Goal: Information Seeking & Learning: Learn about a topic

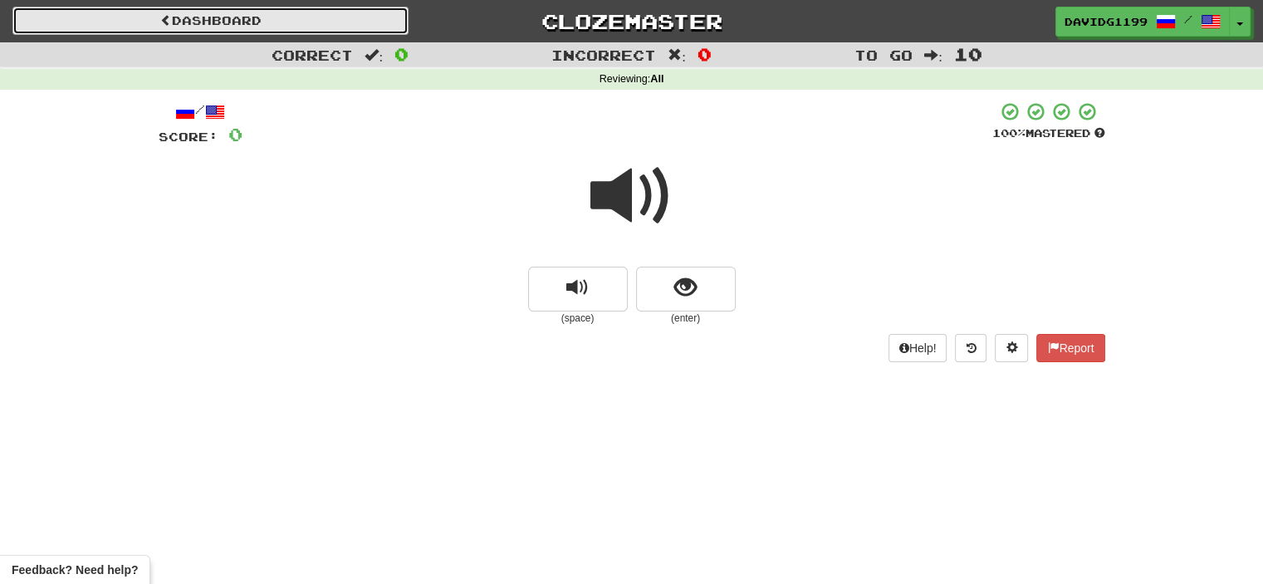
click at [269, 19] on link "Dashboard" at bounding box center [210, 21] width 396 height 28
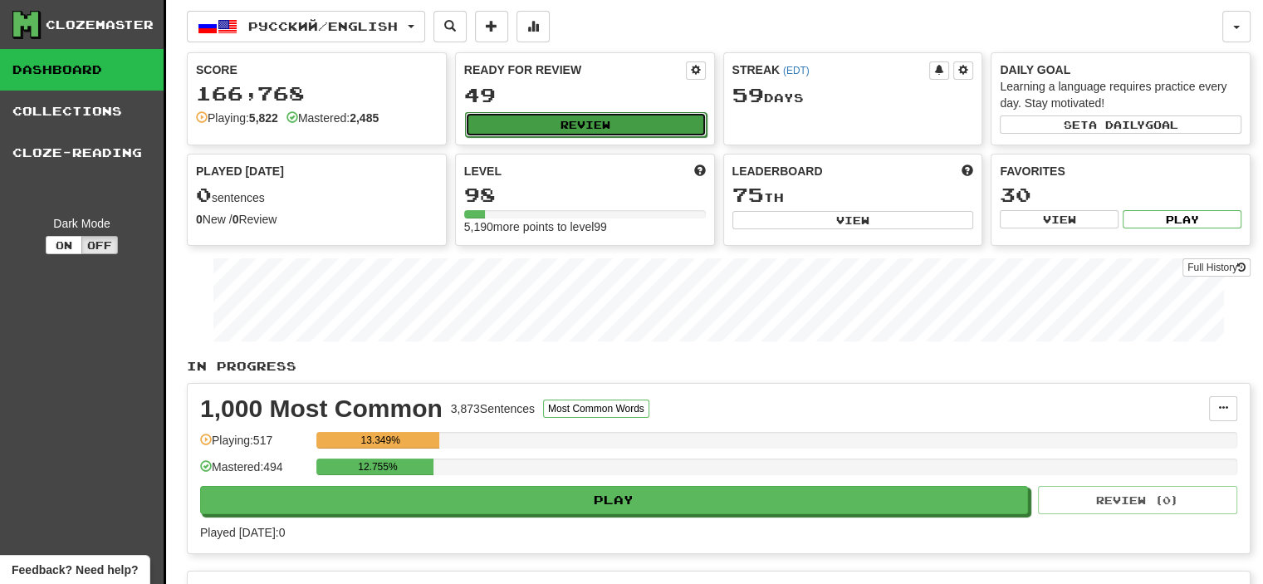
click at [599, 119] on button "Review" at bounding box center [586, 124] width 242 height 25
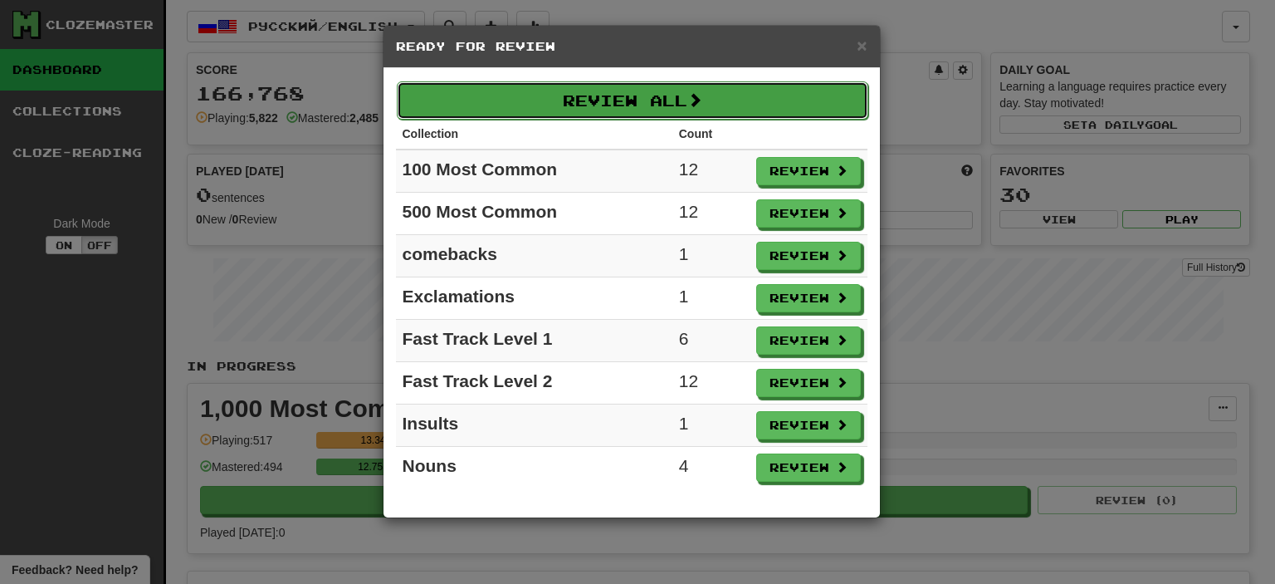
click at [646, 93] on button "Review All" at bounding box center [633, 100] width 472 height 38
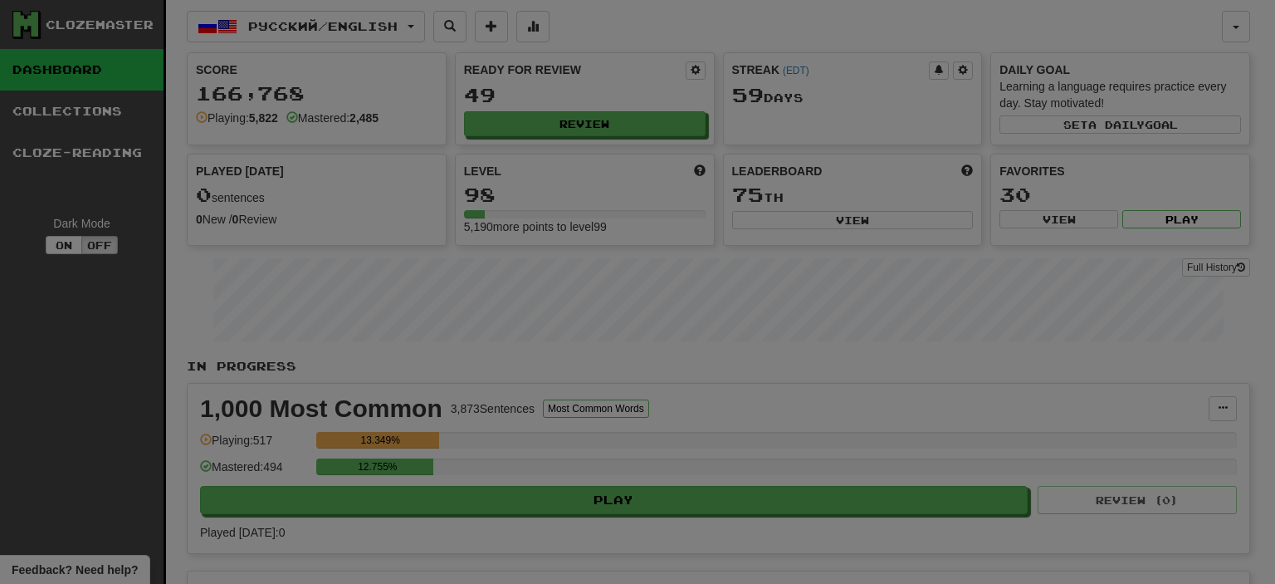
select select "**"
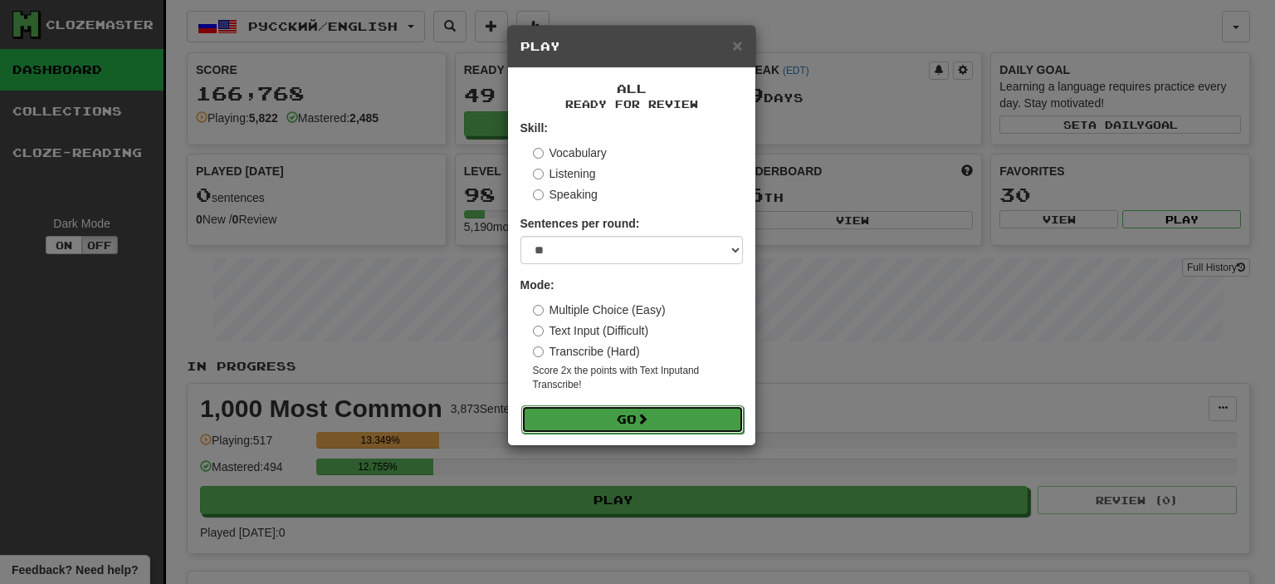
click at [665, 417] on button "Go" at bounding box center [632, 419] width 223 height 28
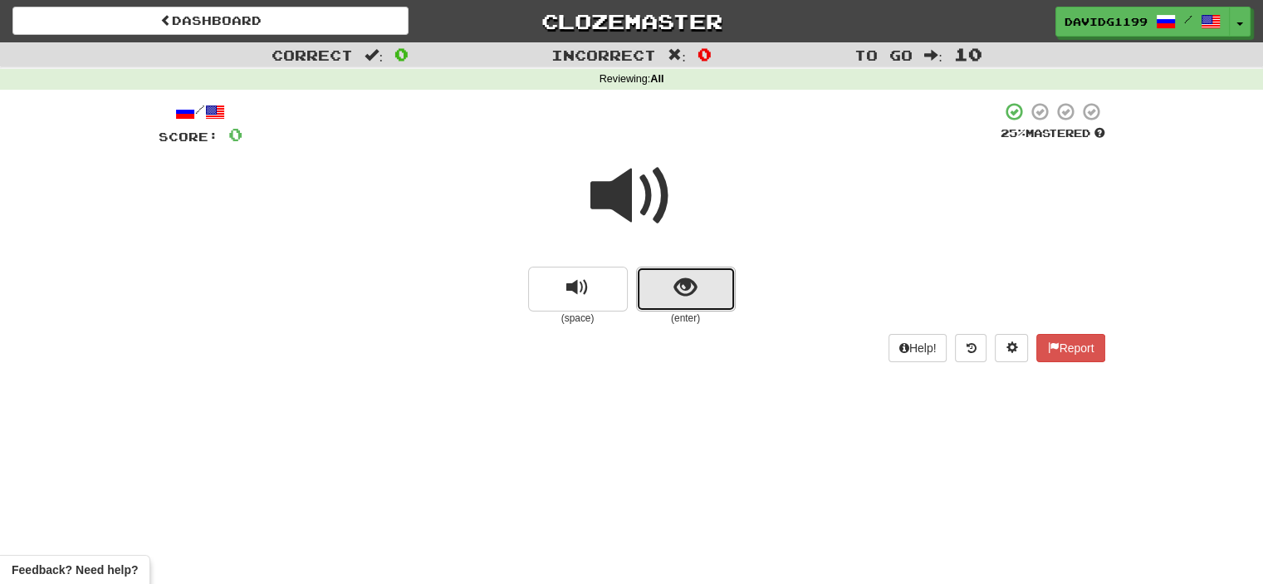
click at [658, 296] on button "show sentence" at bounding box center [686, 289] width 100 height 45
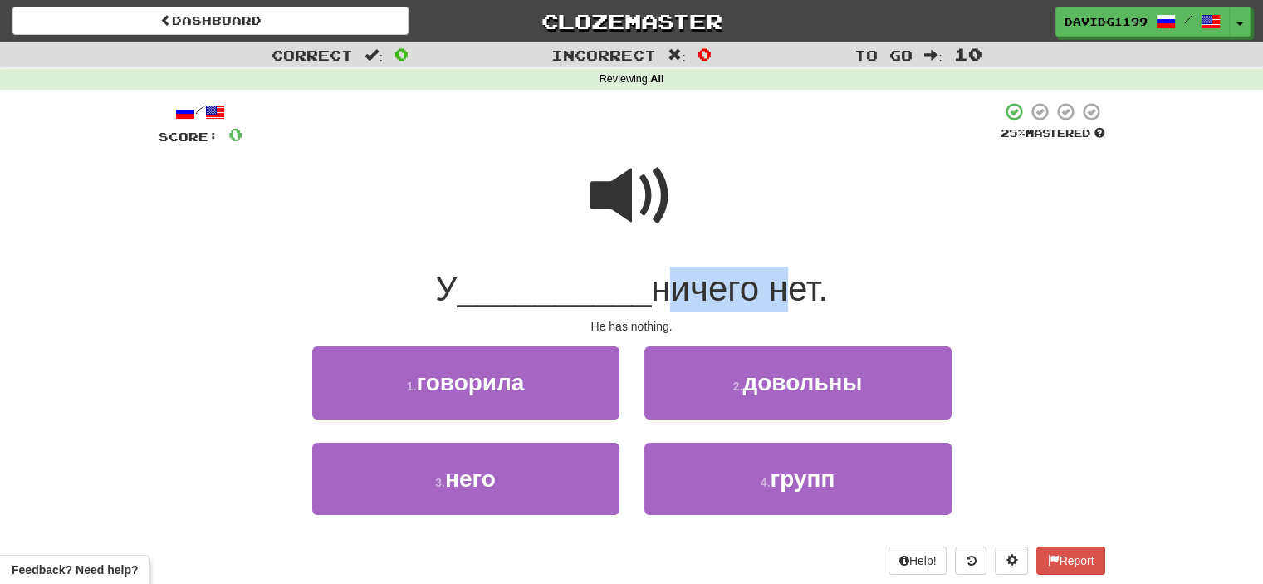
click at [658, 296] on span "ничего нет." at bounding box center [739, 288] width 177 height 39
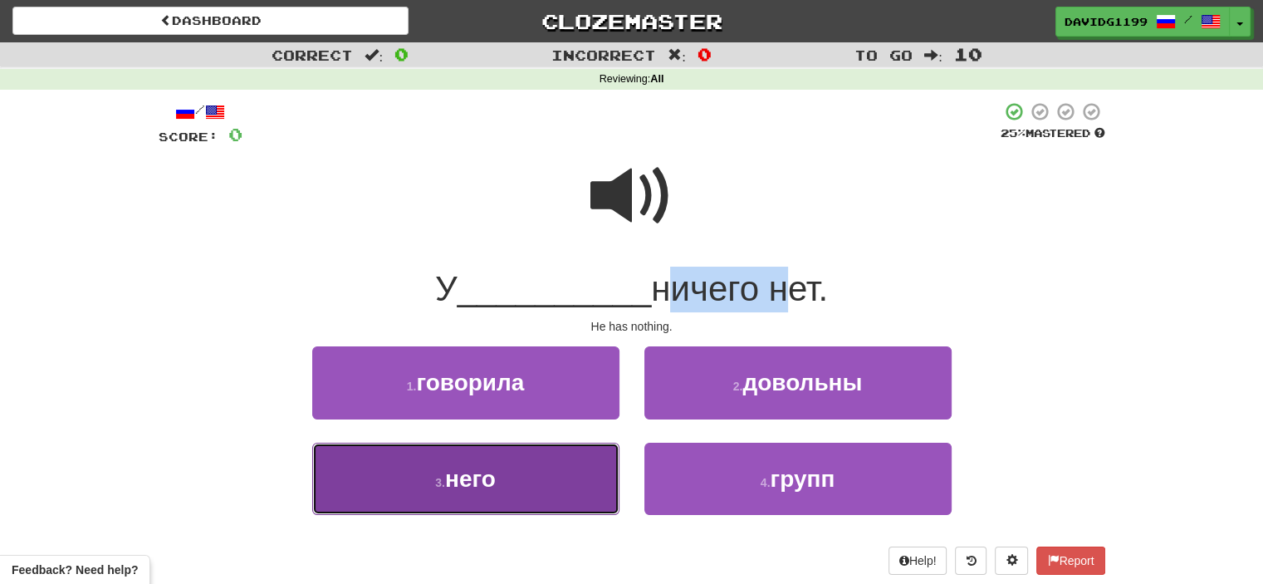
click at [525, 472] on button "3 . него" at bounding box center [465, 479] width 307 height 72
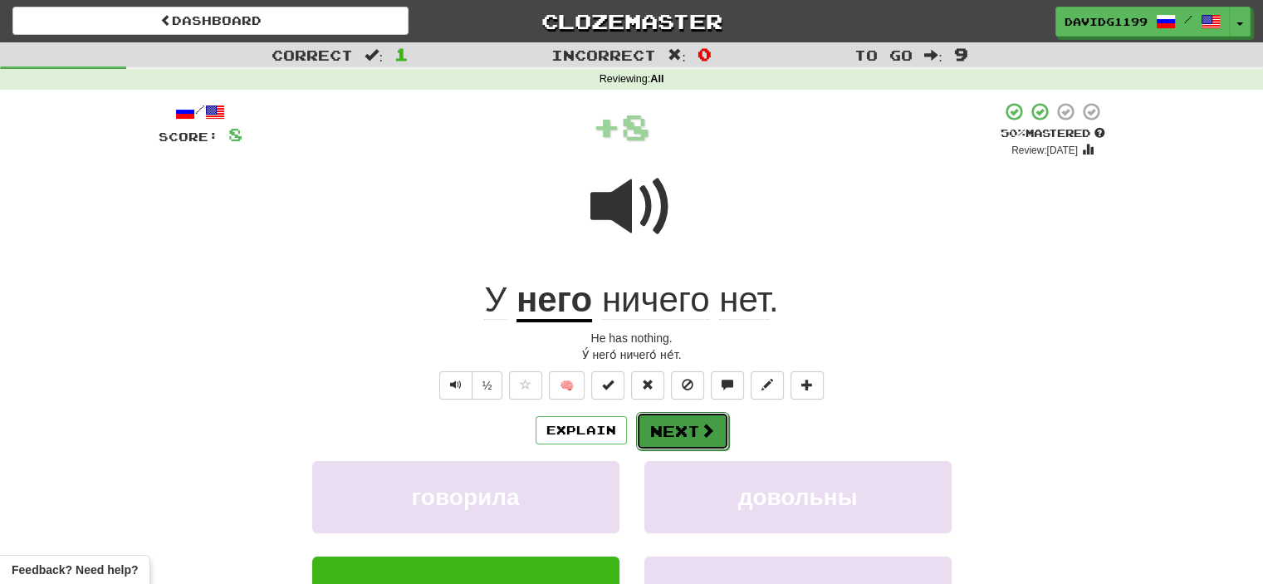
click at [692, 434] on button "Next" at bounding box center [682, 431] width 93 height 38
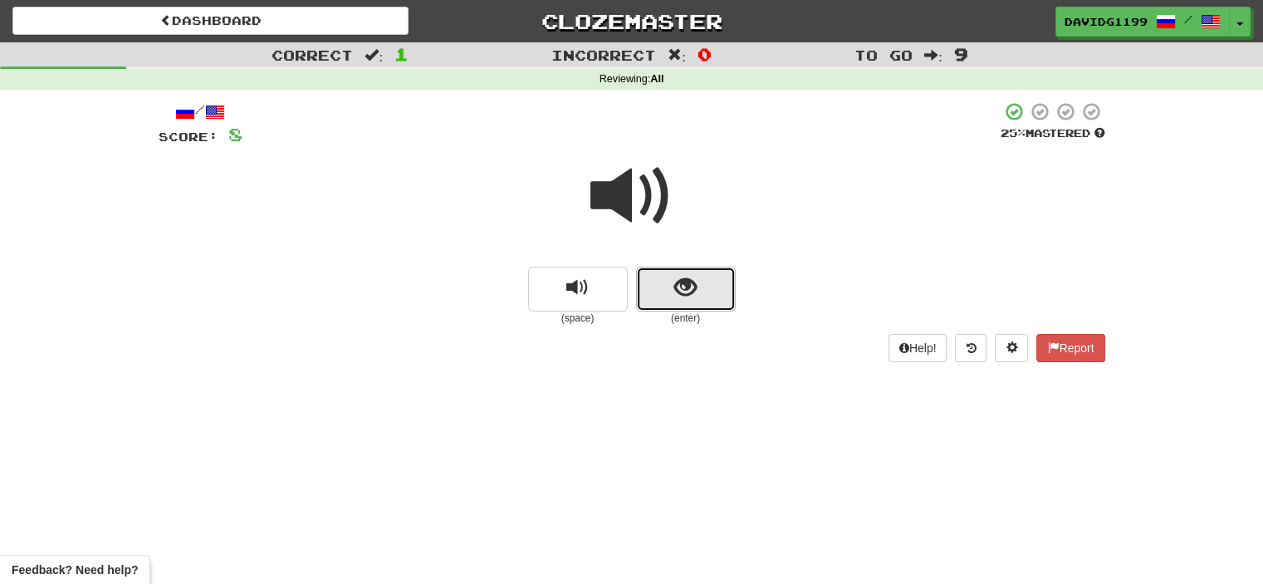
click at [660, 308] on button "show sentence" at bounding box center [686, 289] width 100 height 45
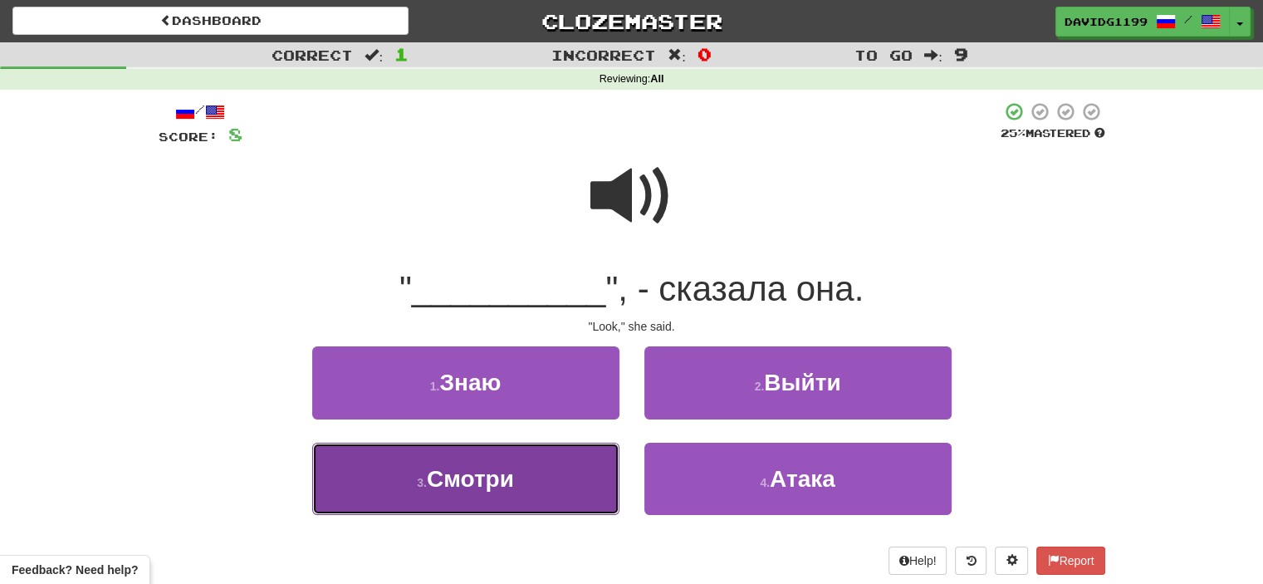
click at [541, 488] on button "3 . Смотри" at bounding box center [465, 479] width 307 height 72
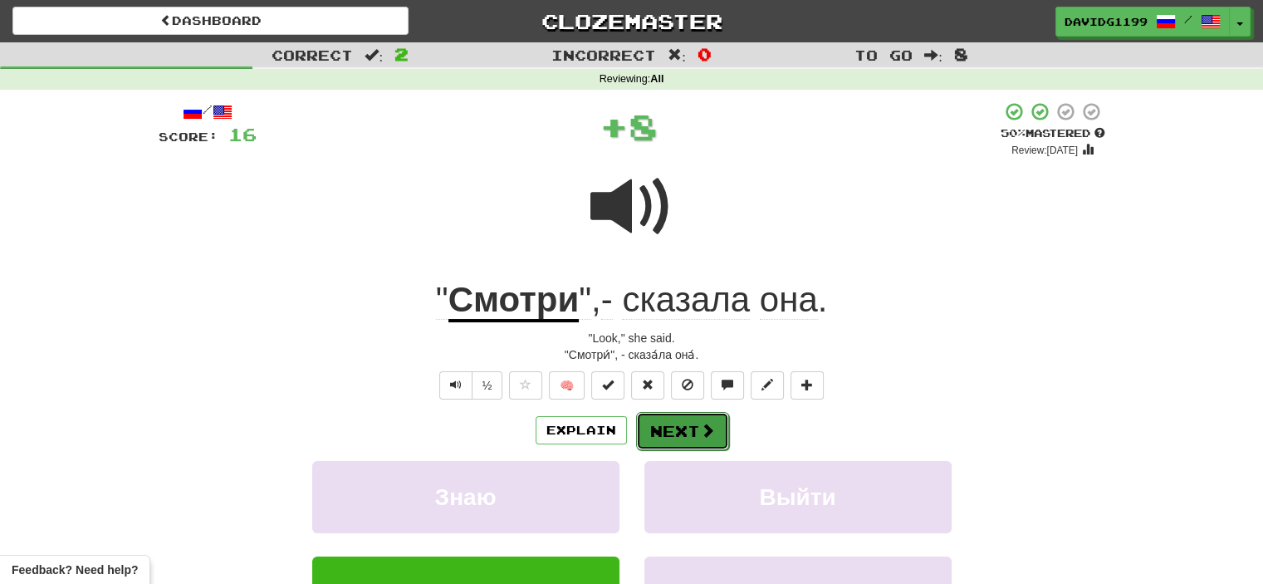
click at [681, 421] on button "Next" at bounding box center [682, 431] width 93 height 38
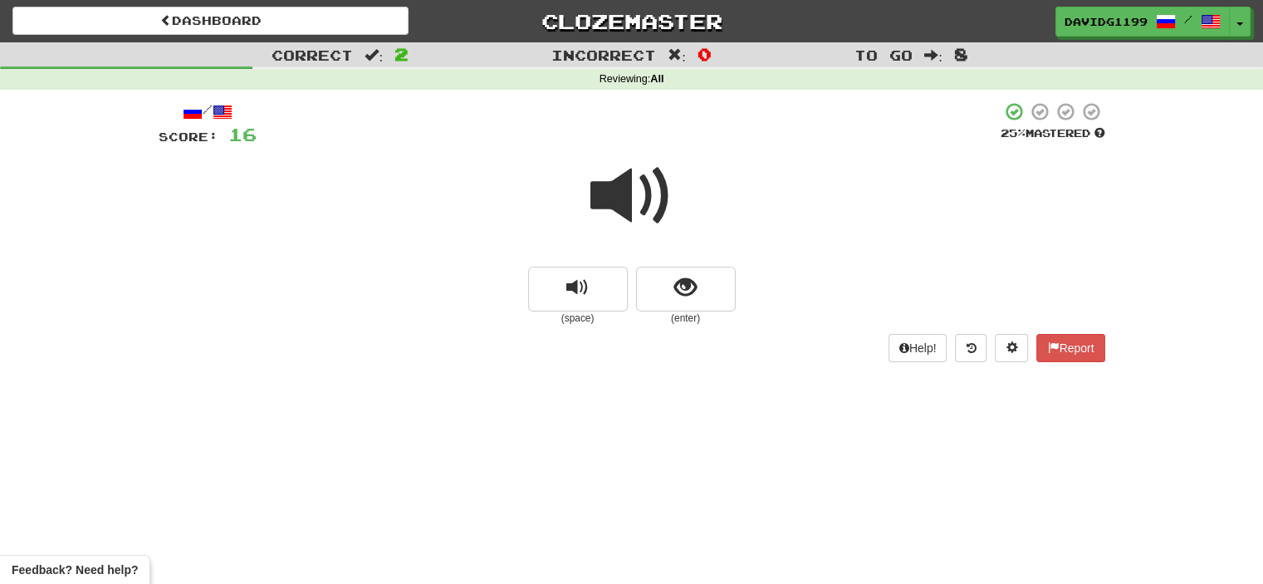
click at [638, 198] on span at bounding box center [631, 195] width 83 height 83
click at [625, 205] on span at bounding box center [631, 195] width 83 height 83
click at [655, 286] on button "show sentence" at bounding box center [686, 289] width 100 height 45
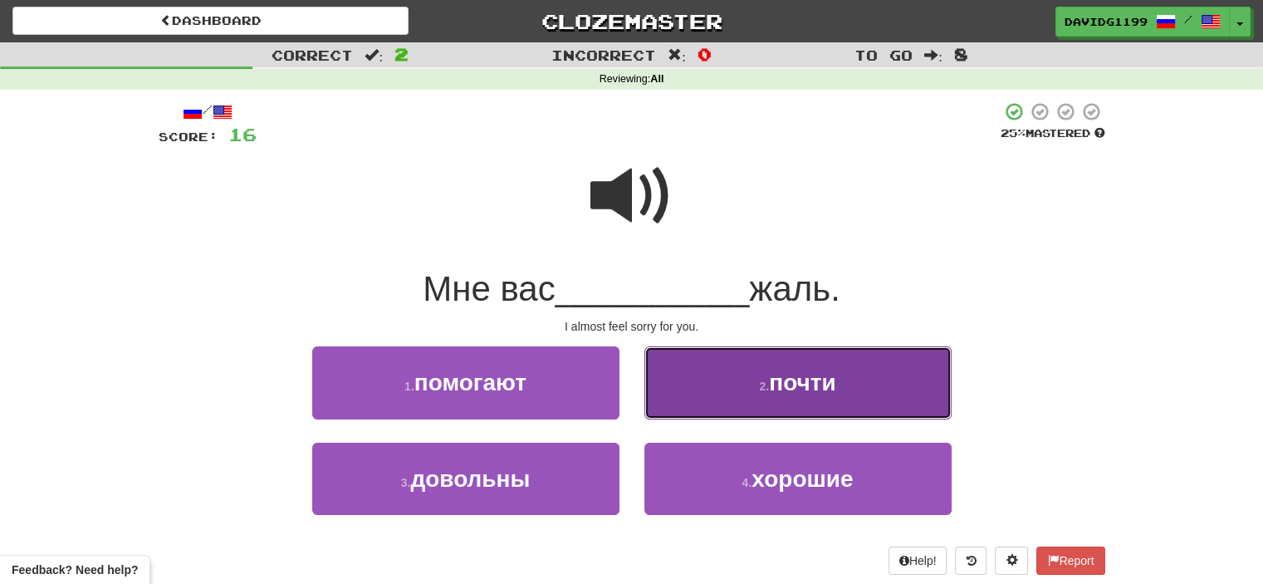
click at [713, 385] on button "2 . почти" at bounding box center [797, 382] width 307 height 72
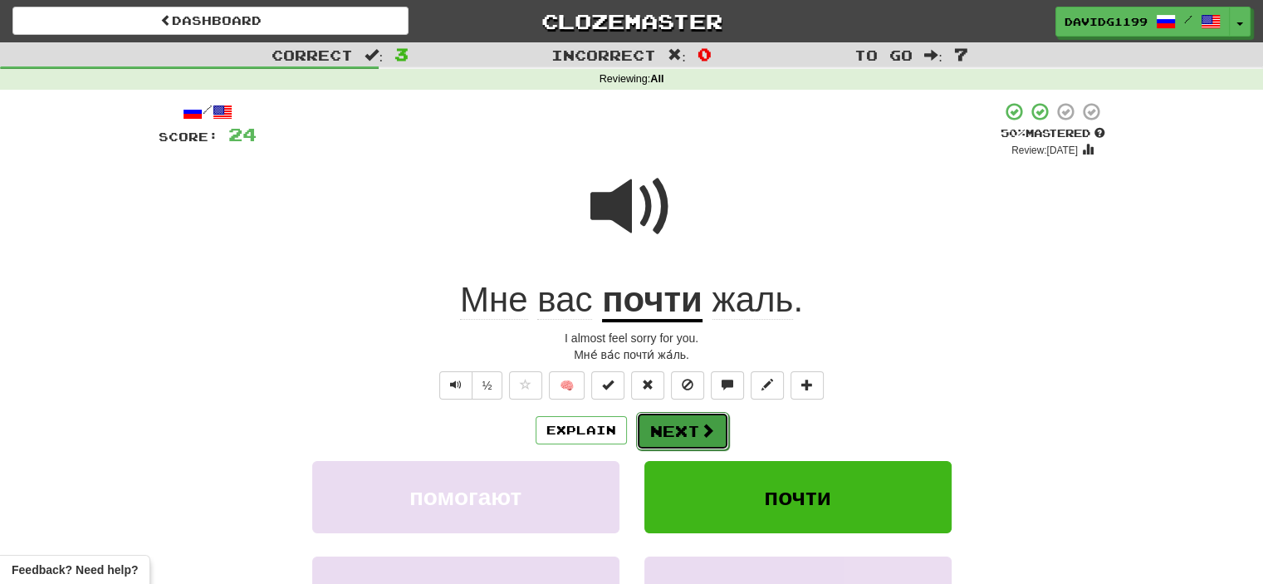
click at [676, 434] on button "Next" at bounding box center [682, 431] width 93 height 38
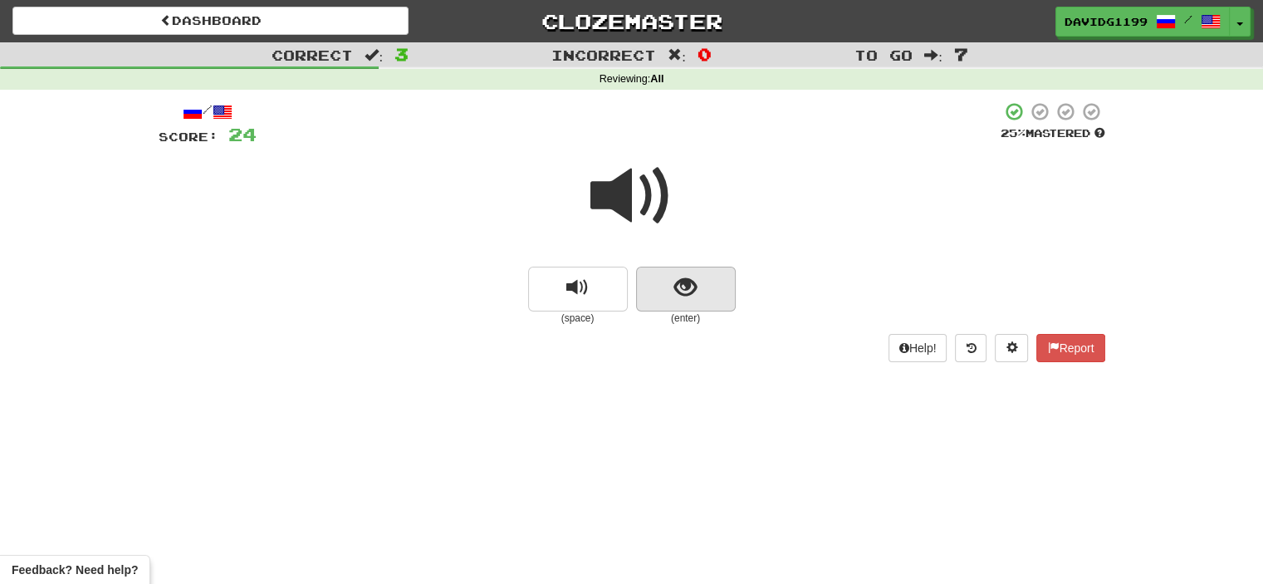
scroll to position [3, 0]
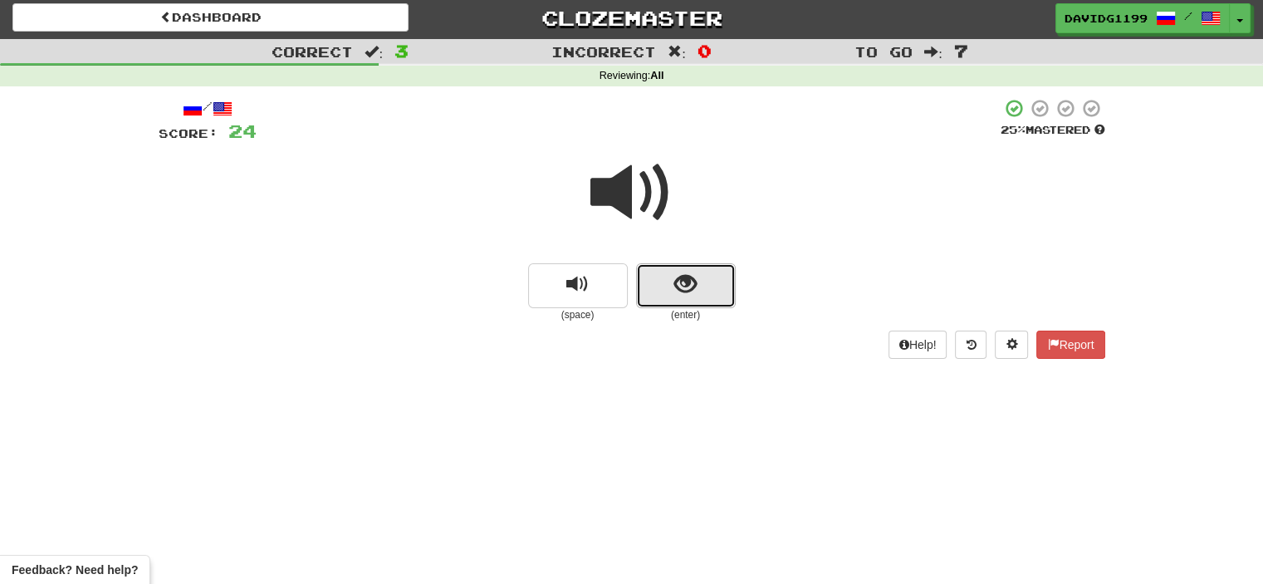
click at [659, 290] on button "show sentence" at bounding box center [686, 285] width 100 height 45
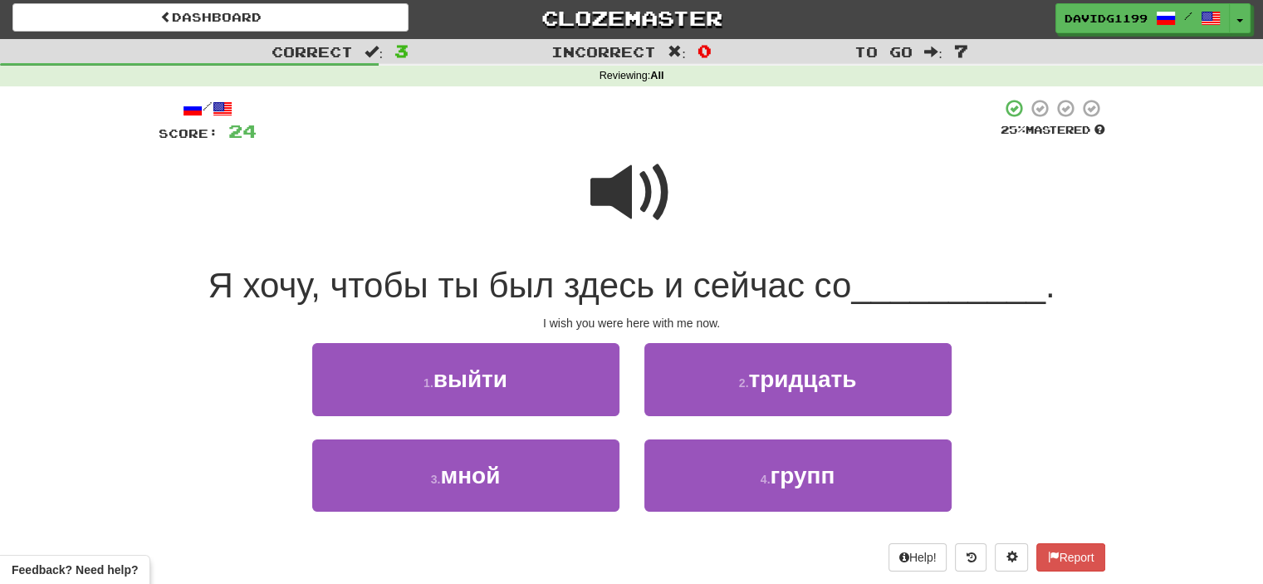
click at [633, 183] on span at bounding box center [631, 192] width 83 height 83
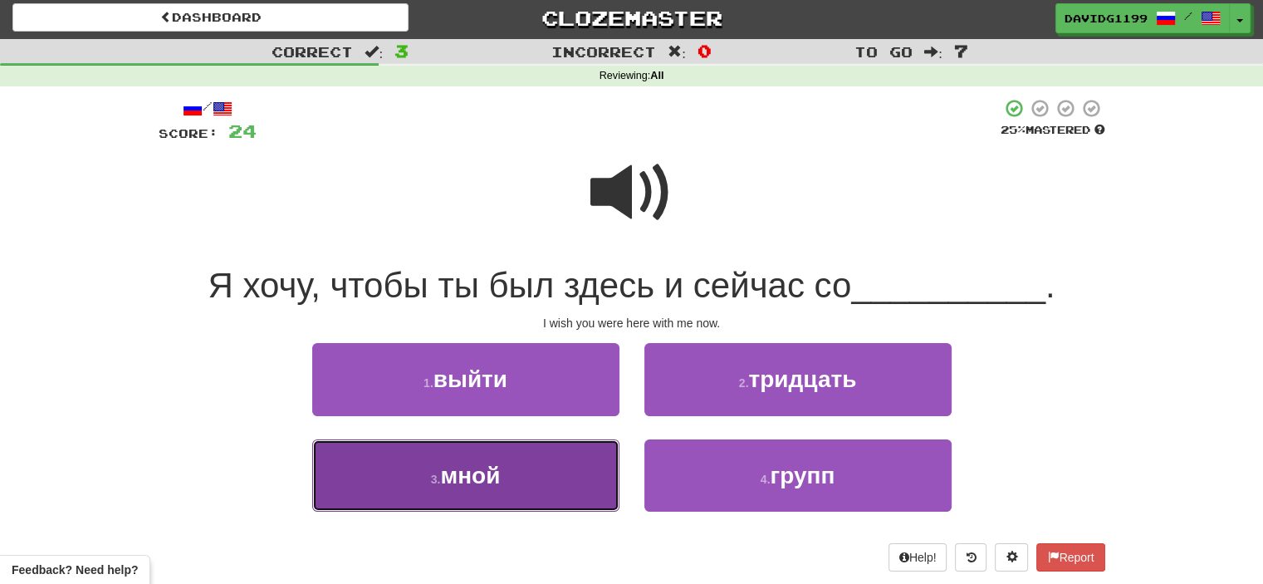
click at [584, 476] on button "3 . мной" at bounding box center [465, 475] width 307 height 72
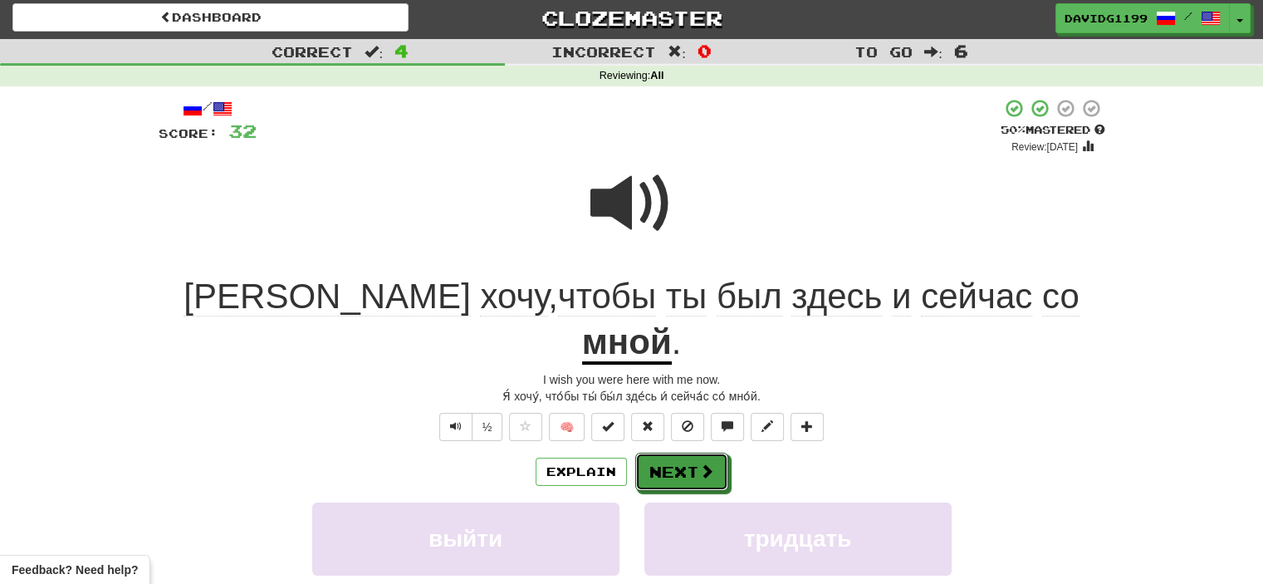
drag, startPoint x: 674, startPoint y: 426, endPoint x: 651, endPoint y: 418, distance: 24.4
click at [651, 452] on button "Next" at bounding box center [681, 471] width 93 height 38
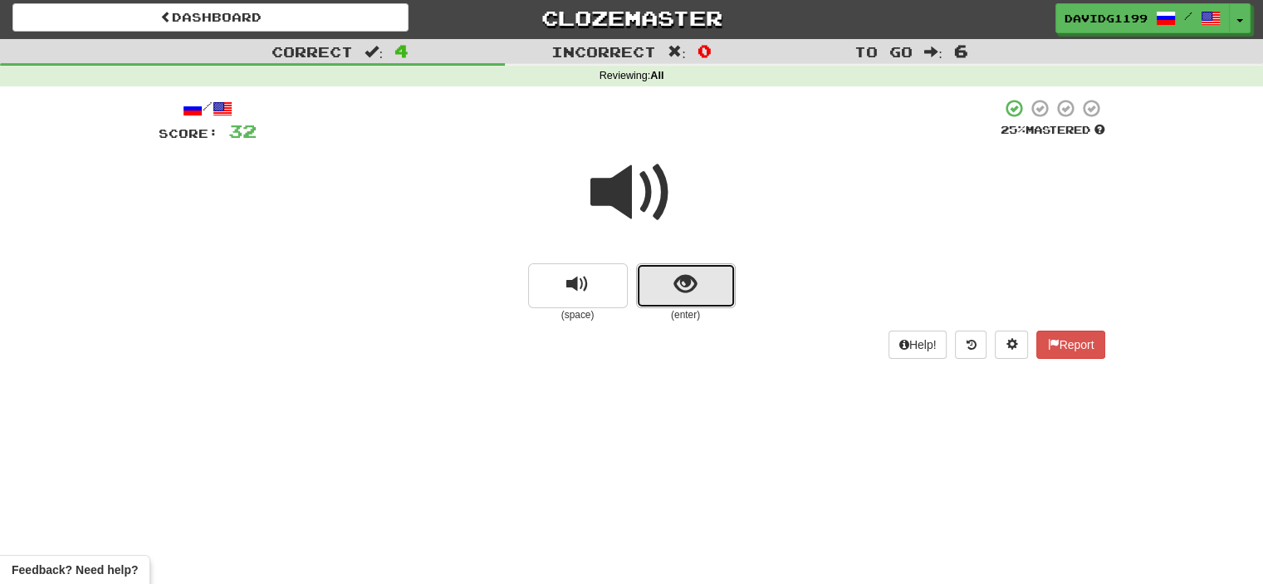
click at [665, 297] on button "show sentence" at bounding box center [686, 285] width 100 height 45
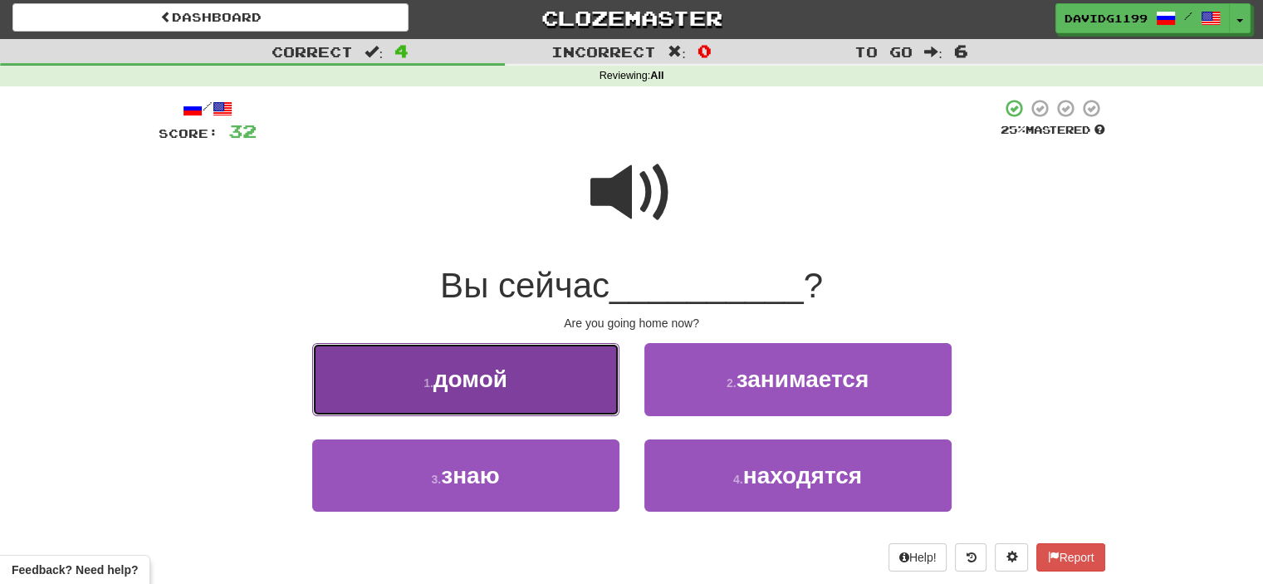
drag, startPoint x: 589, startPoint y: 384, endPoint x: 568, endPoint y: 386, distance: 20.8
click at [568, 386] on button "1 . домой" at bounding box center [465, 379] width 307 height 72
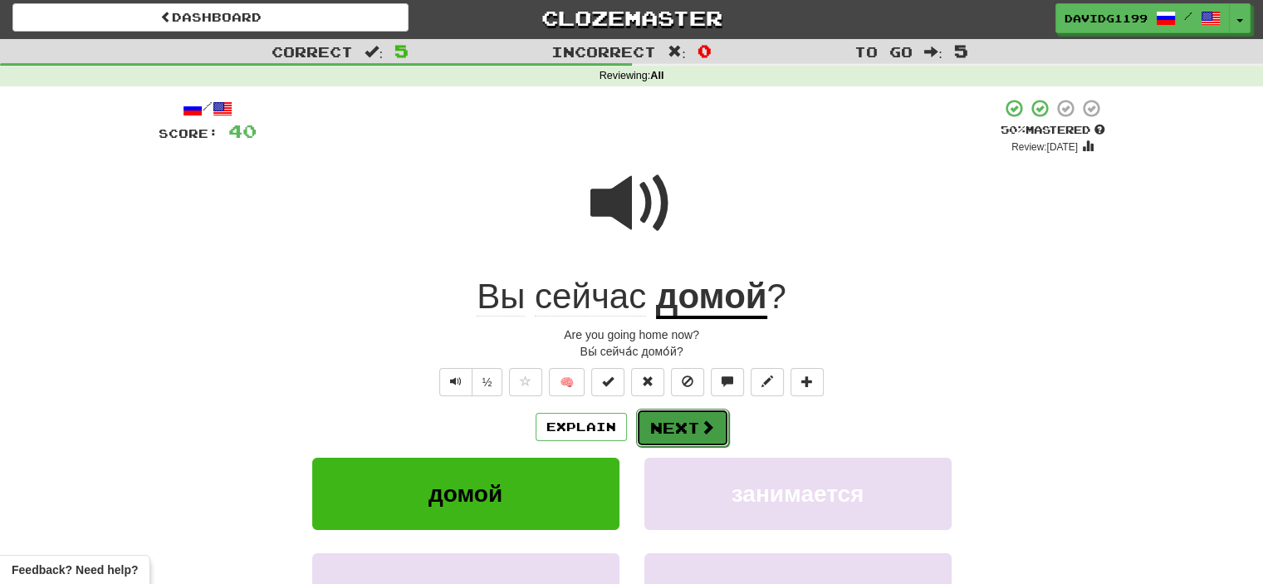
drag, startPoint x: 693, startPoint y: 424, endPoint x: 678, endPoint y: 427, distance: 16.0
click at [678, 427] on button "Next" at bounding box center [682, 427] width 93 height 38
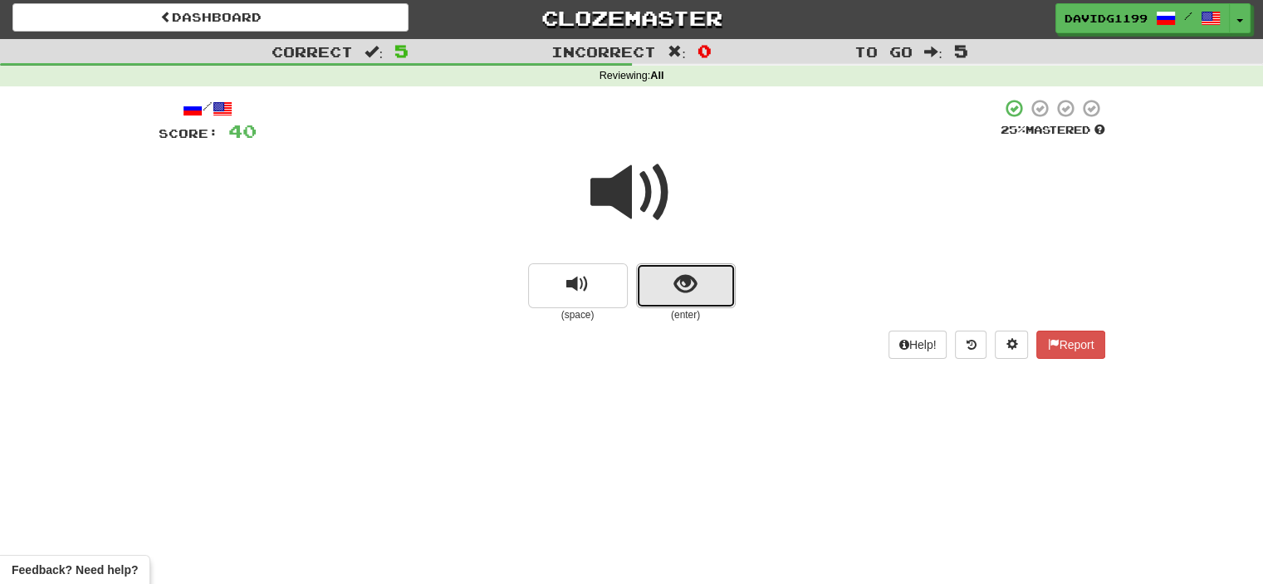
click at [650, 276] on button "show sentence" at bounding box center [686, 285] width 100 height 45
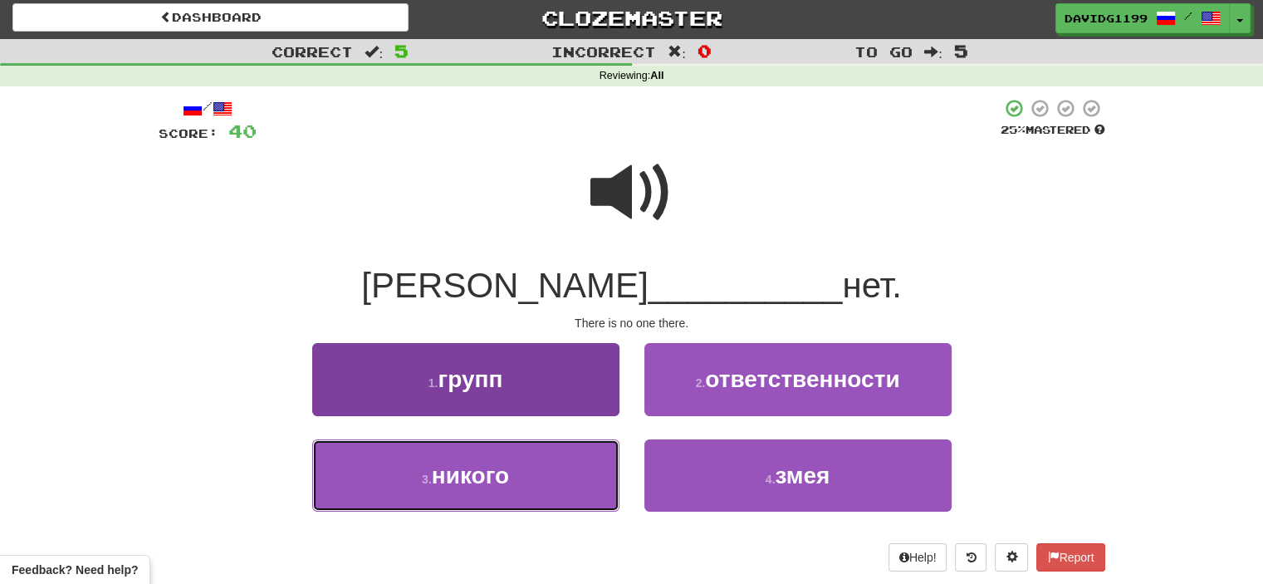
drag, startPoint x: 565, startPoint y: 483, endPoint x: 531, endPoint y: 481, distance: 33.3
click at [531, 481] on button "3 . никого" at bounding box center [465, 475] width 307 height 72
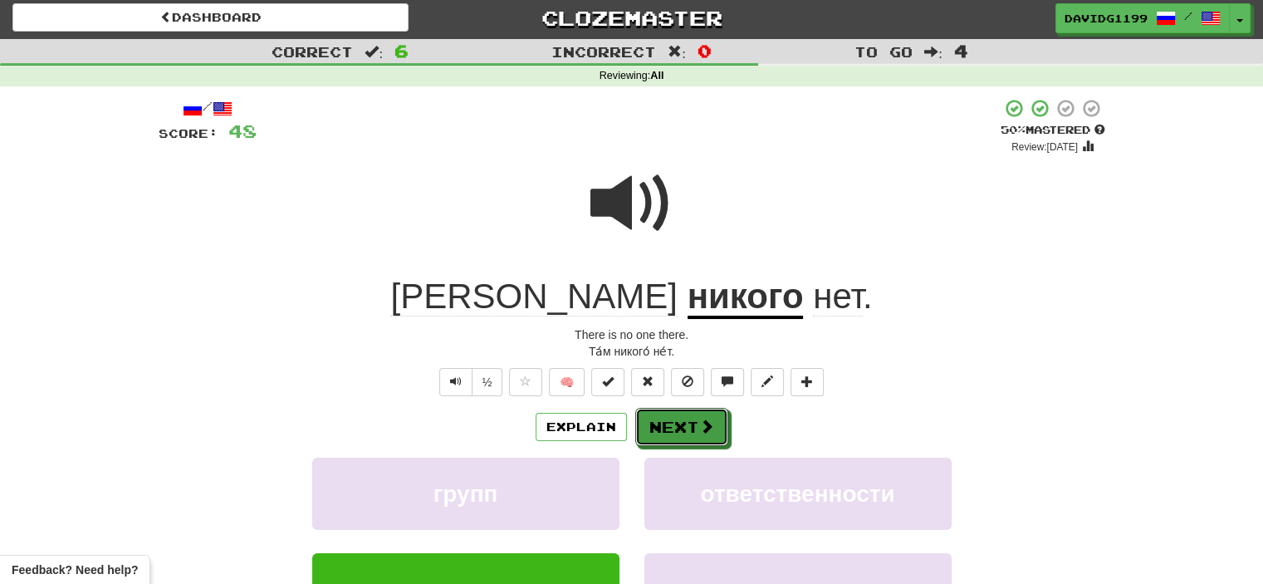
drag, startPoint x: 675, startPoint y: 428, endPoint x: 655, endPoint y: 428, distance: 19.9
click at [655, 428] on button "Next" at bounding box center [681, 427] width 93 height 38
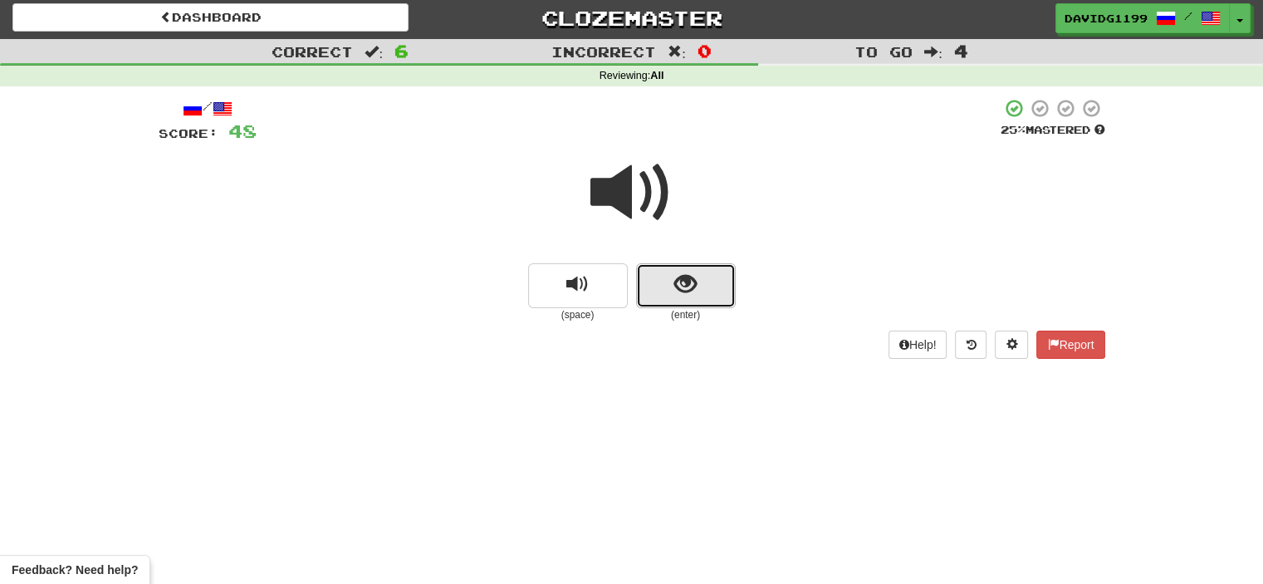
drag, startPoint x: 667, startPoint y: 295, endPoint x: 657, endPoint y: 291, distance: 10.8
click at [657, 291] on button "show sentence" at bounding box center [686, 285] width 100 height 45
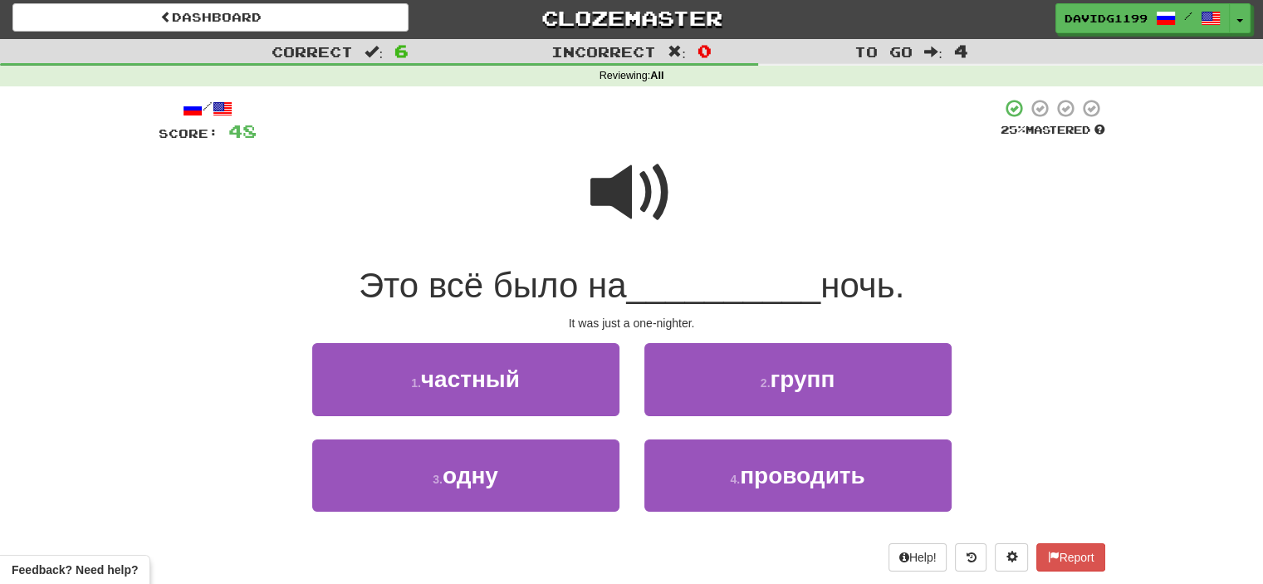
click at [652, 197] on span at bounding box center [631, 192] width 83 height 83
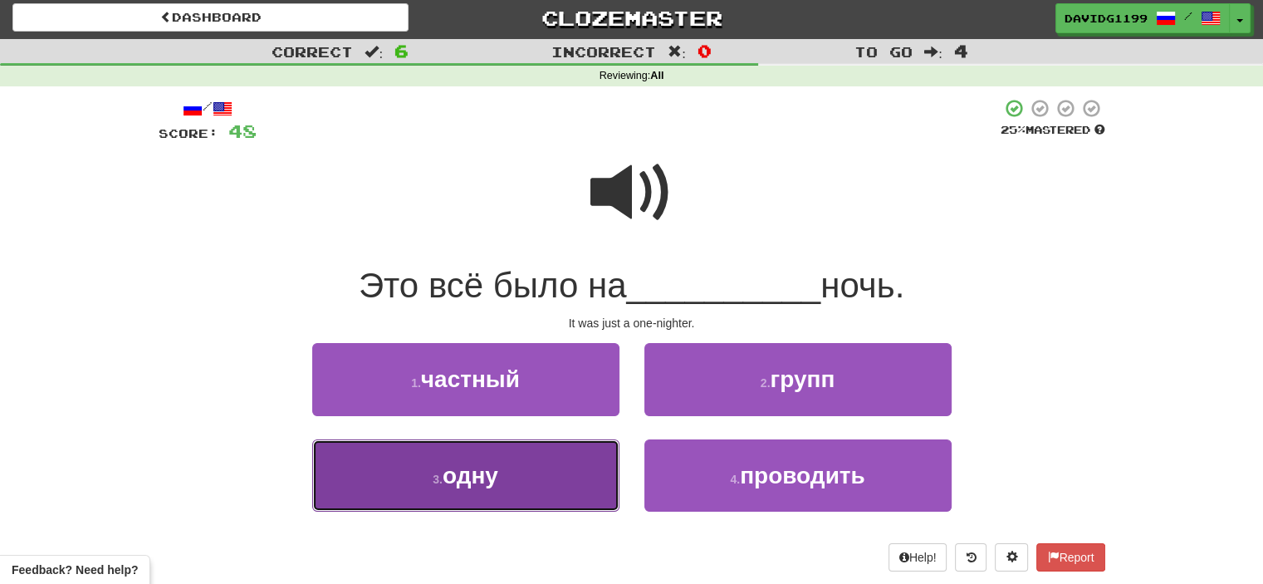
drag, startPoint x: 574, startPoint y: 464, endPoint x: 550, endPoint y: 480, distance: 28.8
click at [550, 480] on button "3 . одну" at bounding box center [465, 475] width 307 height 72
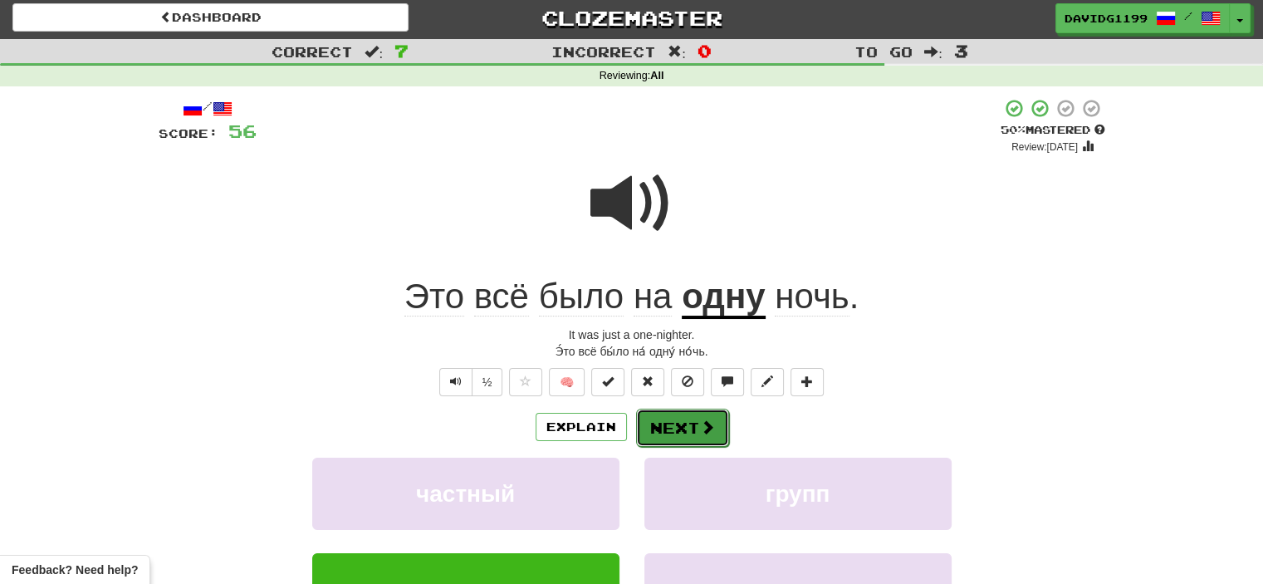
click at [672, 427] on button "Next" at bounding box center [682, 427] width 93 height 38
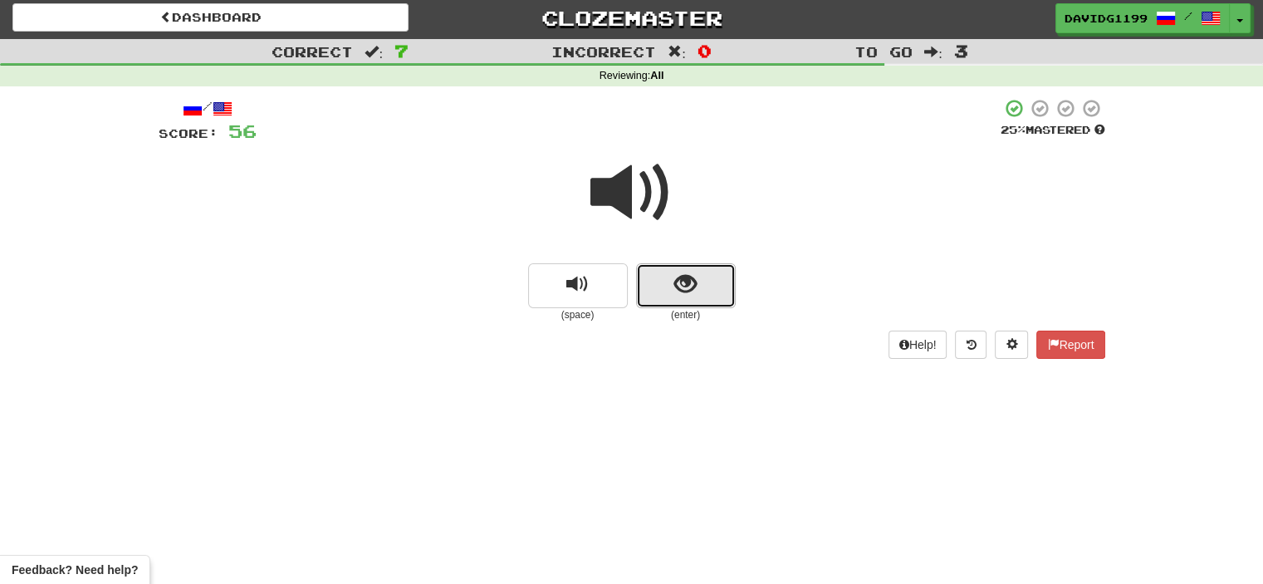
click at [653, 298] on button "show sentence" at bounding box center [686, 285] width 100 height 45
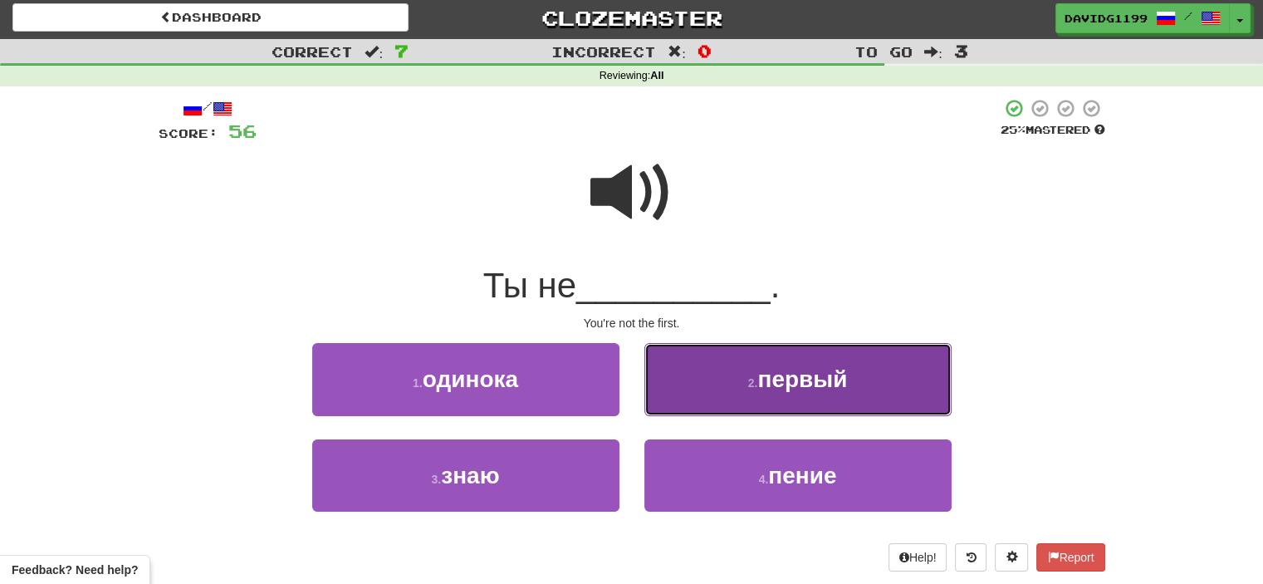
click at [689, 398] on button "2 . первый" at bounding box center [797, 379] width 307 height 72
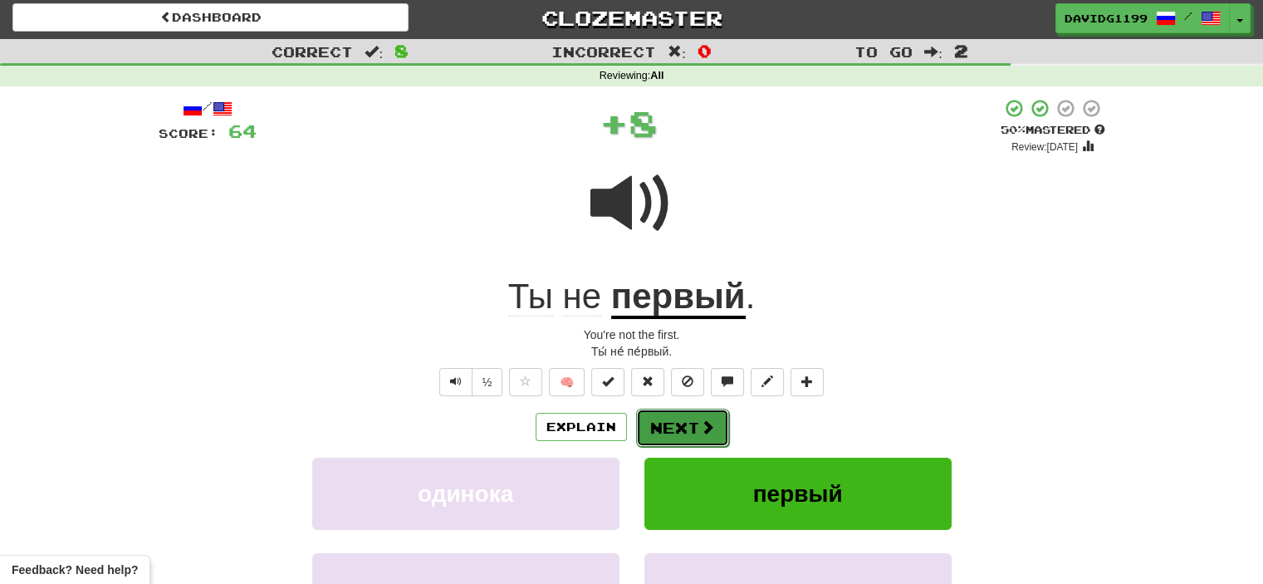
click at [678, 428] on button "Next" at bounding box center [682, 427] width 93 height 38
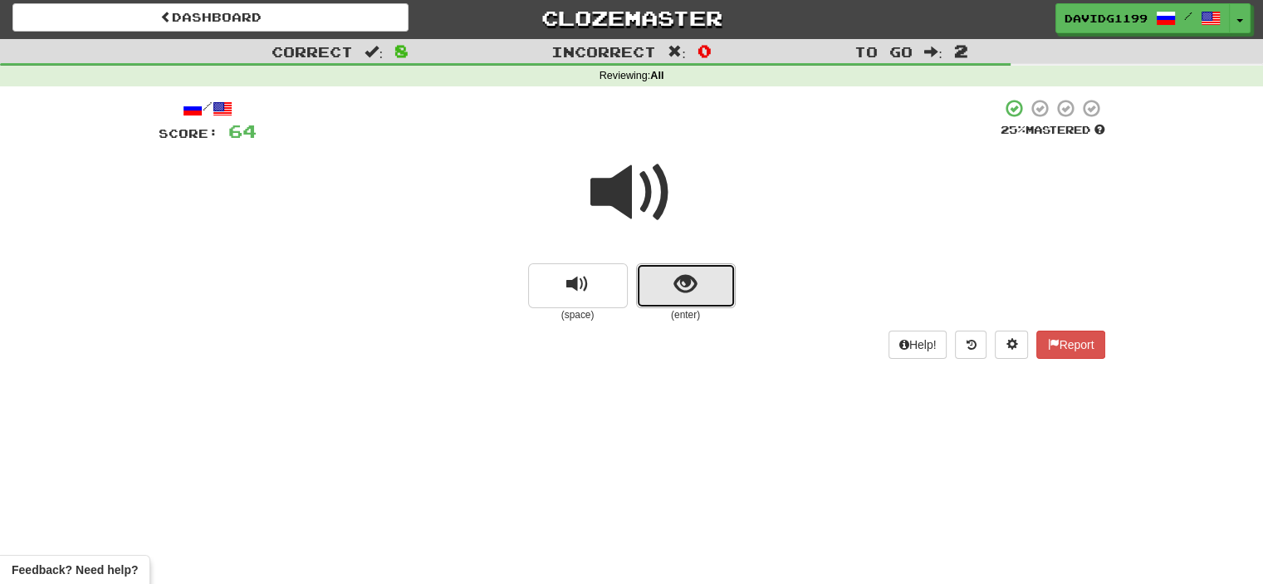
click at [653, 285] on button "show sentence" at bounding box center [686, 285] width 100 height 45
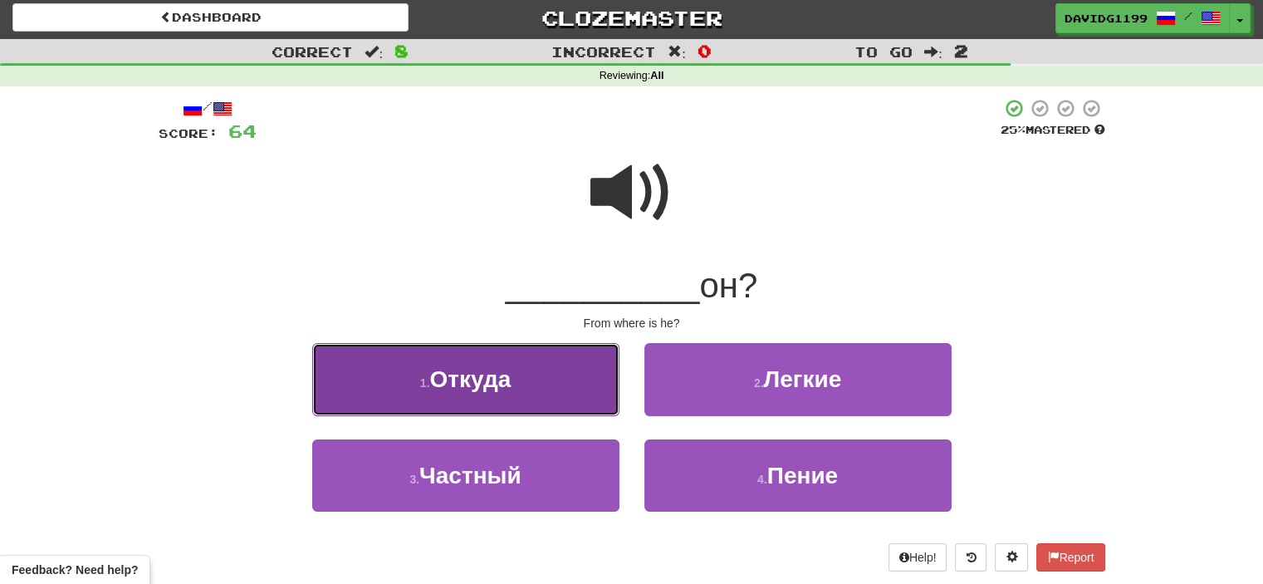
click at [548, 389] on button "1 . Откуда" at bounding box center [465, 379] width 307 height 72
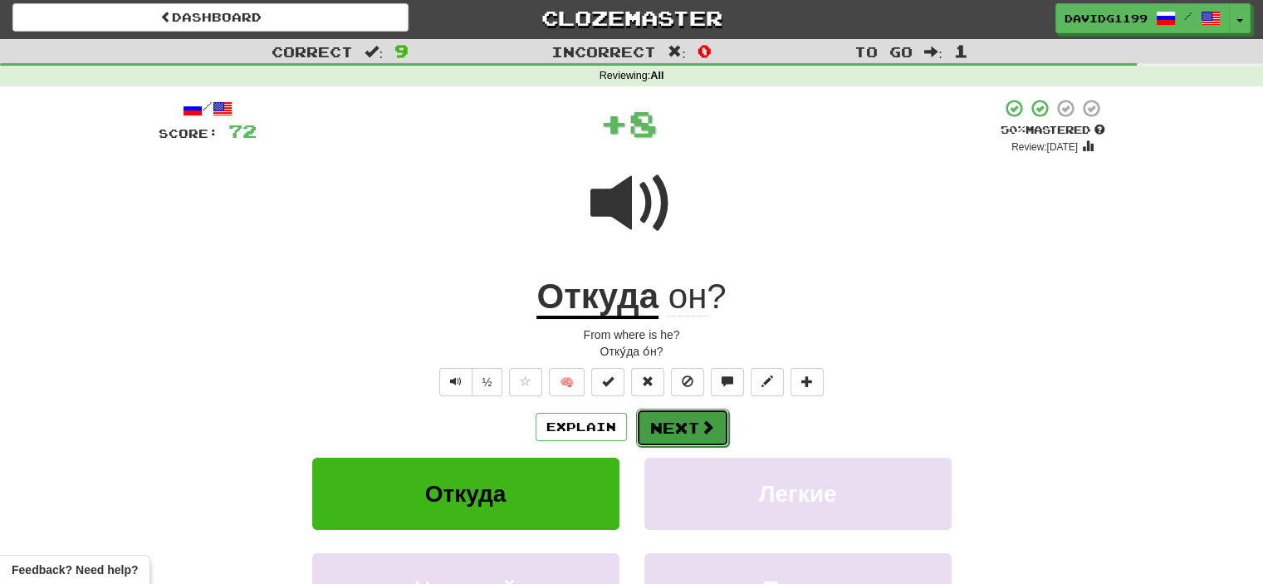
click at [678, 426] on button "Next" at bounding box center [682, 427] width 93 height 38
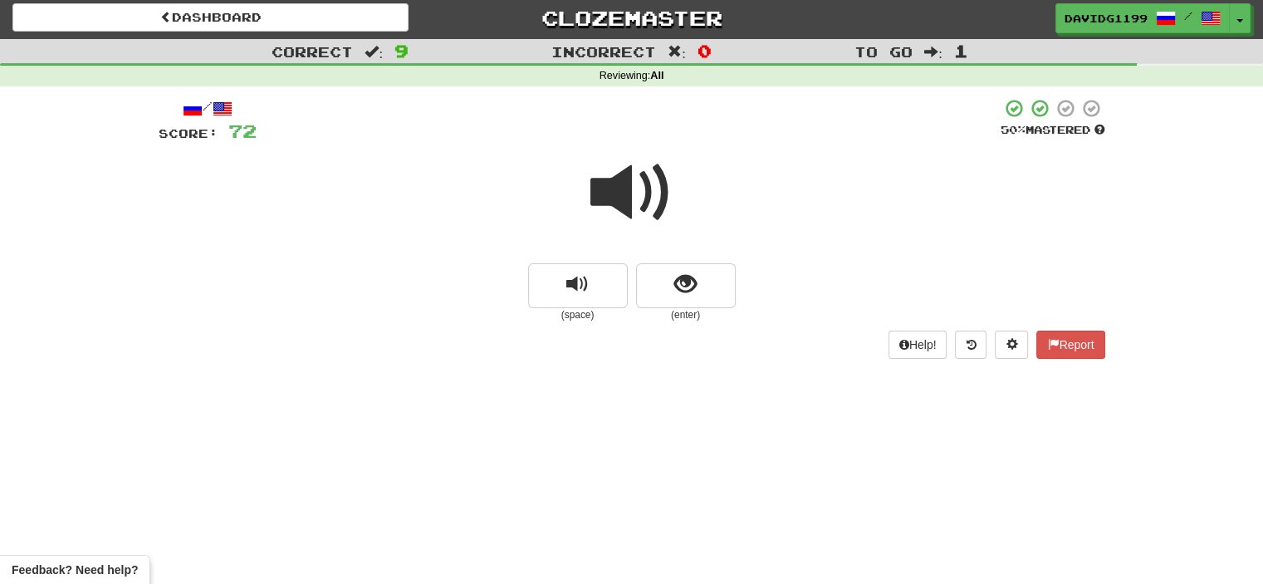
click at [619, 209] on span at bounding box center [631, 192] width 83 height 83
click at [674, 295] on span "show sentence" at bounding box center [685, 284] width 22 height 22
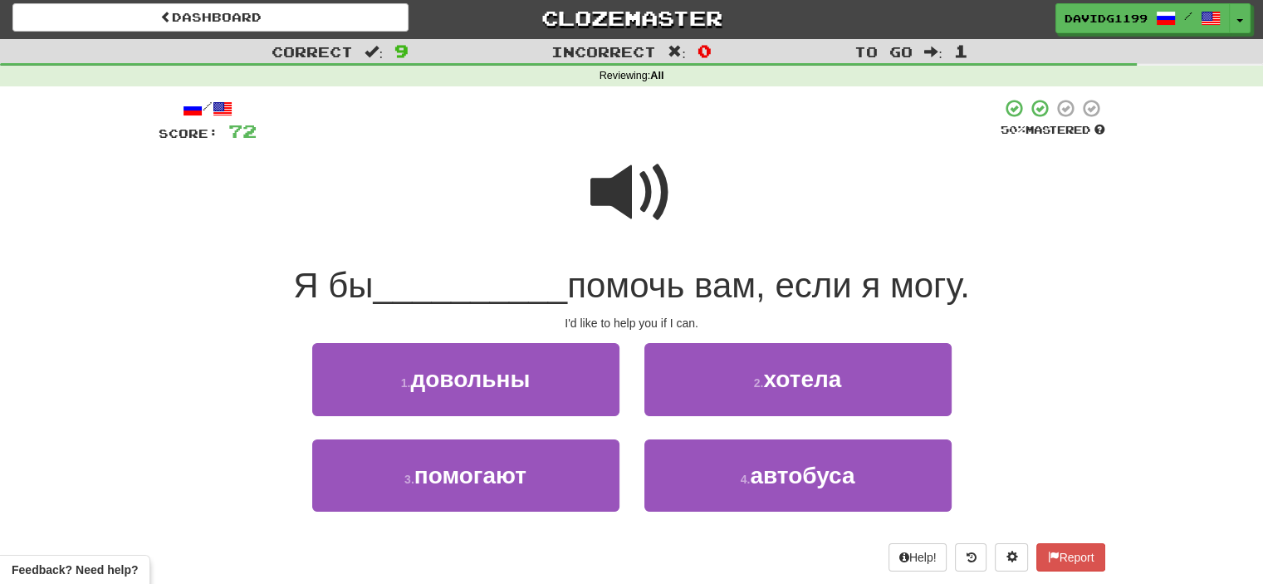
click at [648, 201] on span at bounding box center [631, 192] width 83 height 83
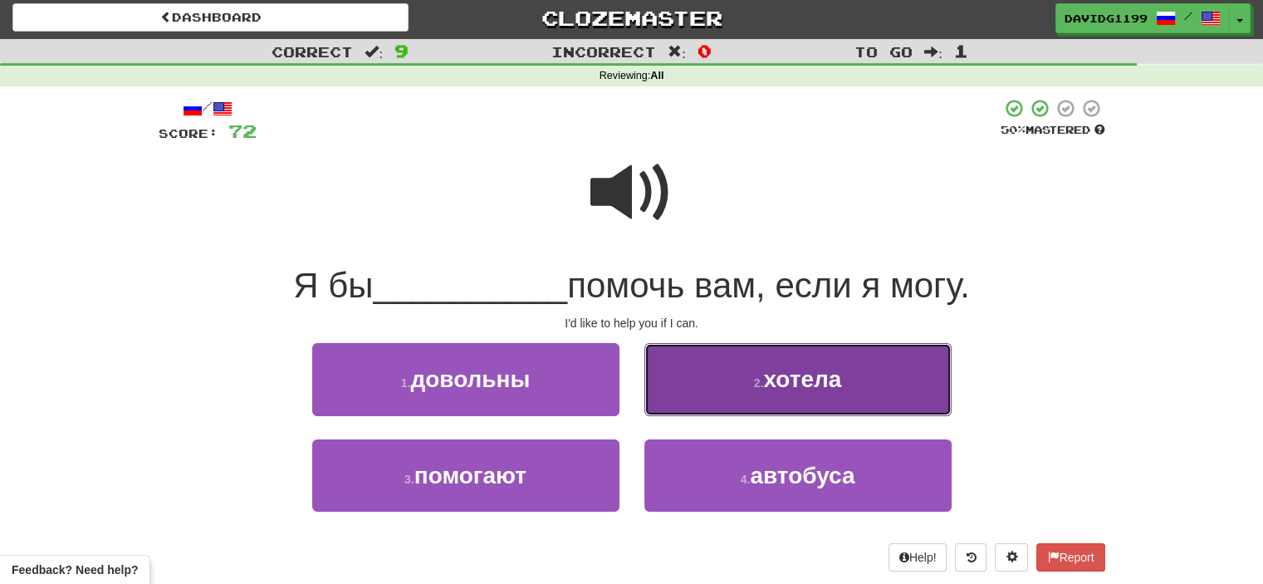
click at [725, 393] on button "2 . хотела" at bounding box center [797, 379] width 307 height 72
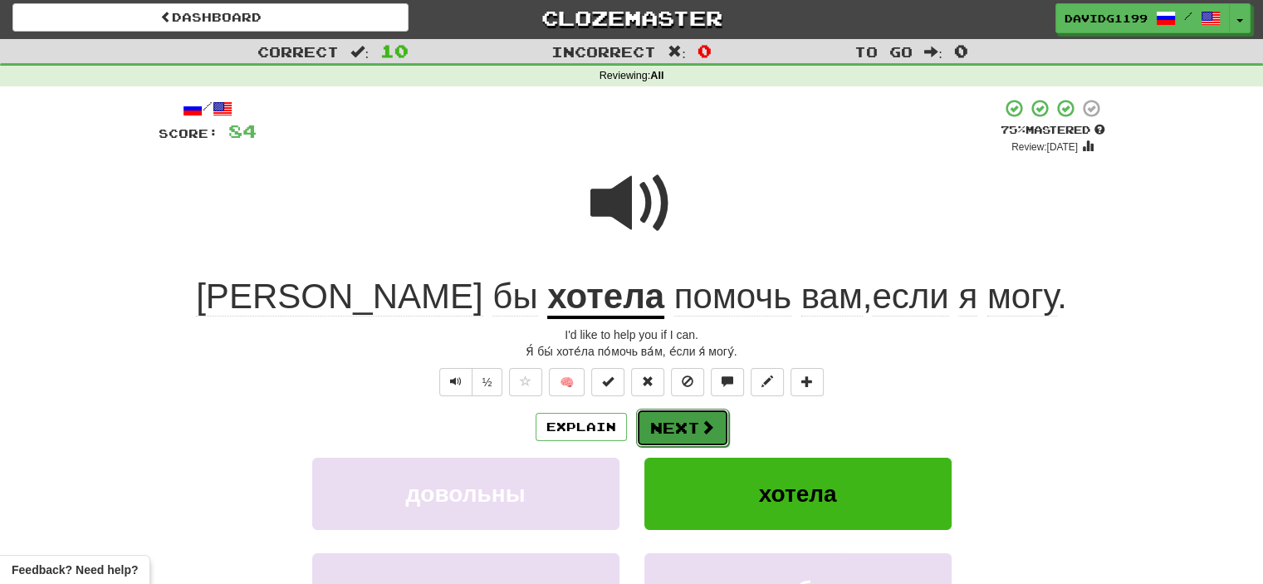
click at [676, 422] on button "Next" at bounding box center [682, 427] width 93 height 38
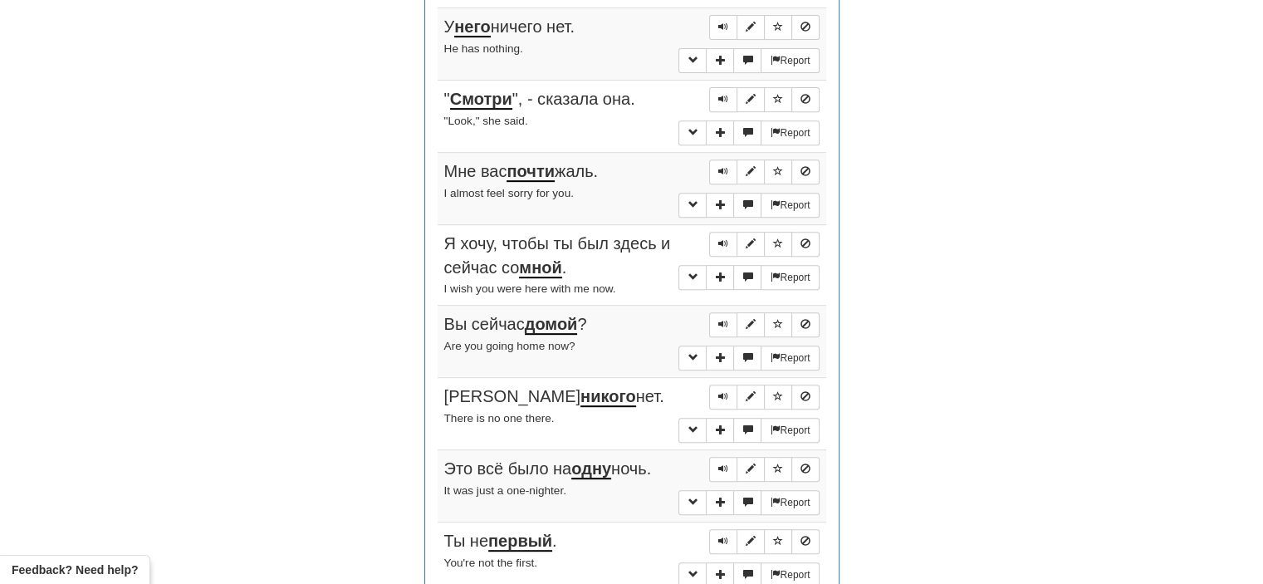
scroll to position [684, 0]
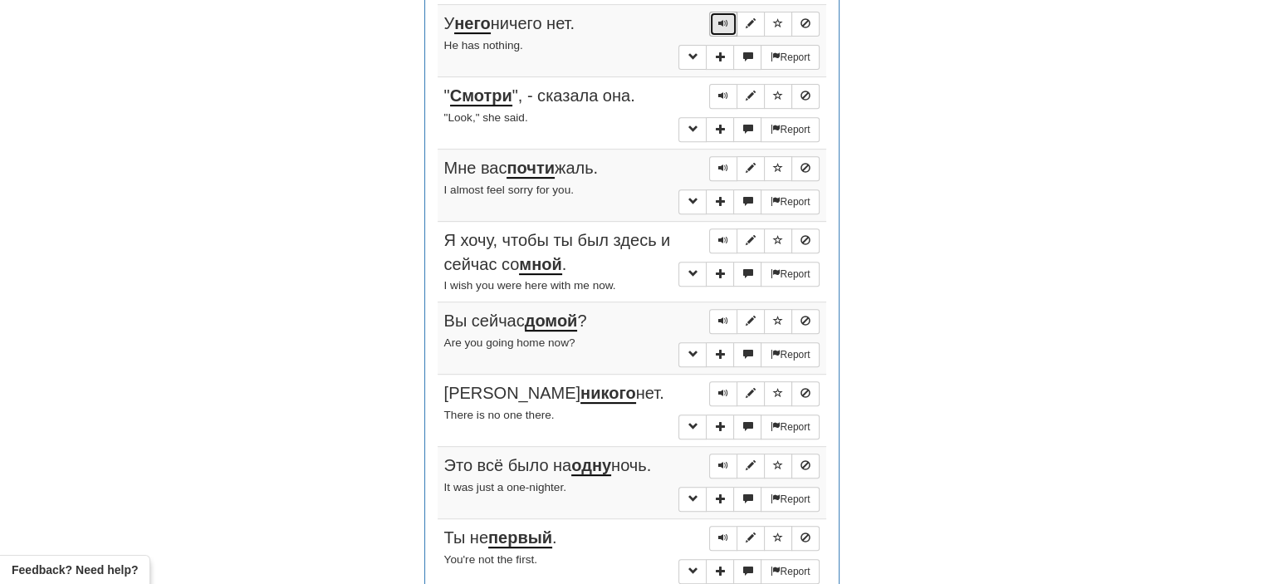
click at [717, 18] on button "Sentence controls" at bounding box center [723, 24] width 28 height 25
click at [726, 90] on span "Sentence controls" at bounding box center [723, 95] width 10 height 10
click at [722, 163] on span "Sentence controls" at bounding box center [723, 168] width 10 height 10
click at [722, 237] on span "Sentence controls" at bounding box center [723, 240] width 10 height 10
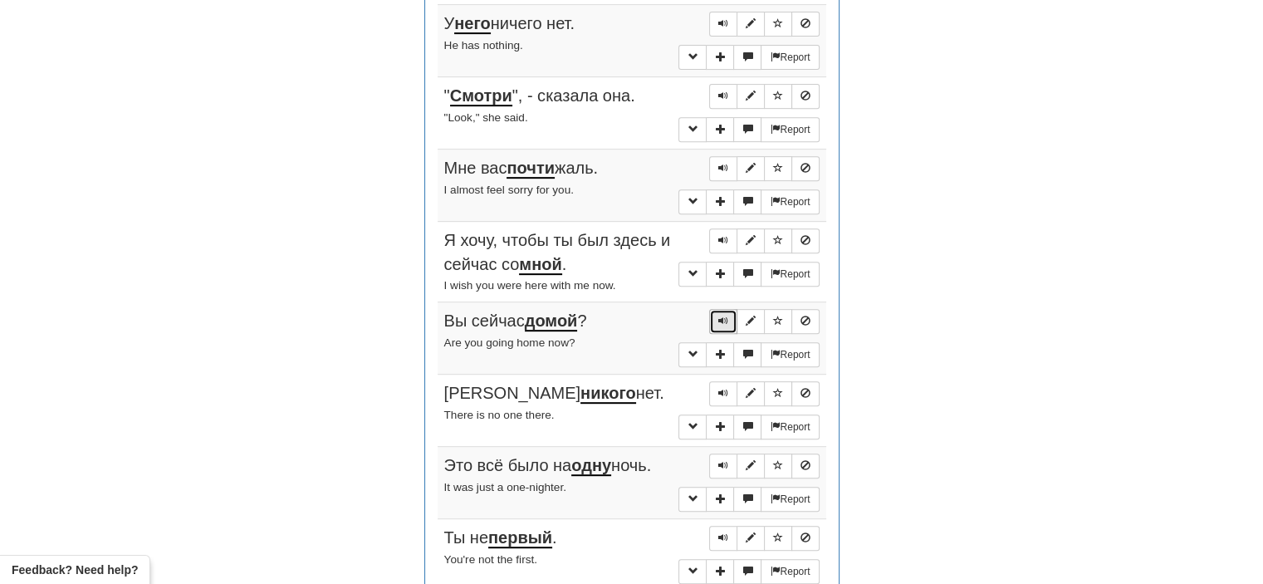
click at [721, 317] on span "Sentence controls" at bounding box center [723, 321] width 10 height 10
click at [724, 388] on span "Sentence controls" at bounding box center [723, 393] width 10 height 10
click at [721, 460] on span "Sentence controls" at bounding box center [723, 465] width 10 height 10
click at [728, 532] on span "Sentence controls" at bounding box center [723, 537] width 10 height 10
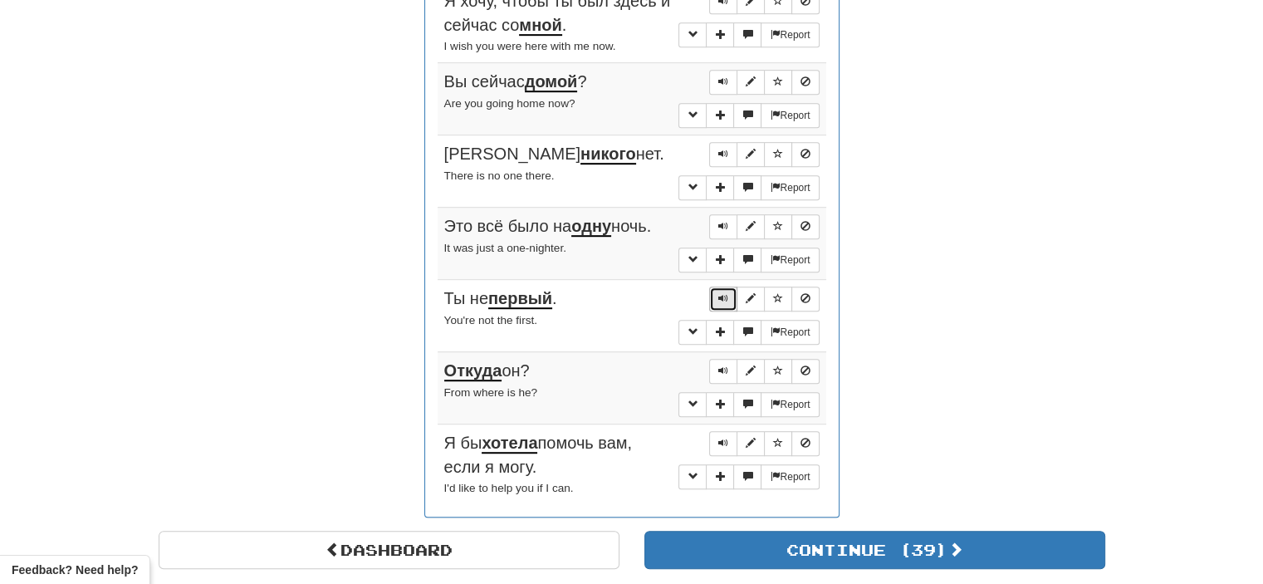
scroll to position [925, 0]
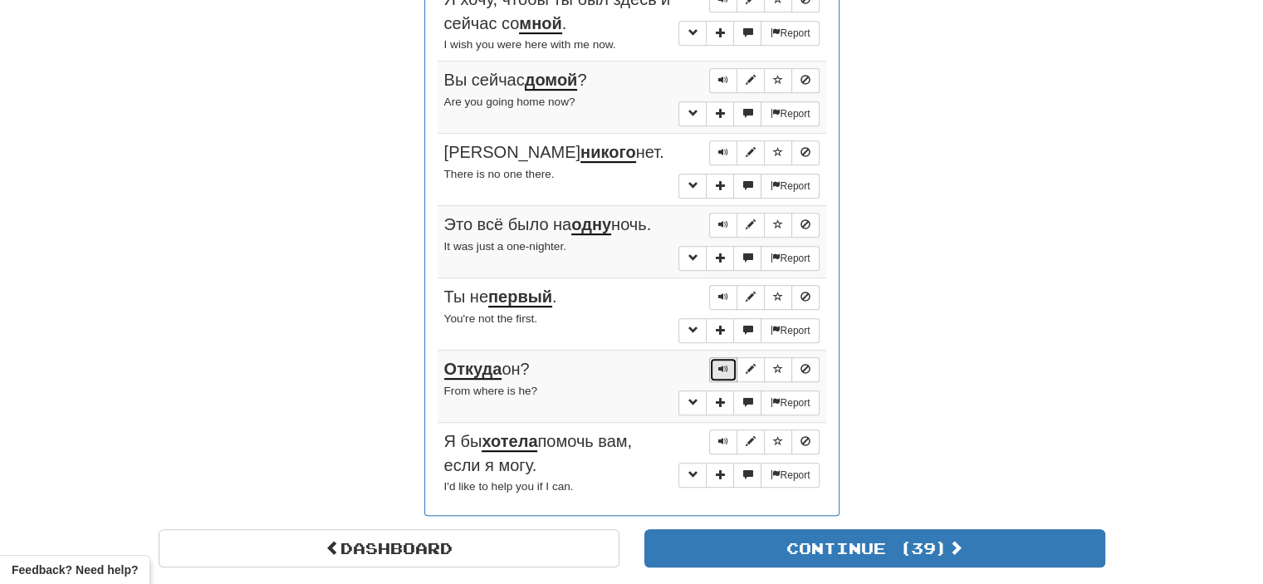
click at [722, 357] on button "Sentence controls" at bounding box center [723, 369] width 28 height 25
click at [724, 436] on span "Sentence controls" at bounding box center [723, 441] width 10 height 10
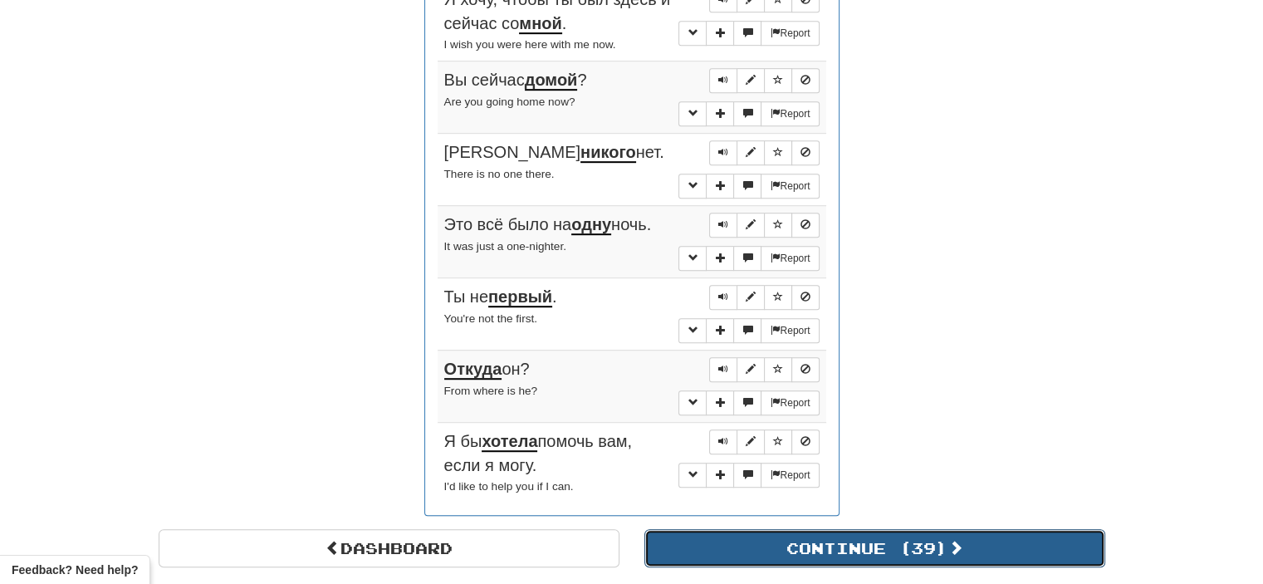
click at [770, 531] on button "Continue ( 39 )" at bounding box center [874, 548] width 461 height 38
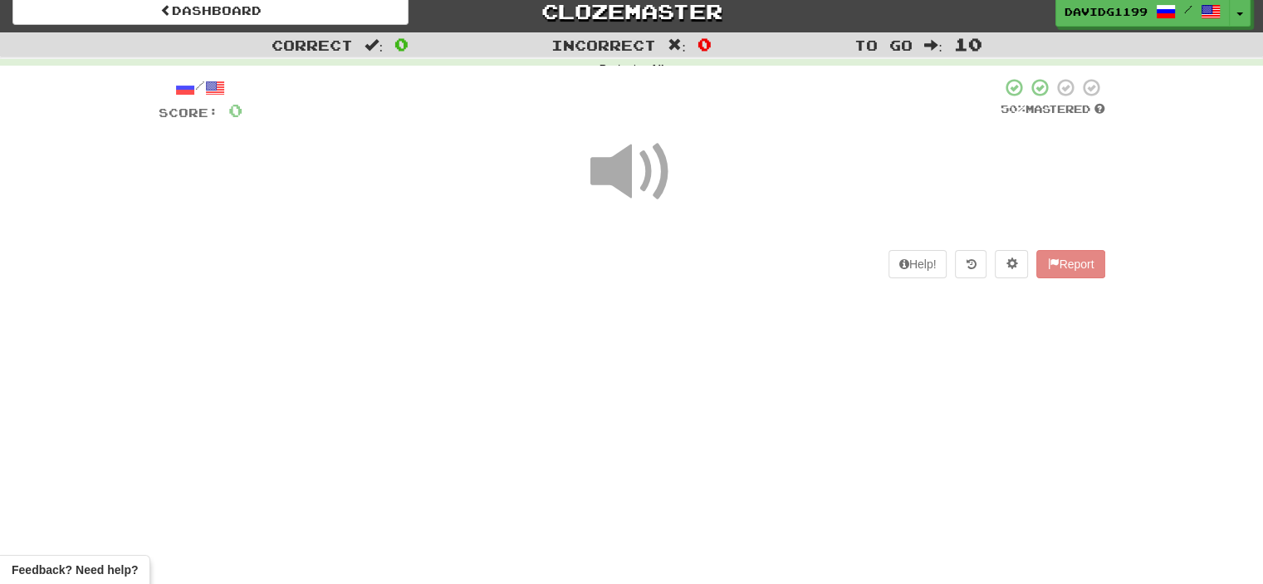
scroll to position [0, 0]
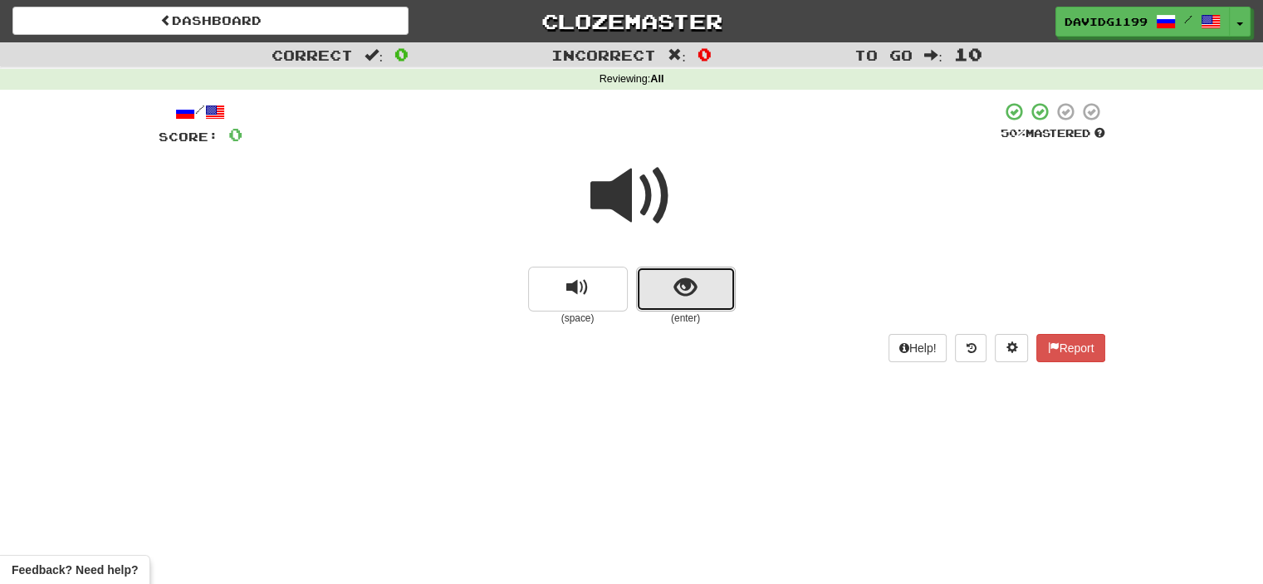
click at [664, 281] on button "show sentence" at bounding box center [686, 289] width 100 height 45
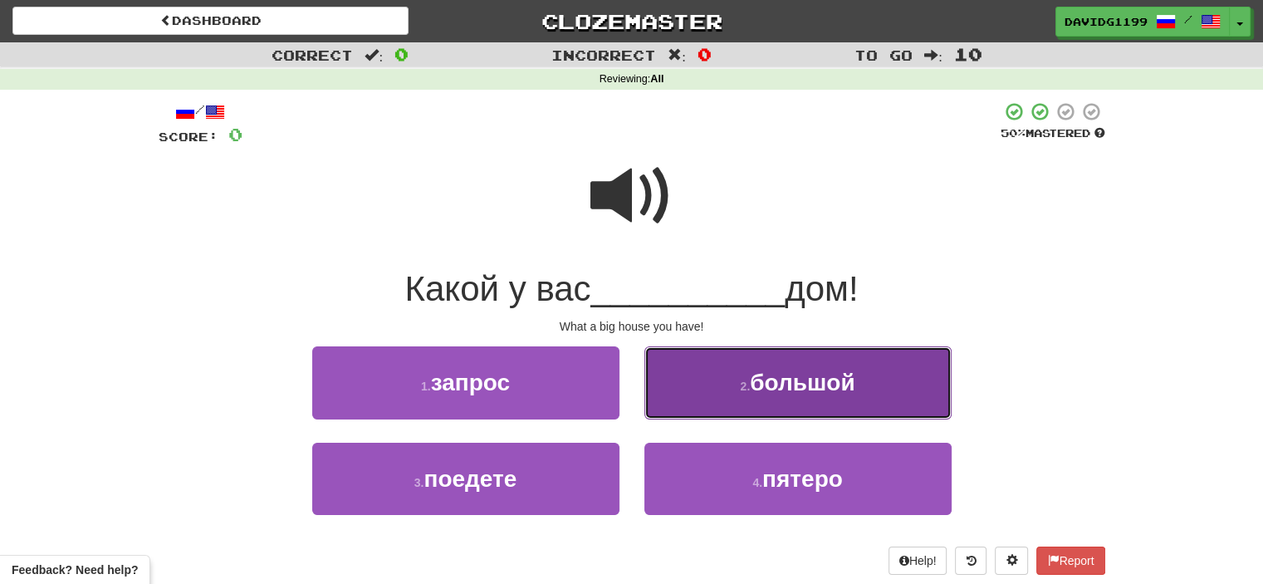
click at [725, 396] on button "2 . большой" at bounding box center [797, 382] width 307 height 72
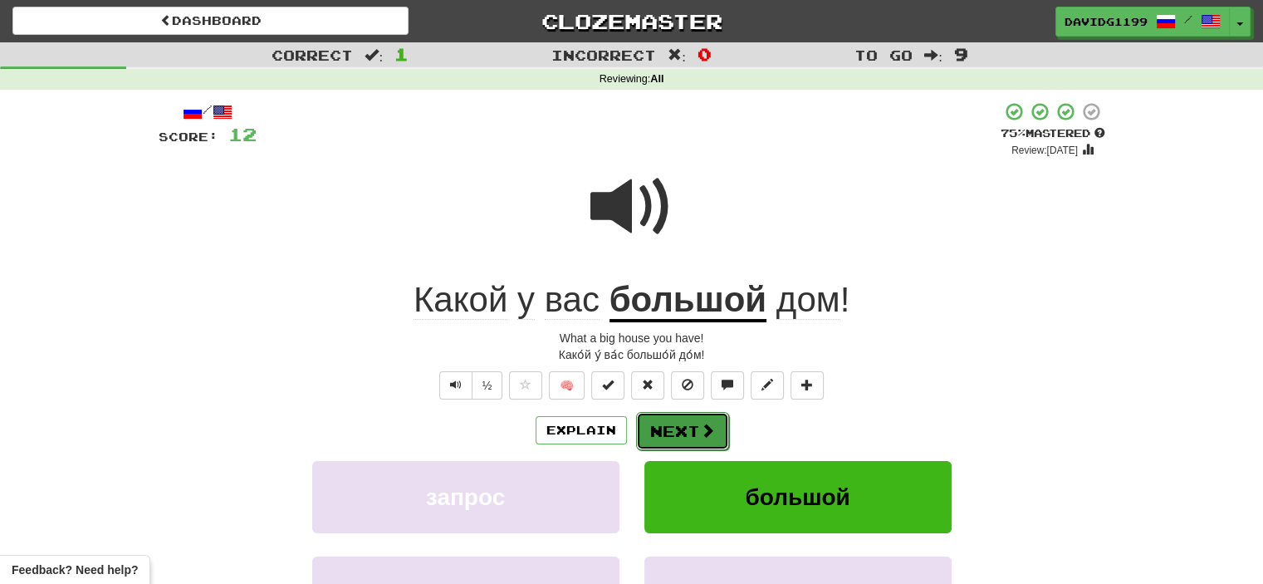
click at [682, 425] on button "Next" at bounding box center [682, 431] width 93 height 38
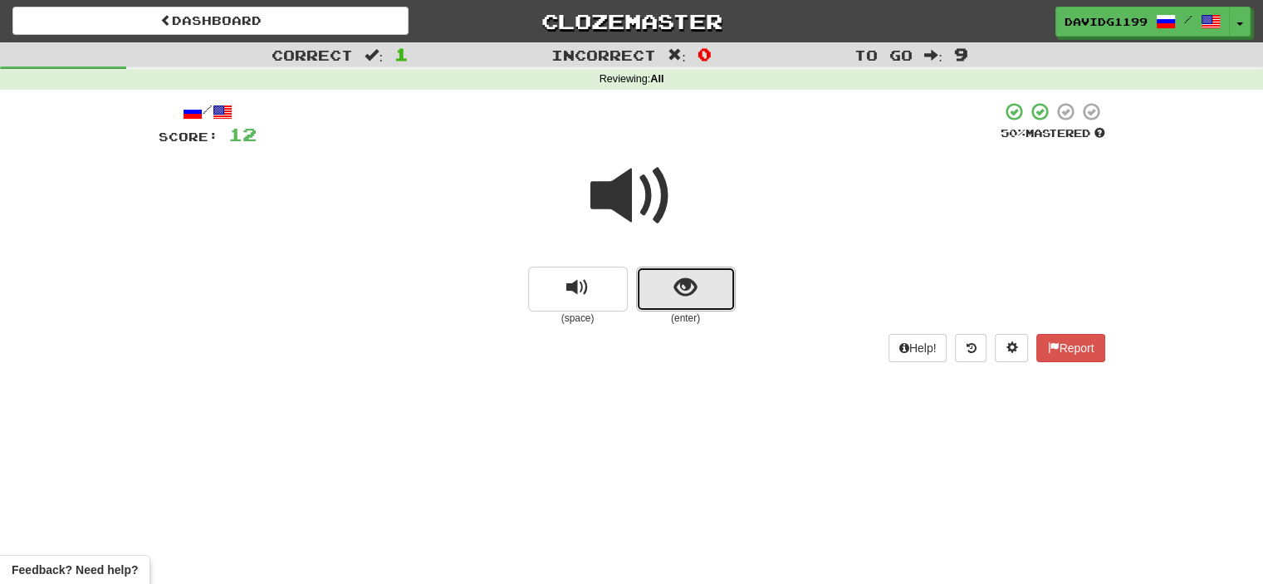
click at [658, 286] on button "show sentence" at bounding box center [686, 289] width 100 height 45
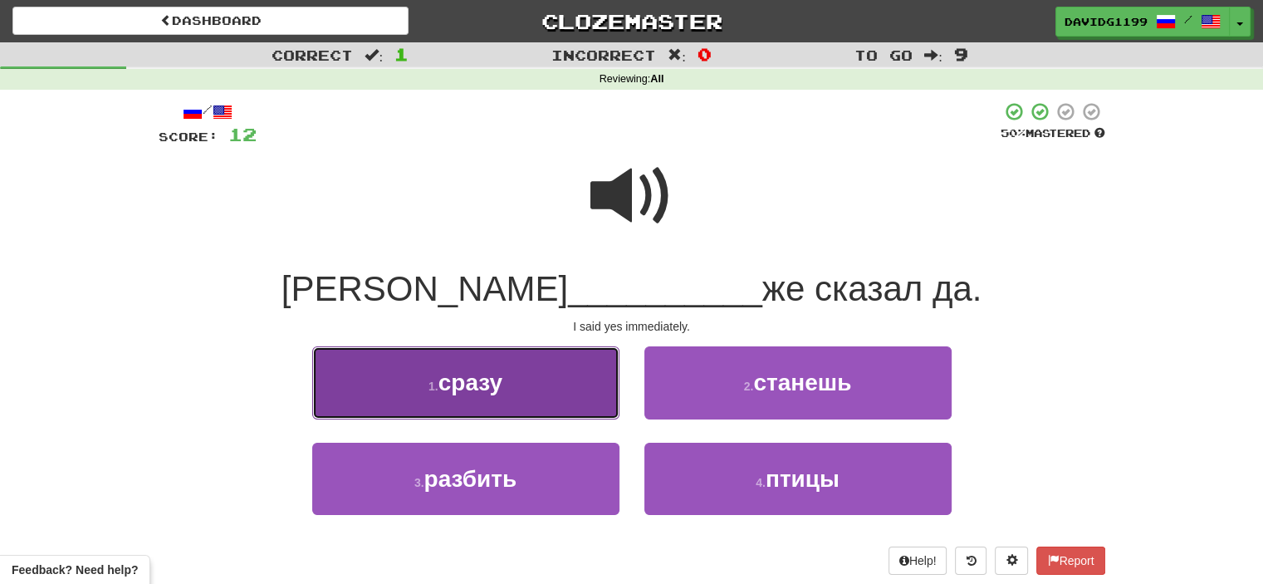
click at [543, 384] on button "1 . сразу" at bounding box center [465, 382] width 307 height 72
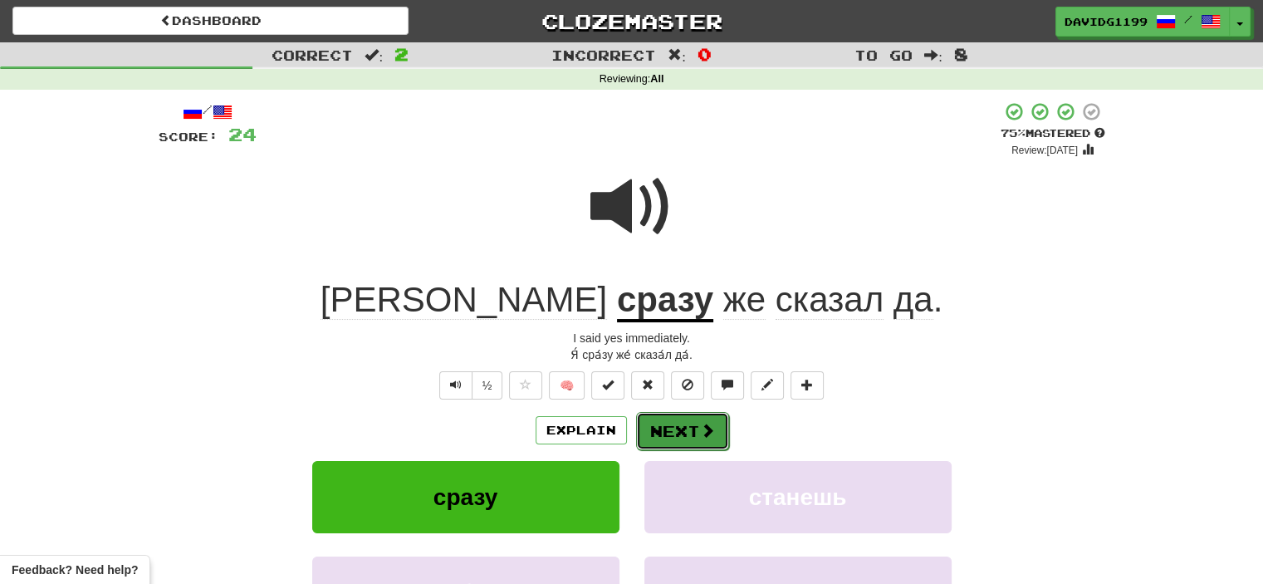
click at [664, 434] on button "Next" at bounding box center [682, 431] width 93 height 38
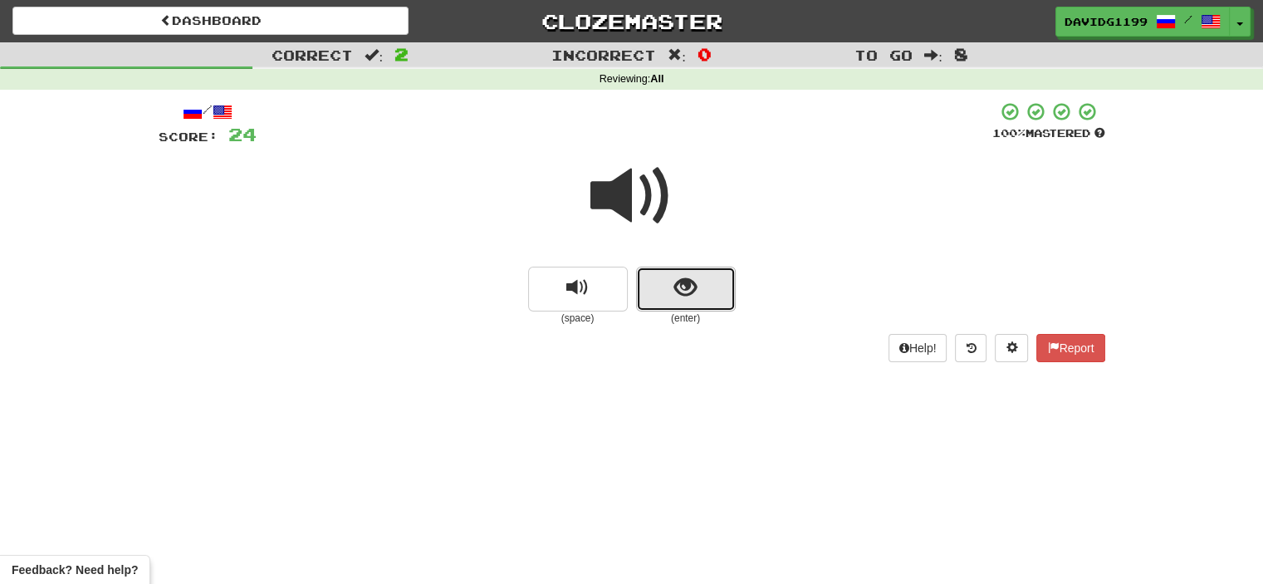
click at [657, 294] on button "show sentence" at bounding box center [686, 289] width 100 height 45
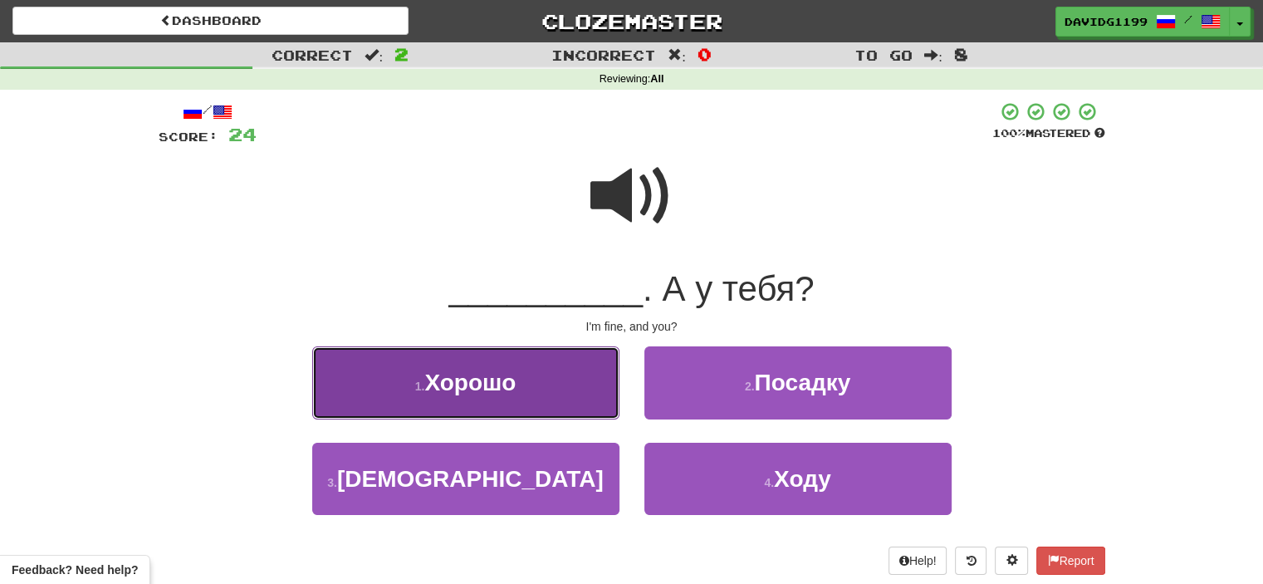
click at [579, 386] on button "1 . Хорошо" at bounding box center [465, 382] width 307 height 72
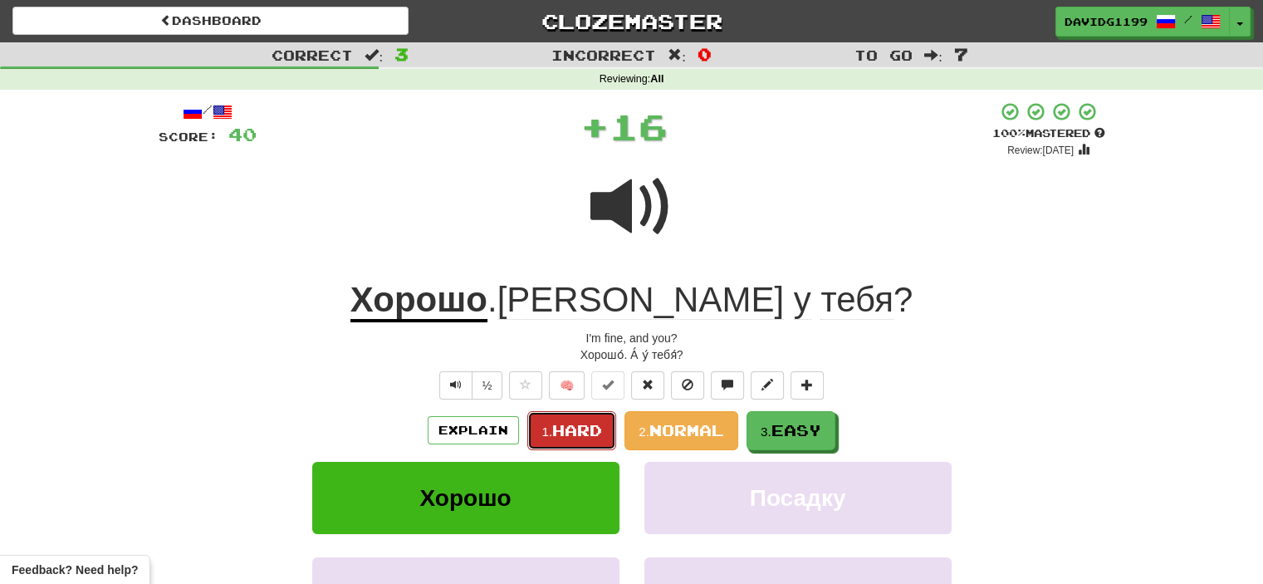
click at [580, 430] on span "Hard" at bounding box center [577, 430] width 50 height 18
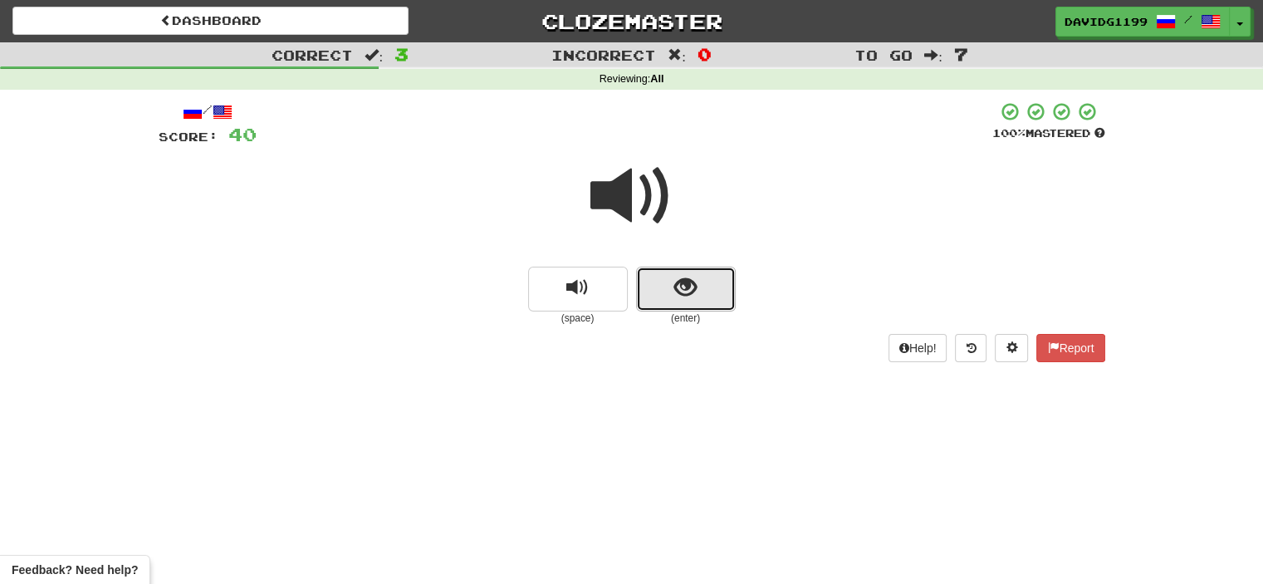
click at [663, 288] on button "show sentence" at bounding box center [686, 289] width 100 height 45
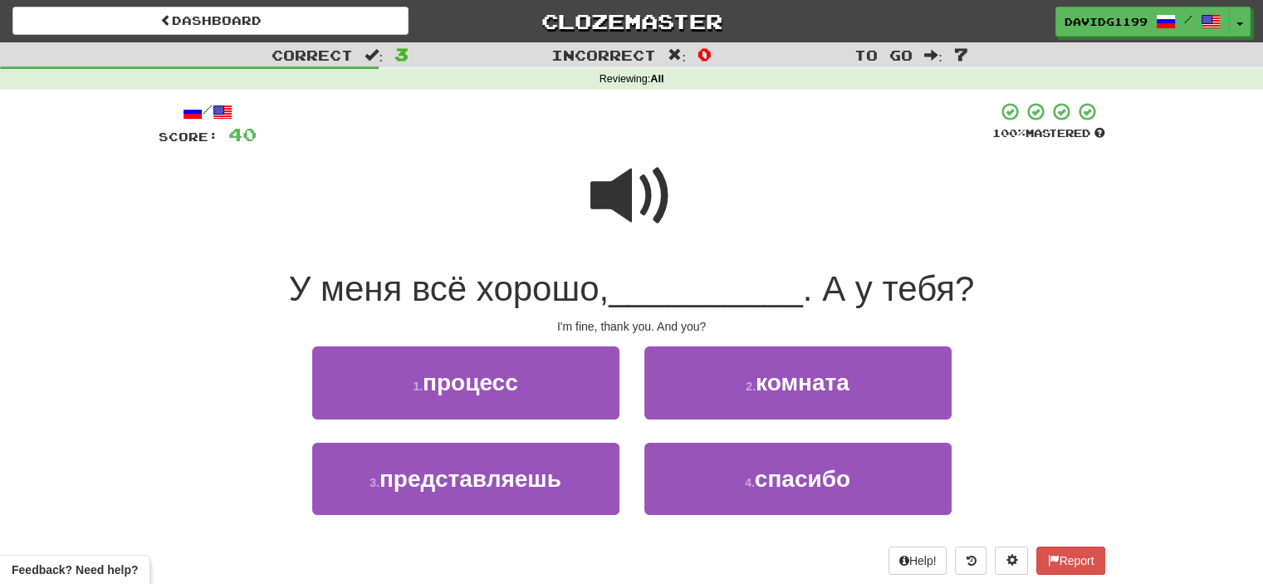
click at [625, 193] on span at bounding box center [631, 195] width 83 height 83
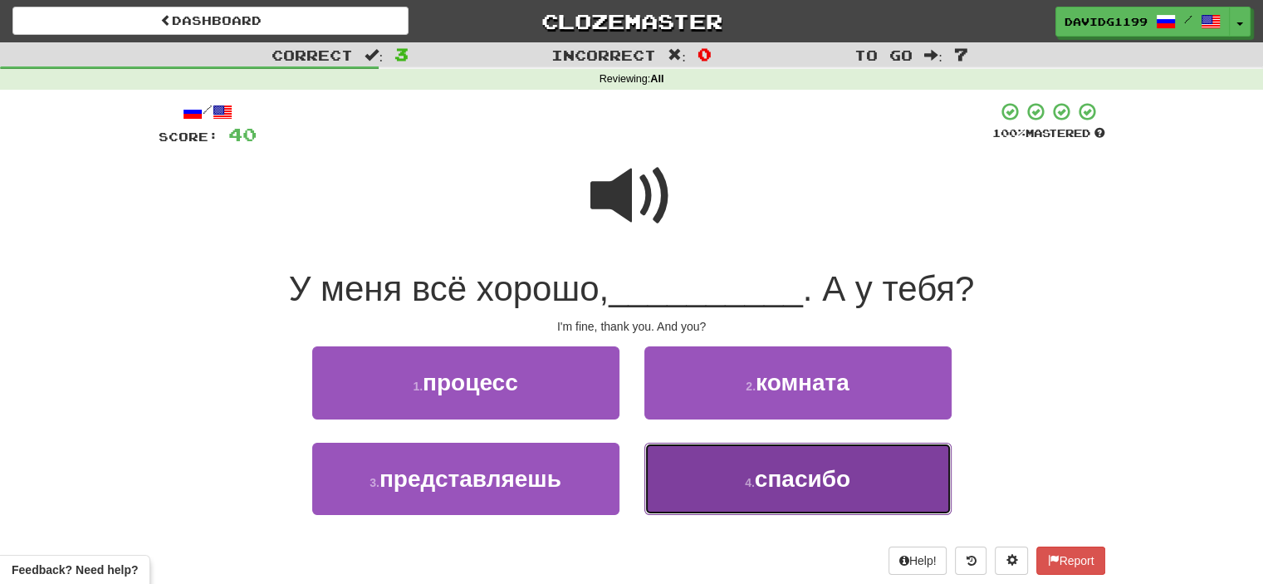
click at [780, 488] on span "спасибо" at bounding box center [802, 479] width 95 height 26
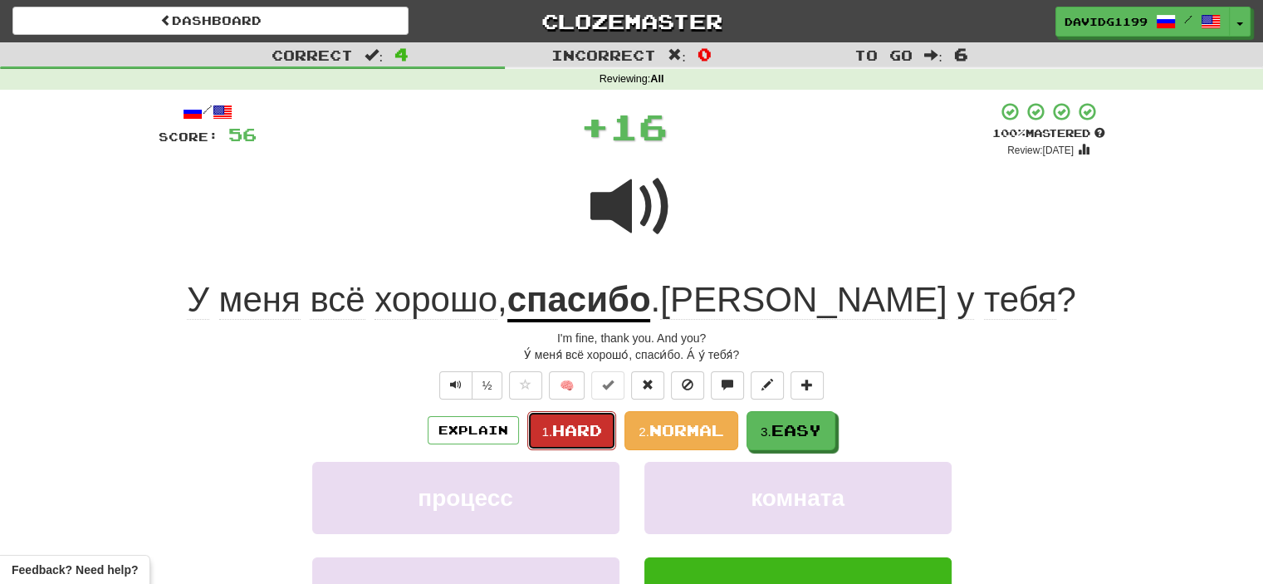
click at [596, 431] on span "Hard" at bounding box center [577, 430] width 50 height 18
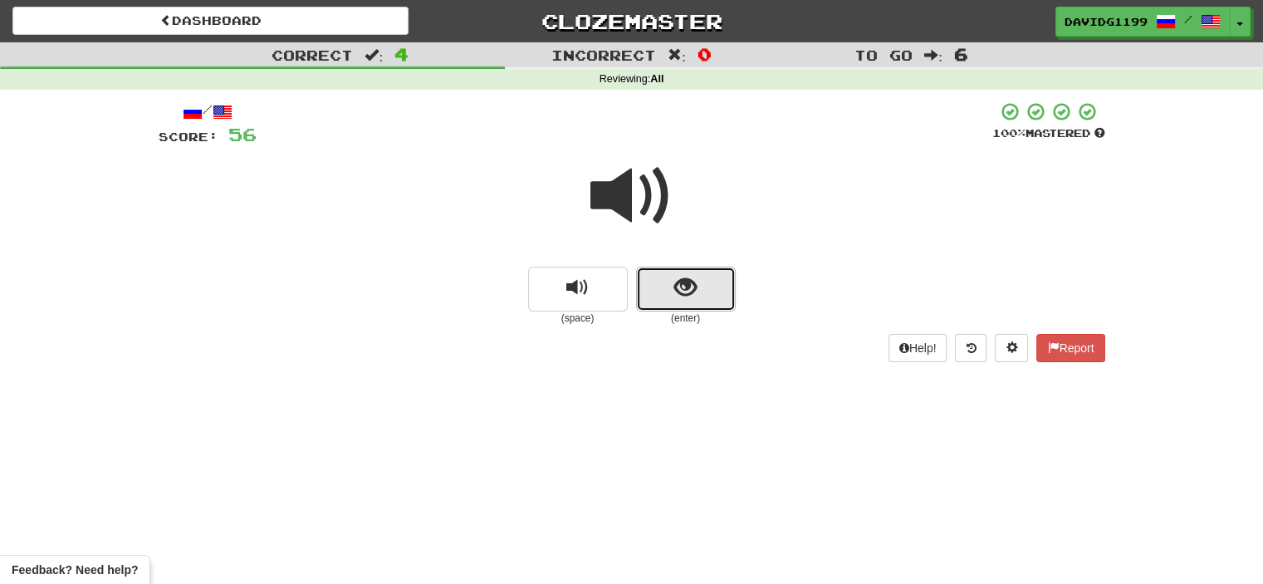
click at [667, 293] on button "show sentence" at bounding box center [686, 289] width 100 height 45
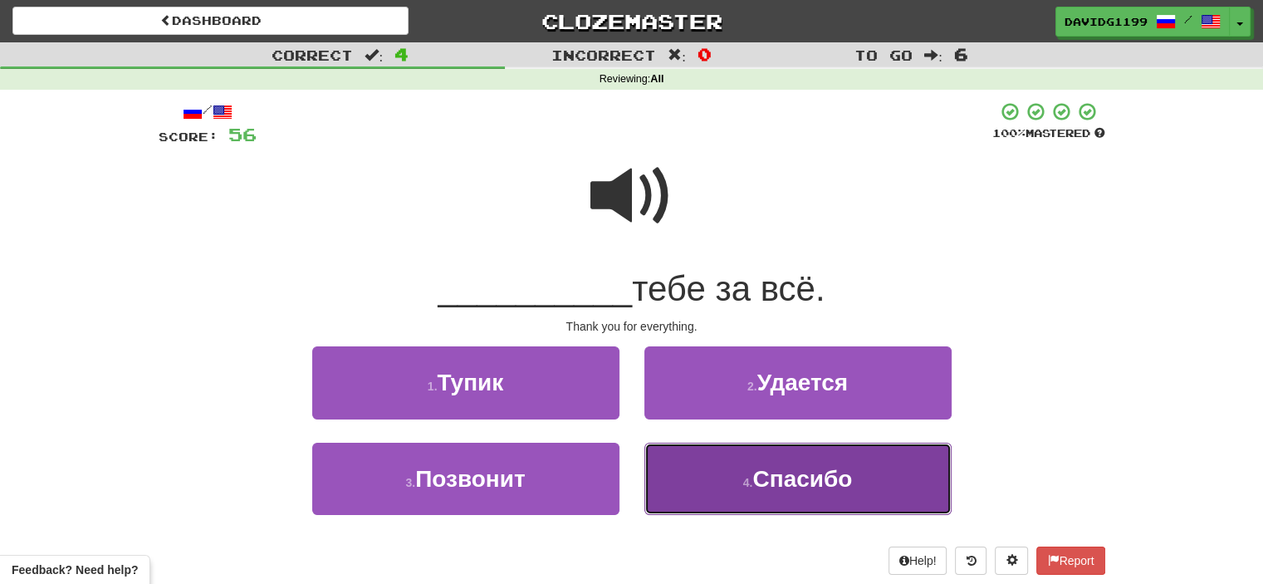
click at [707, 481] on button "4 . Спасибо" at bounding box center [797, 479] width 307 height 72
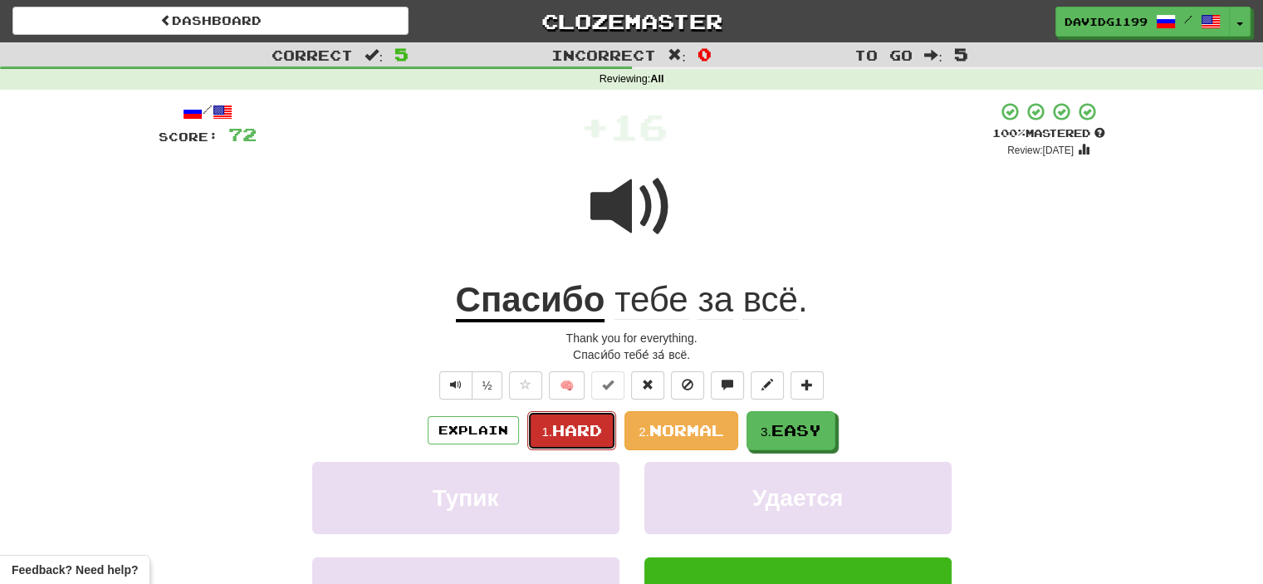
click at [585, 426] on span "Hard" at bounding box center [577, 430] width 50 height 18
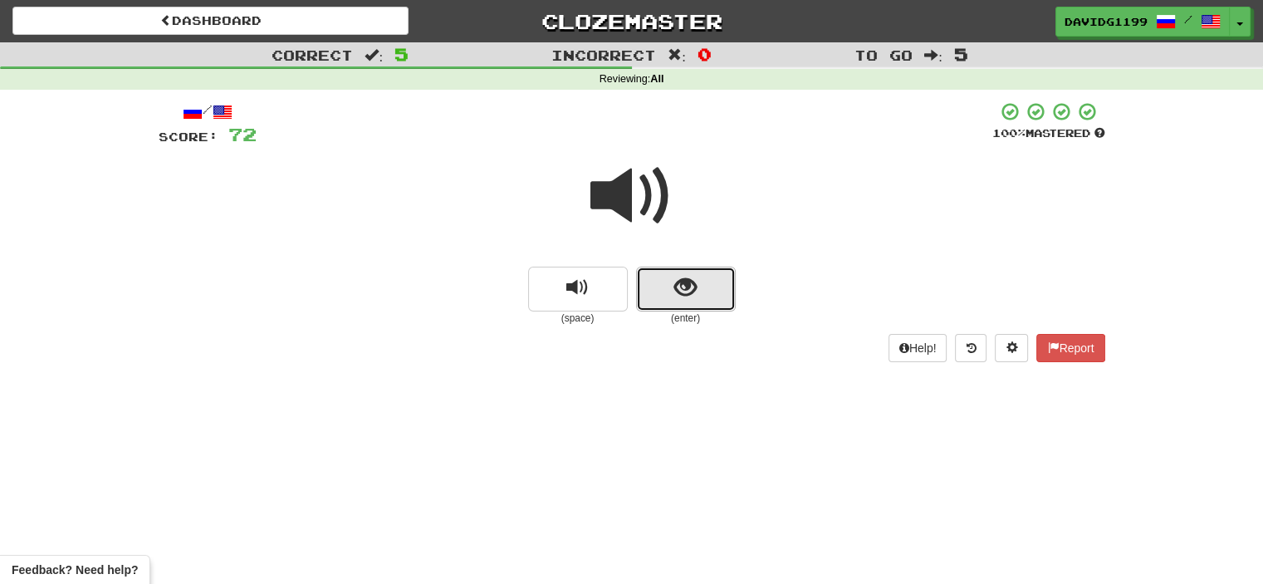
click at [652, 296] on button "show sentence" at bounding box center [686, 289] width 100 height 45
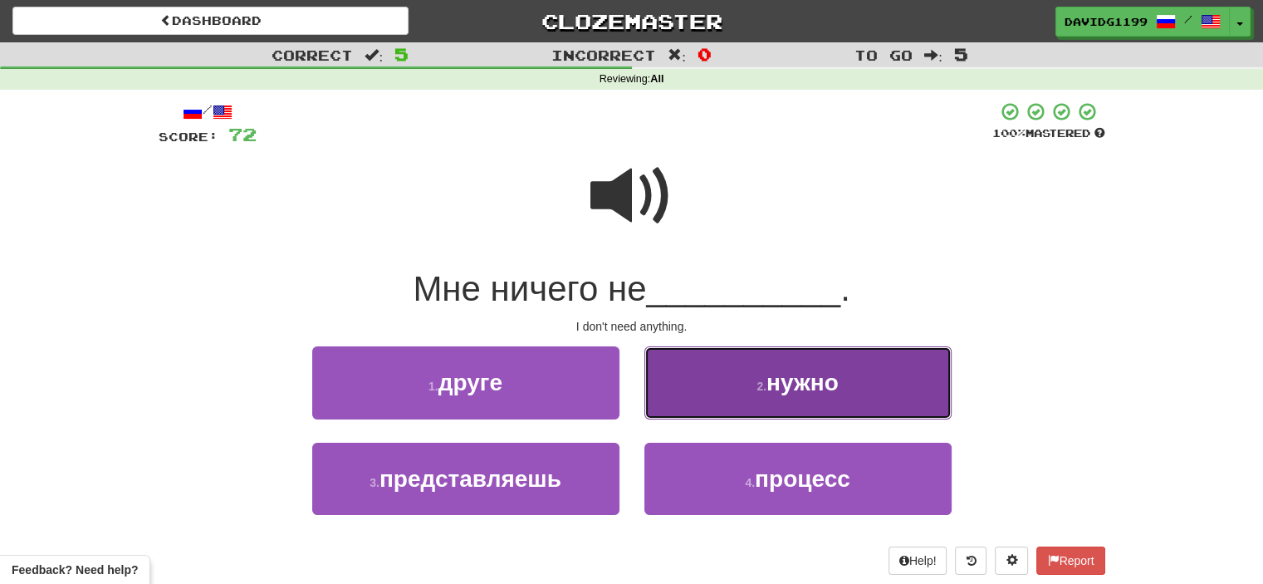
click at [748, 393] on button "2 . нужно" at bounding box center [797, 382] width 307 height 72
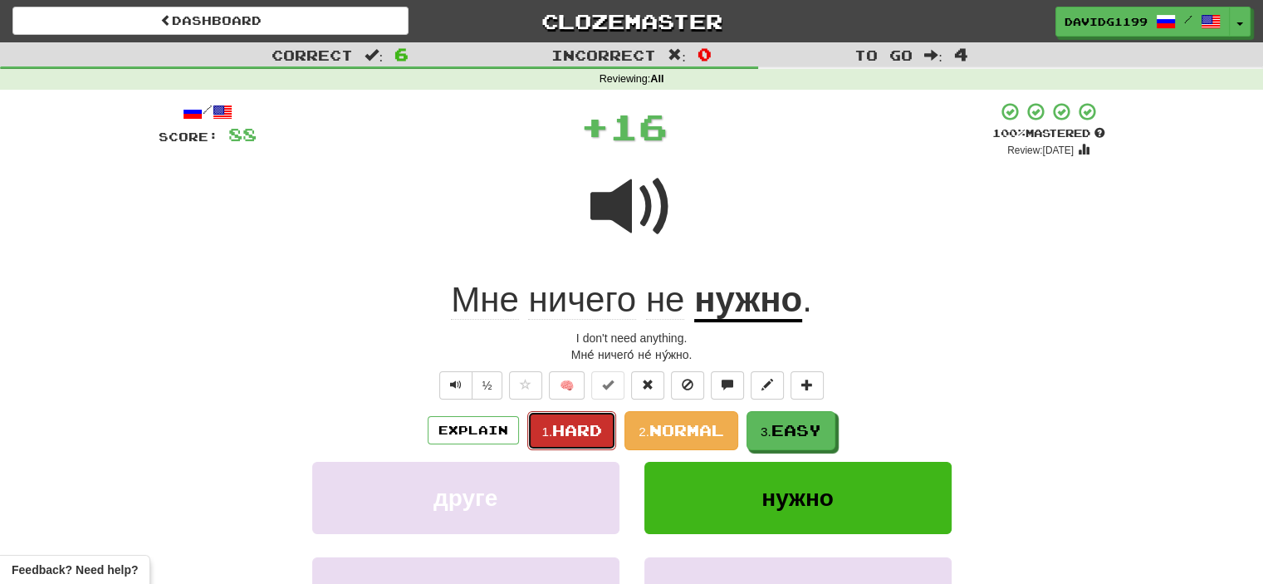
click at [589, 423] on span "Hard" at bounding box center [577, 430] width 50 height 18
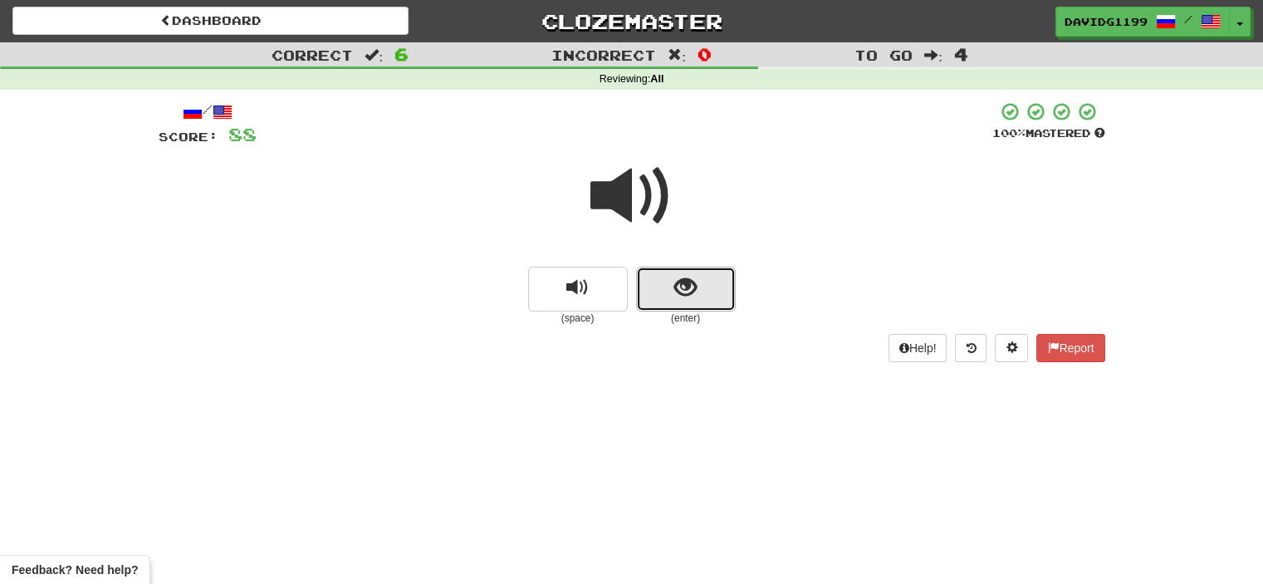
click at [668, 294] on button "show sentence" at bounding box center [686, 289] width 100 height 45
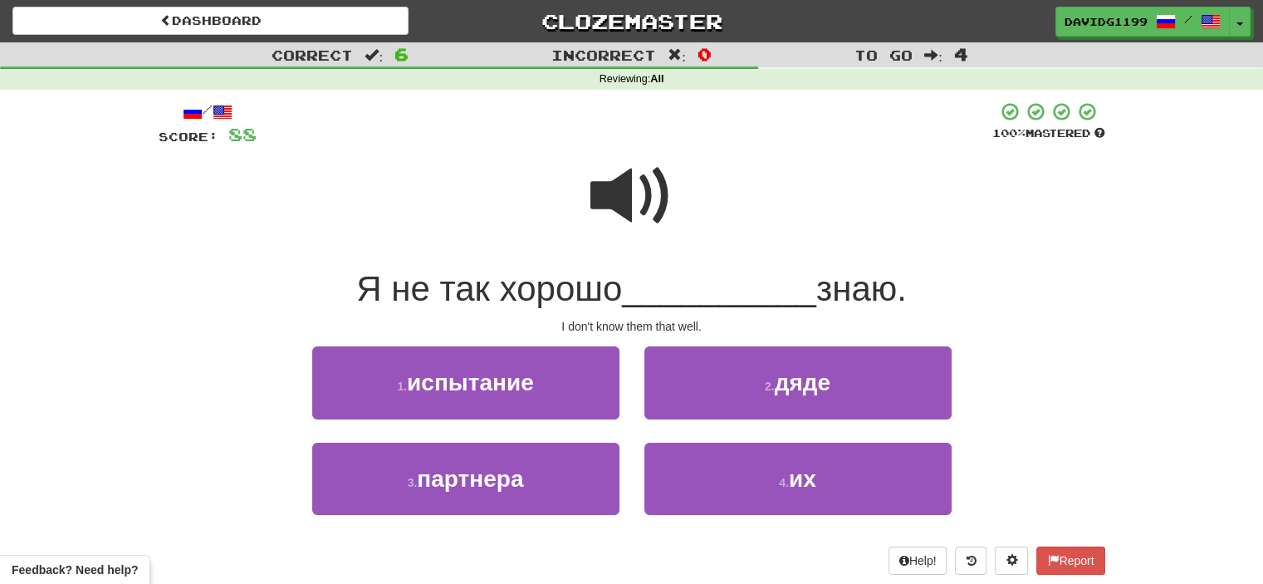
click at [647, 198] on span at bounding box center [631, 195] width 83 height 83
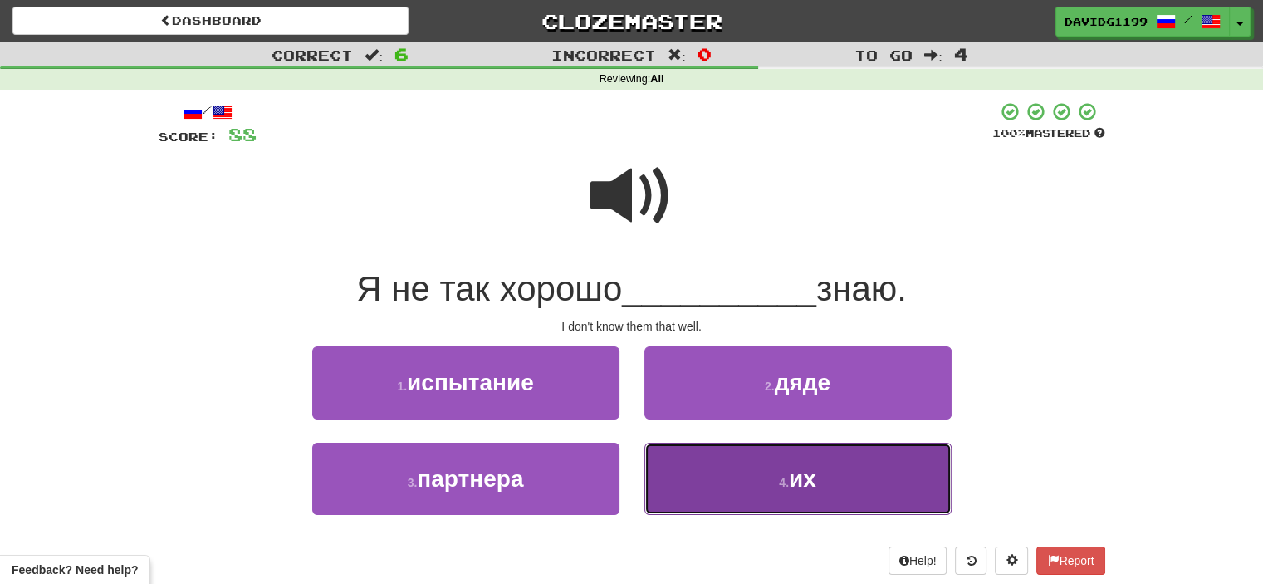
click at [713, 492] on button "4 . их" at bounding box center [797, 479] width 307 height 72
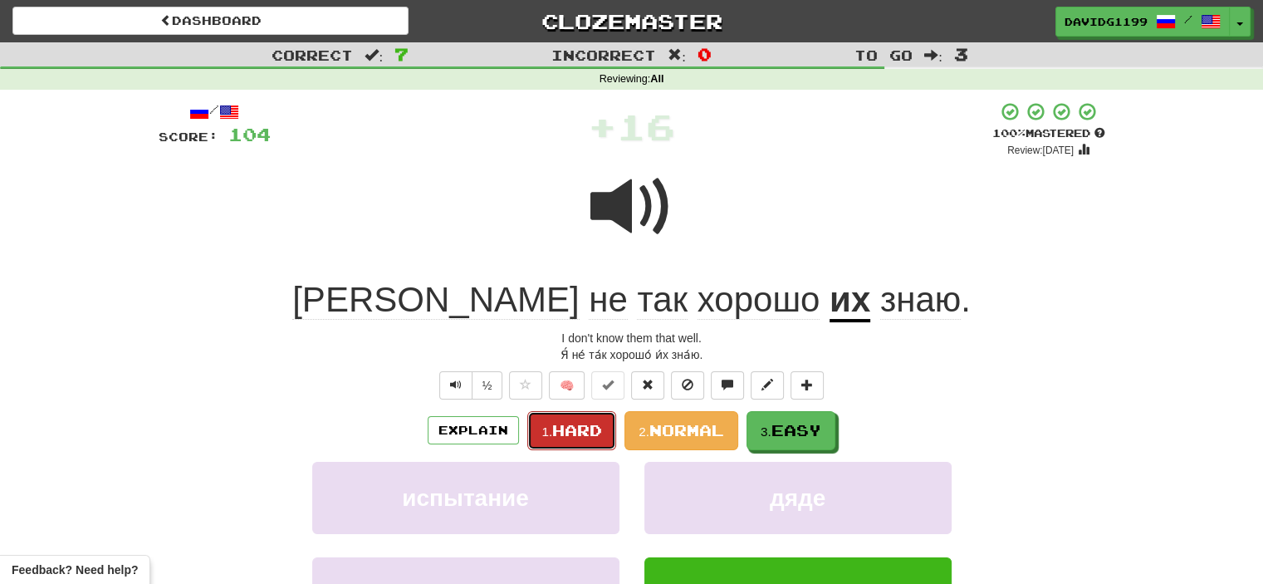
click at [576, 421] on span "Hard" at bounding box center [577, 430] width 50 height 18
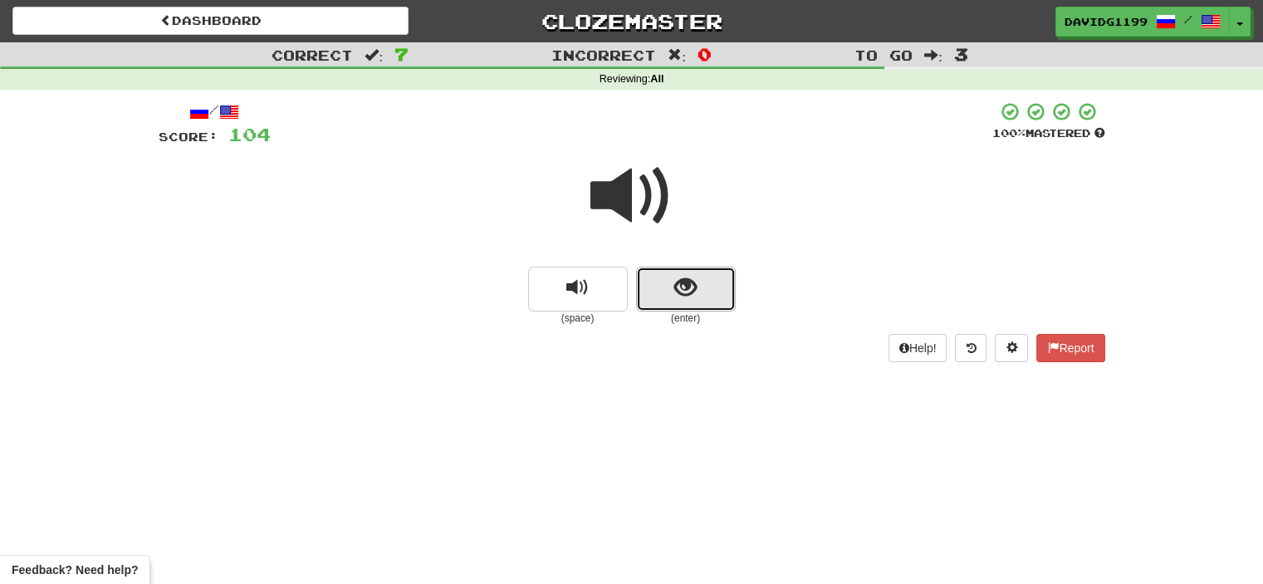
click at [661, 279] on button "show sentence" at bounding box center [686, 289] width 100 height 45
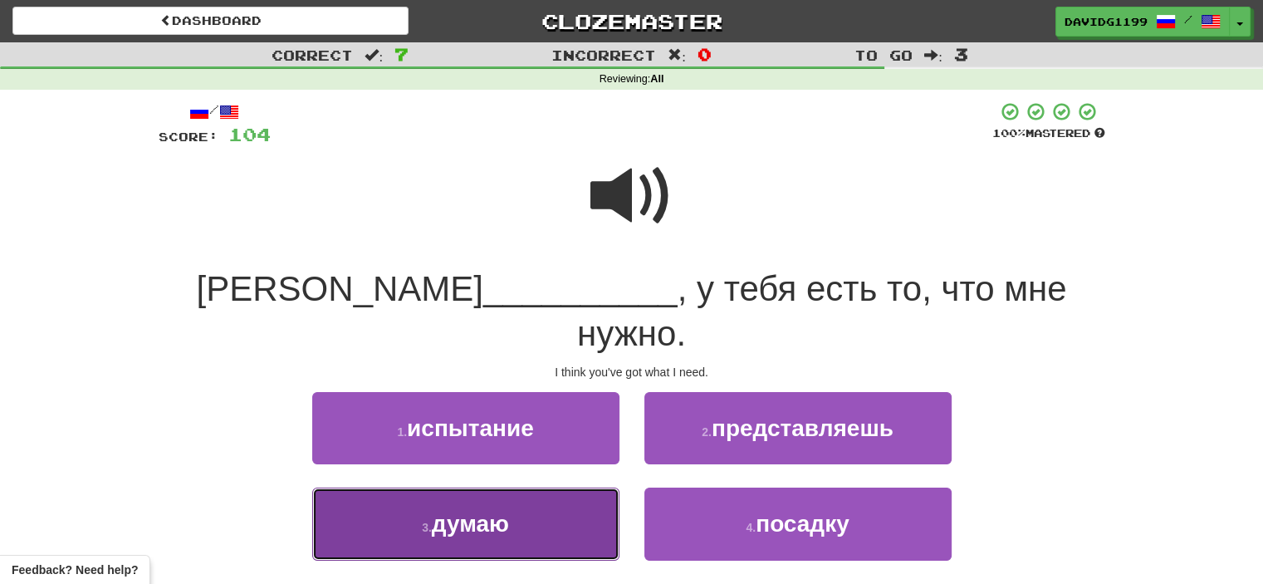
click at [528, 487] on button "3 . думаю" at bounding box center [465, 523] width 307 height 72
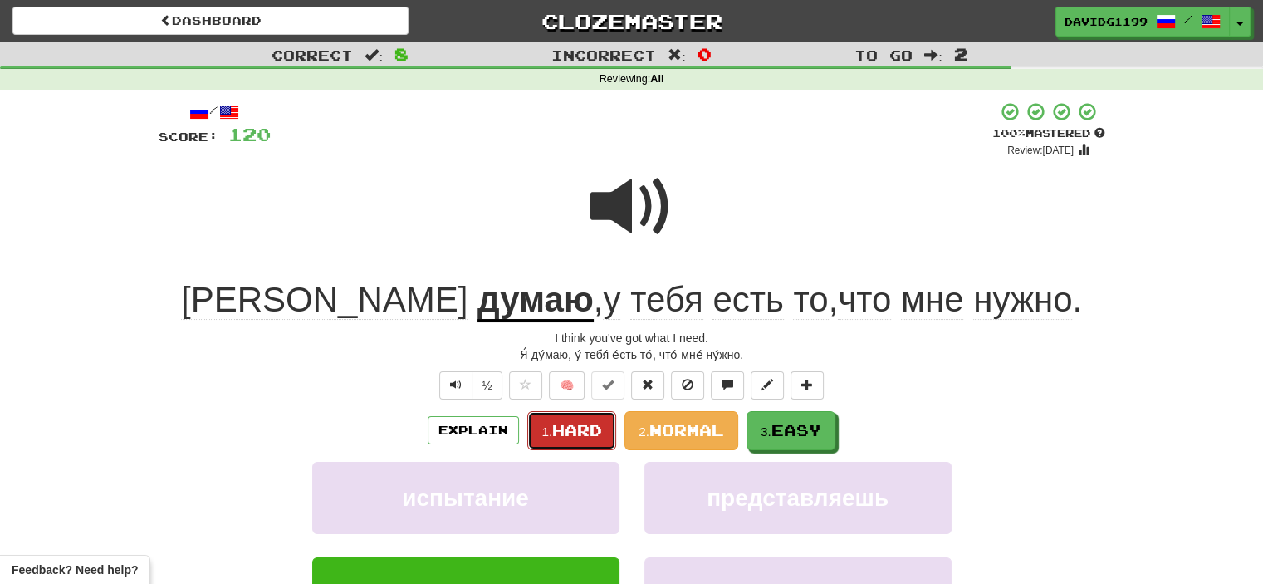
click at [563, 426] on span "Hard" at bounding box center [577, 430] width 50 height 18
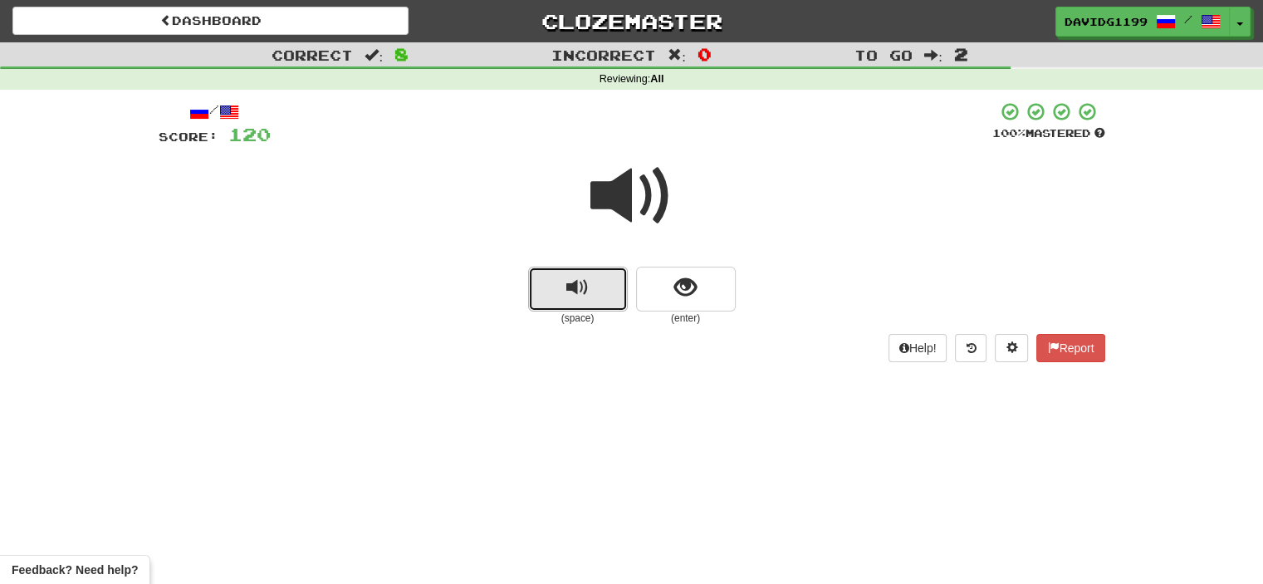
click at [578, 301] on button "replay audio" at bounding box center [578, 289] width 100 height 45
click at [653, 210] on span at bounding box center [631, 195] width 83 height 83
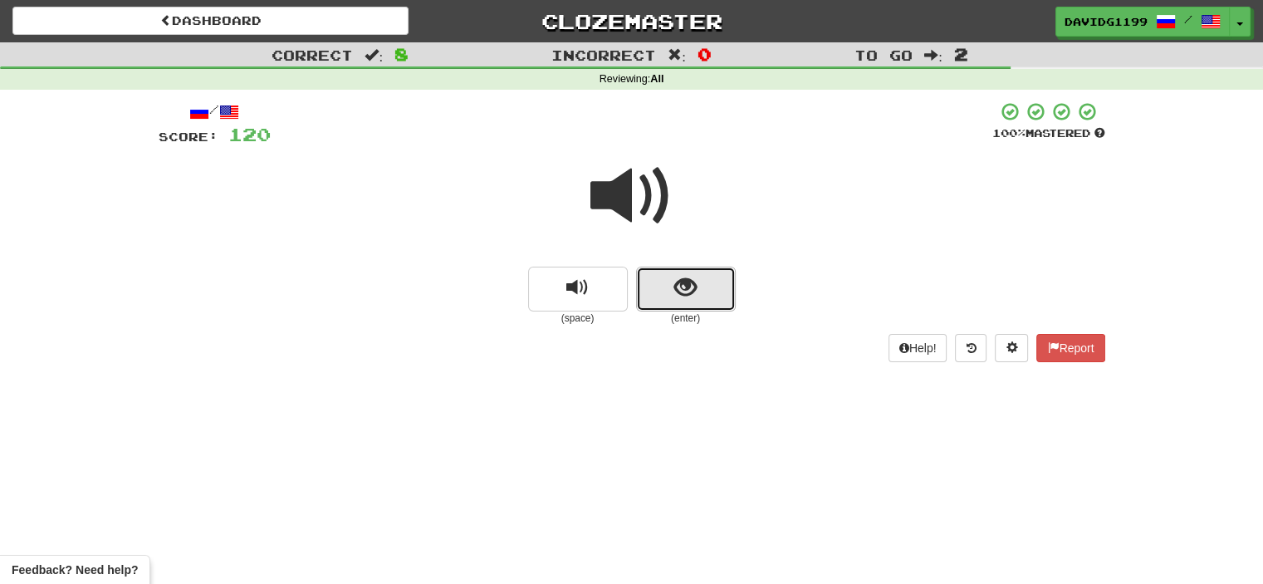
click at [654, 290] on button "show sentence" at bounding box center [686, 289] width 100 height 45
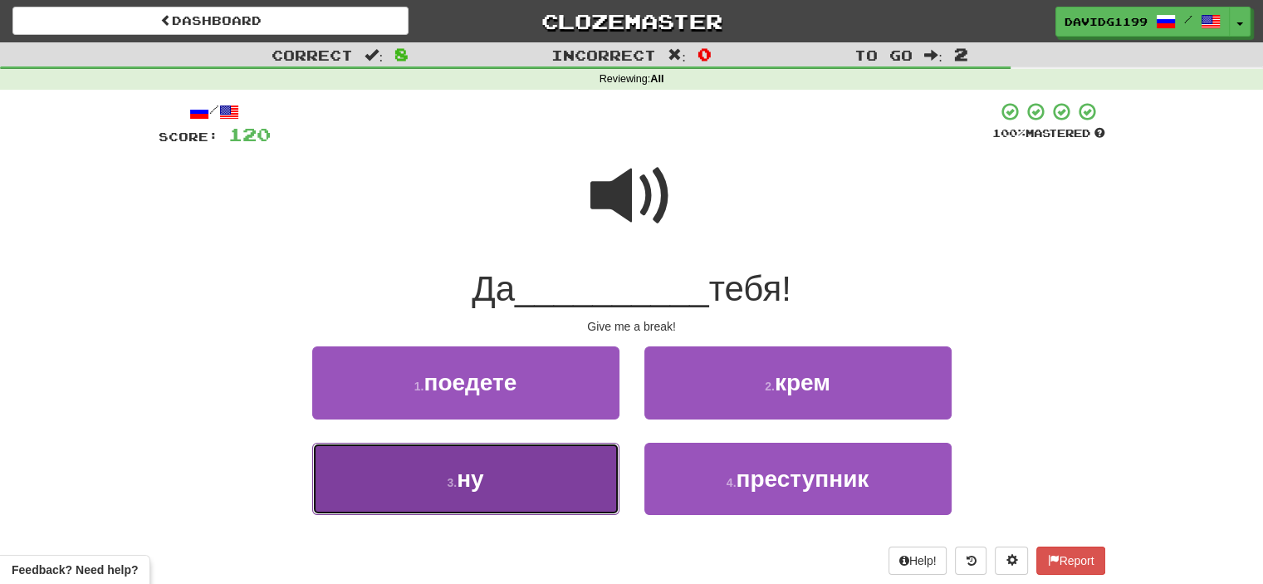
click at [542, 477] on button "3 . ну" at bounding box center [465, 479] width 307 height 72
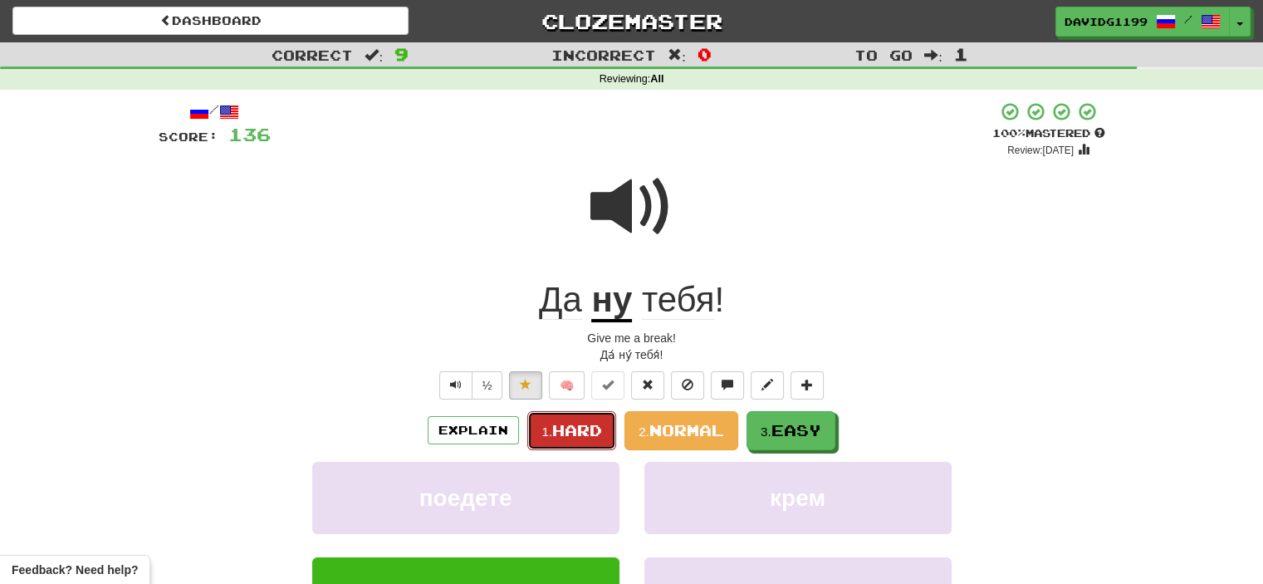
click at [568, 421] on span "Hard" at bounding box center [577, 430] width 50 height 18
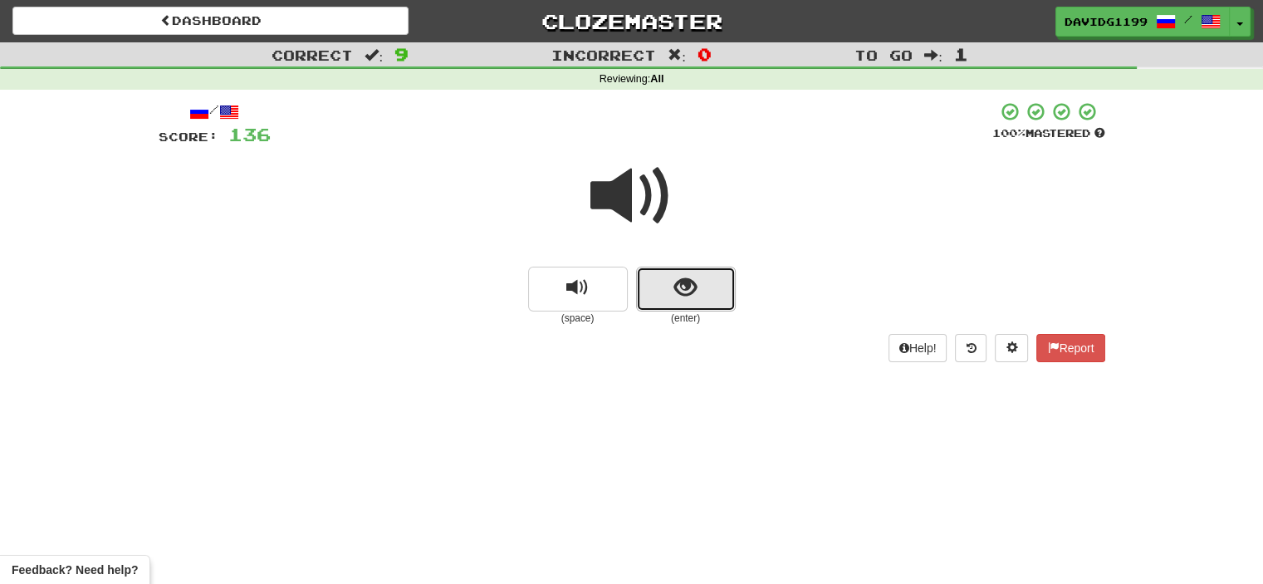
click at [654, 286] on button "show sentence" at bounding box center [686, 289] width 100 height 45
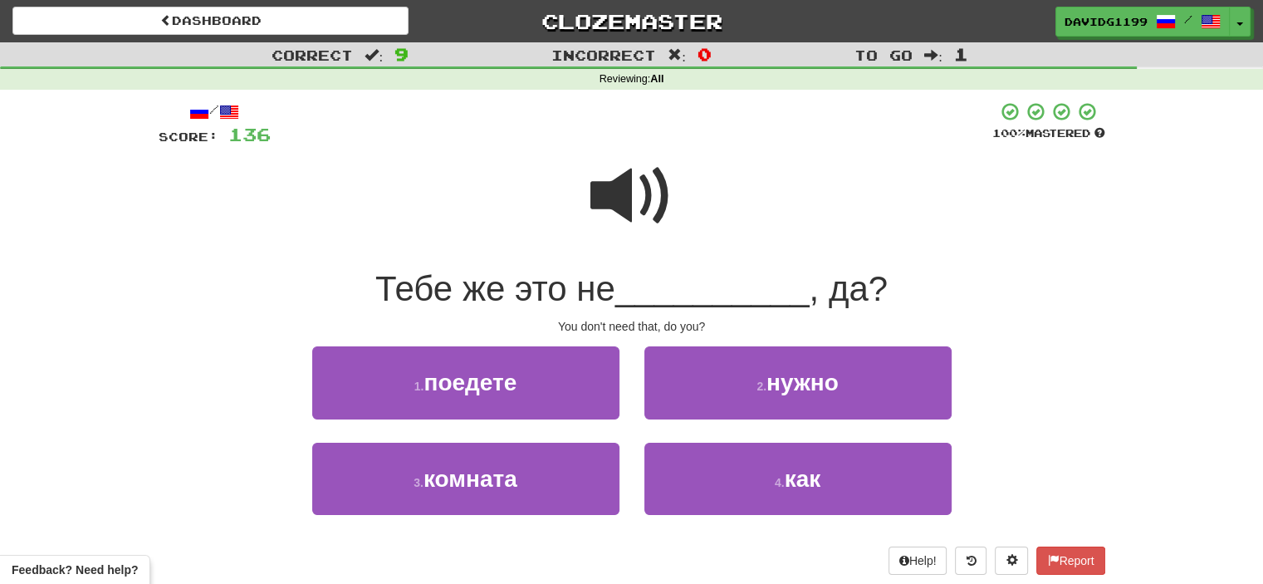
click at [613, 195] on span at bounding box center [631, 195] width 83 height 83
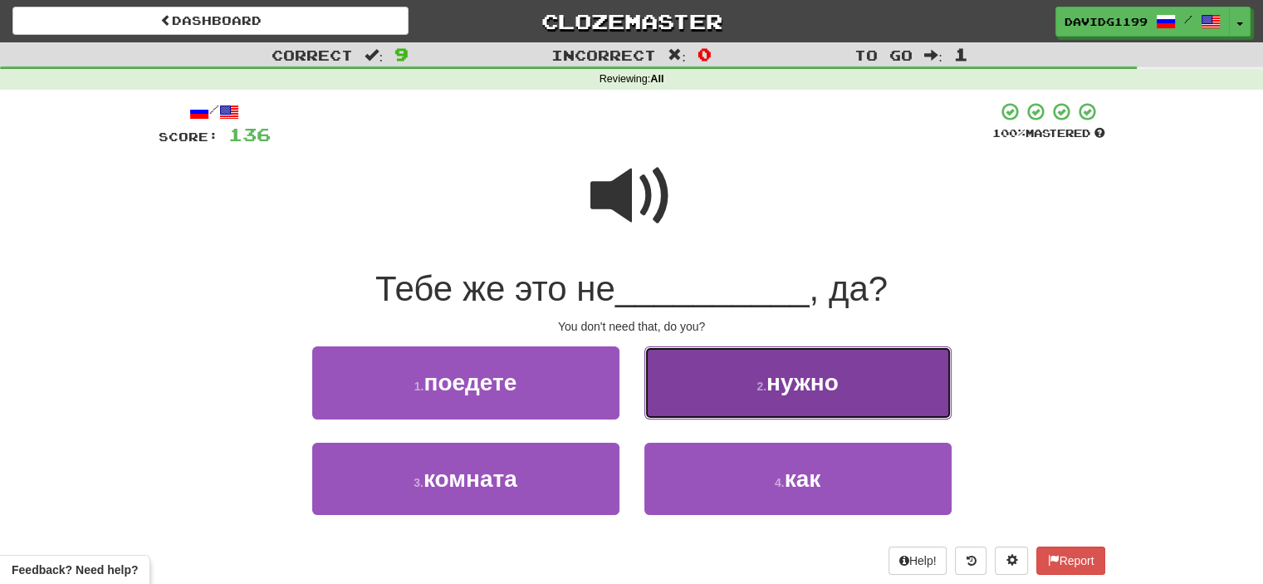
click at [741, 397] on button "2 . нужно" at bounding box center [797, 382] width 307 height 72
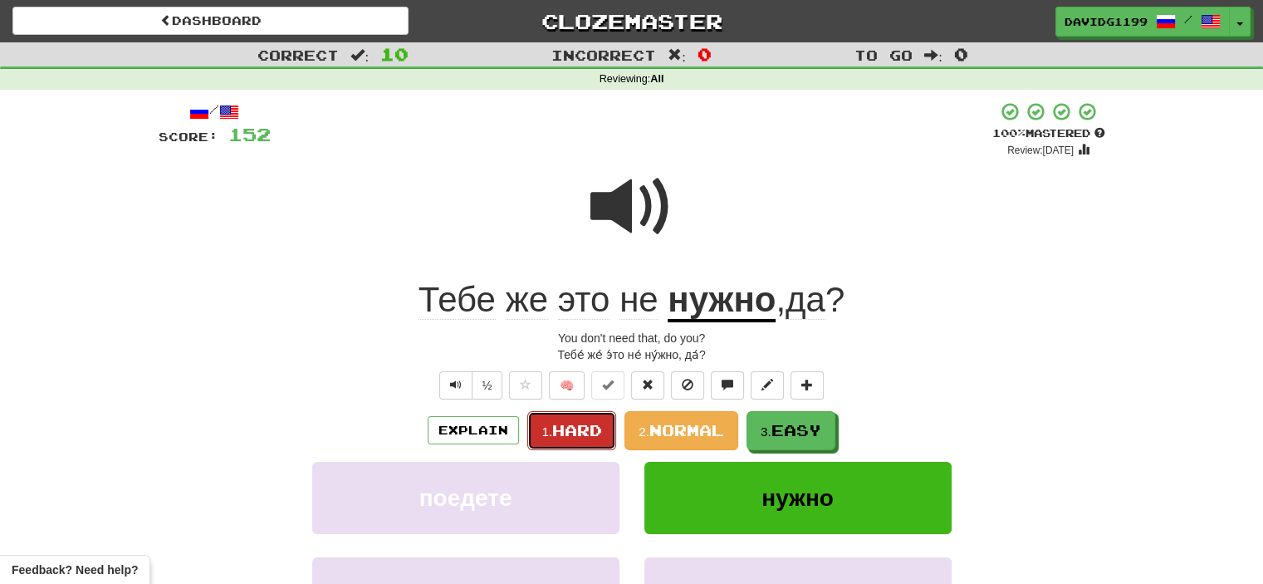
click at [570, 427] on span "Hard" at bounding box center [577, 430] width 50 height 18
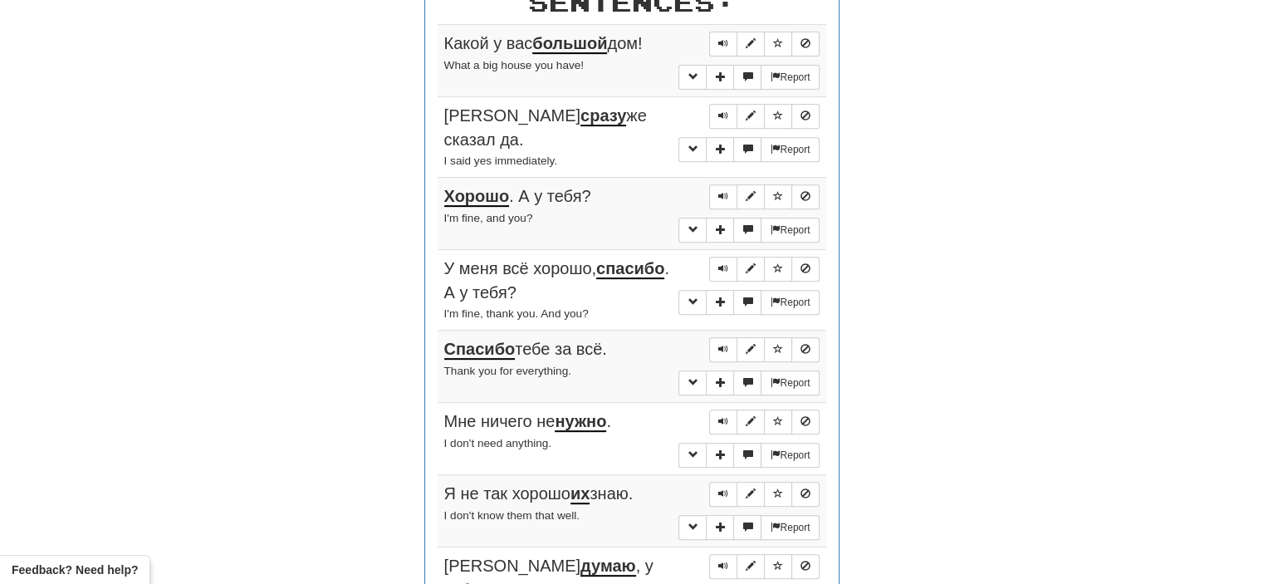
scroll to position [678, 0]
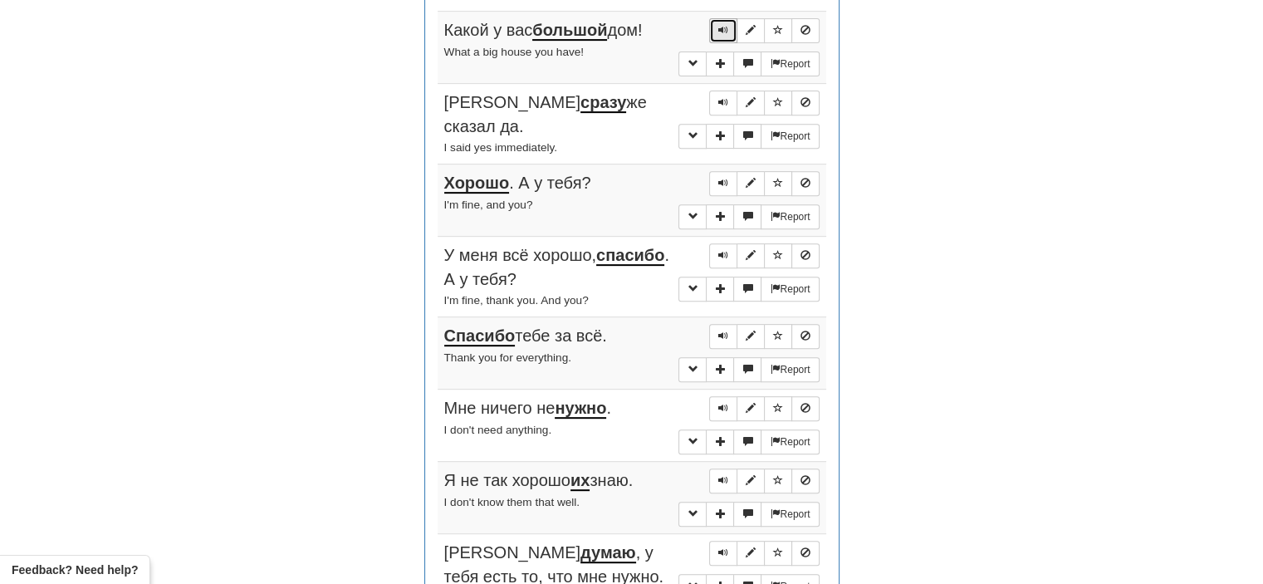
click at [721, 18] on button "Sentence controls" at bounding box center [723, 30] width 28 height 25
click at [723, 97] on span "Sentence controls" at bounding box center [723, 102] width 10 height 10
click at [719, 178] on span "Sentence controls" at bounding box center [723, 183] width 10 height 10
click at [726, 250] on span "Sentence controls" at bounding box center [723, 255] width 10 height 10
click at [724, 330] on span "Sentence controls" at bounding box center [723, 335] width 10 height 10
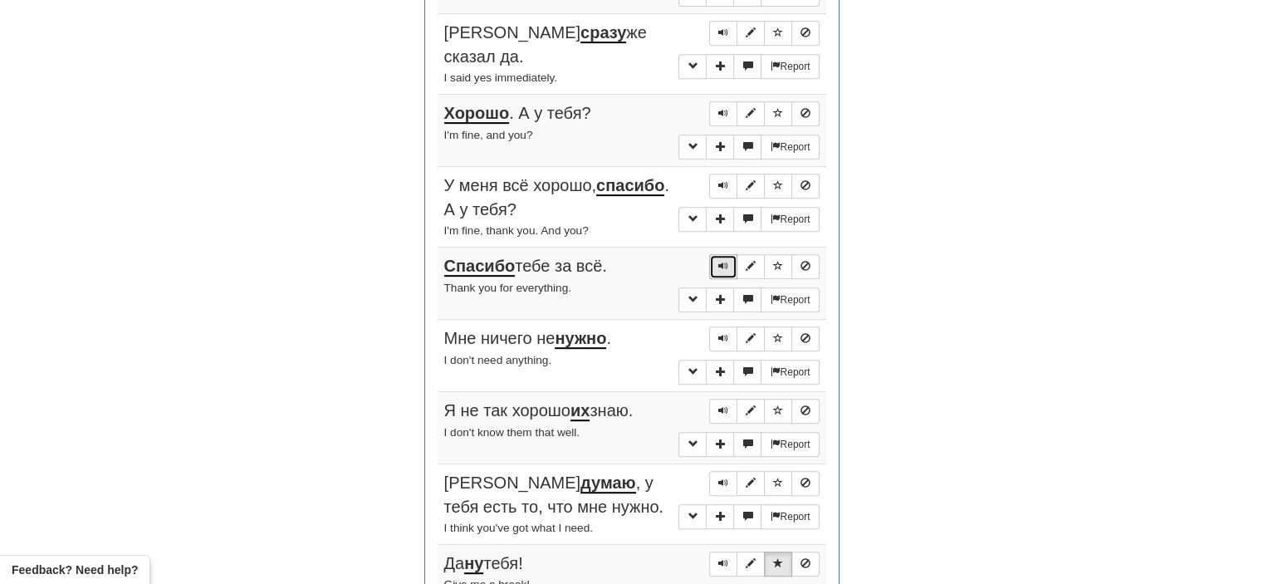
scroll to position [751, 0]
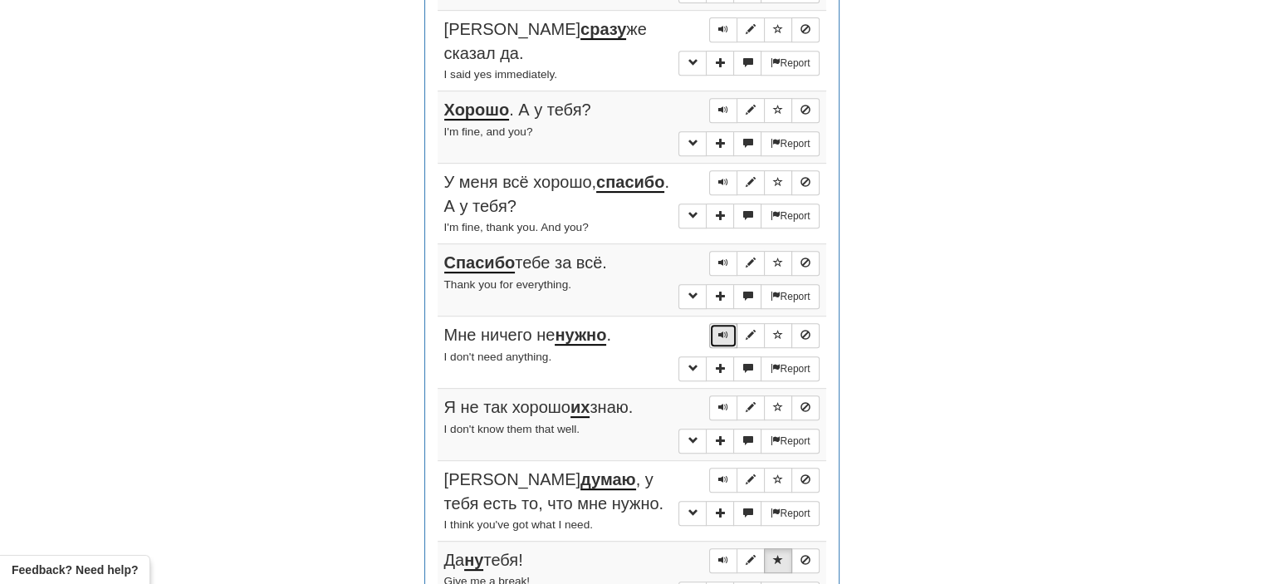
click at [724, 330] on span "Sentence controls" at bounding box center [723, 335] width 10 height 10
click at [722, 402] on span "Sentence controls" at bounding box center [723, 407] width 10 height 10
click at [726, 474] on span "Sentence controls" at bounding box center [723, 479] width 10 height 10
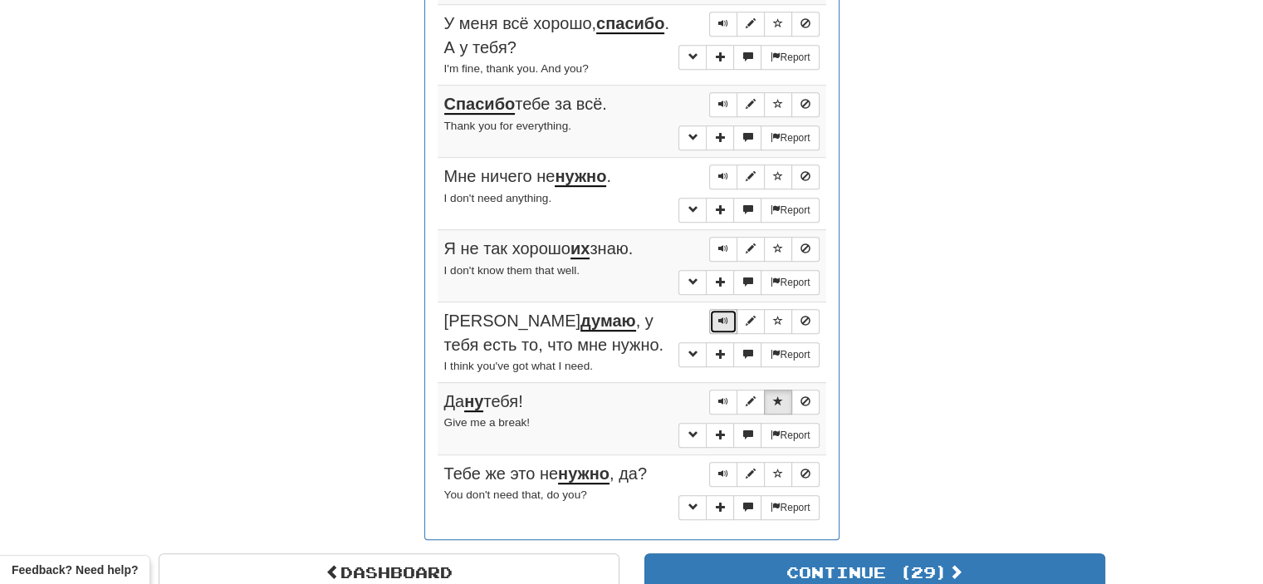
scroll to position [912, 0]
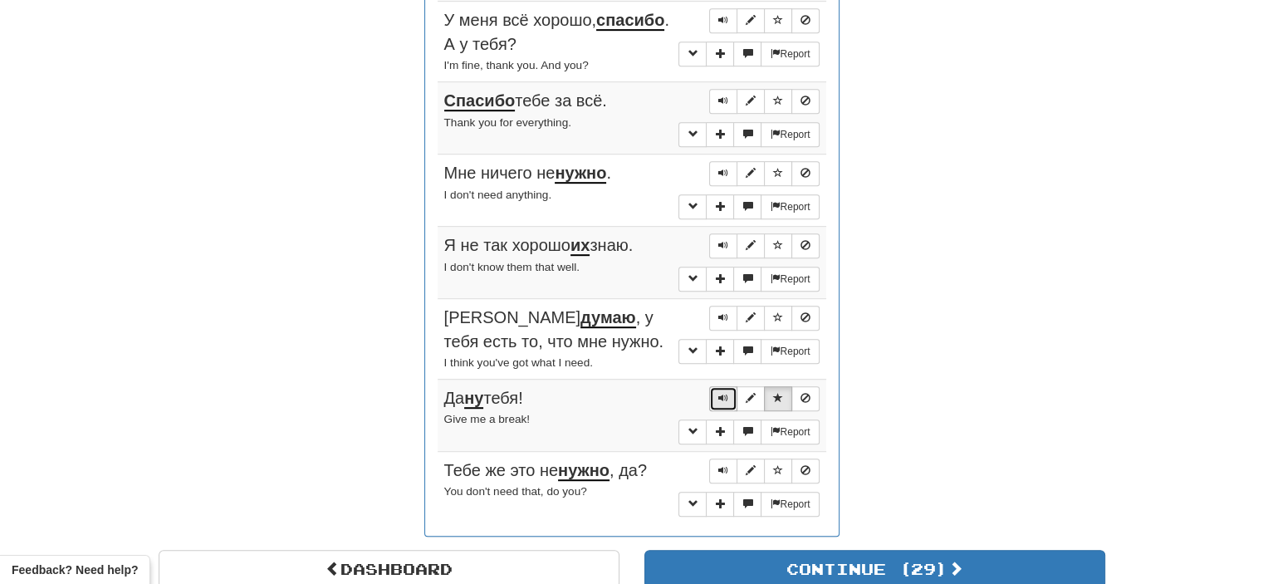
click at [723, 393] on span "Sentence controls" at bounding box center [723, 398] width 10 height 10
click at [725, 465] on span "Sentence controls" at bounding box center [723, 470] width 10 height 10
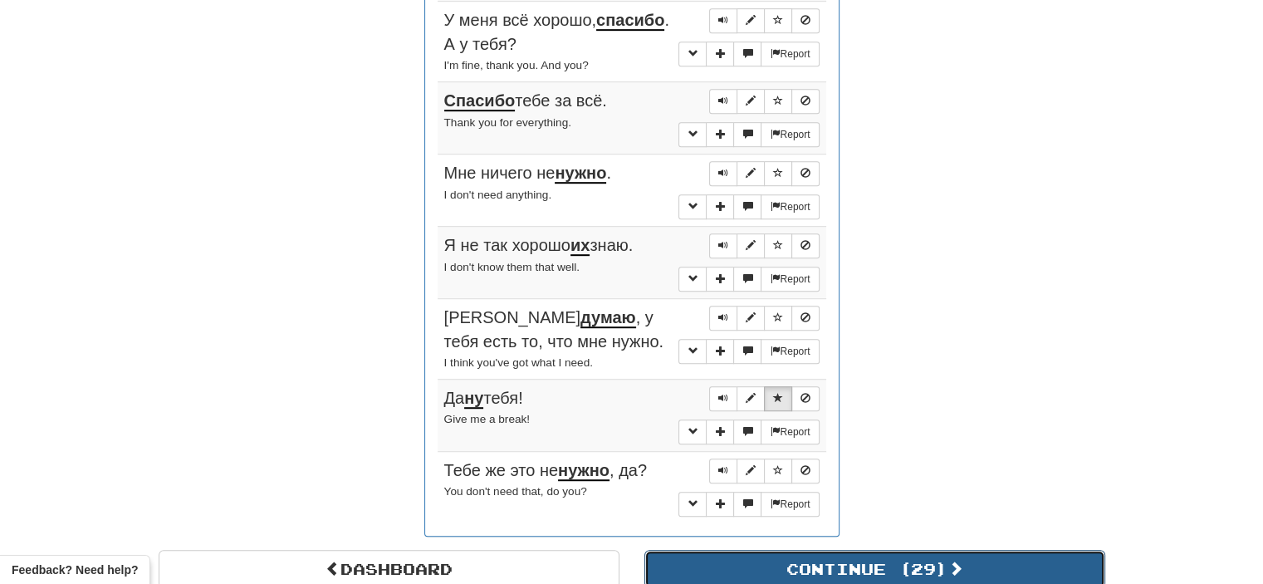
click at [830, 550] on button "Continue ( 29 )" at bounding box center [874, 569] width 461 height 38
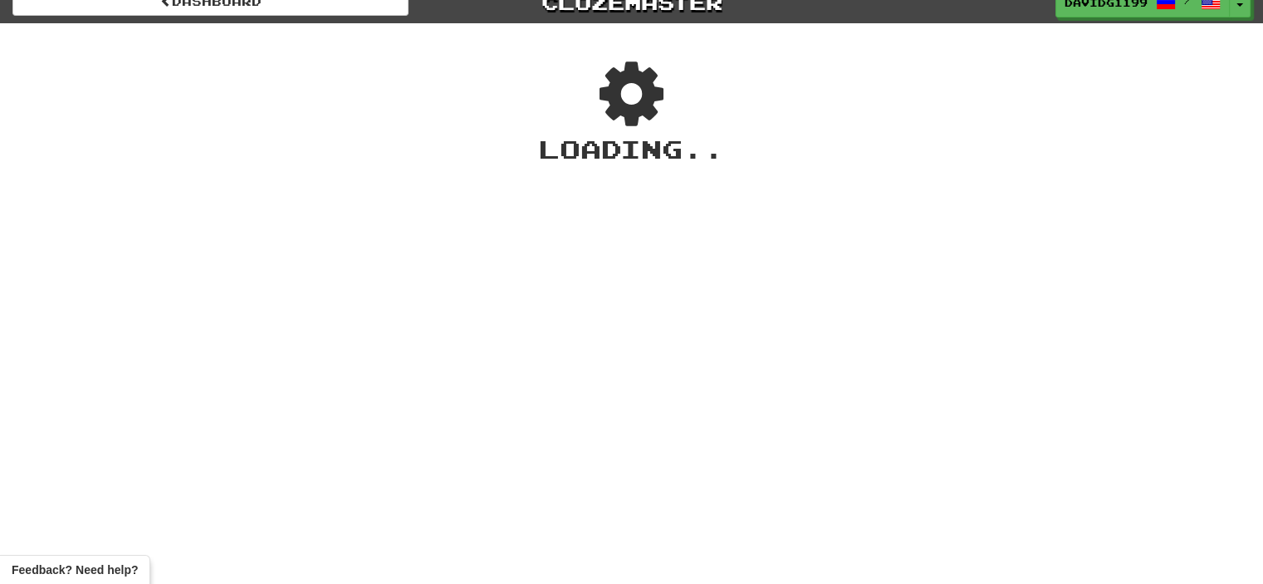
scroll to position [0, 0]
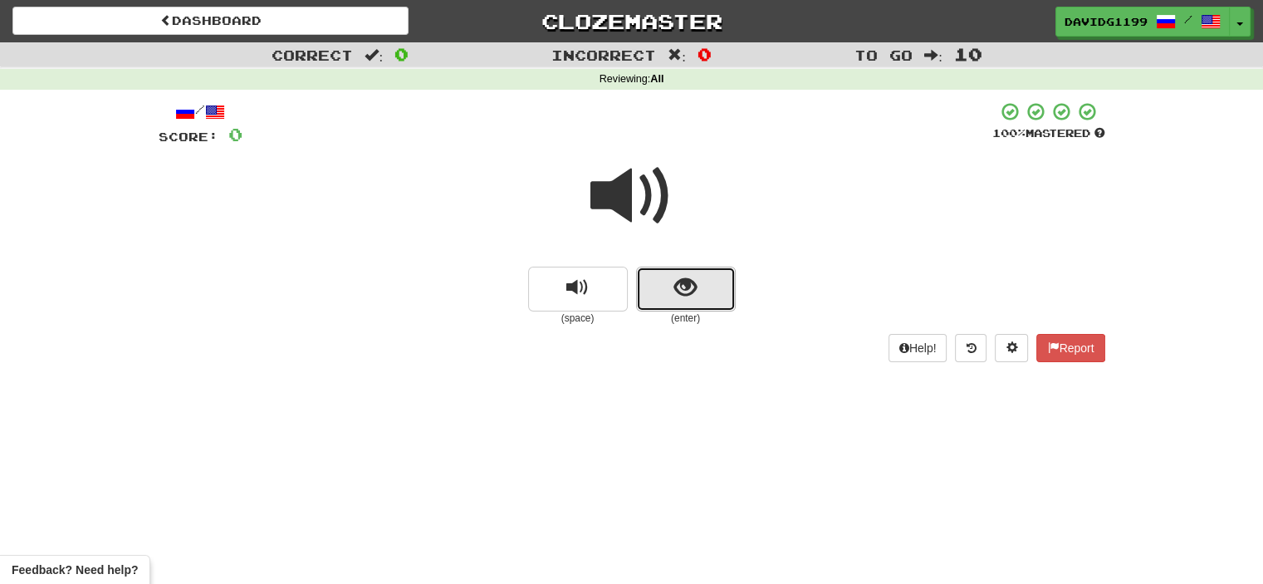
click at [662, 282] on button "show sentence" at bounding box center [686, 289] width 100 height 45
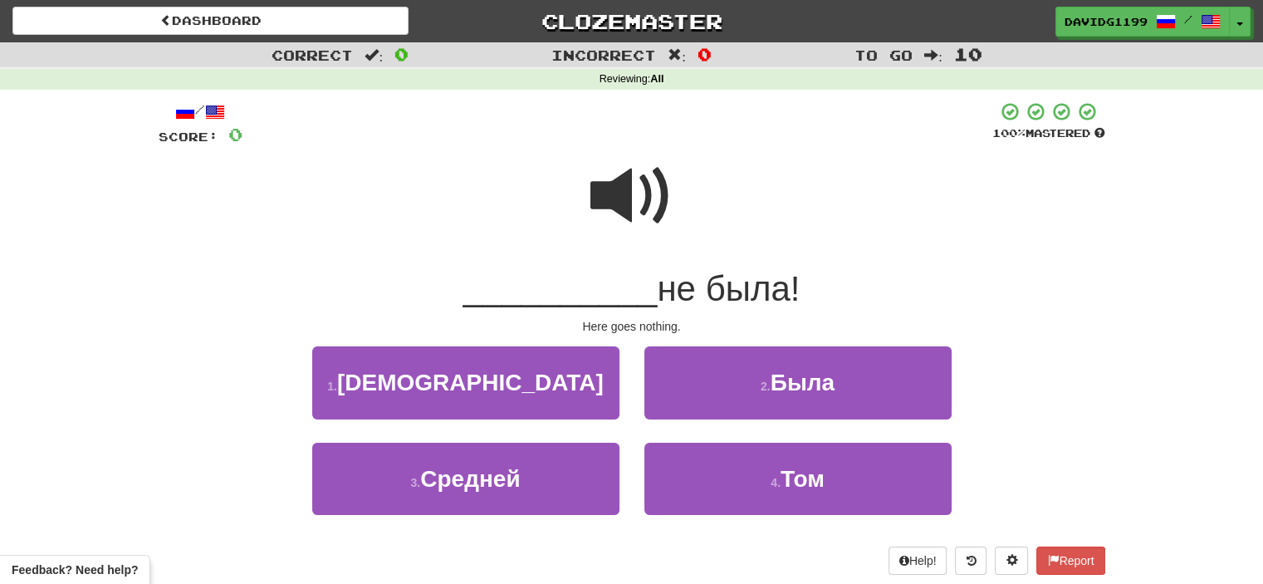
scroll to position [13, 0]
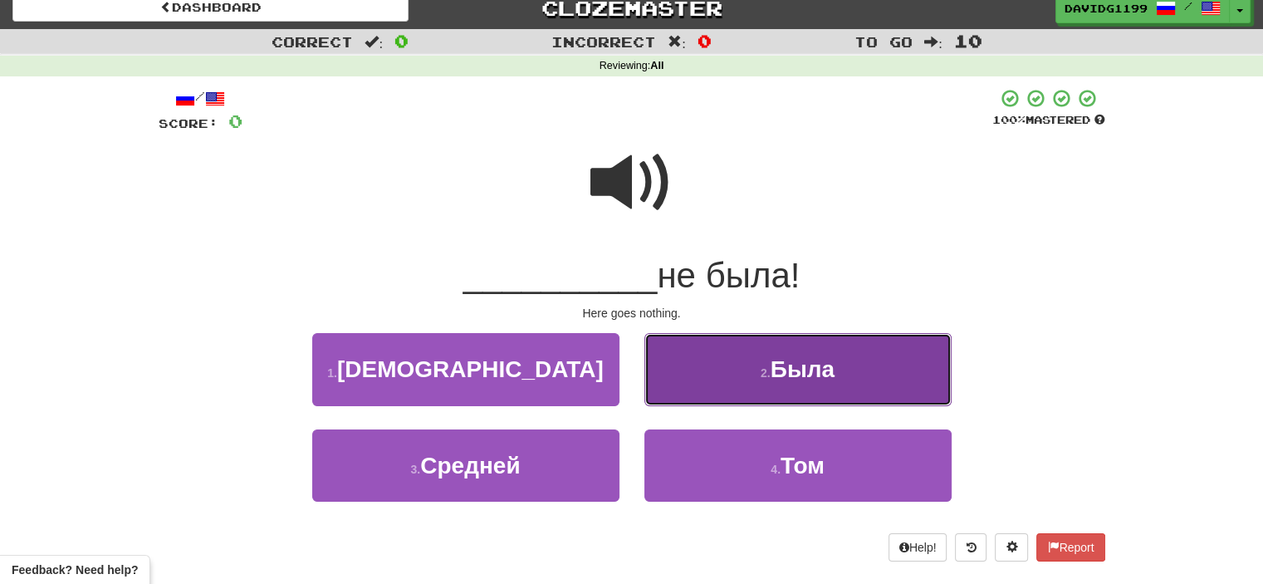
click at [739, 395] on button "2 . Была" at bounding box center [797, 369] width 307 height 72
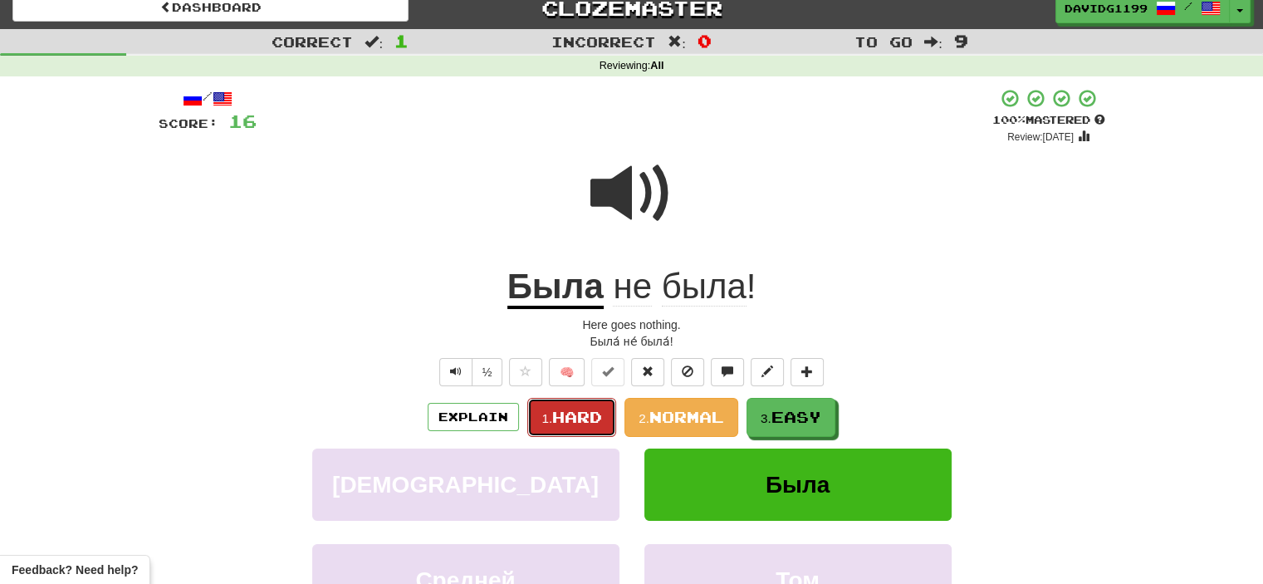
click at [577, 418] on span "Hard" at bounding box center [577, 417] width 50 height 18
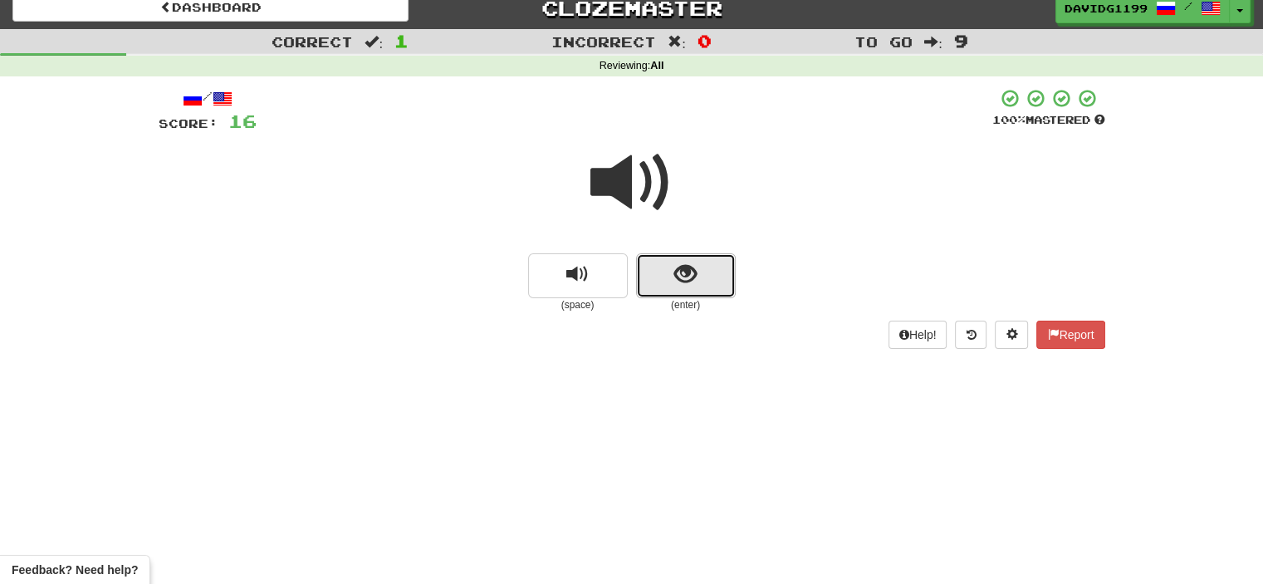
click at [658, 282] on button "show sentence" at bounding box center [686, 275] width 100 height 45
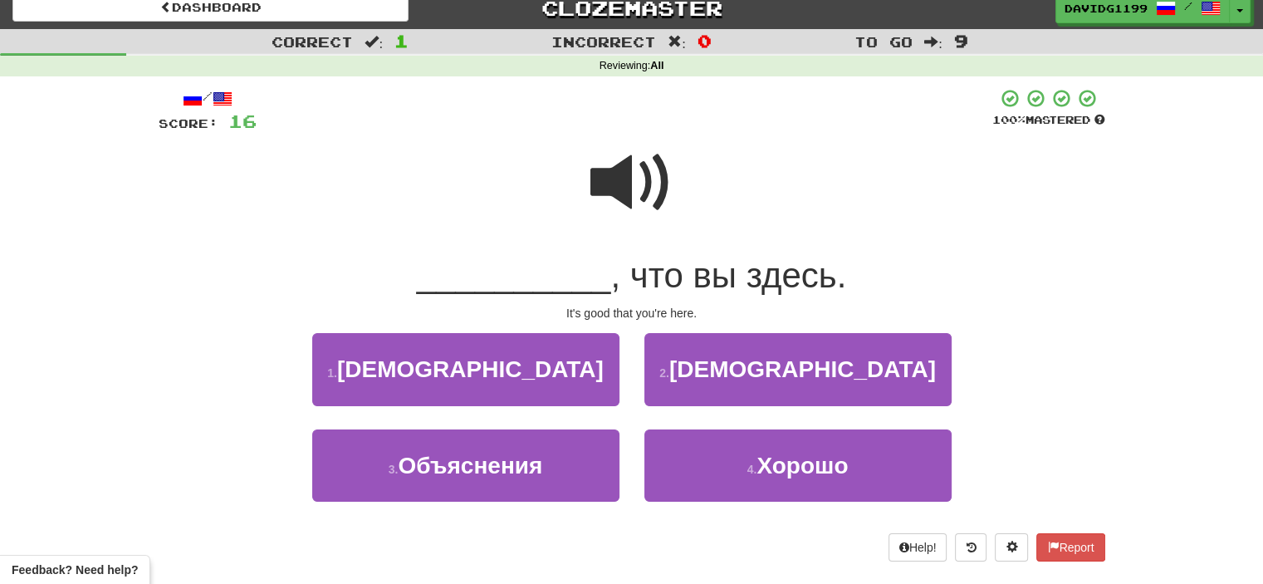
click at [633, 200] on span at bounding box center [631, 182] width 83 height 83
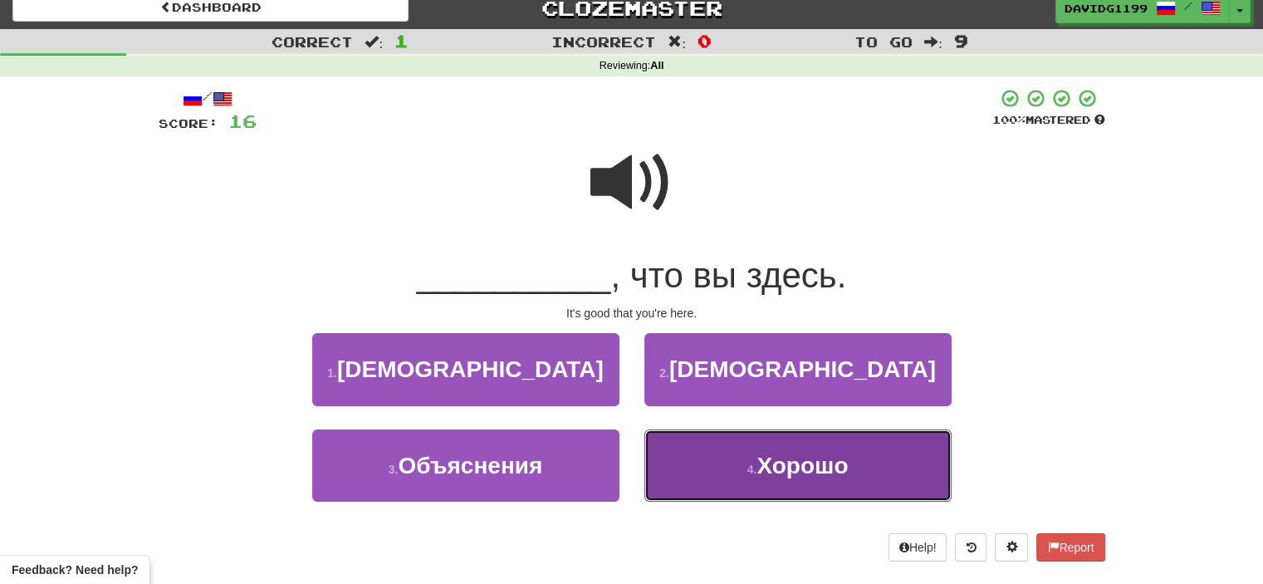
click at [697, 460] on button "4 . Хорошо" at bounding box center [797, 465] width 307 height 72
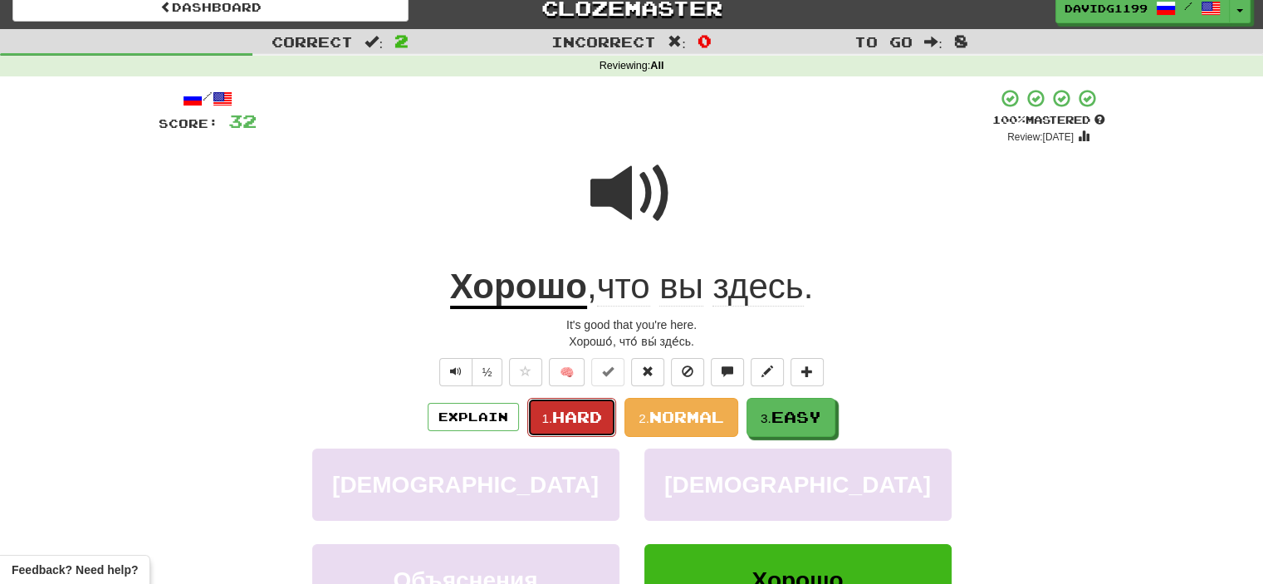
click at [581, 420] on span "Hard" at bounding box center [577, 417] width 50 height 18
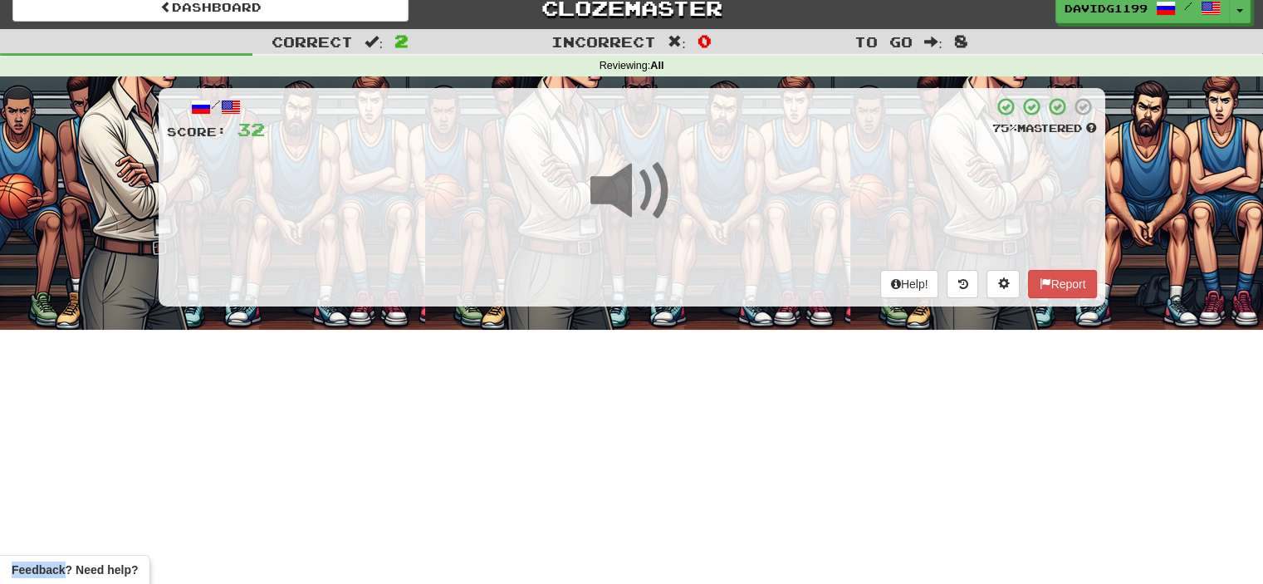
click at [581, 420] on div "Dashboard Clozemaster davidg1199 / Toggle Dropdown Dashboard Leaderboard Activi…" at bounding box center [631, 279] width 1263 height 584
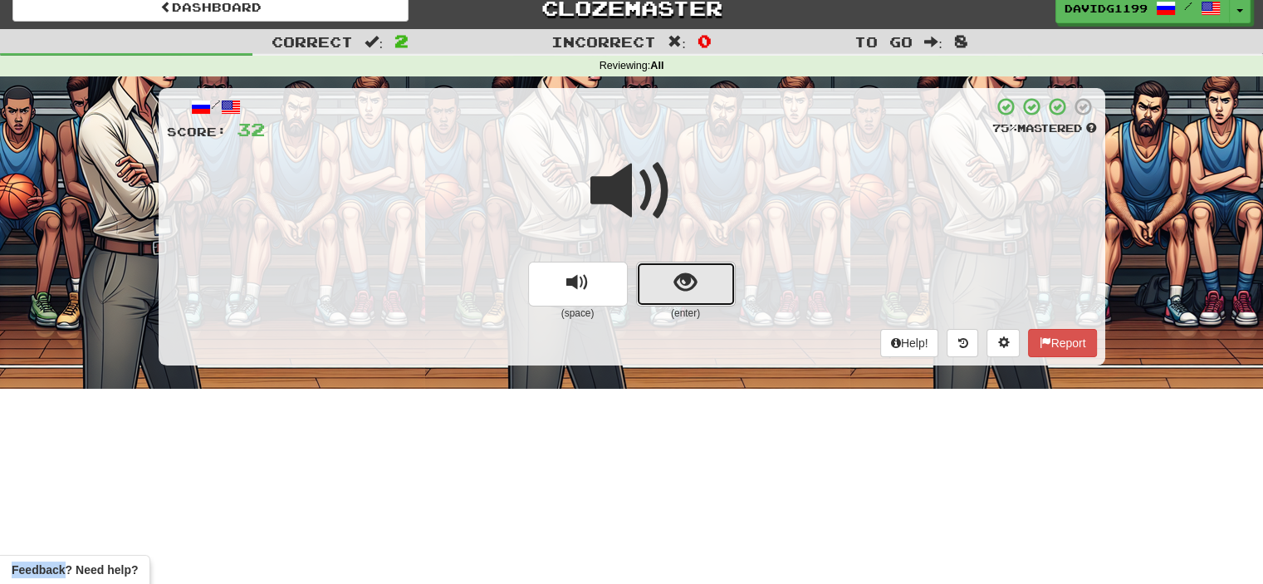
click at [668, 286] on button "show sentence" at bounding box center [686, 284] width 100 height 45
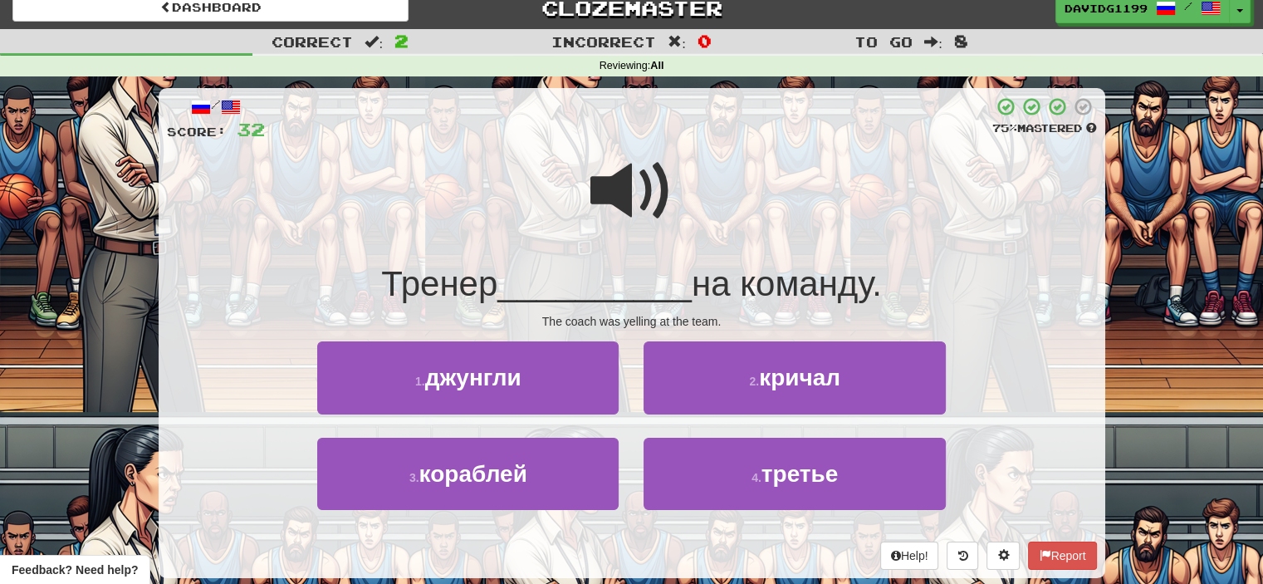
click at [661, 179] on span at bounding box center [631, 190] width 83 height 83
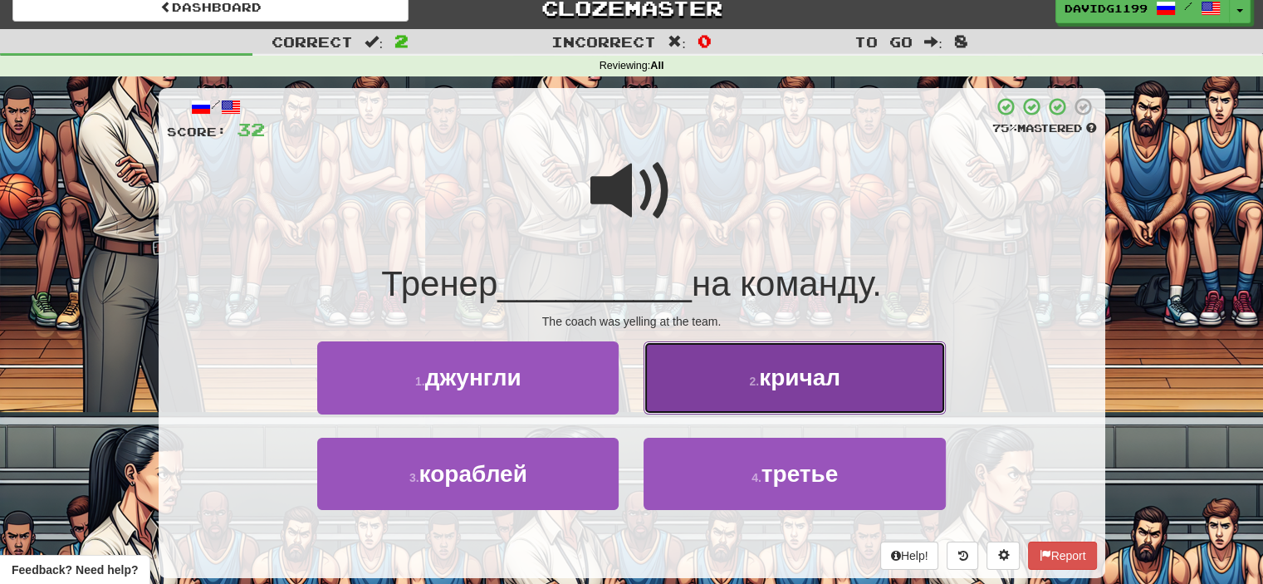
click at [737, 402] on button "2 . кричал" at bounding box center [793, 377] width 301 height 72
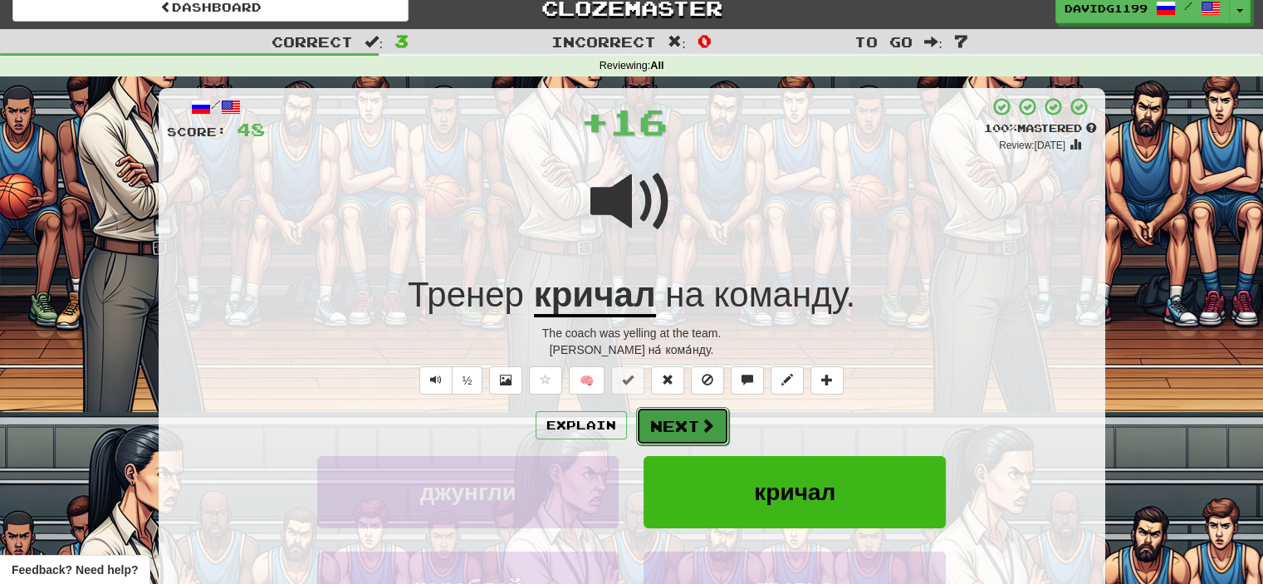
click at [680, 424] on button "Next" at bounding box center [682, 426] width 93 height 38
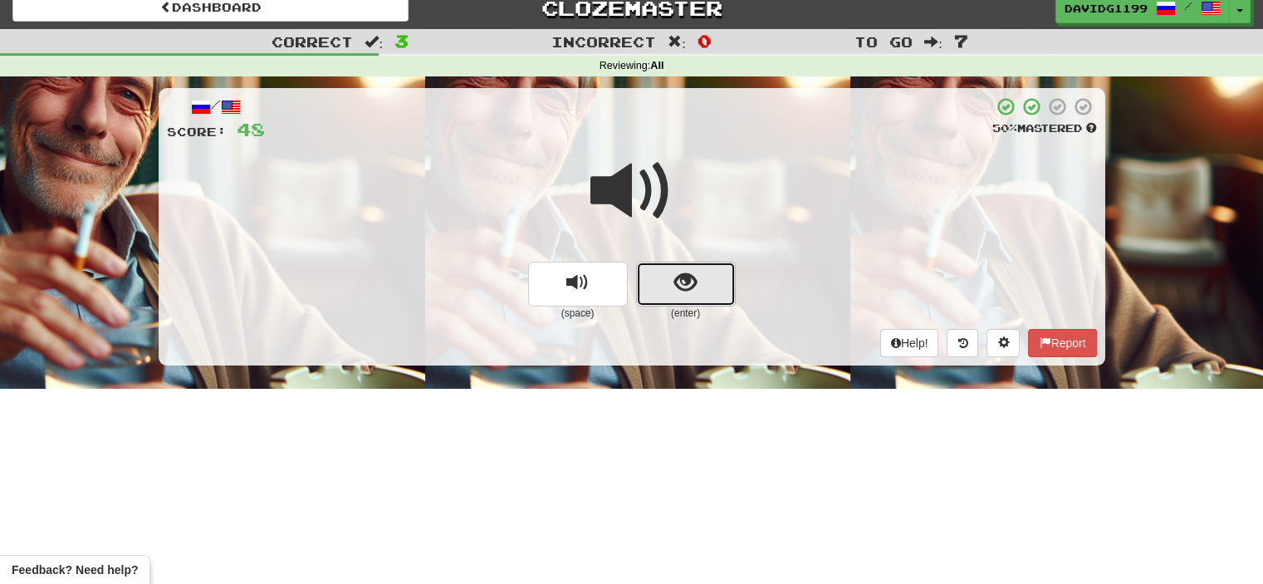
click at [663, 296] on button "show sentence" at bounding box center [686, 284] width 100 height 45
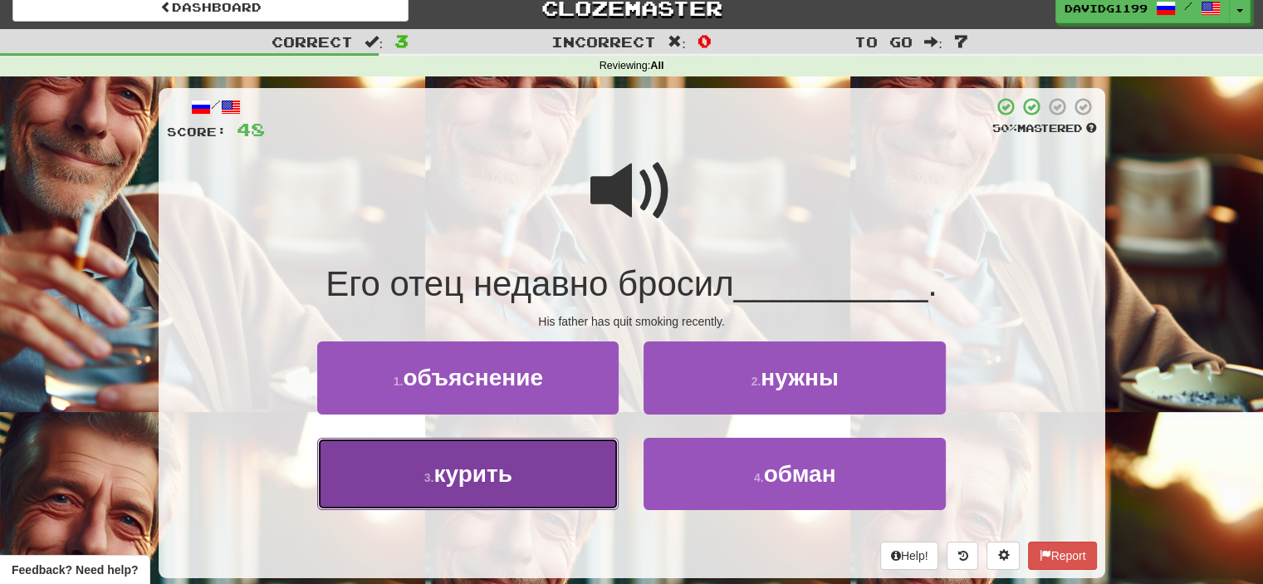
click at [608, 457] on button "3 . курить" at bounding box center [467, 474] width 301 height 72
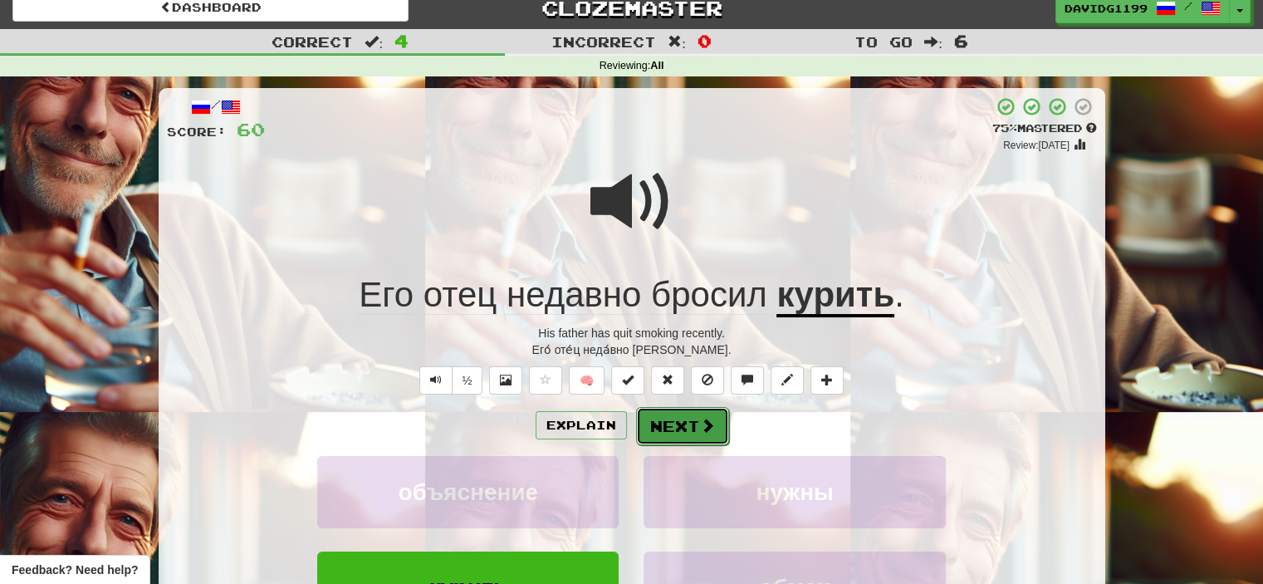
click at [681, 423] on button "Next" at bounding box center [682, 426] width 93 height 38
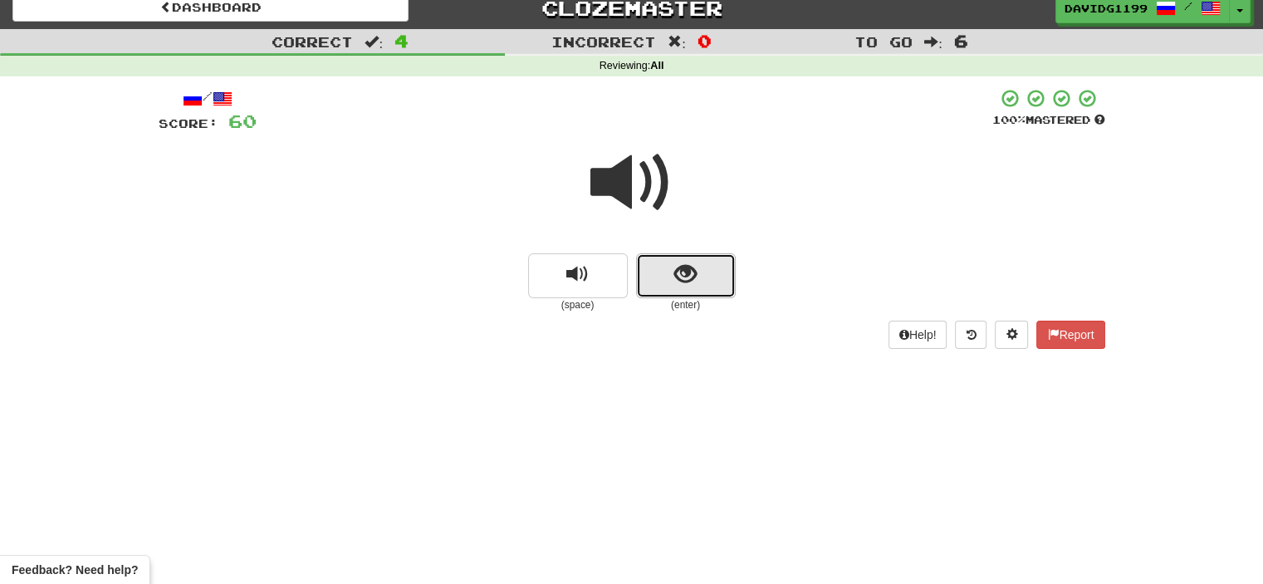
click at [664, 271] on button "show sentence" at bounding box center [686, 275] width 100 height 45
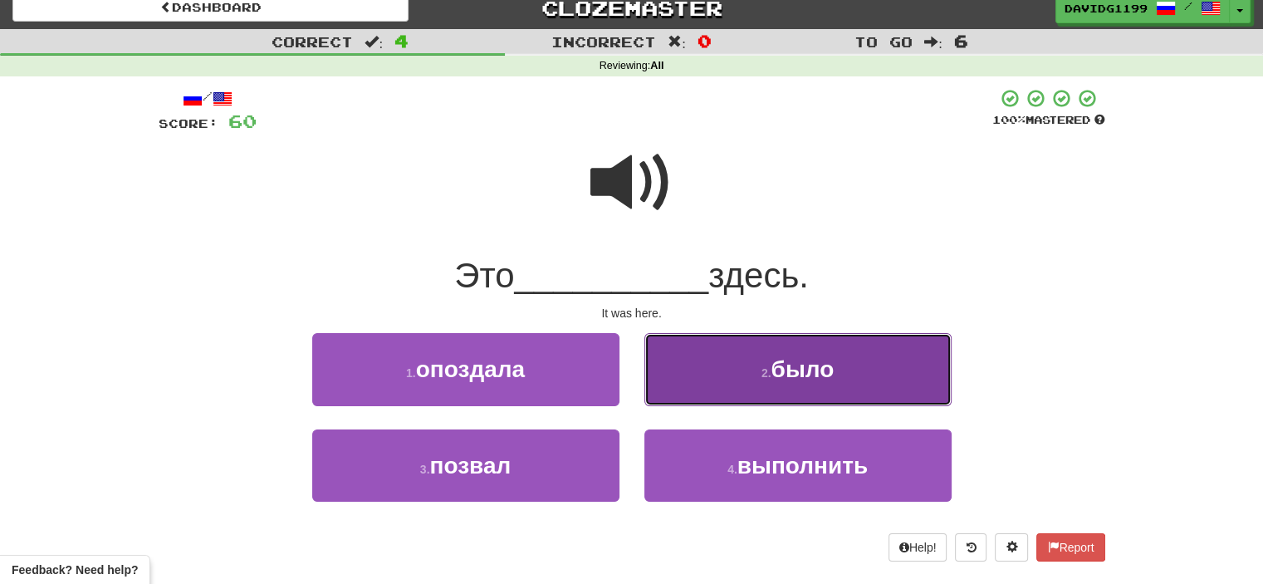
click at [707, 383] on button "2 . было" at bounding box center [797, 369] width 307 height 72
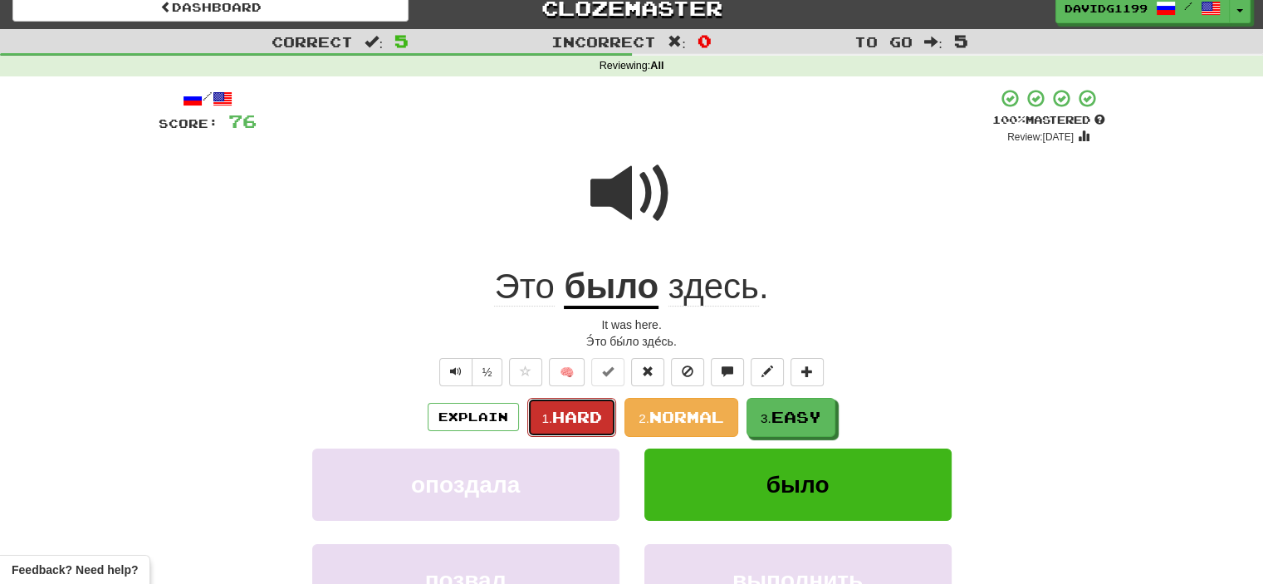
click at [581, 403] on button "1. Hard" at bounding box center [571, 417] width 89 height 39
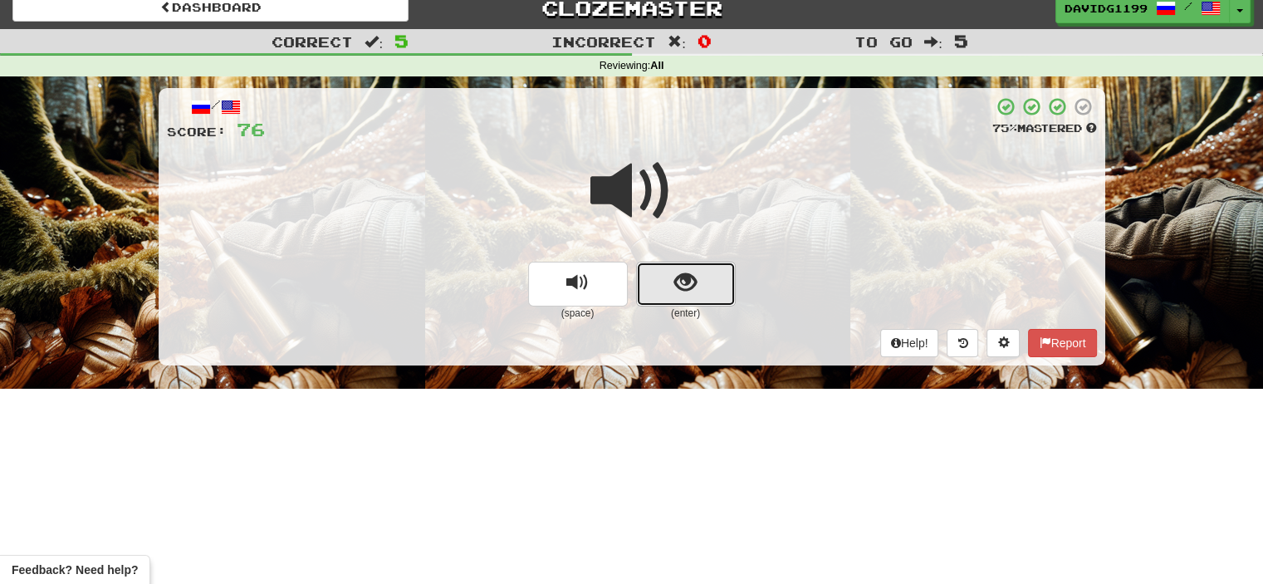
click at [667, 273] on button "show sentence" at bounding box center [686, 284] width 100 height 45
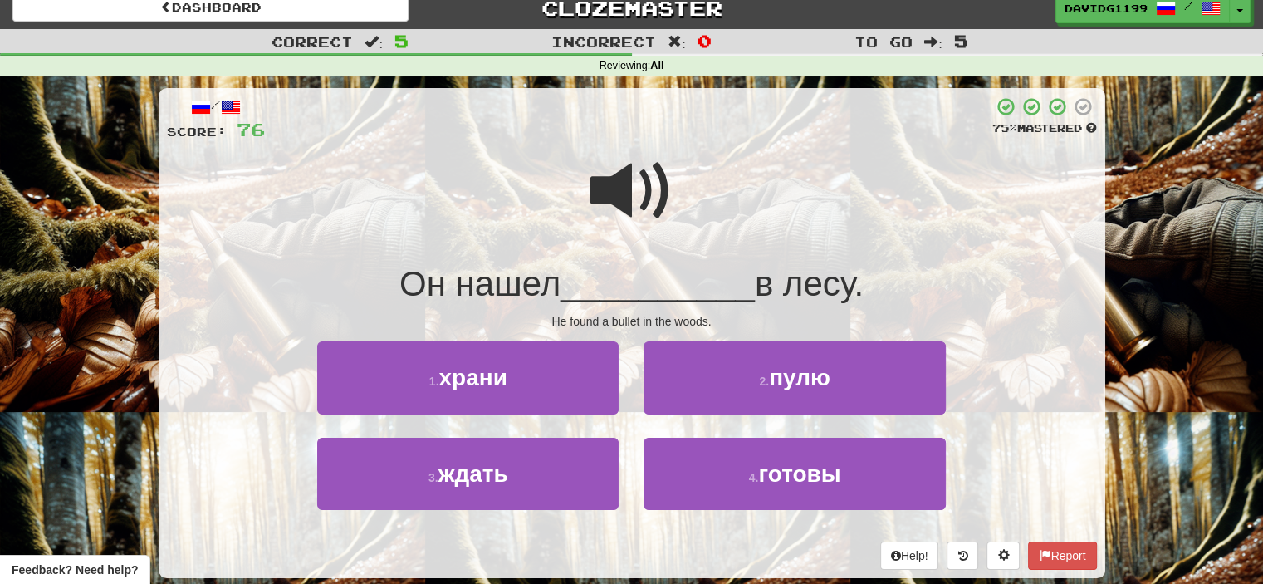
click at [654, 174] on span at bounding box center [631, 190] width 83 height 83
click at [632, 207] on span at bounding box center [631, 190] width 83 height 83
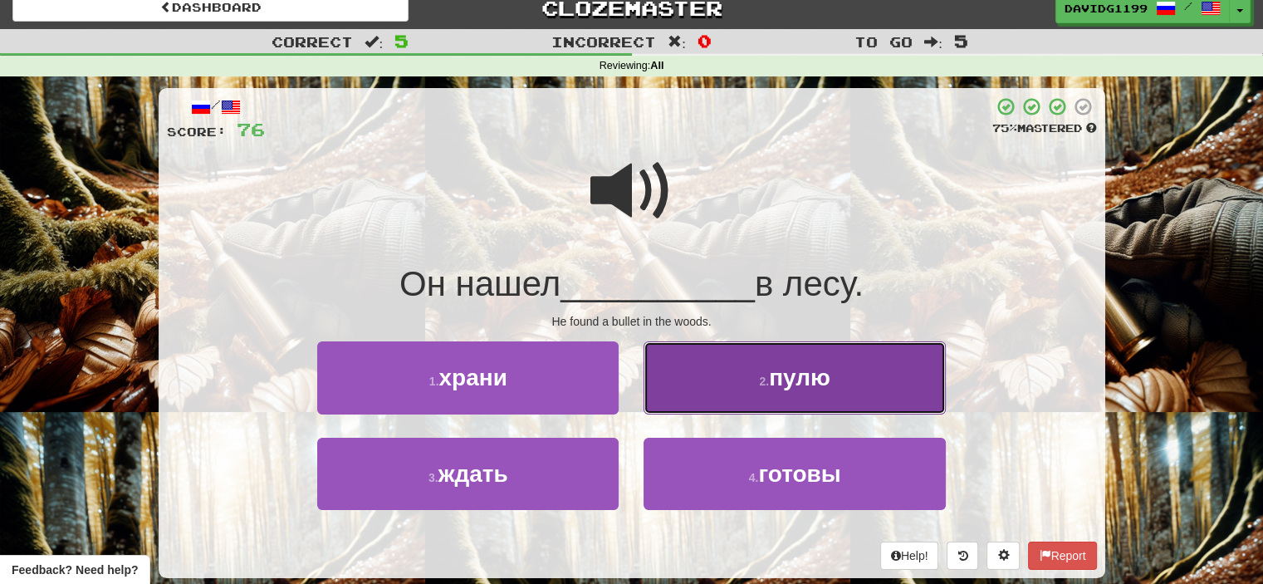
click at [715, 380] on button "2 . пулю" at bounding box center [793, 377] width 301 height 72
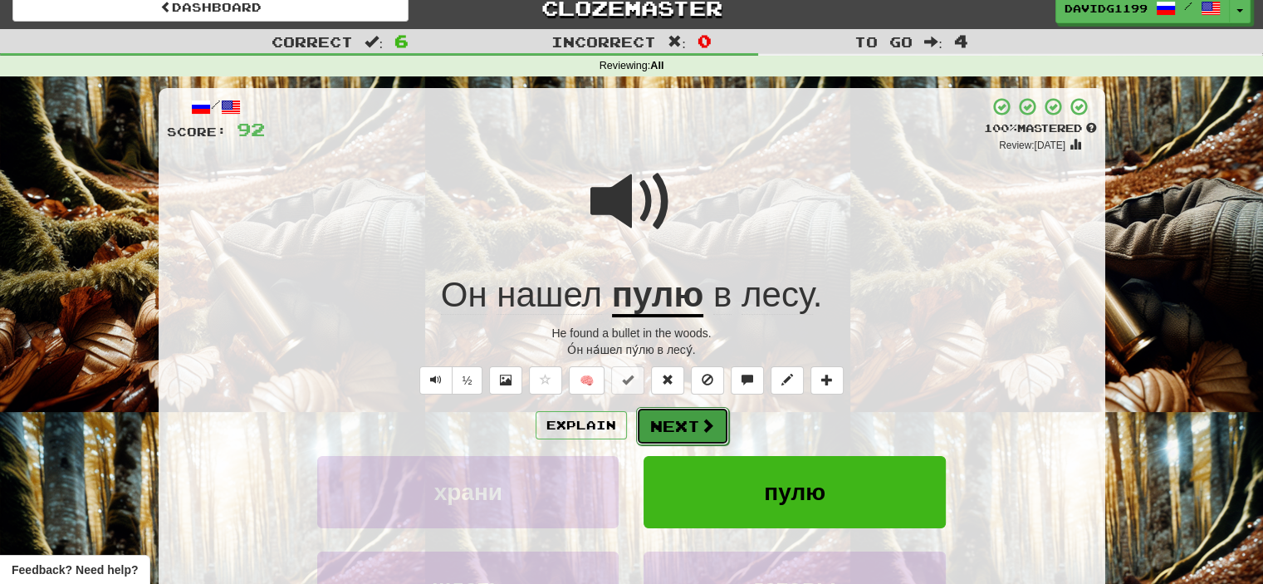
click at [686, 428] on button "Next" at bounding box center [682, 426] width 93 height 38
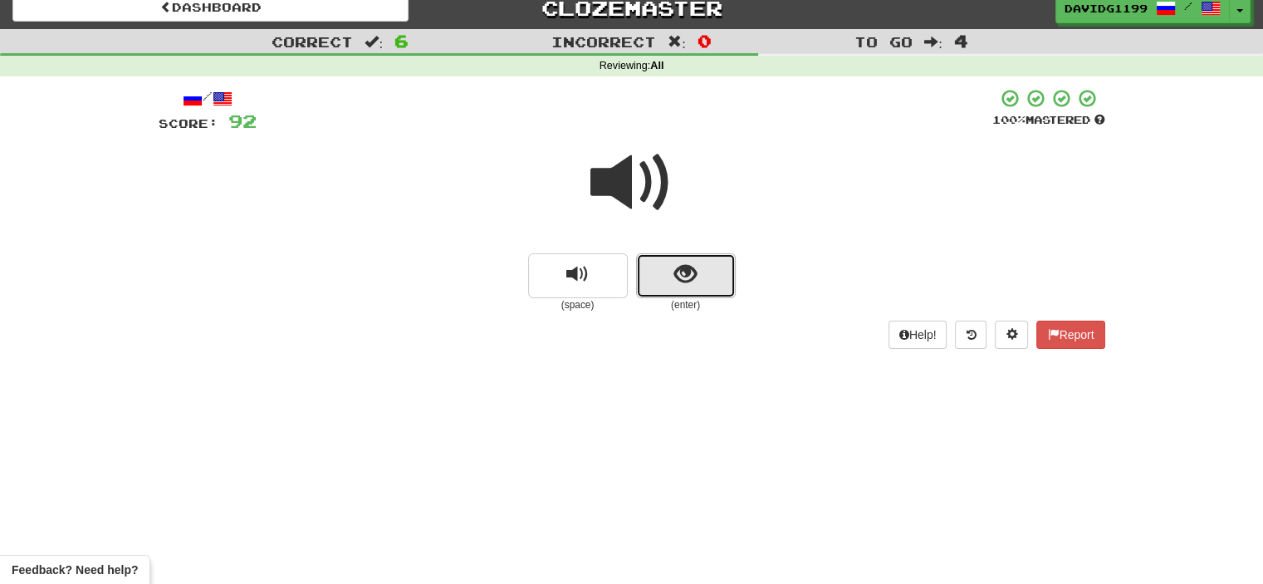
click at [654, 281] on button "show sentence" at bounding box center [686, 275] width 100 height 45
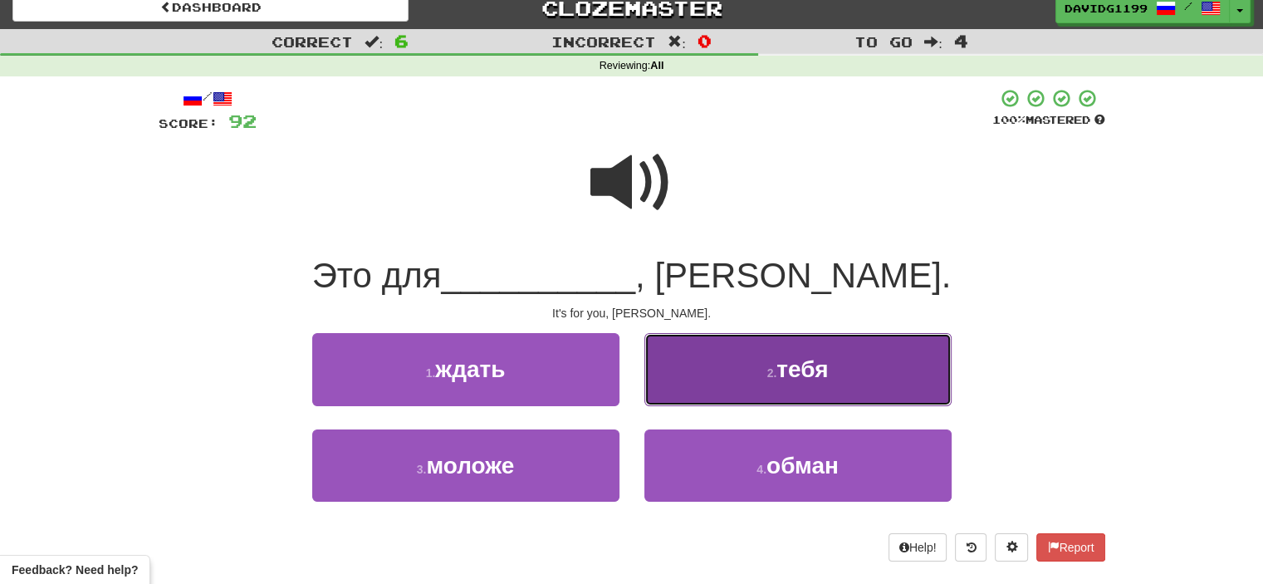
click at [698, 371] on button "2 . тебя" at bounding box center [797, 369] width 307 height 72
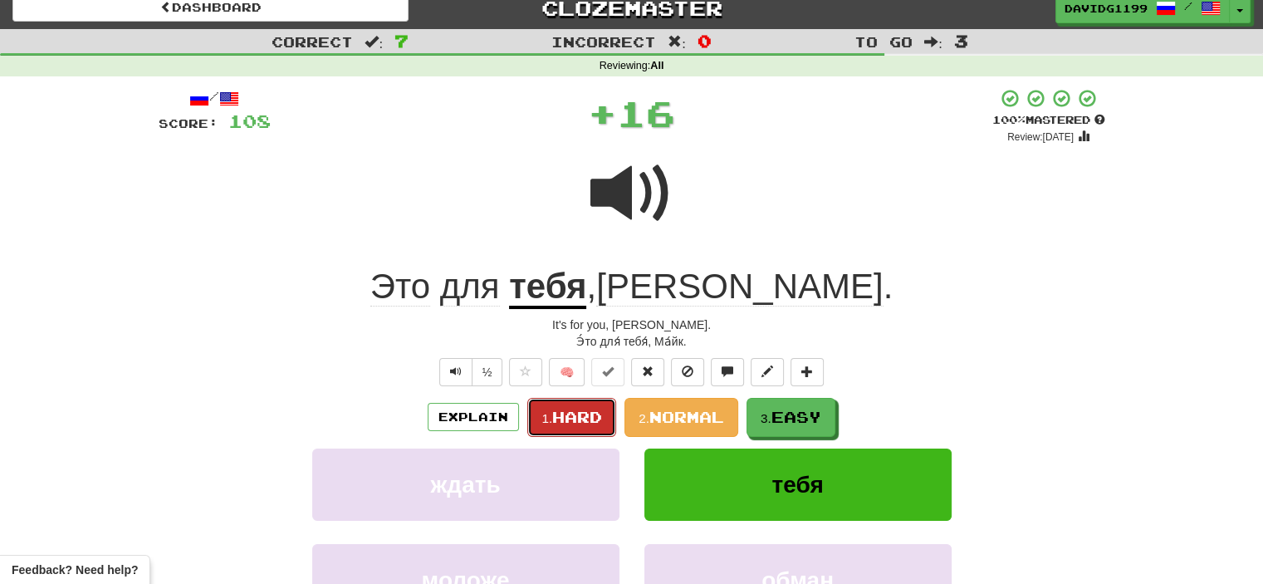
click at [585, 411] on span "Hard" at bounding box center [577, 417] width 50 height 18
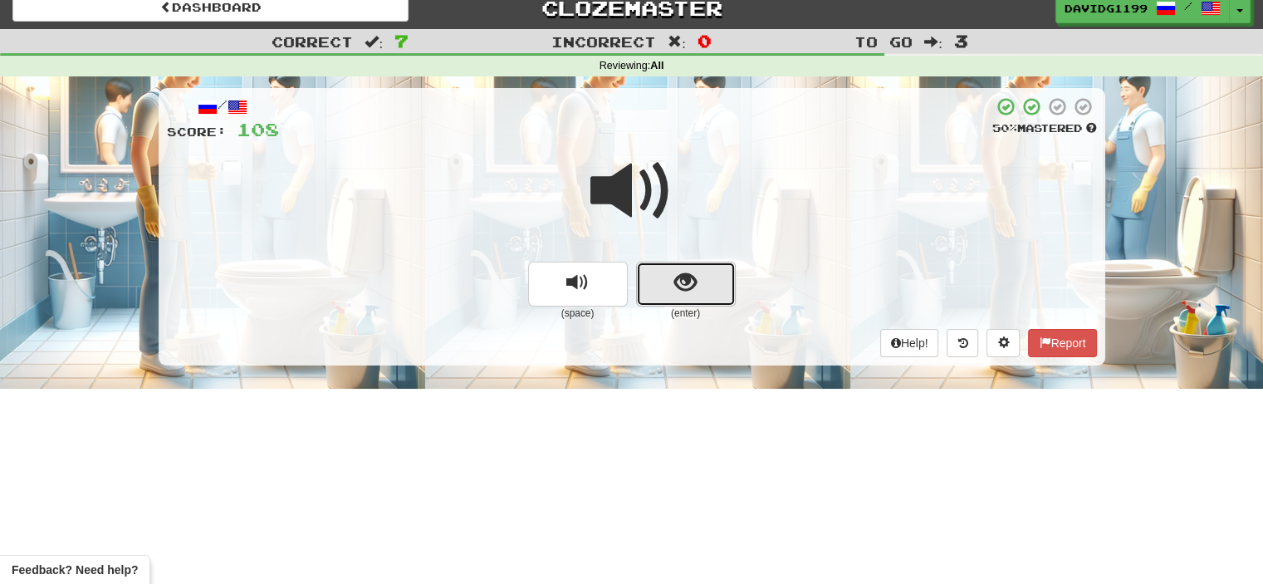
click at [642, 284] on button "show sentence" at bounding box center [686, 284] width 100 height 45
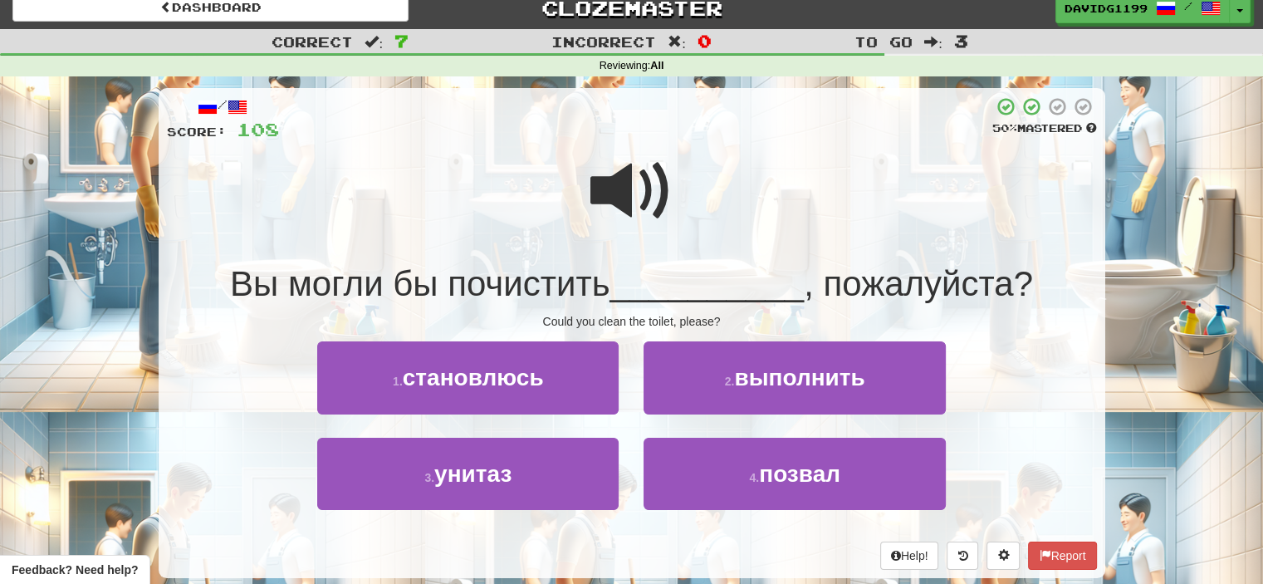
click at [637, 192] on span at bounding box center [631, 190] width 83 height 83
click at [632, 202] on span at bounding box center [631, 190] width 83 height 83
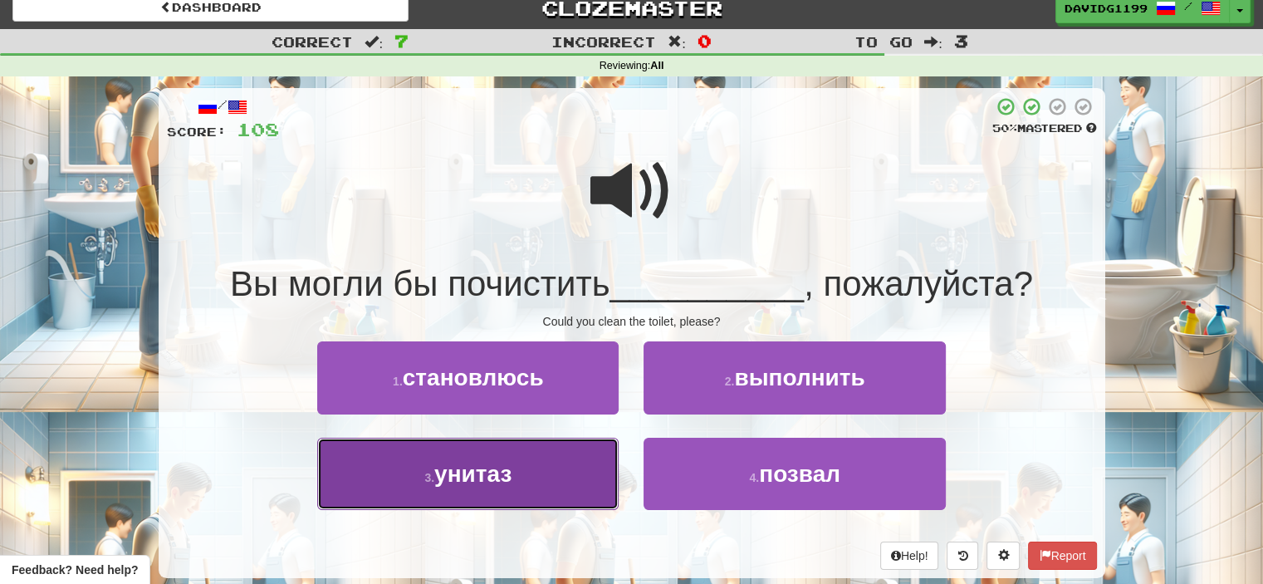
click at [563, 478] on button "3 . унитаз" at bounding box center [467, 474] width 301 height 72
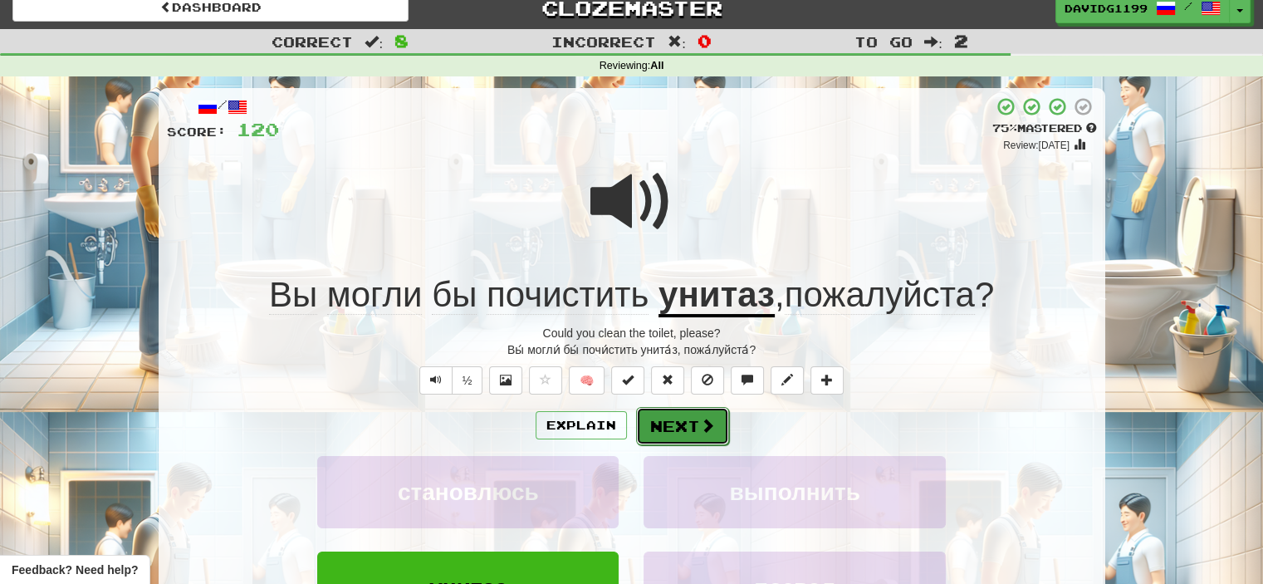
click at [683, 423] on button "Next" at bounding box center [682, 426] width 93 height 38
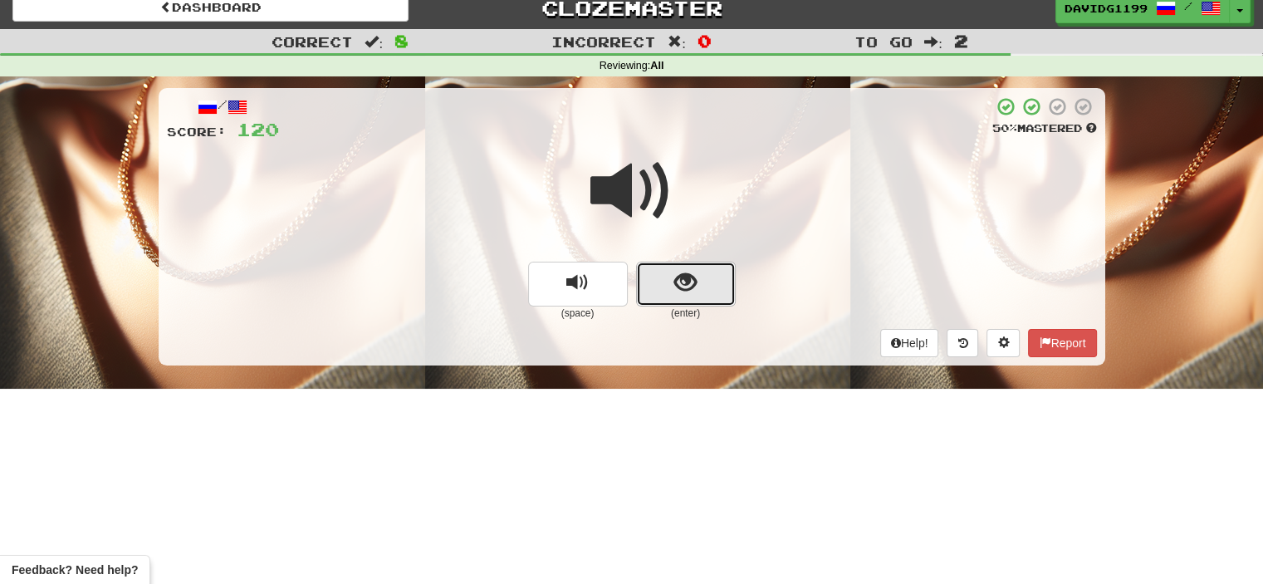
click at [678, 296] on button "show sentence" at bounding box center [686, 284] width 100 height 45
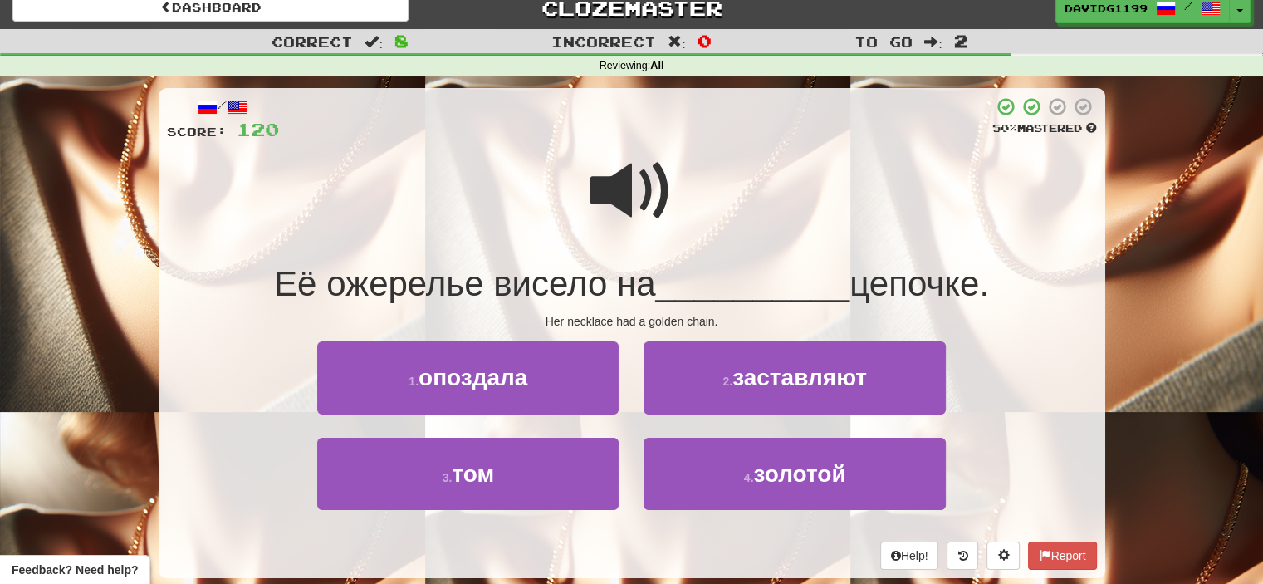
click at [648, 202] on span at bounding box center [631, 190] width 83 height 83
click at [647, 195] on span at bounding box center [631, 190] width 83 height 83
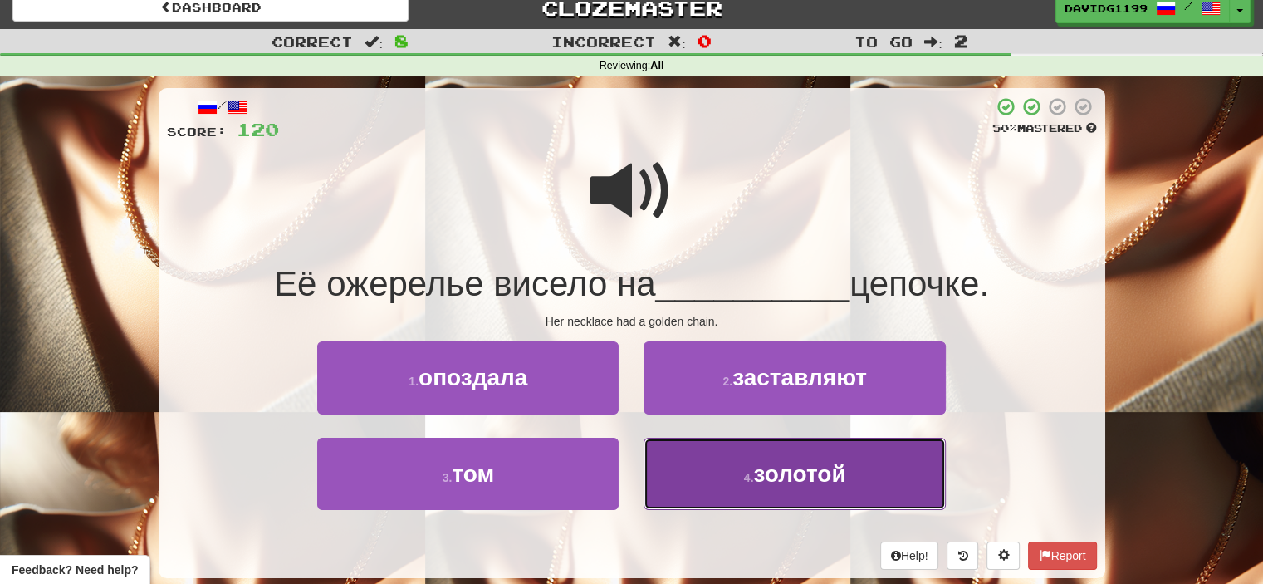
click at [766, 476] on span "золотой" at bounding box center [799, 474] width 92 height 26
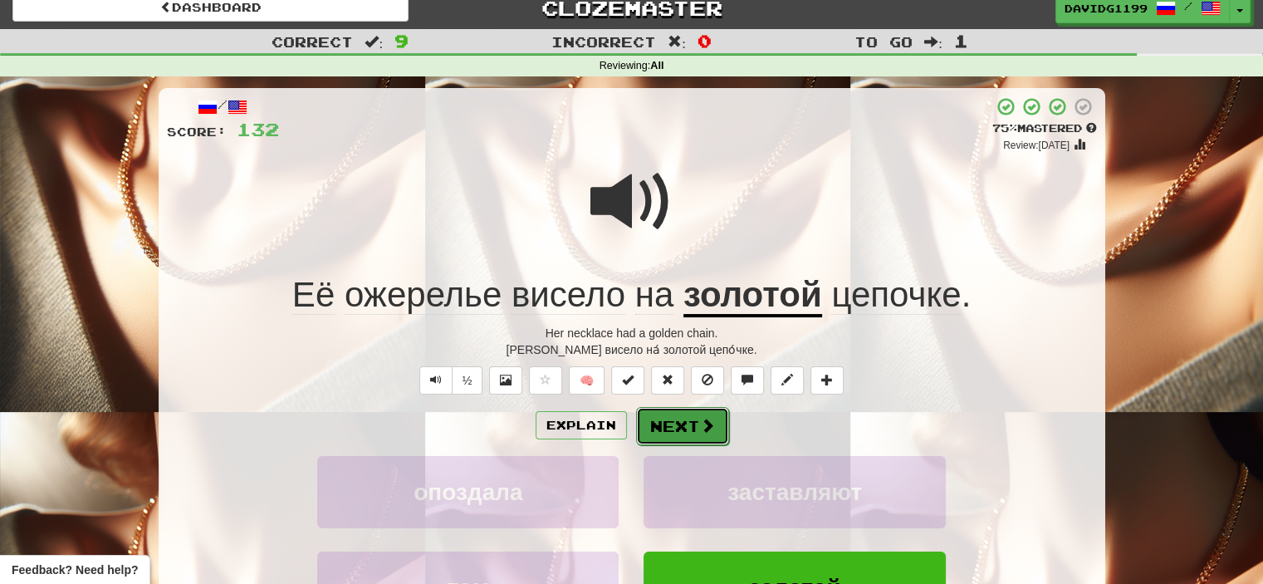
click at [678, 428] on button "Next" at bounding box center [682, 426] width 93 height 38
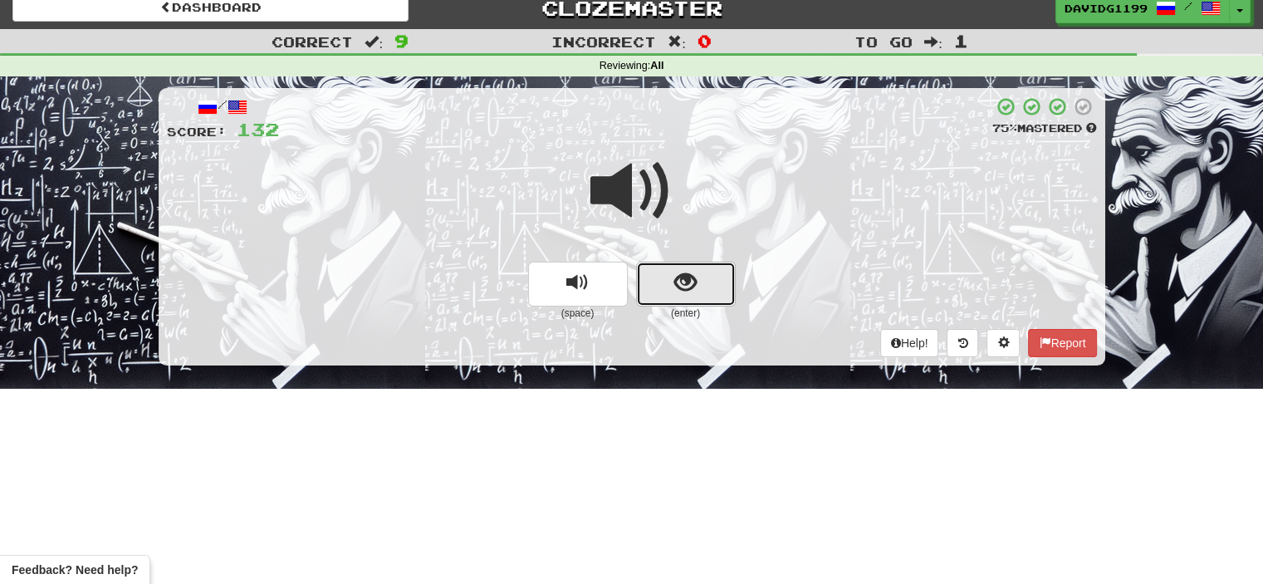
click at [674, 275] on span "show sentence" at bounding box center [685, 282] width 22 height 22
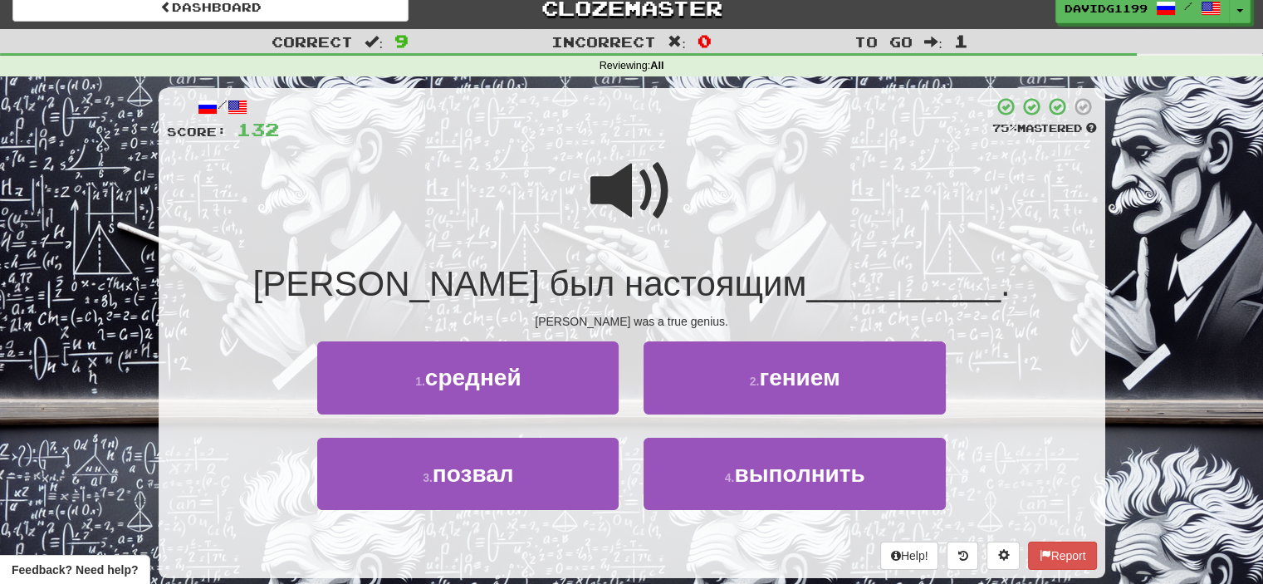
click at [629, 210] on span at bounding box center [631, 190] width 83 height 83
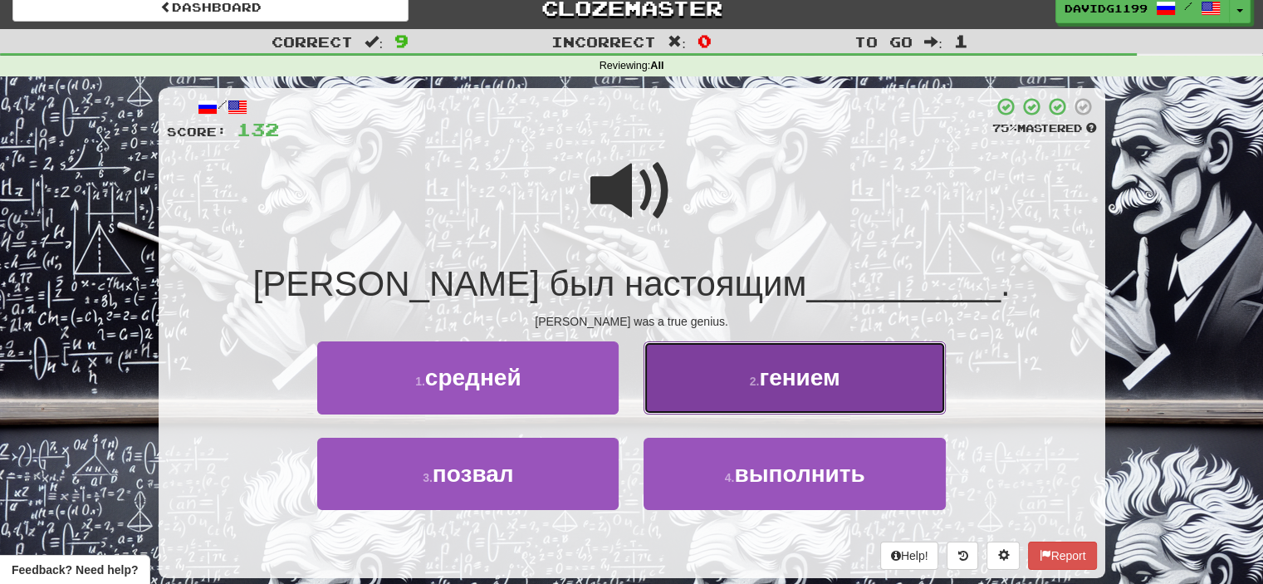
click at [780, 386] on span "гением" at bounding box center [799, 377] width 81 height 26
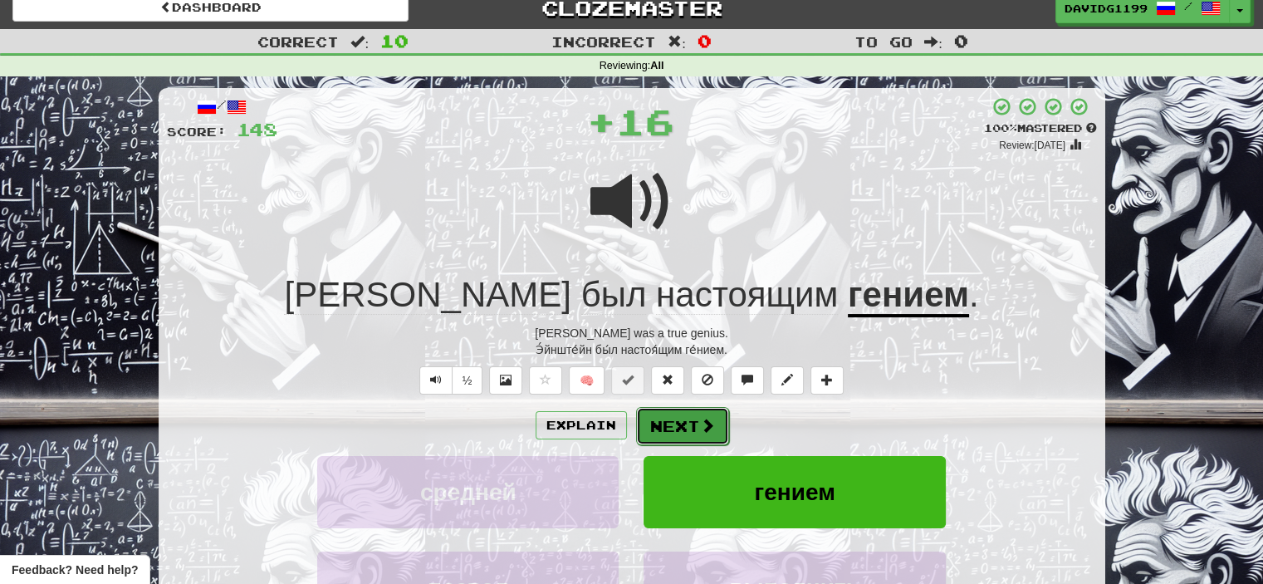
click at [700, 421] on span at bounding box center [707, 425] width 15 height 15
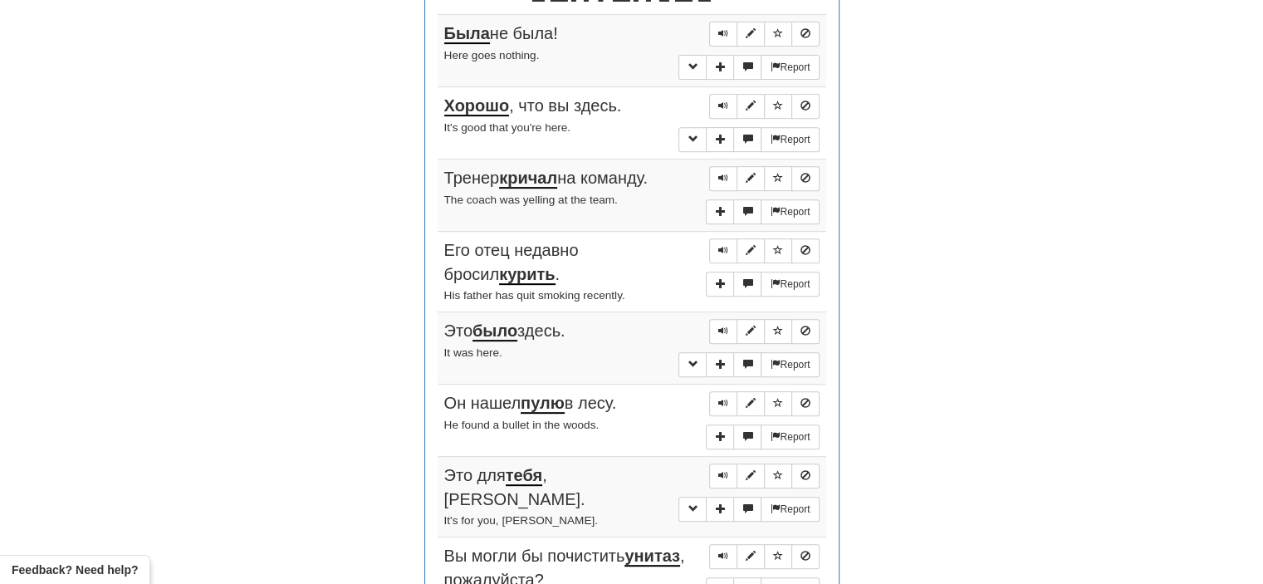
scroll to position [681, 0]
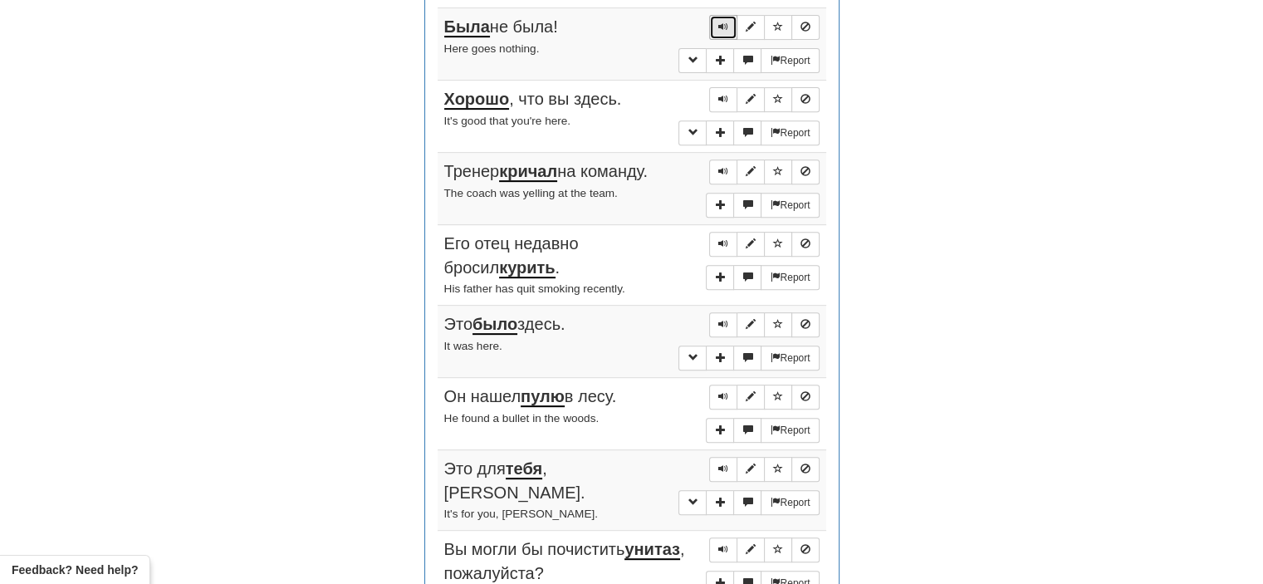
click at [725, 25] on span "Sentence controls" at bounding box center [723, 27] width 10 height 10
click at [721, 94] on span "Sentence controls" at bounding box center [723, 99] width 10 height 10
click at [726, 169] on span "Sentence controls" at bounding box center [723, 171] width 10 height 10
click at [721, 238] on span "Sentence controls" at bounding box center [723, 243] width 10 height 10
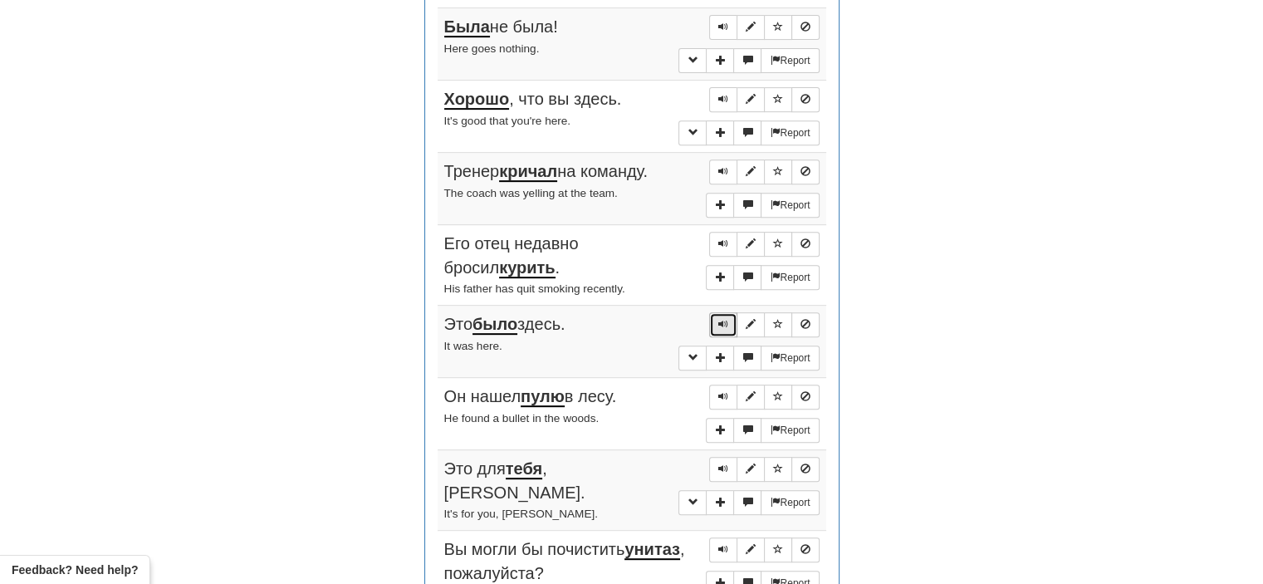
click at [719, 321] on span "Sentence controls" at bounding box center [723, 324] width 10 height 10
click at [717, 390] on button "Sentence controls" at bounding box center [723, 396] width 28 height 25
click at [726, 463] on span "Sentence controls" at bounding box center [723, 468] width 10 height 10
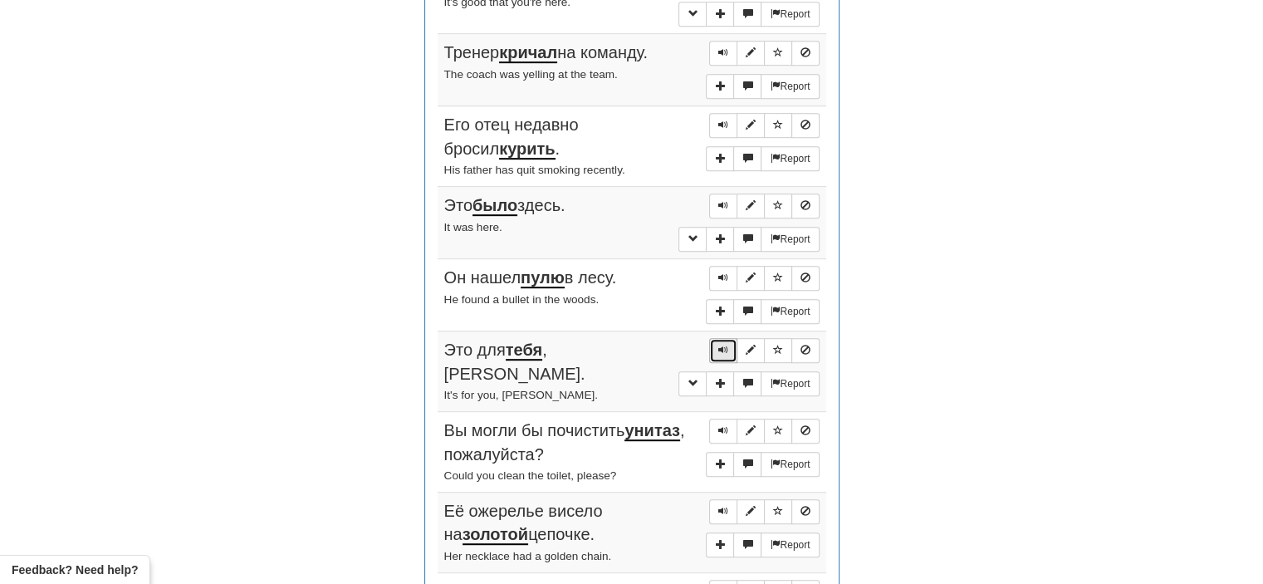
scroll to position [800, 0]
click at [719, 424] on span "Sentence controls" at bounding box center [723, 429] width 10 height 10
click at [731, 498] on button "Sentence controls" at bounding box center [723, 510] width 28 height 25
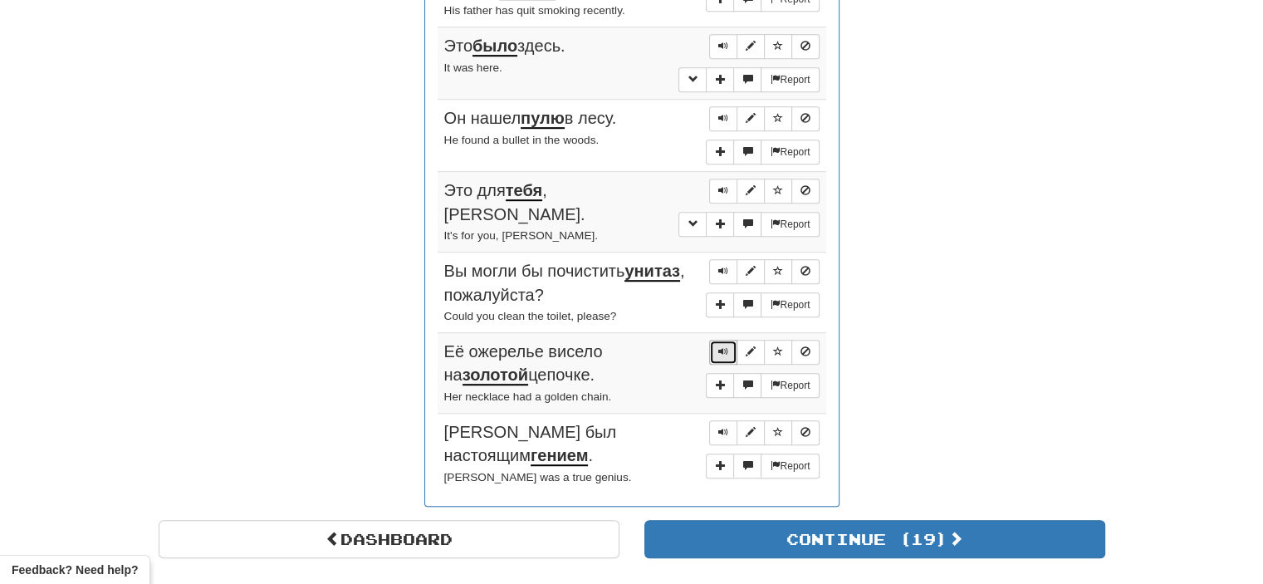
scroll to position [986, 0]
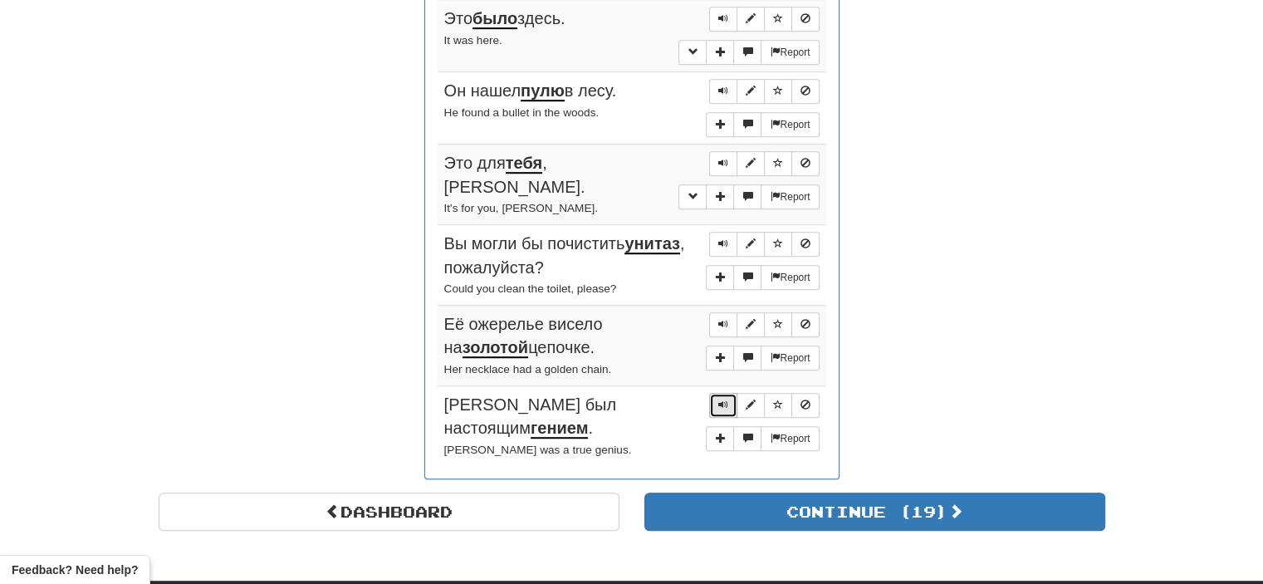
click at [730, 393] on button "Sentence controls" at bounding box center [723, 405] width 28 height 25
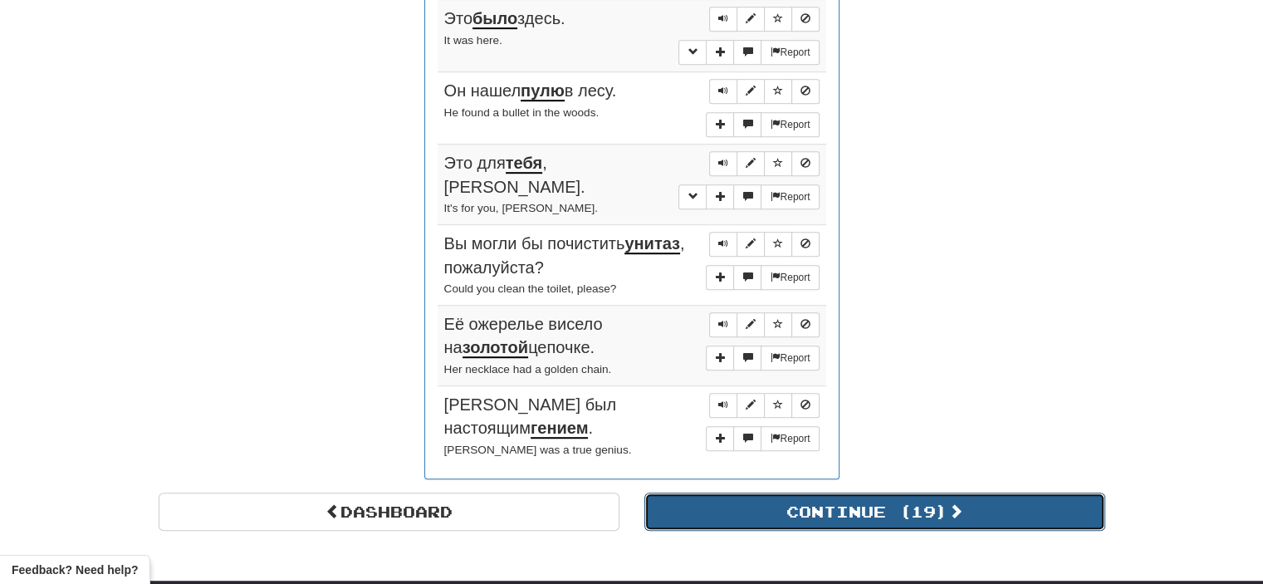
click at [764, 492] on button "Continue ( 19 )" at bounding box center [874, 511] width 461 height 38
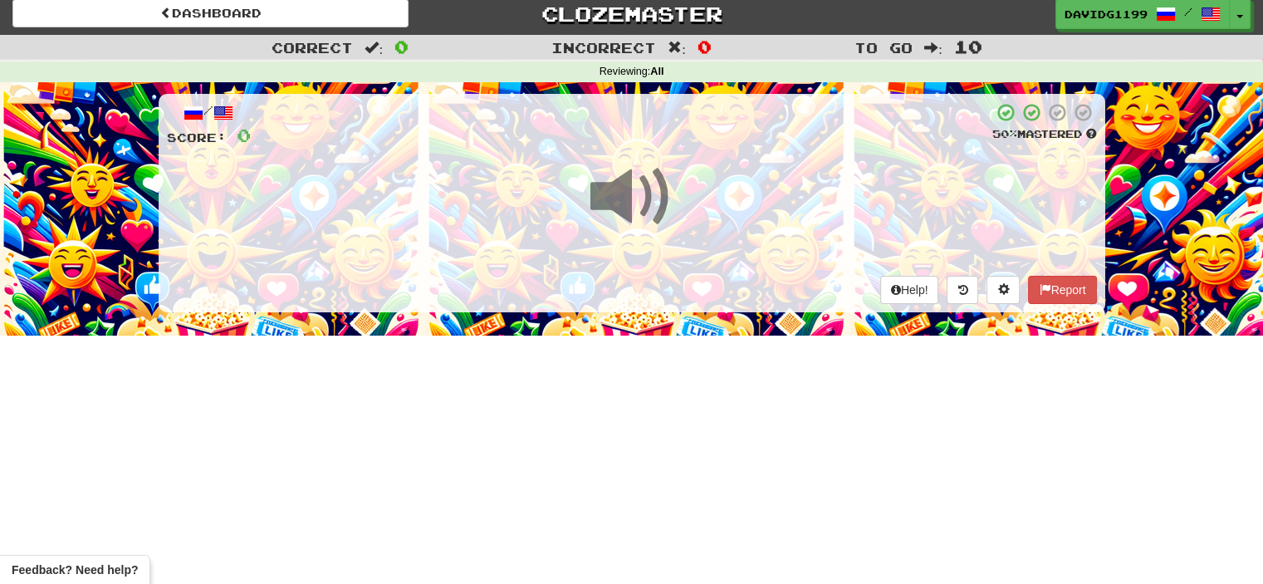
scroll to position [0, 0]
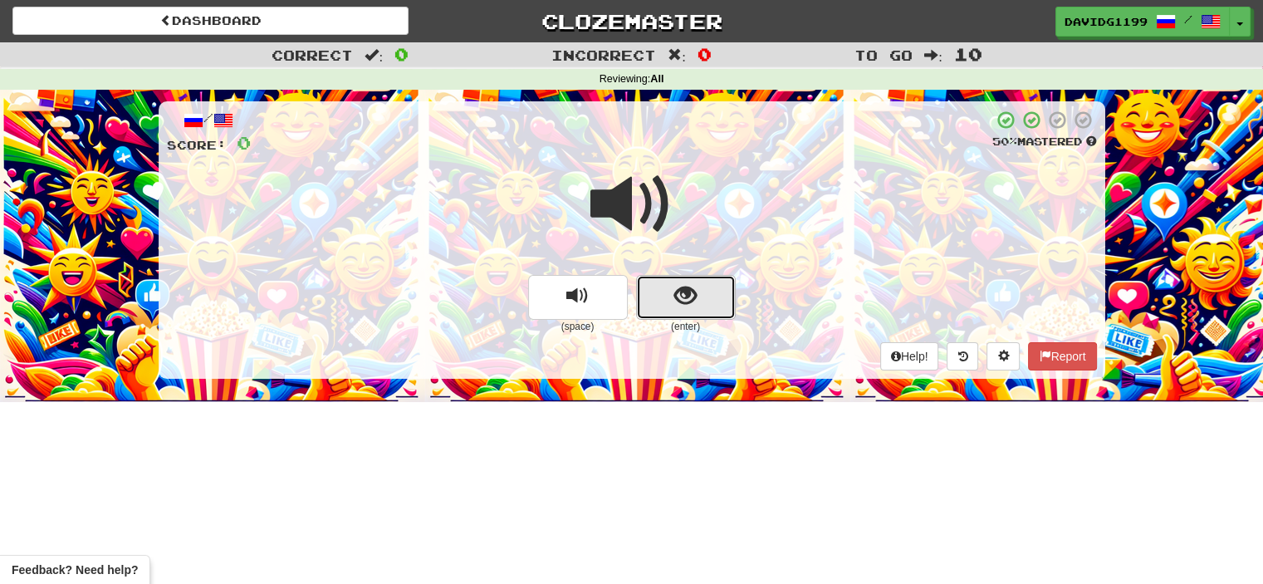
click at [664, 296] on button "show sentence" at bounding box center [686, 297] width 100 height 45
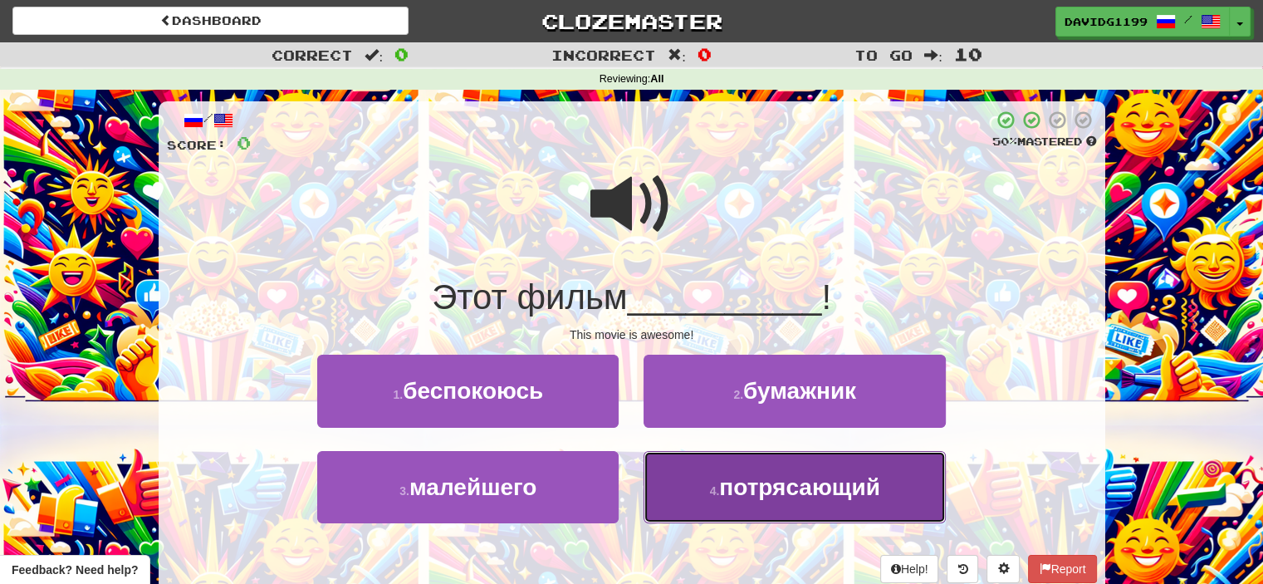
click at [715, 482] on button "4 . потрясающий" at bounding box center [793, 487] width 301 height 72
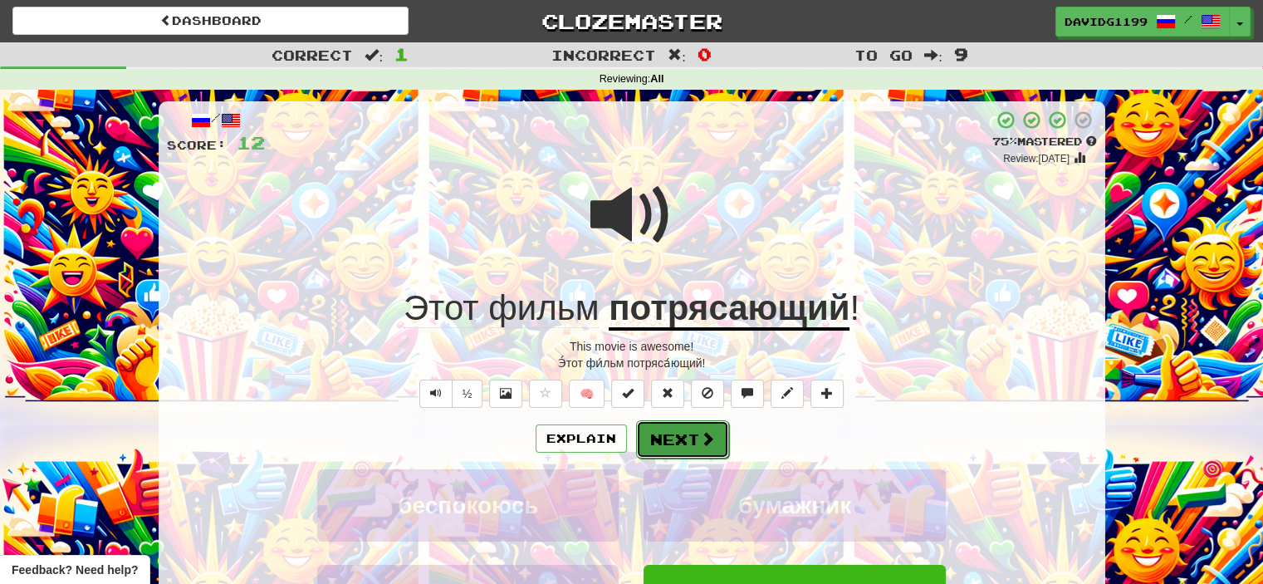
click at [673, 434] on button "Next" at bounding box center [682, 439] width 93 height 38
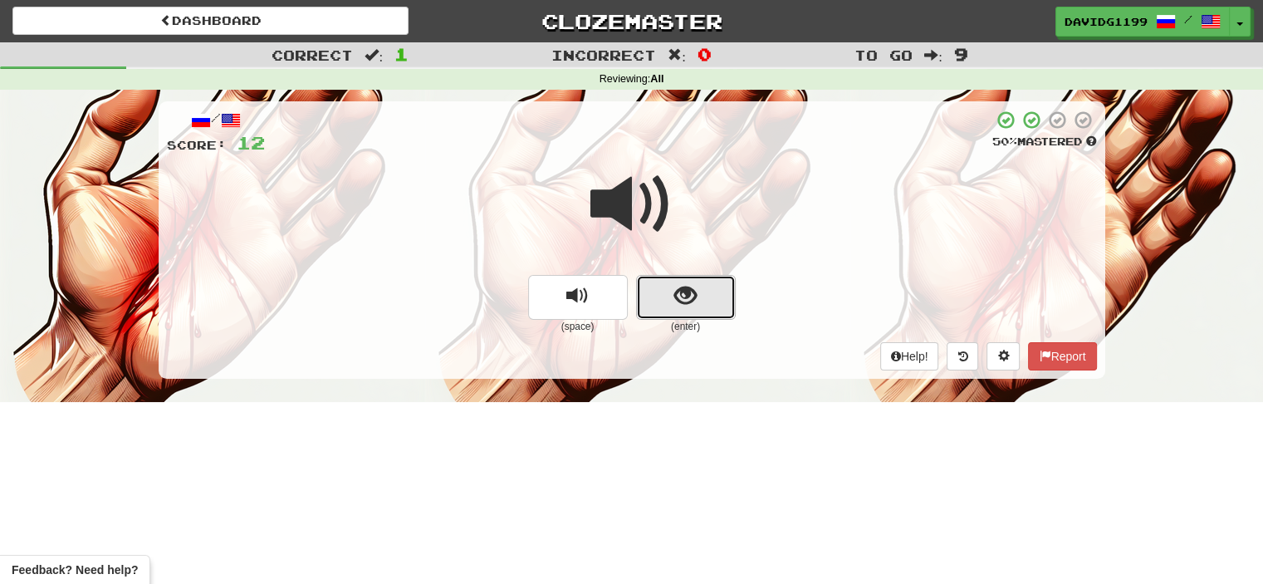
click at [661, 293] on button "show sentence" at bounding box center [686, 297] width 100 height 45
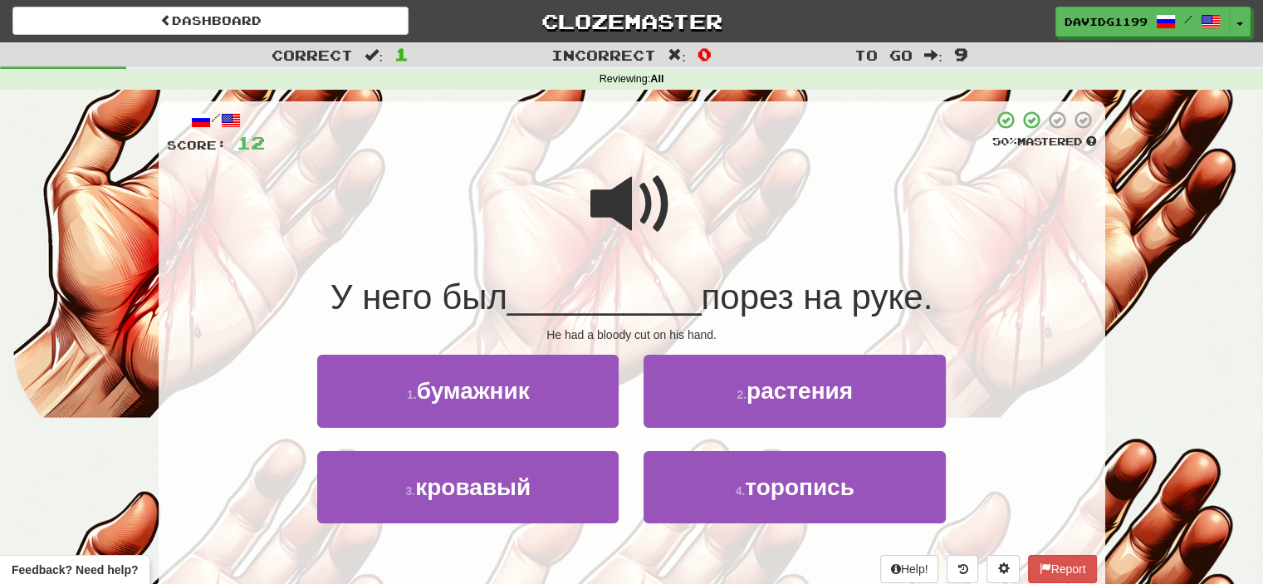
click at [624, 201] on span at bounding box center [631, 204] width 83 height 83
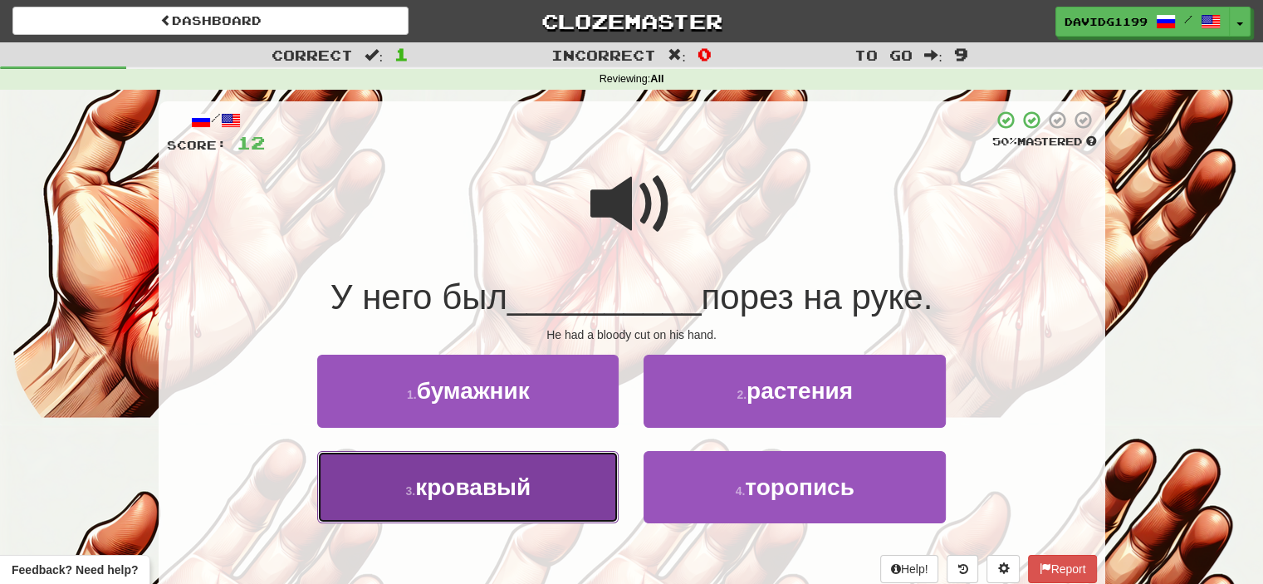
click at [582, 478] on button "3 . кровавый" at bounding box center [467, 487] width 301 height 72
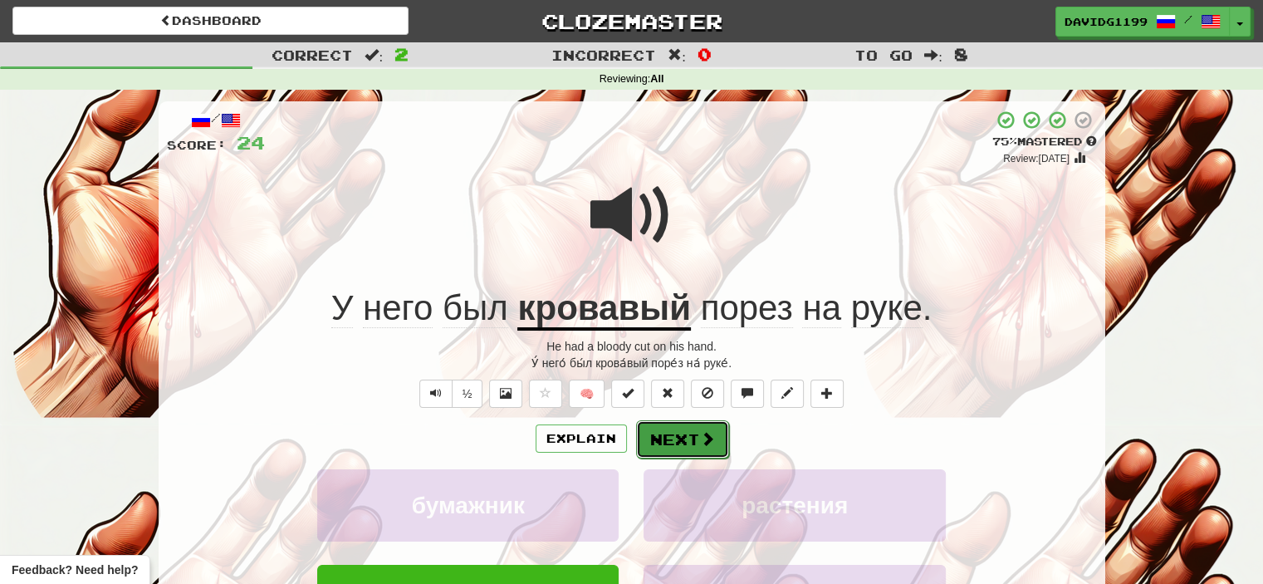
click at [690, 427] on button "Next" at bounding box center [682, 439] width 93 height 38
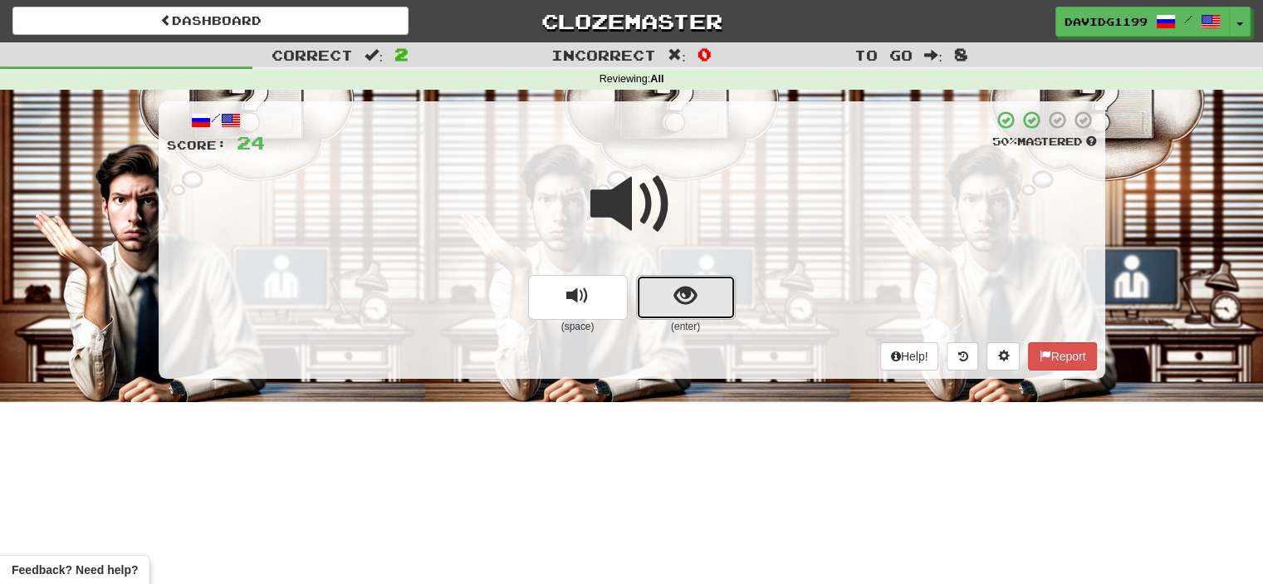
click at [655, 300] on button "show sentence" at bounding box center [686, 297] width 100 height 45
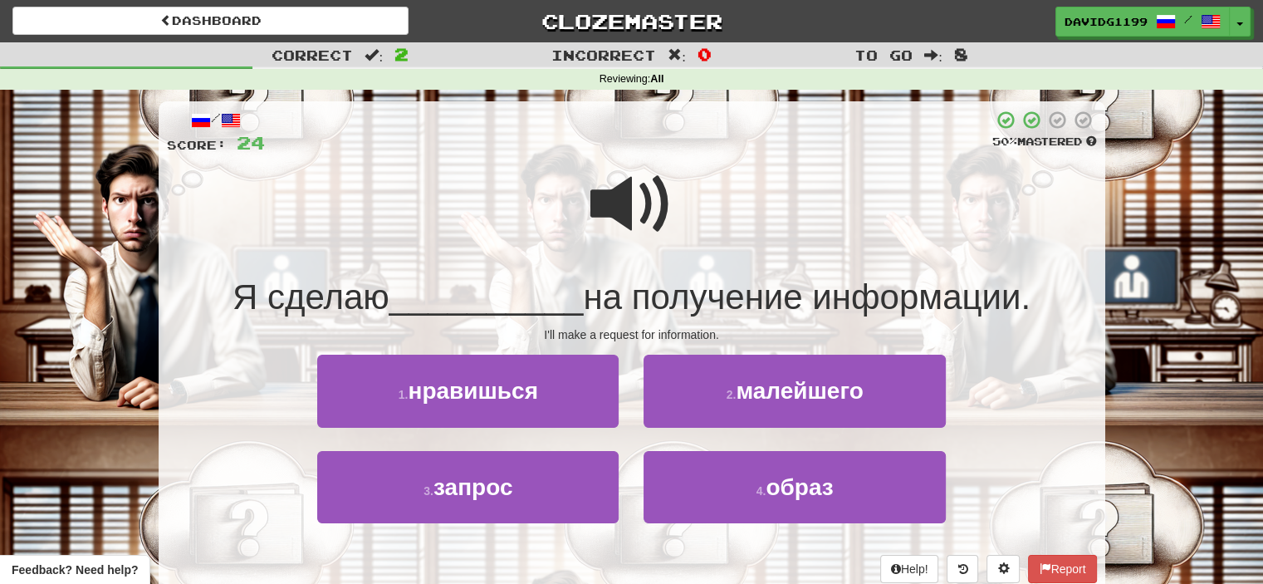
click at [647, 203] on span at bounding box center [631, 204] width 83 height 83
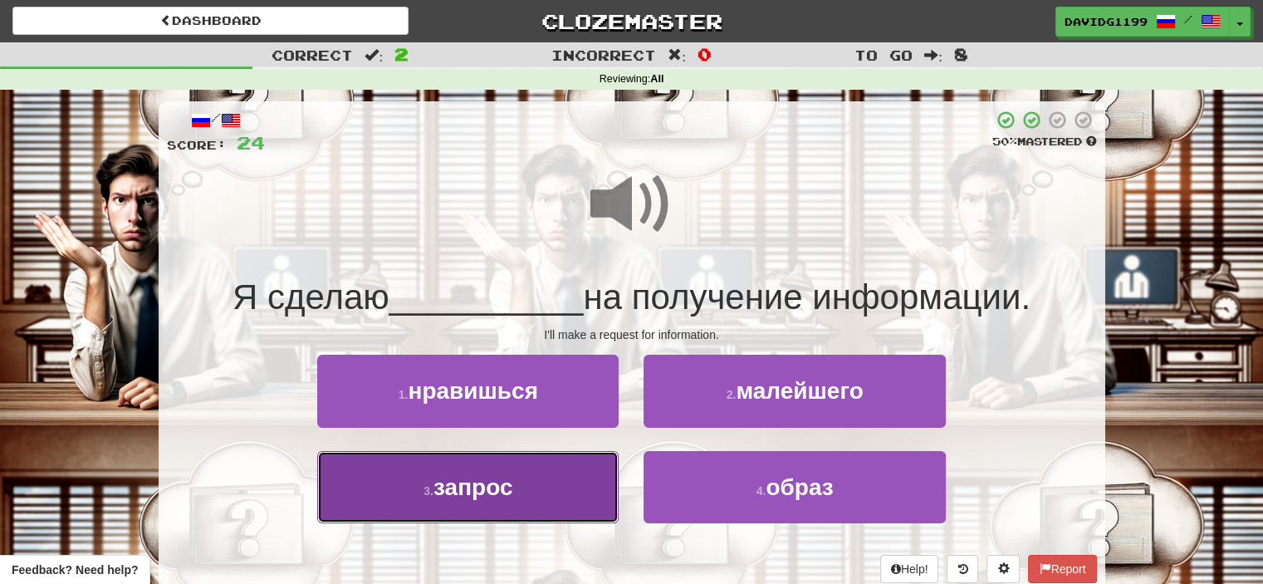
click at [565, 480] on button "3 . запрос" at bounding box center [467, 487] width 301 height 72
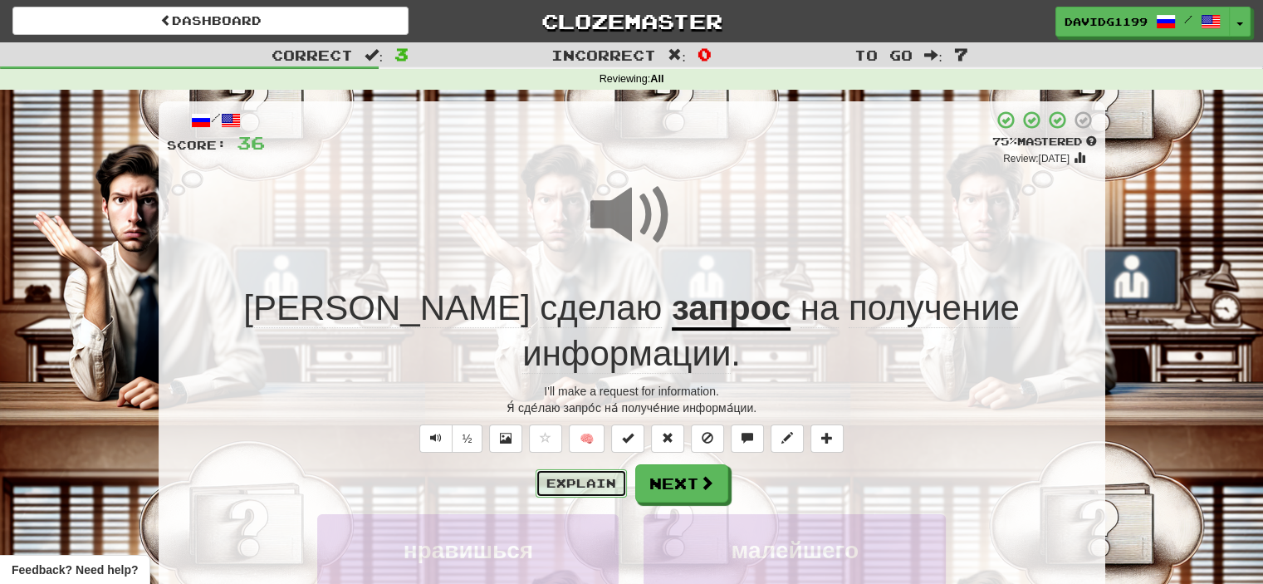
click at [596, 469] on button "Explain" at bounding box center [581, 483] width 91 height 28
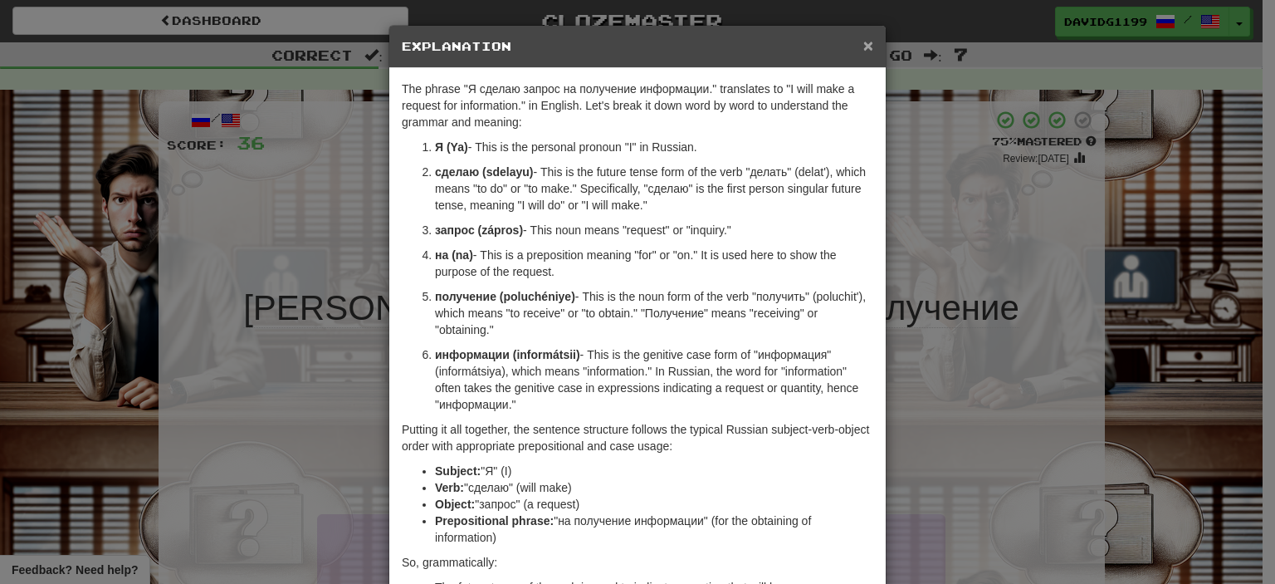
click at [863, 50] on span "×" at bounding box center [868, 45] width 10 height 19
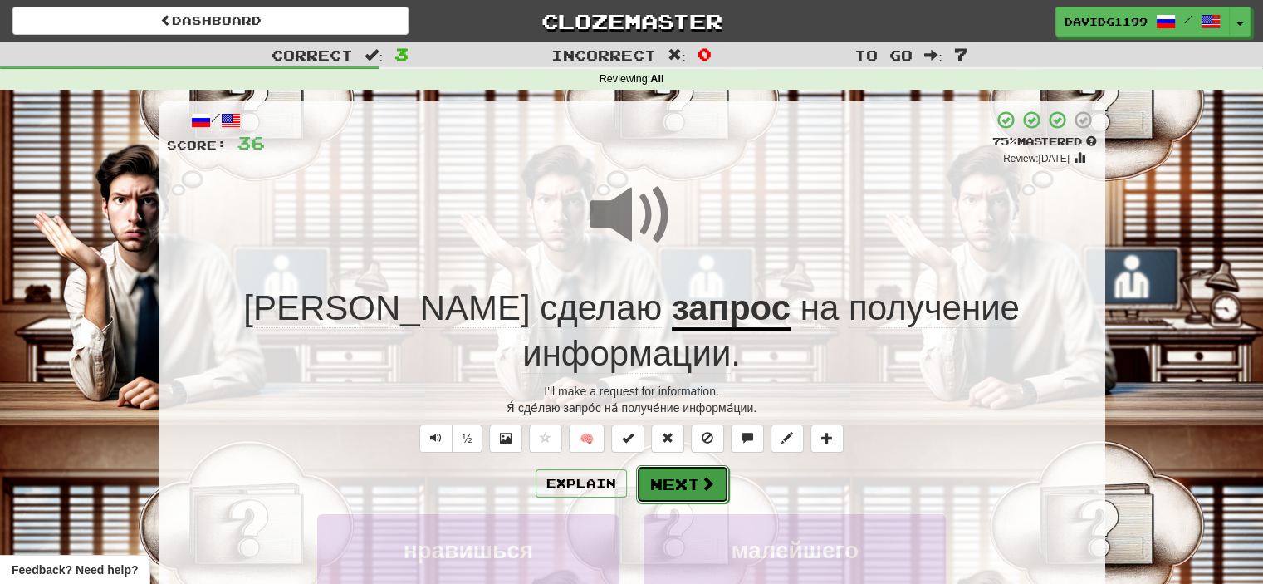
click at [690, 465] on button "Next" at bounding box center [682, 484] width 93 height 38
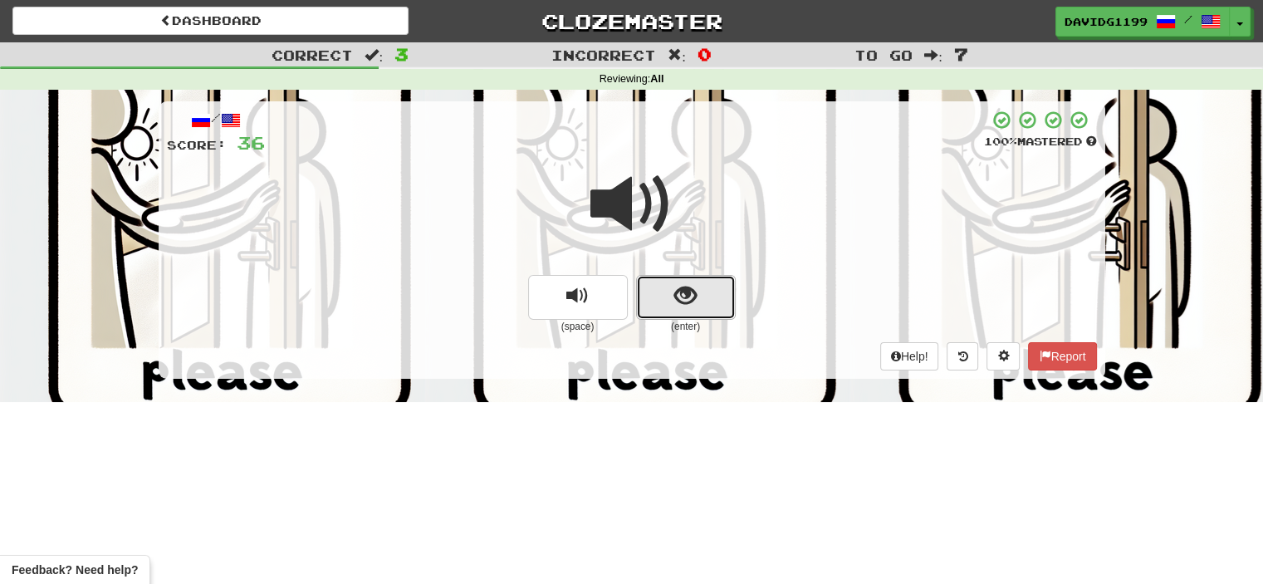
click at [672, 296] on button "show sentence" at bounding box center [686, 297] width 100 height 45
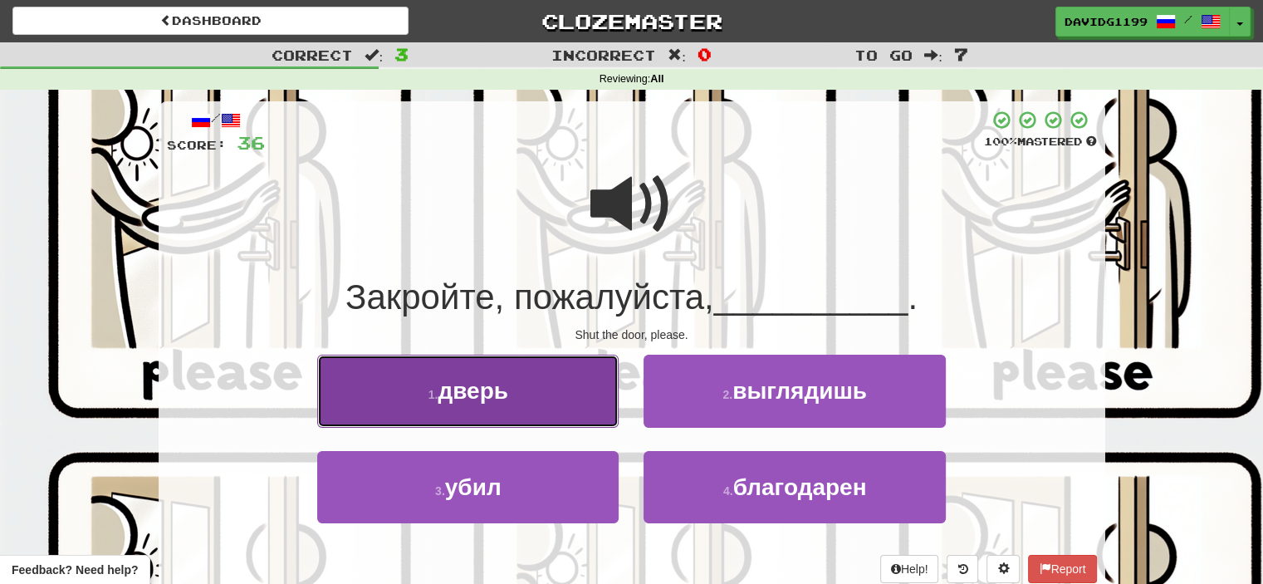
click at [562, 408] on button "1 . дверь" at bounding box center [467, 391] width 301 height 72
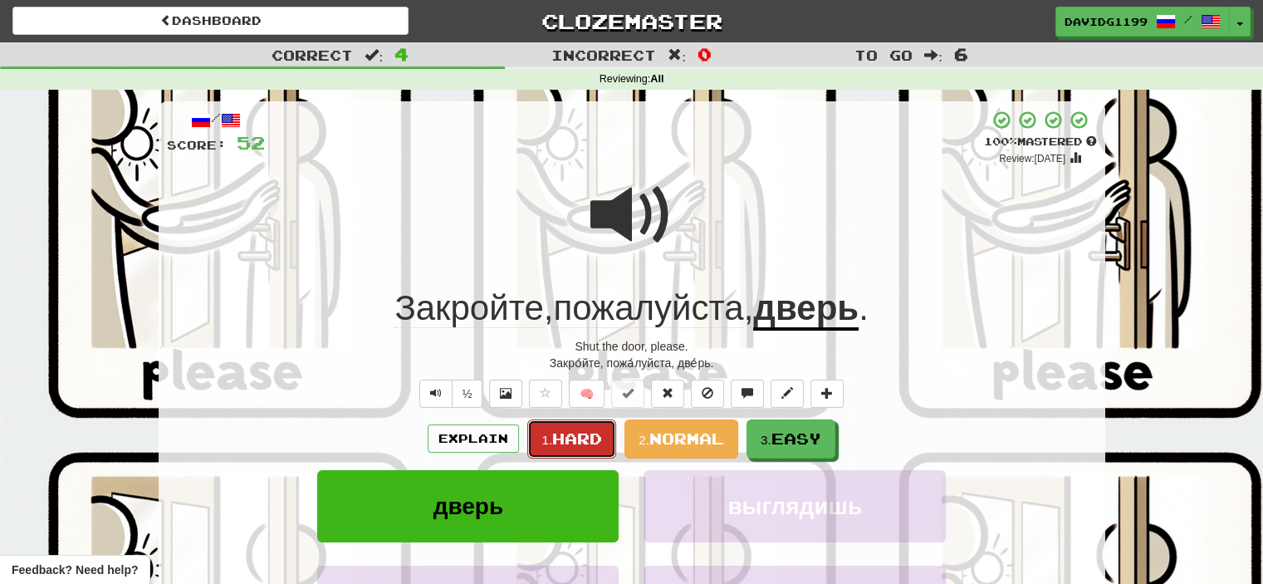
click at [579, 434] on span "Hard" at bounding box center [577, 438] width 50 height 18
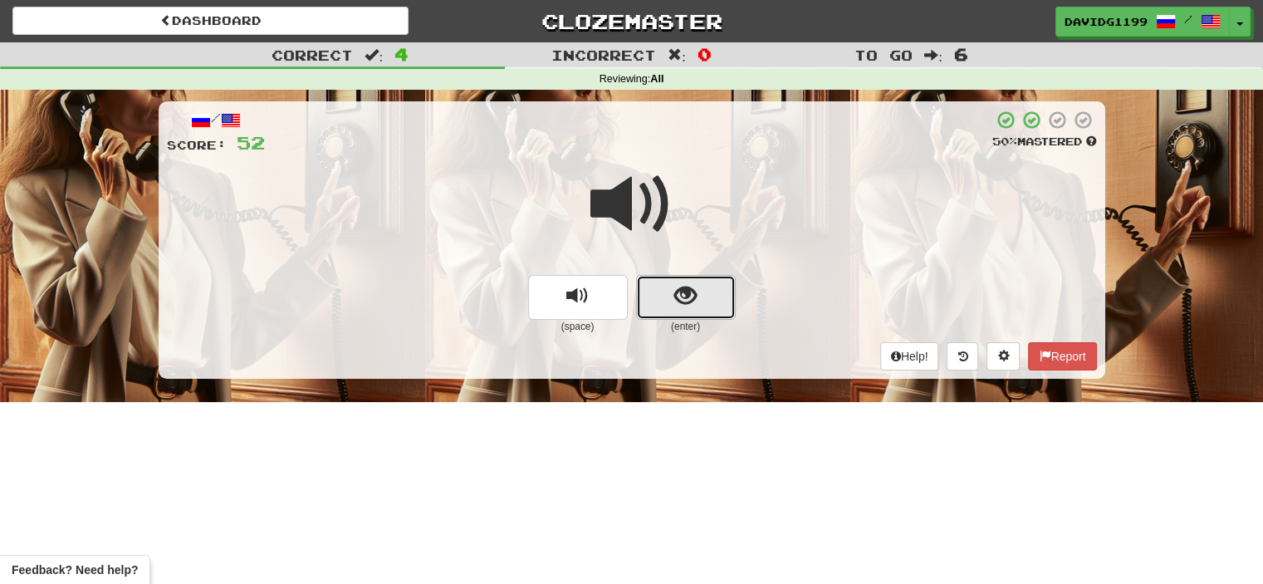
click at [664, 295] on button "show sentence" at bounding box center [686, 297] width 100 height 45
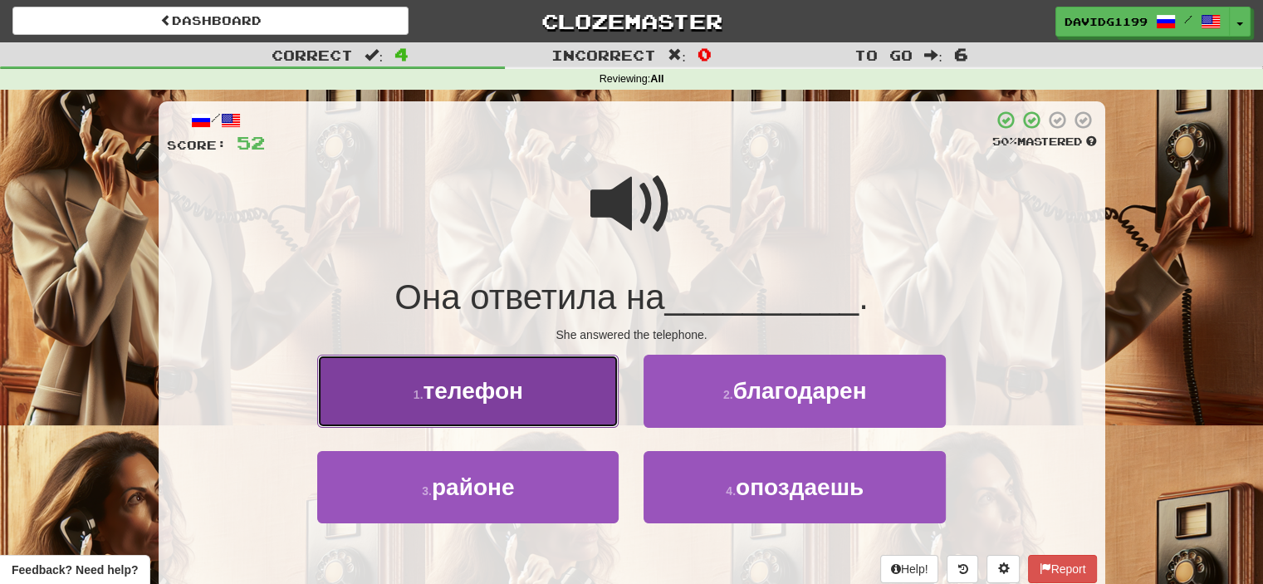
click at [565, 415] on button "1 . телефон" at bounding box center [467, 391] width 301 height 72
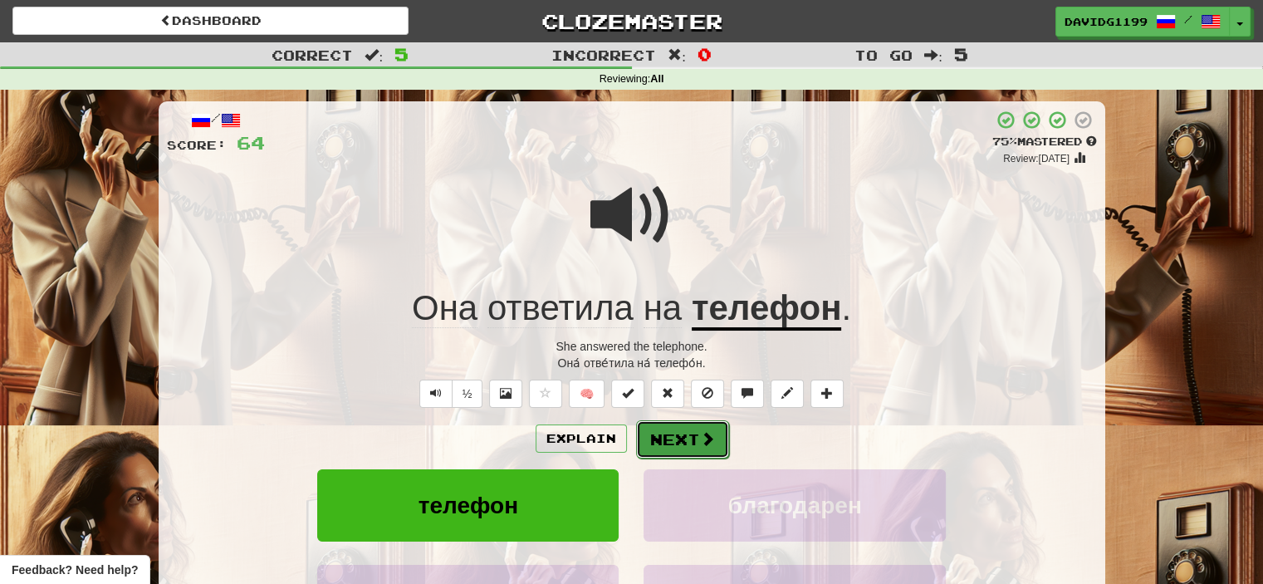
click at [668, 433] on button "Next" at bounding box center [682, 439] width 93 height 38
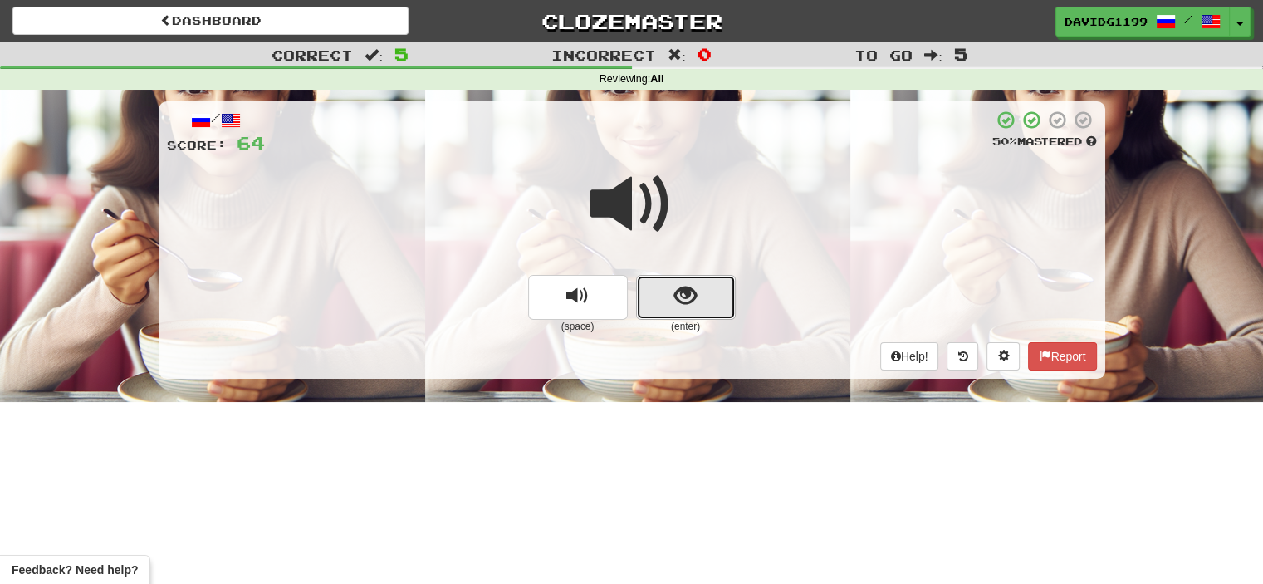
click at [673, 293] on button "show sentence" at bounding box center [686, 297] width 100 height 45
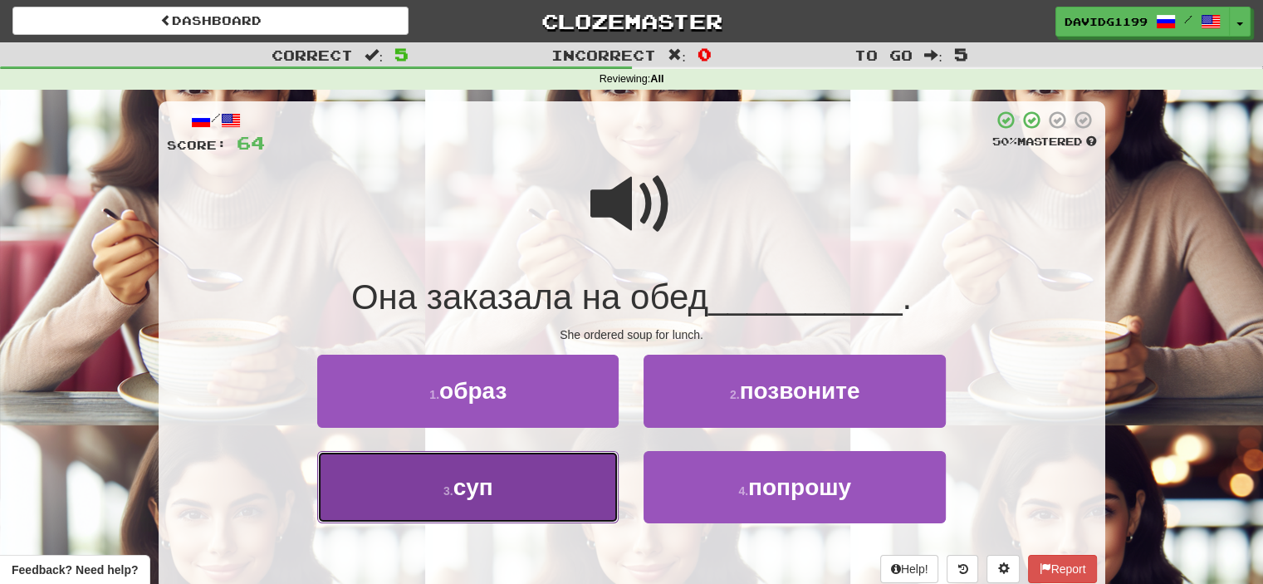
click at [555, 487] on button "3 . суп" at bounding box center [467, 487] width 301 height 72
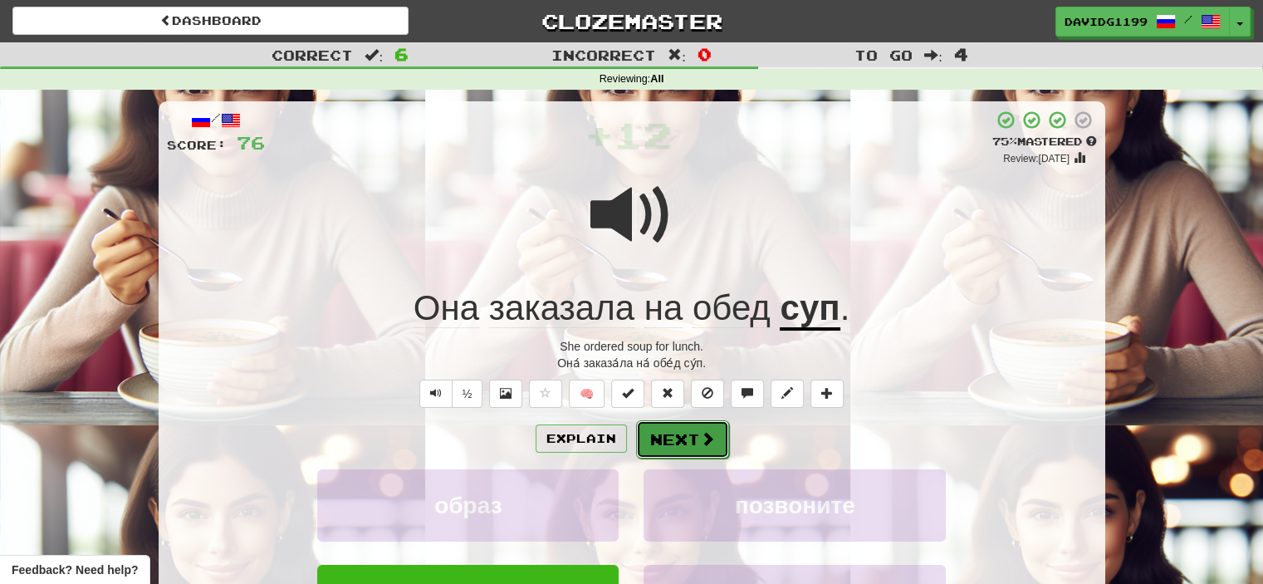
click at [678, 436] on button "Next" at bounding box center [682, 439] width 93 height 38
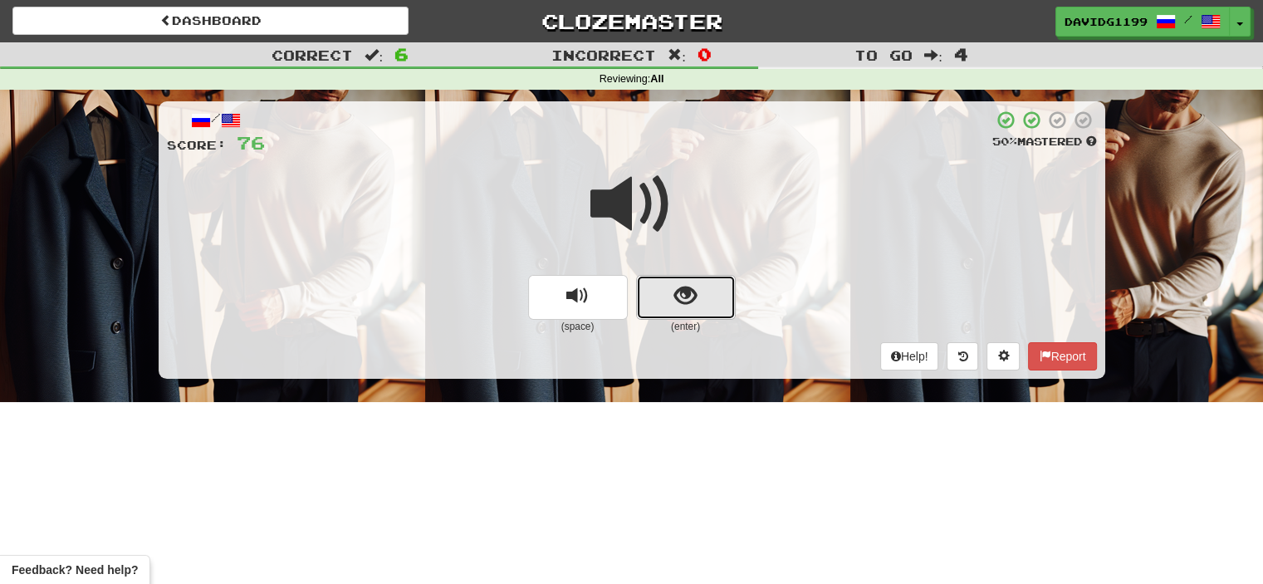
click at [661, 296] on button "show sentence" at bounding box center [686, 297] width 100 height 45
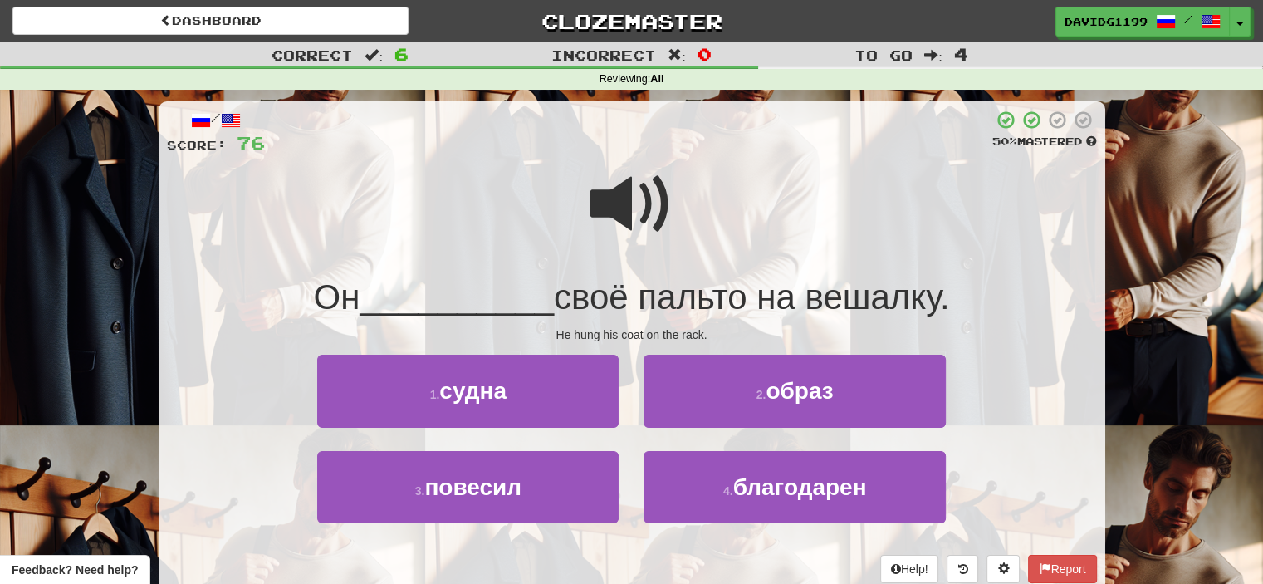
click at [634, 203] on span at bounding box center [631, 204] width 83 height 83
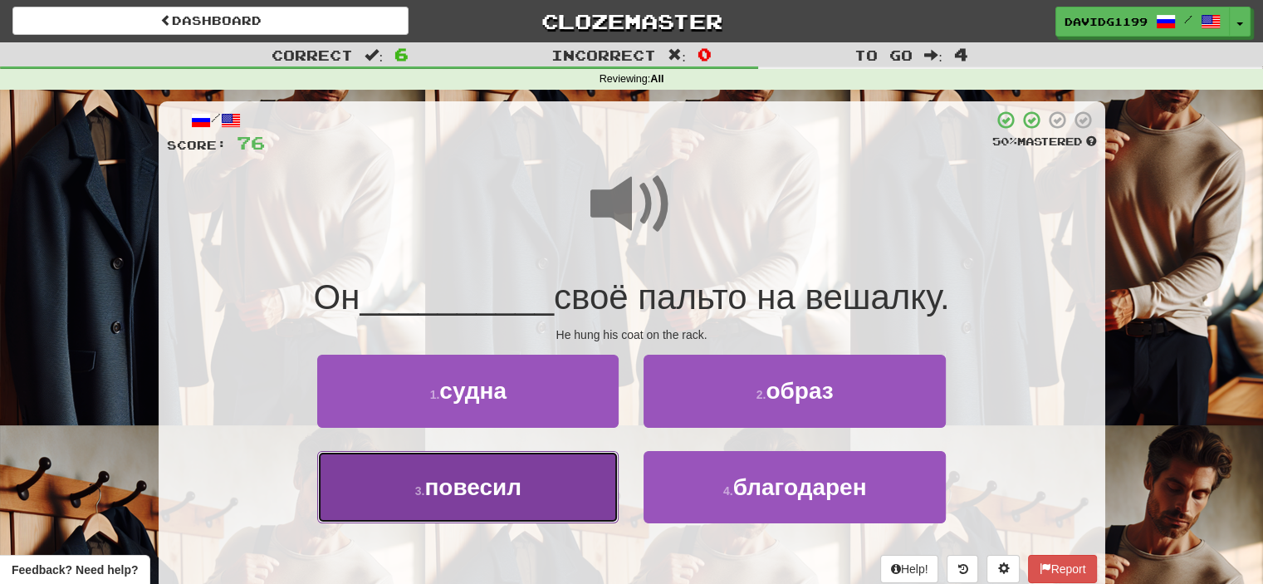
click at [565, 489] on button "3 . повесил" at bounding box center [467, 487] width 301 height 72
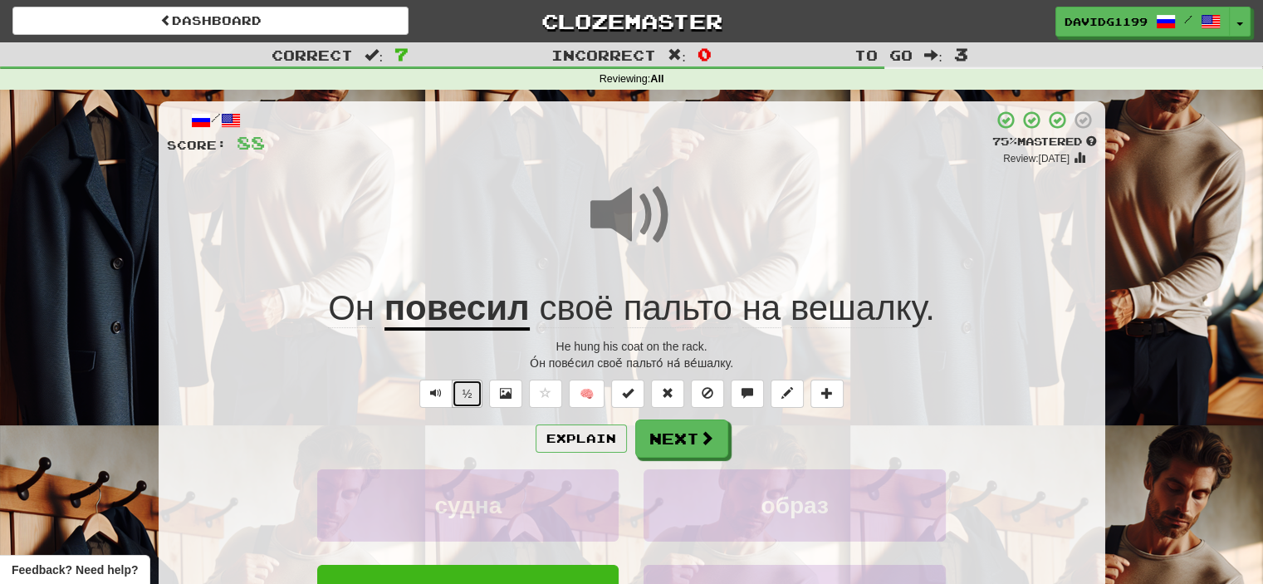
click at [468, 391] on button "½" at bounding box center [468, 393] width 32 height 28
click at [473, 399] on button "½" at bounding box center [468, 393] width 32 height 28
click at [678, 438] on button "Next" at bounding box center [682, 439] width 93 height 38
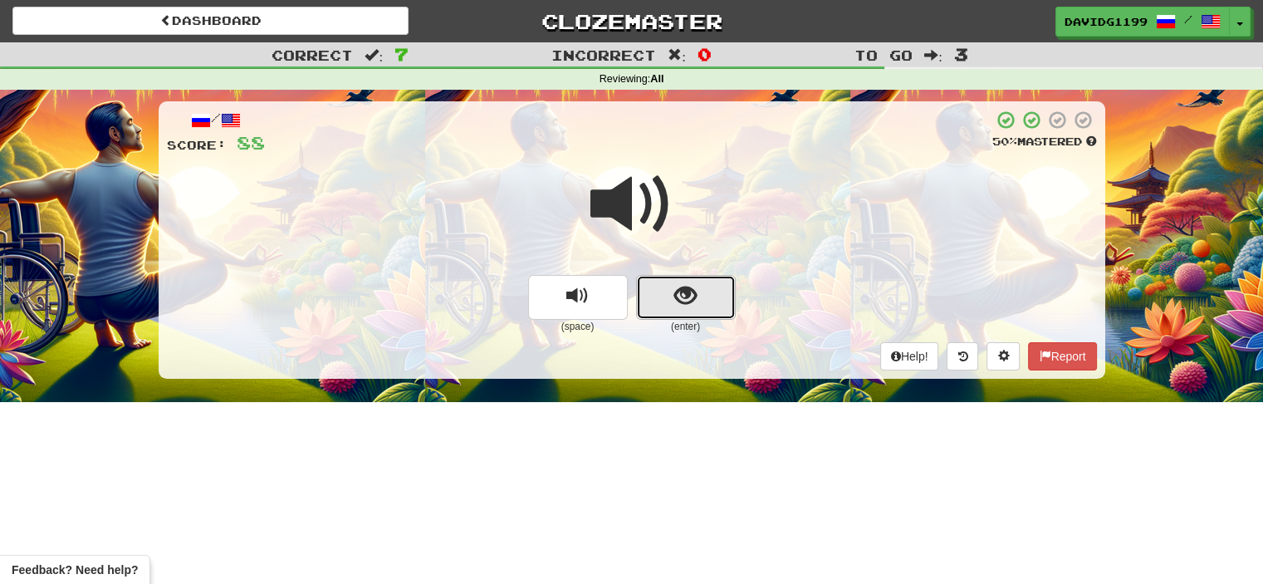
click at [664, 299] on button "show sentence" at bounding box center [686, 297] width 100 height 45
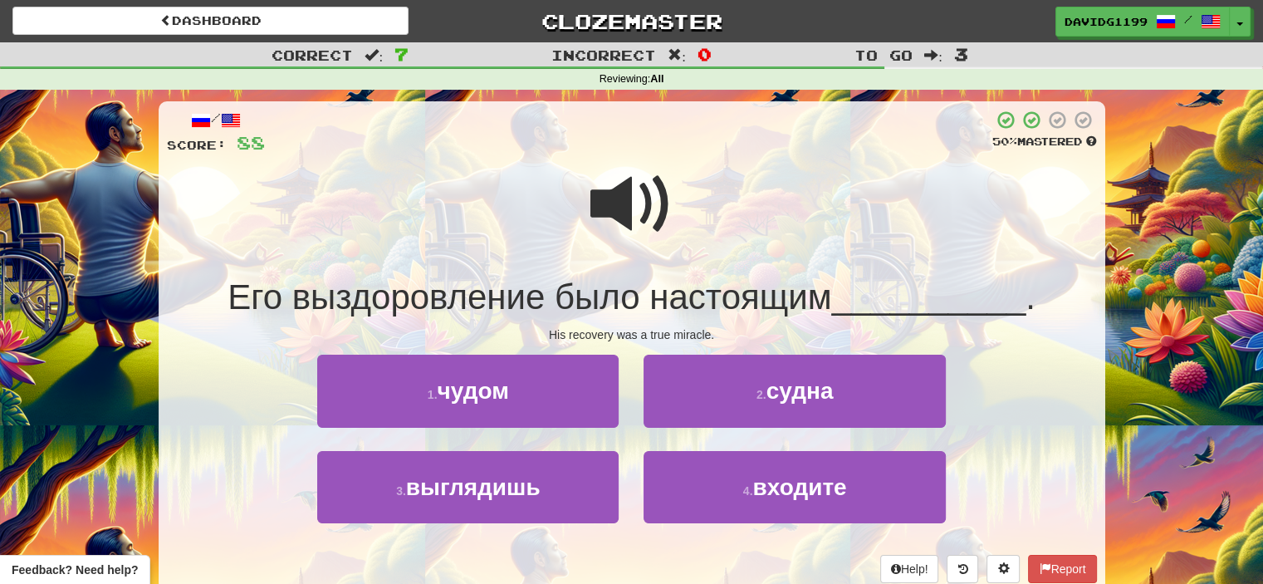
click at [628, 195] on span at bounding box center [631, 204] width 83 height 83
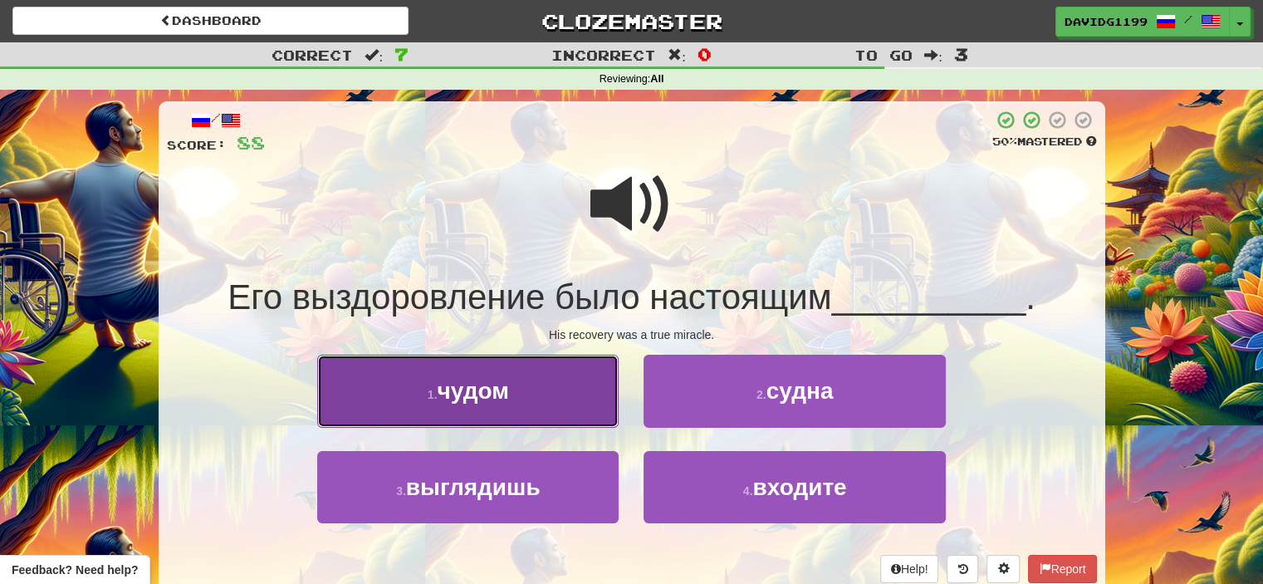
drag, startPoint x: 559, startPoint y: 391, endPoint x: 512, endPoint y: 391, distance: 46.5
click at [512, 391] on button "1 . чудом" at bounding box center [467, 391] width 301 height 72
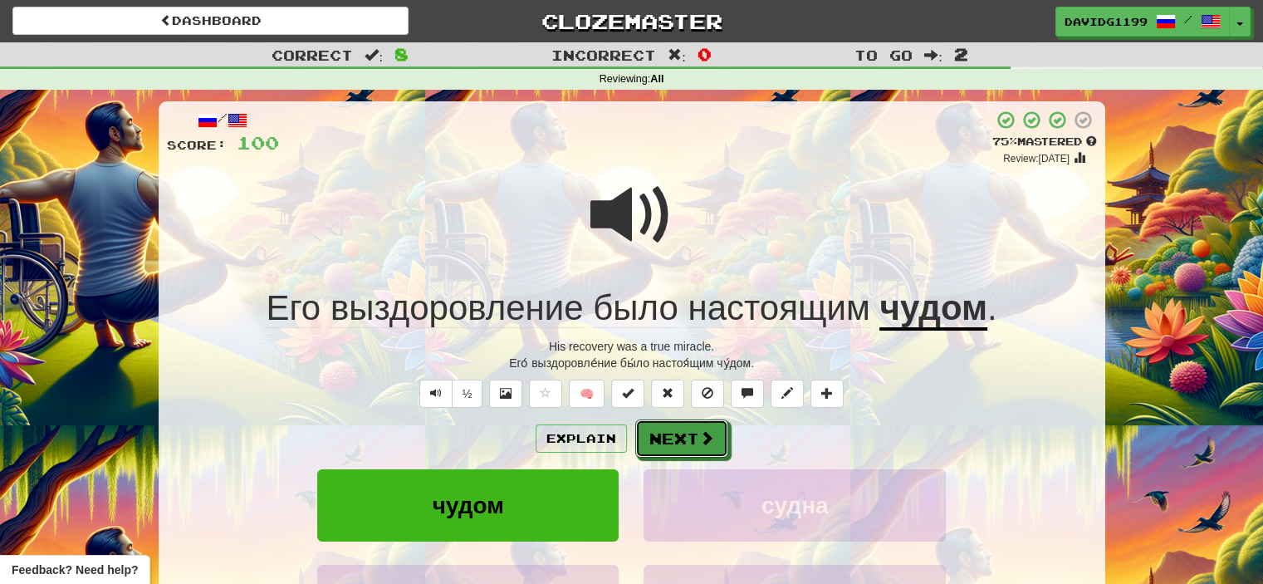
drag, startPoint x: 691, startPoint y: 438, endPoint x: 676, endPoint y: 441, distance: 15.2
click at [676, 441] on button "Next" at bounding box center [681, 438] width 93 height 38
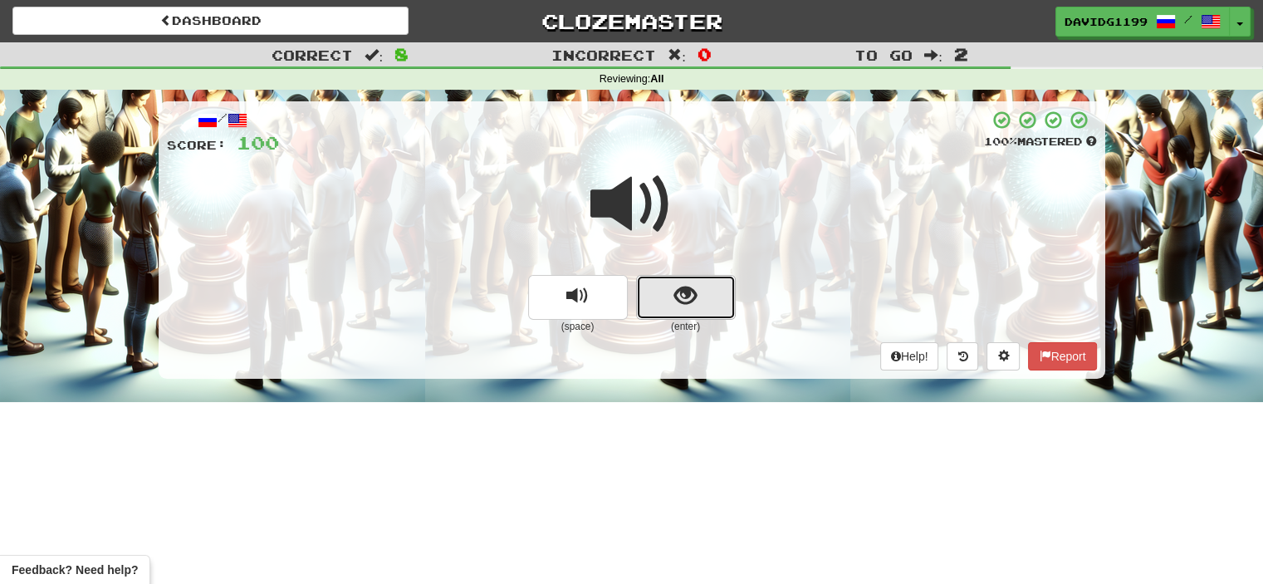
drag, startPoint x: 664, startPoint y: 285, endPoint x: 644, endPoint y: 295, distance: 22.3
click at [644, 295] on button "show sentence" at bounding box center [686, 297] width 100 height 45
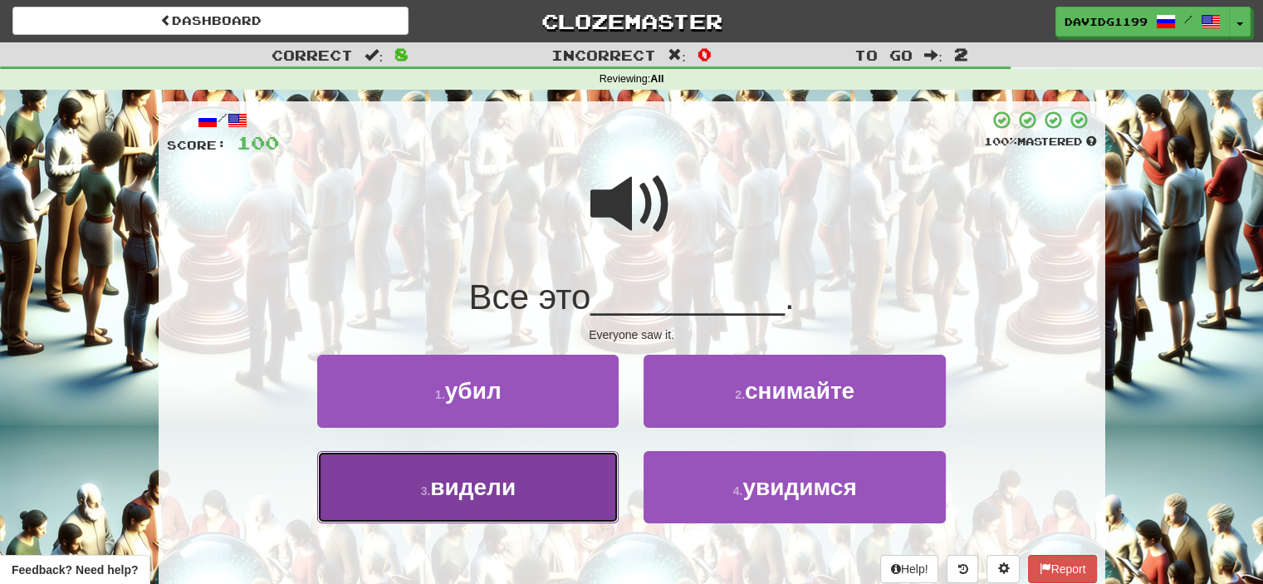
drag, startPoint x: 575, startPoint y: 495, endPoint x: 553, endPoint y: 495, distance: 21.6
drag, startPoint x: 553, startPoint y: 495, endPoint x: 523, endPoint y: 494, distance: 29.9
drag, startPoint x: 523, startPoint y: 494, endPoint x: 505, endPoint y: 484, distance: 20.8
click at [505, 484] on span "видели" at bounding box center [473, 487] width 86 height 26
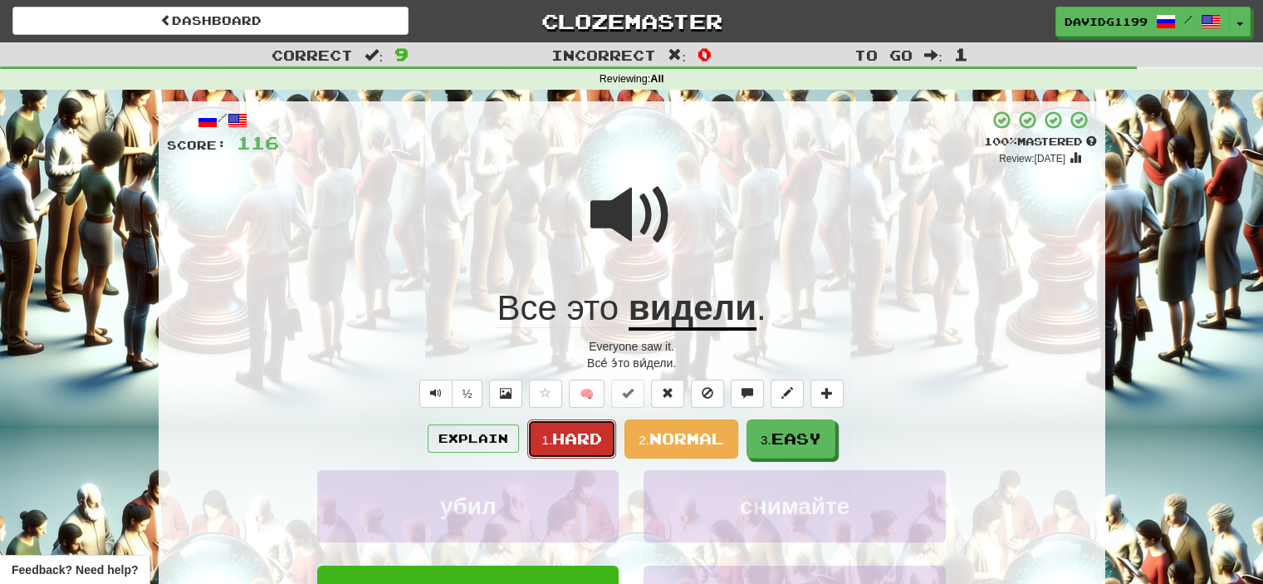
click at [584, 435] on span "Hard" at bounding box center [577, 438] width 50 height 18
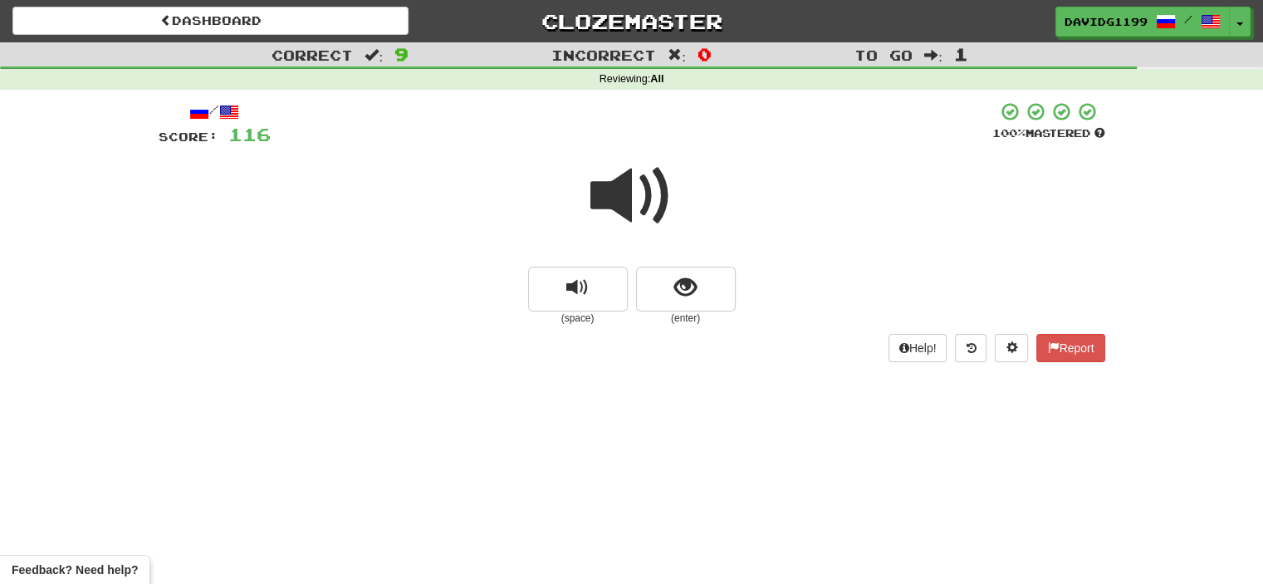
click at [639, 208] on span at bounding box center [631, 195] width 83 height 83
click at [674, 289] on span "show sentence" at bounding box center [685, 287] width 22 height 22
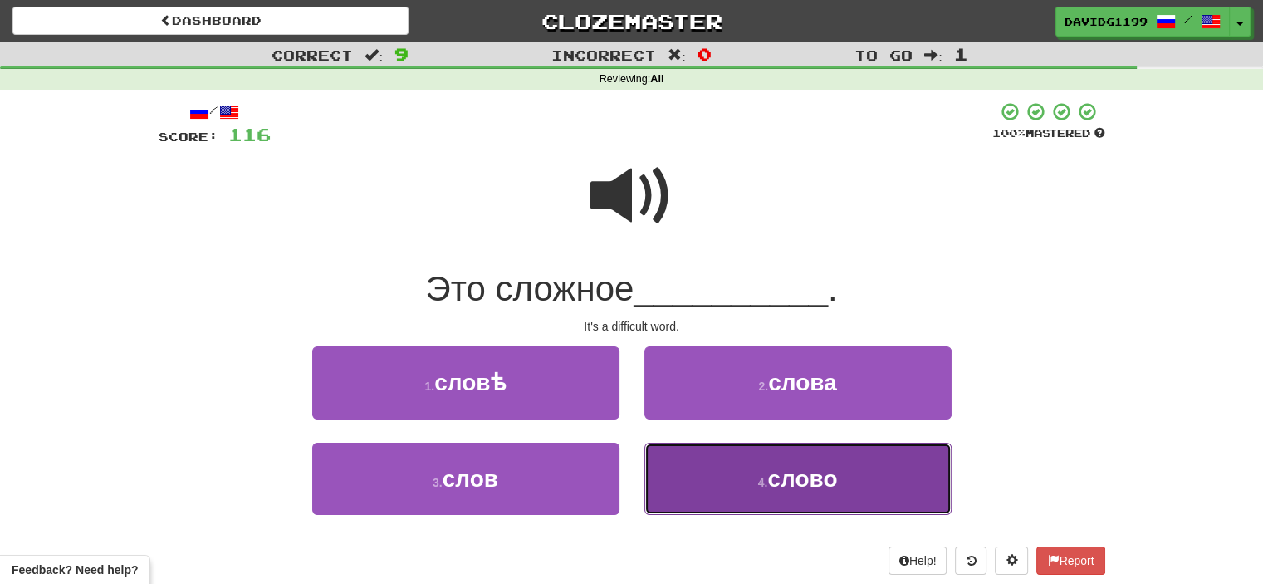
click at [758, 477] on small "4 ." at bounding box center [763, 482] width 10 height 13
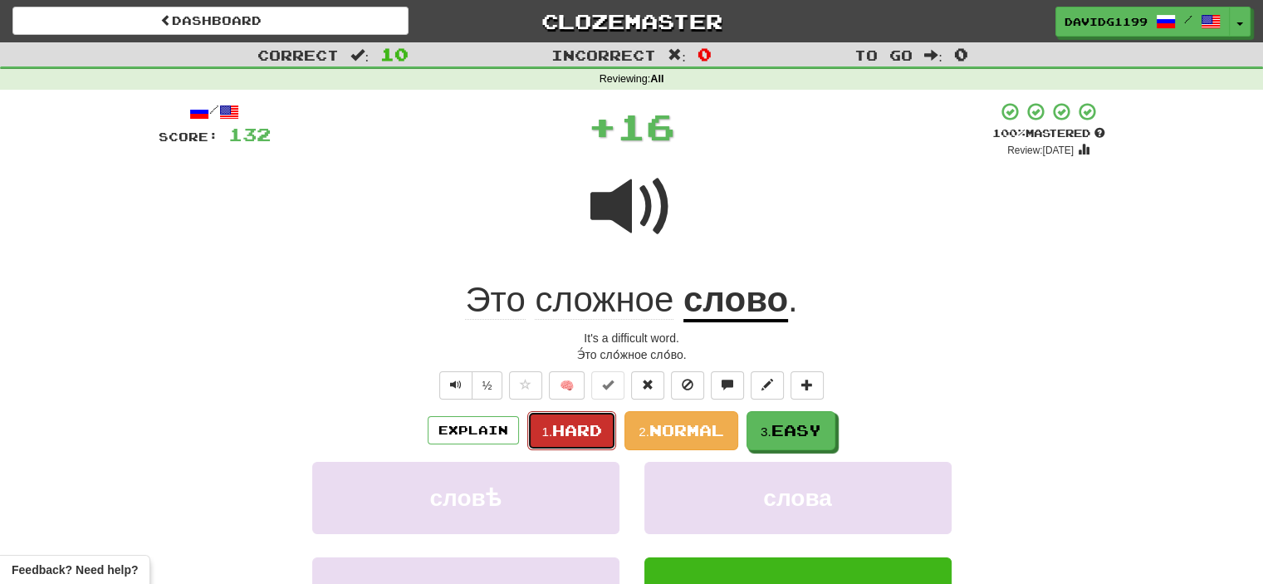
click at [568, 421] on span "Hard" at bounding box center [577, 430] width 50 height 18
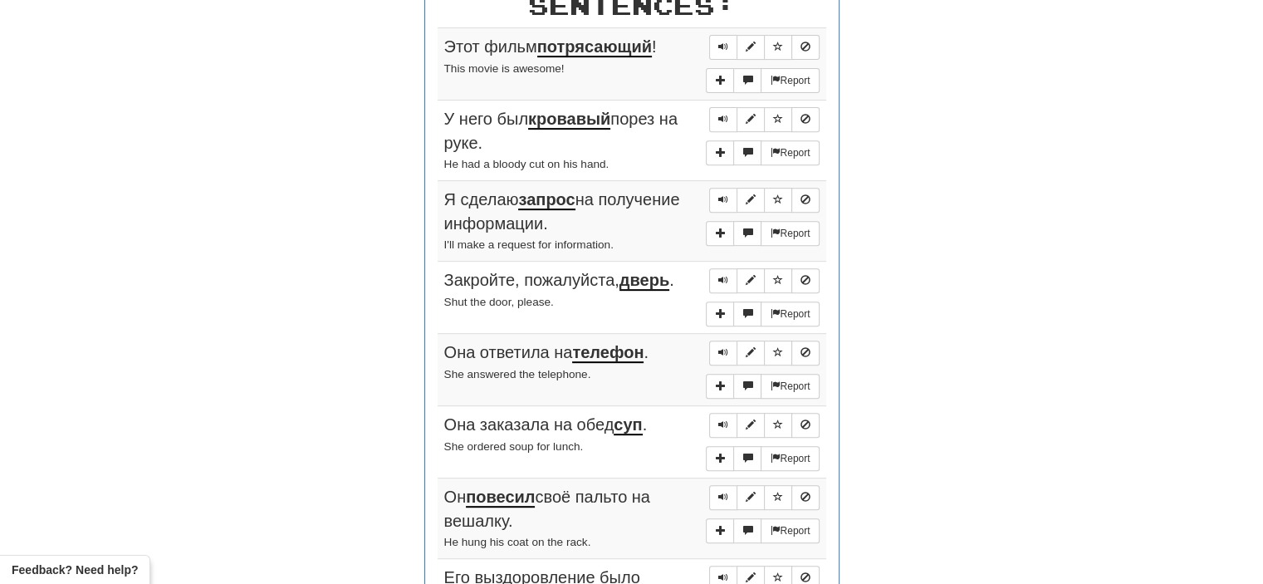
scroll to position [663, 0]
click at [725, 41] on span "Sentence controls" at bounding box center [723, 45] width 10 height 10
click at [715, 112] on button "Sentence controls" at bounding box center [723, 117] width 28 height 25
click at [720, 193] on span "Sentence controls" at bounding box center [723, 198] width 10 height 10
click at [722, 273] on span "Sentence controls" at bounding box center [723, 278] width 10 height 10
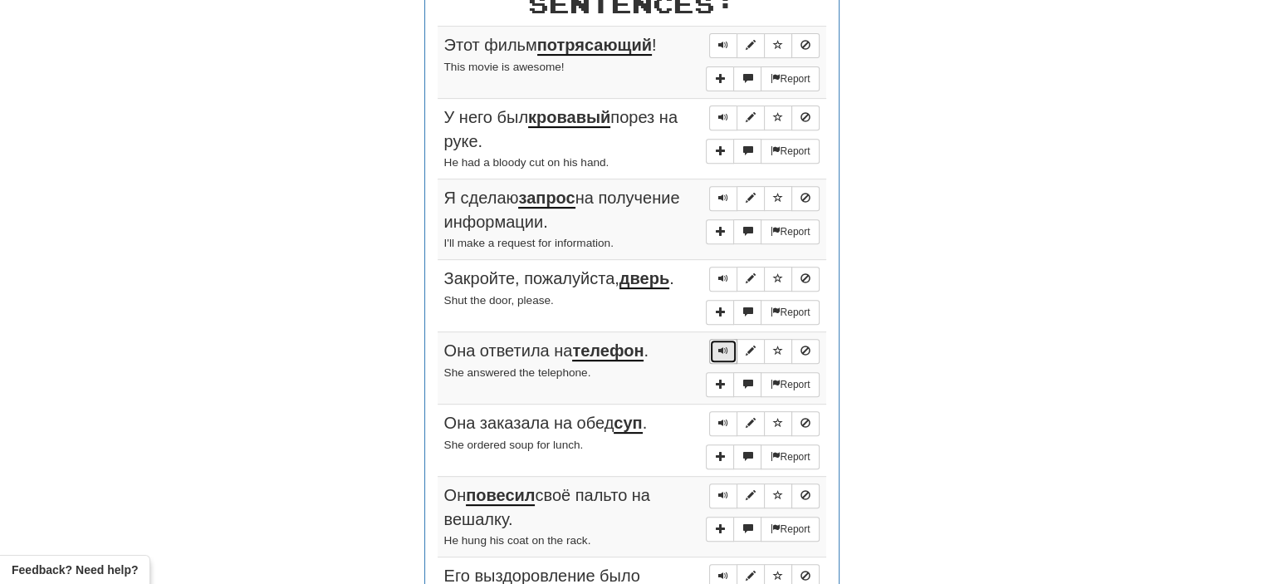
drag, startPoint x: 724, startPoint y: 345, endPoint x: 713, endPoint y: 350, distance: 12.3
click at [713, 350] on button "Sentence controls" at bounding box center [723, 351] width 28 height 25
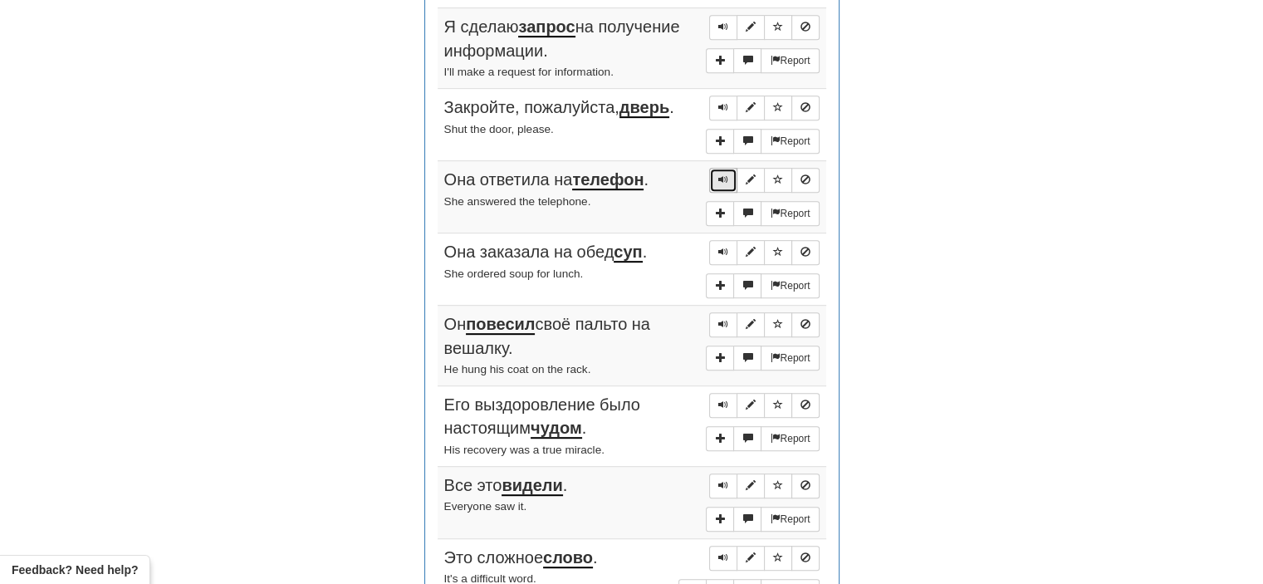
scroll to position [840, 0]
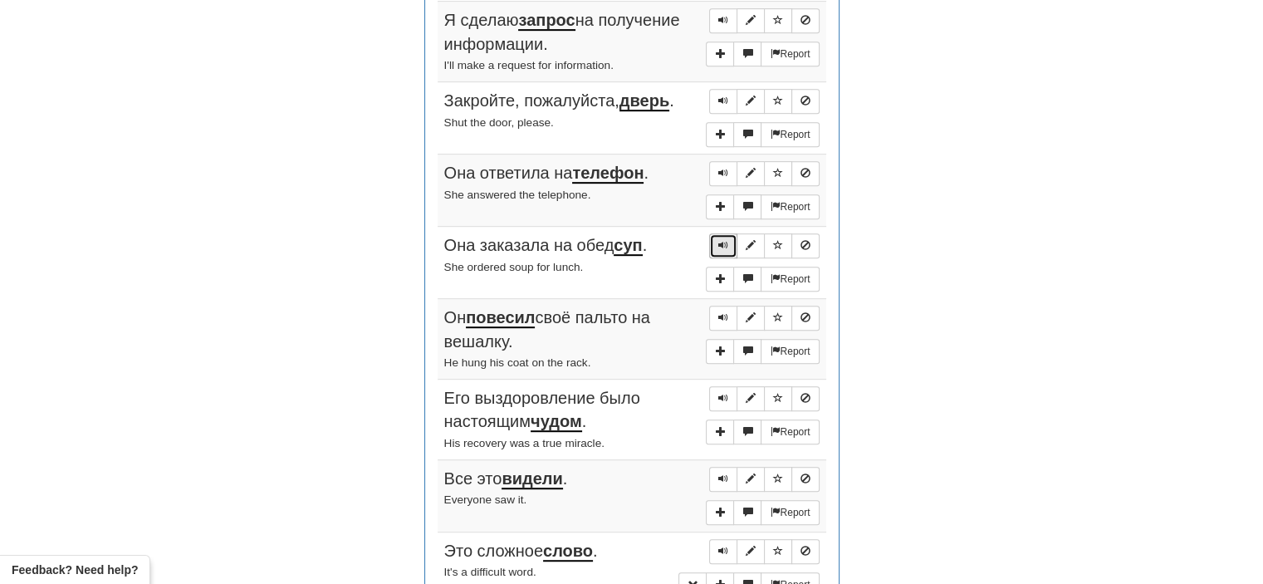
click at [714, 237] on button "Sentence controls" at bounding box center [723, 245] width 28 height 25
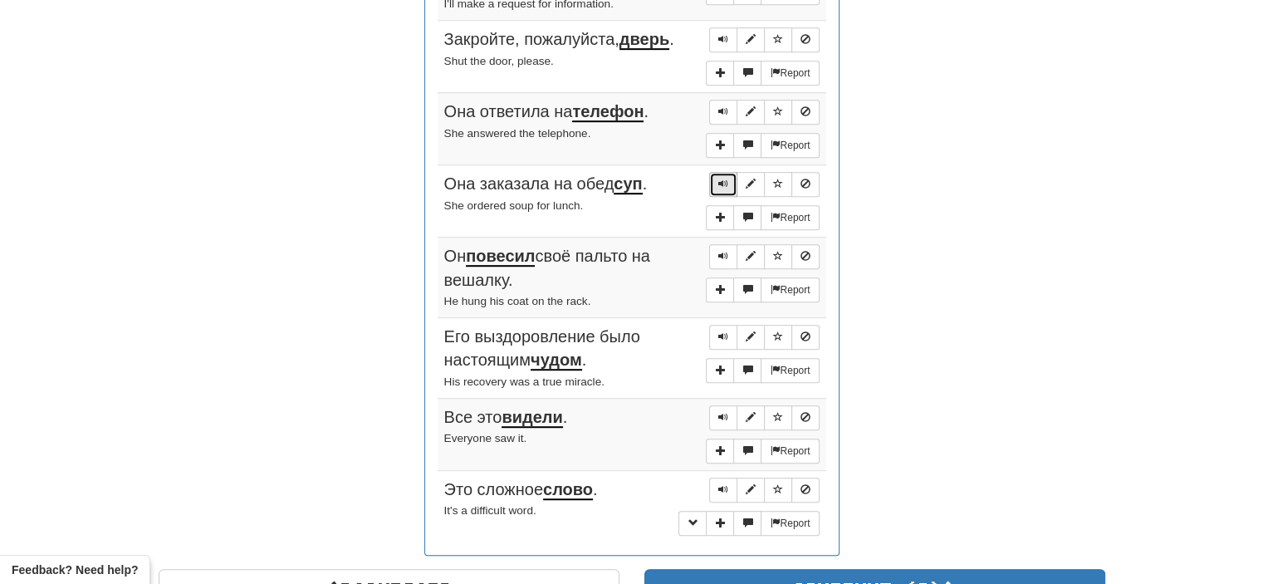
scroll to position [903, 0]
click at [717, 251] on button "Sentence controls" at bounding box center [723, 255] width 28 height 25
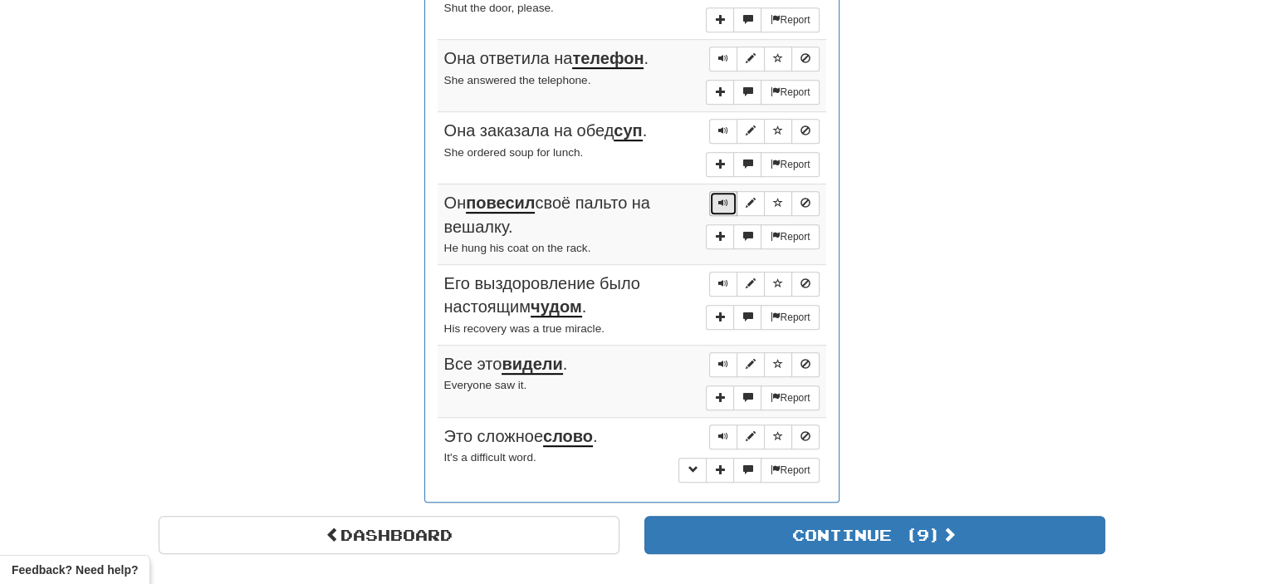
scroll to position [956, 0]
drag, startPoint x: 729, startPoint y: 195, endPoint x: 720, endPoint y: 191, distance: 10.0
drag, startPoint x: 720, startPoint y: 191, endPoint x: 714, endPoint y: 184, distance: 8.8
click at [714, 190] on button "Sentence controls" at bounding box center [723, 202] width 28 height 25
click at [726, 197] on span "Sentence controls" at bounding box center [723, 202] width 10 height 10
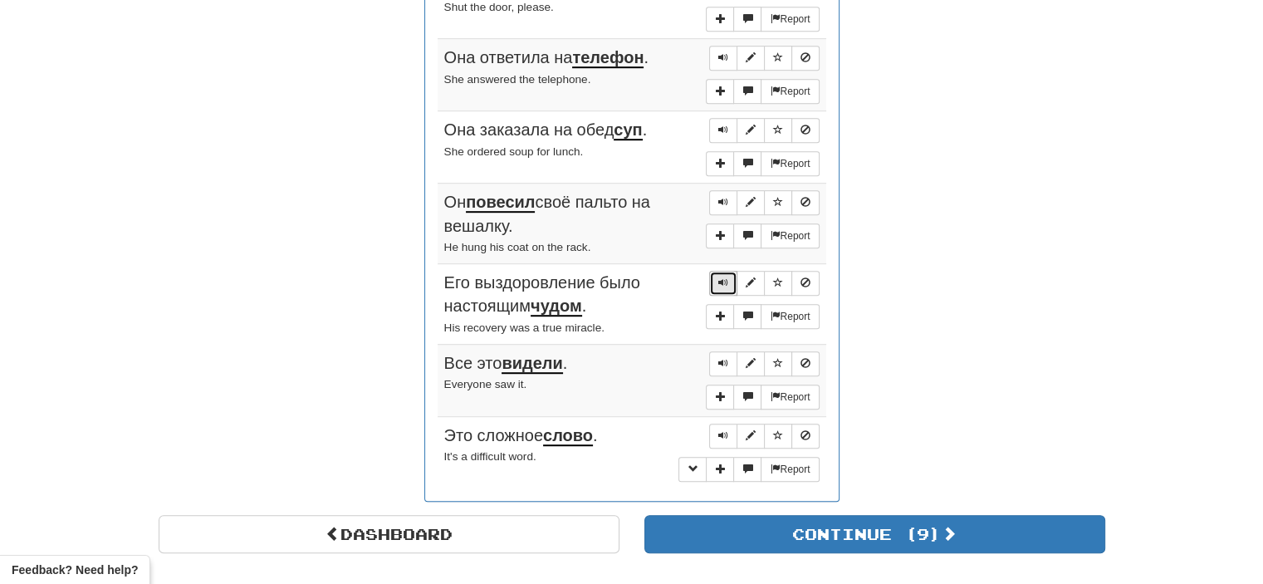
click at [717, 271] on button "Sentence controls" at bounding box center [723, 283] width 28 height 25
click at [727, 358] on span "Sentence controls" at bounding box center [723, 363] width 10 height 10
click at [720, 430] on span "Sentence controls" at bounding box center [723, 435] width 10 height 10
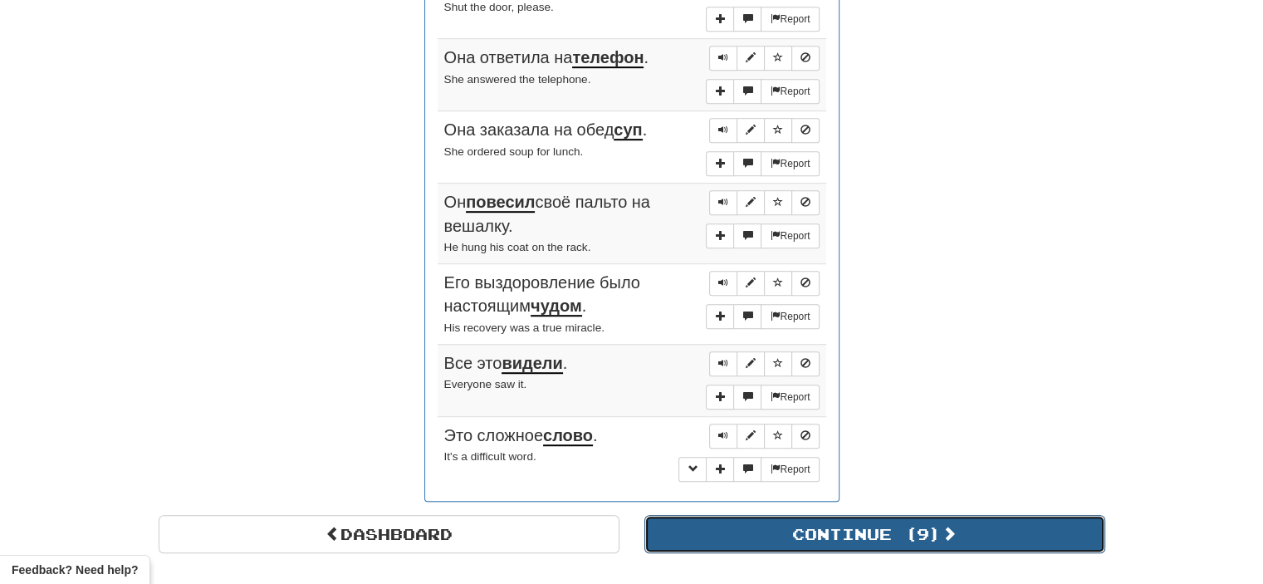
click at [751, 524] on button "Continue ( 9 )" at bounding box center [874, 534] width 461 height 38
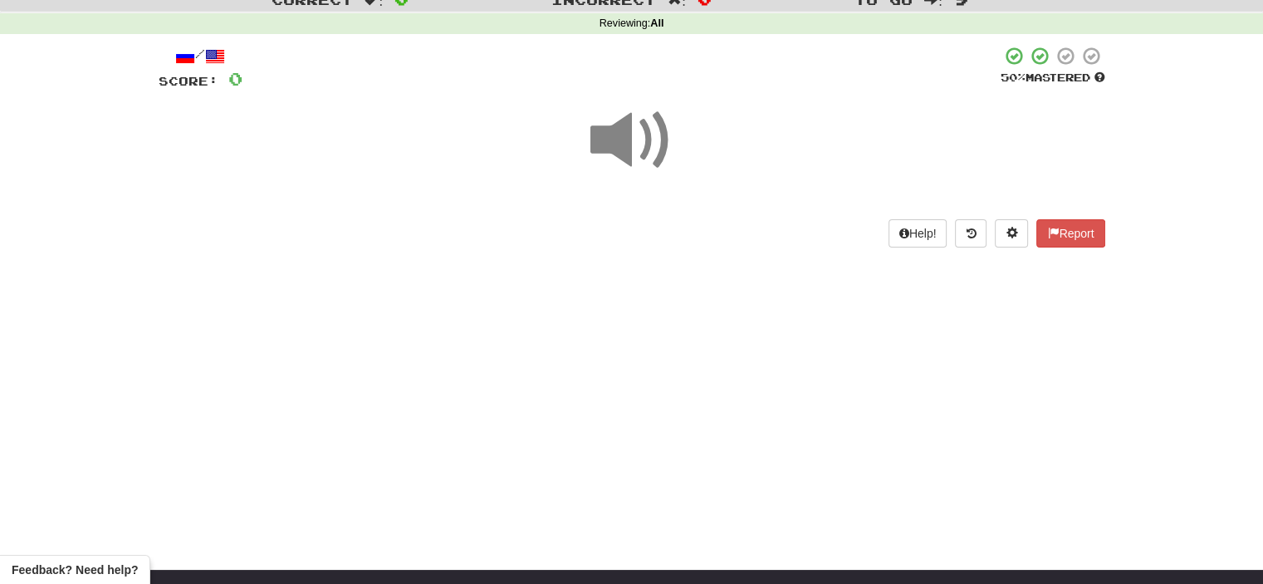
scroll to position [0, 0]
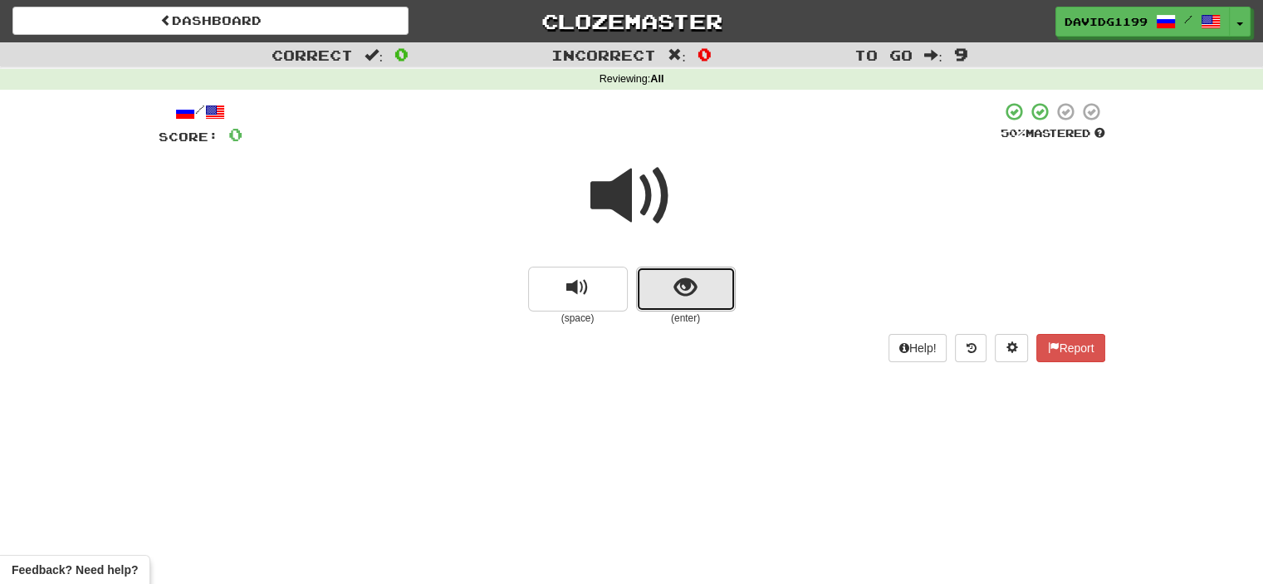
click at [665, 281] on button "show sentence" at bounding box center [686, 289] width 100 height 45
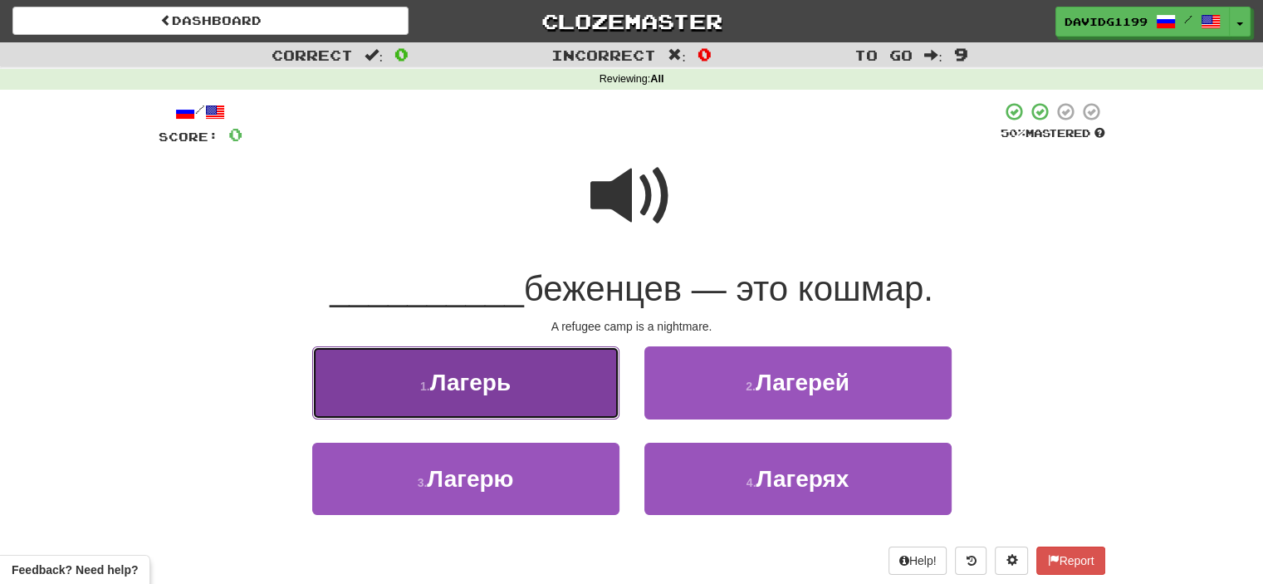
click at [560, 401] on button "1 . Лагерь" at bounding box center [465, 382] width 307 height 72
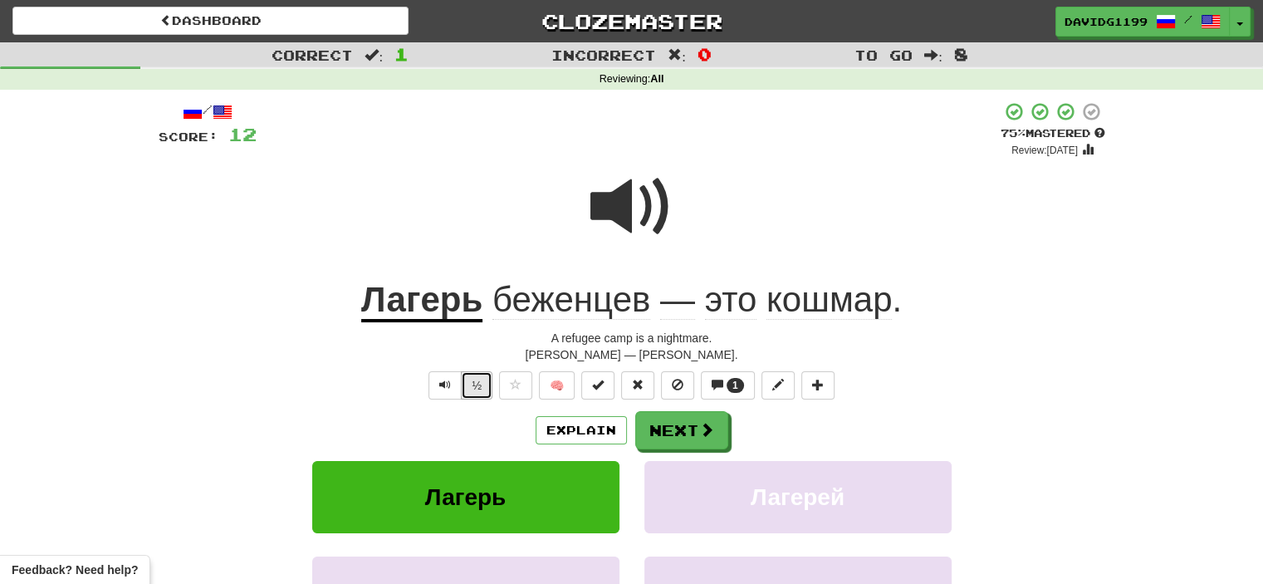
click at [476, 390] on button "½" at bounding box center [477, 385] width 32 height 28
click at [671, 433] on button "Next" at bounding box center [682, 431] width 93 height 38
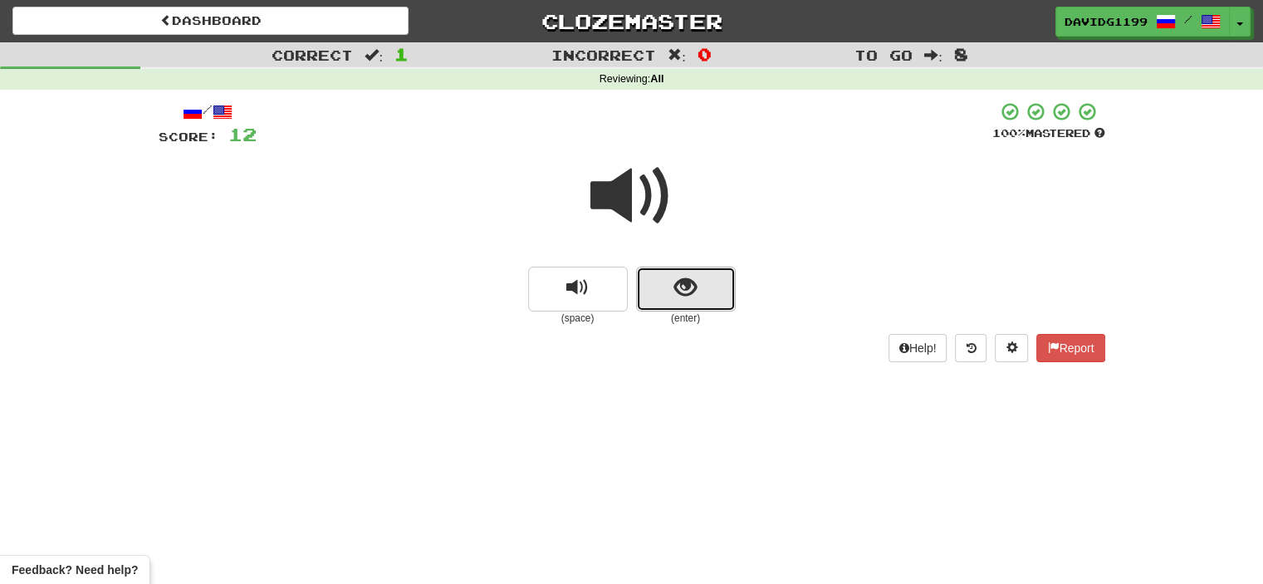
click at [658, 294] on button "show sentence" at bounding box center [686, 289] width 100 height 45
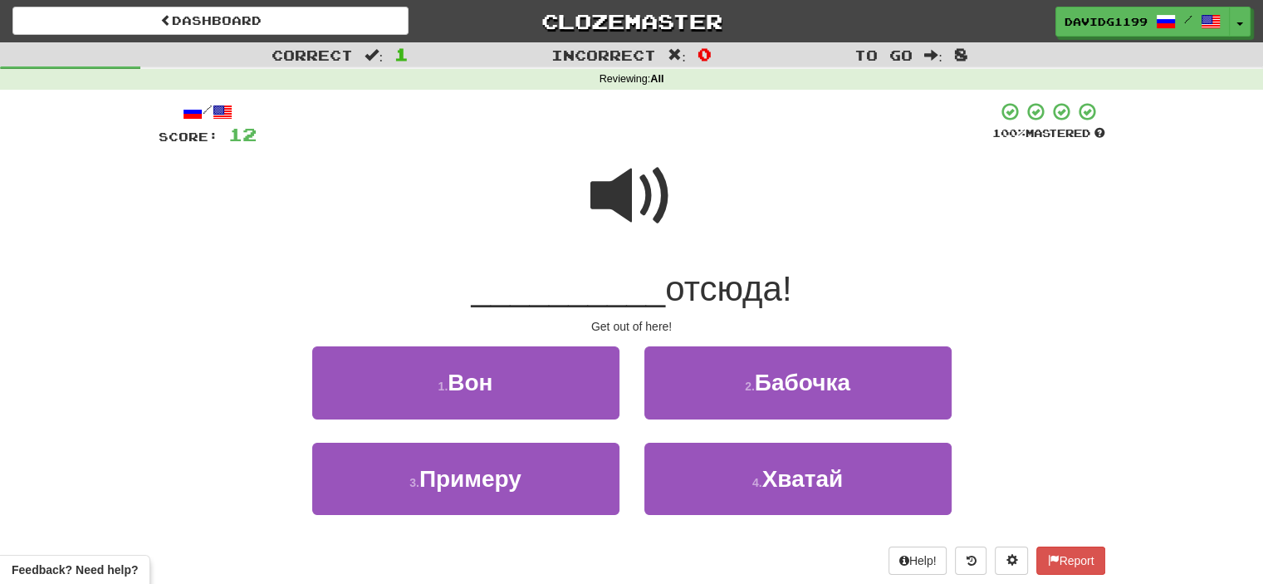
click at [639, 198] on span at bounding box center [631, 195] width 83 height 83
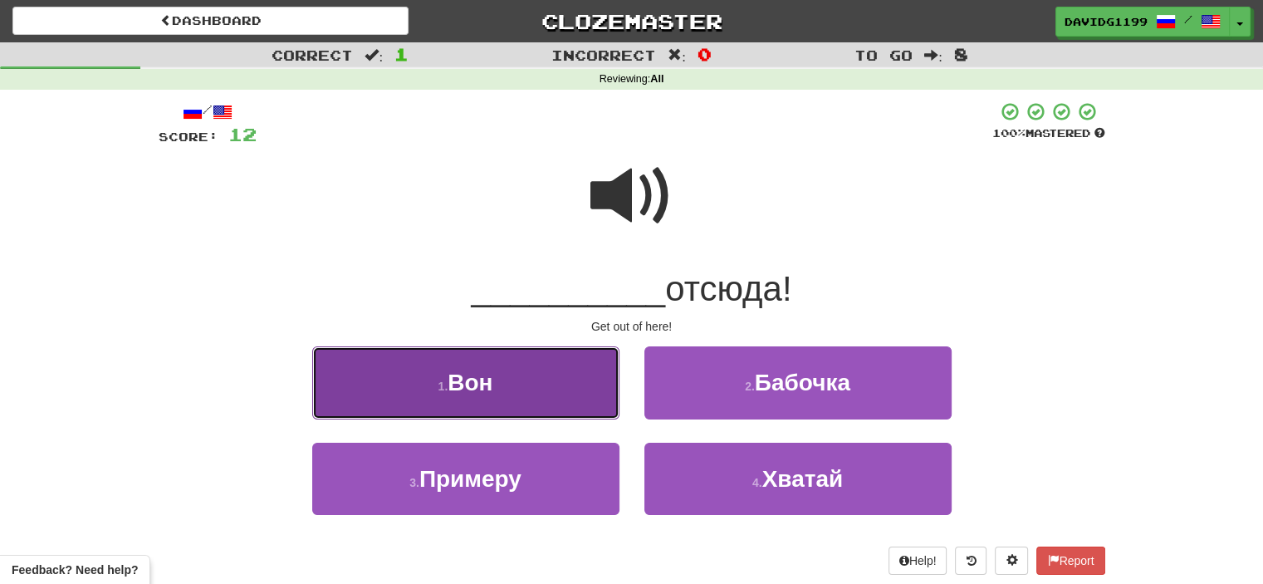
click at [531, 391] on button "1 . Вон" at bounding box center [465, 382] width 307 height 72
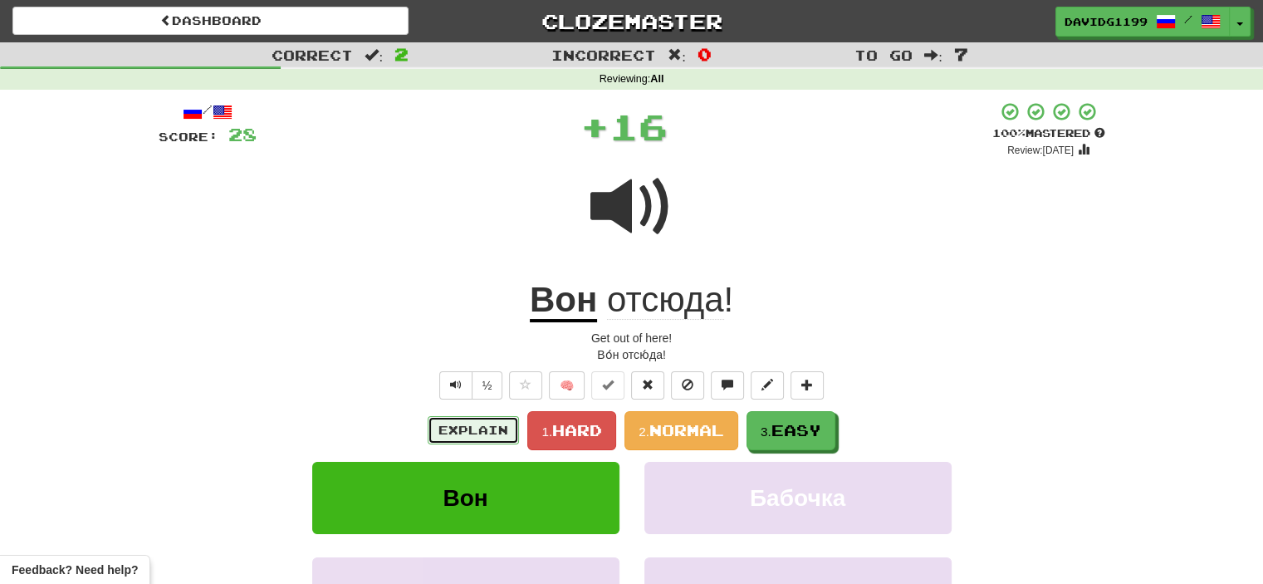
click at [482, 430] on button "Explain" at bounding box center [473, 430] width 91 height 28
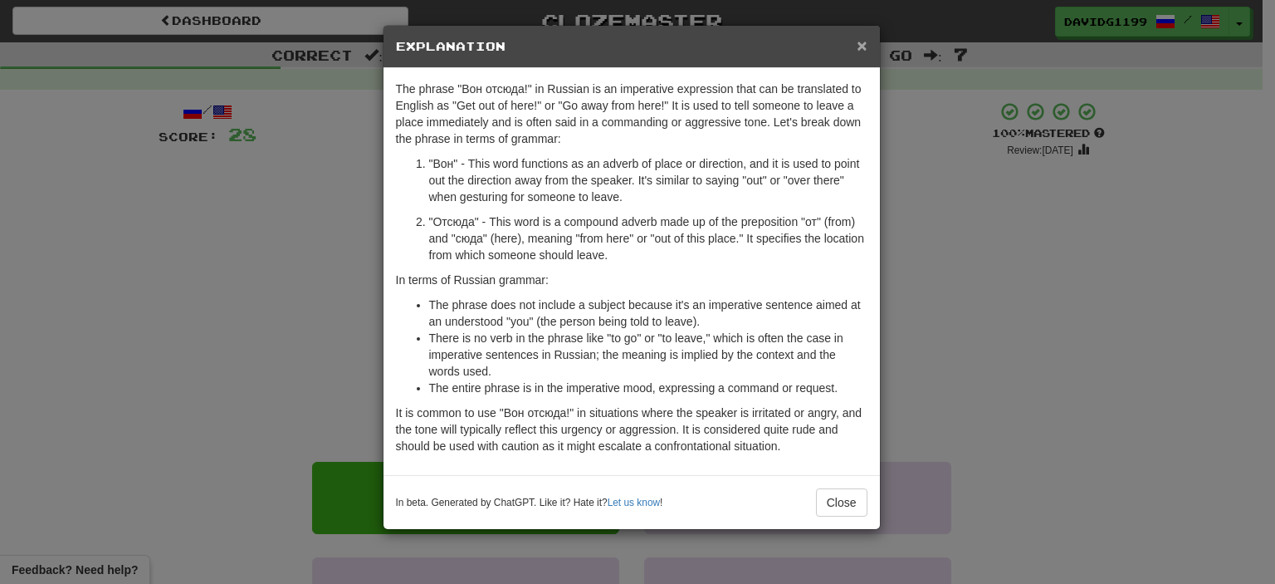
click at [857, 46] on span "×" at bounding box center [862, 45] width 10 height 19
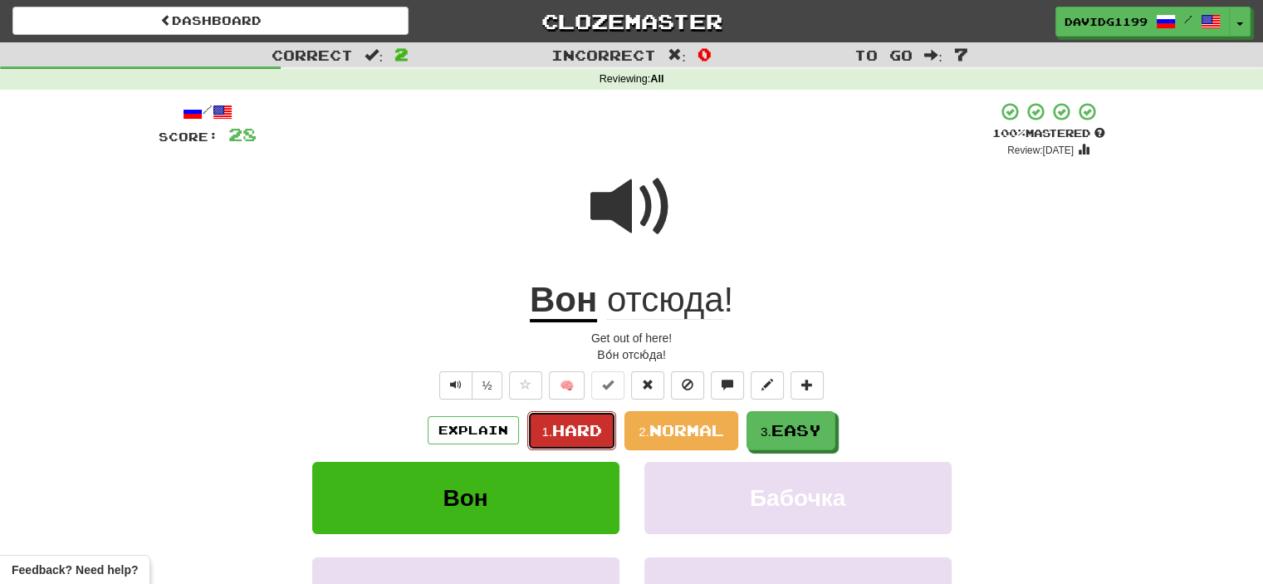
click at [557, 428] on span "Hard" at bounding box center [577, 430] width 50 height 18
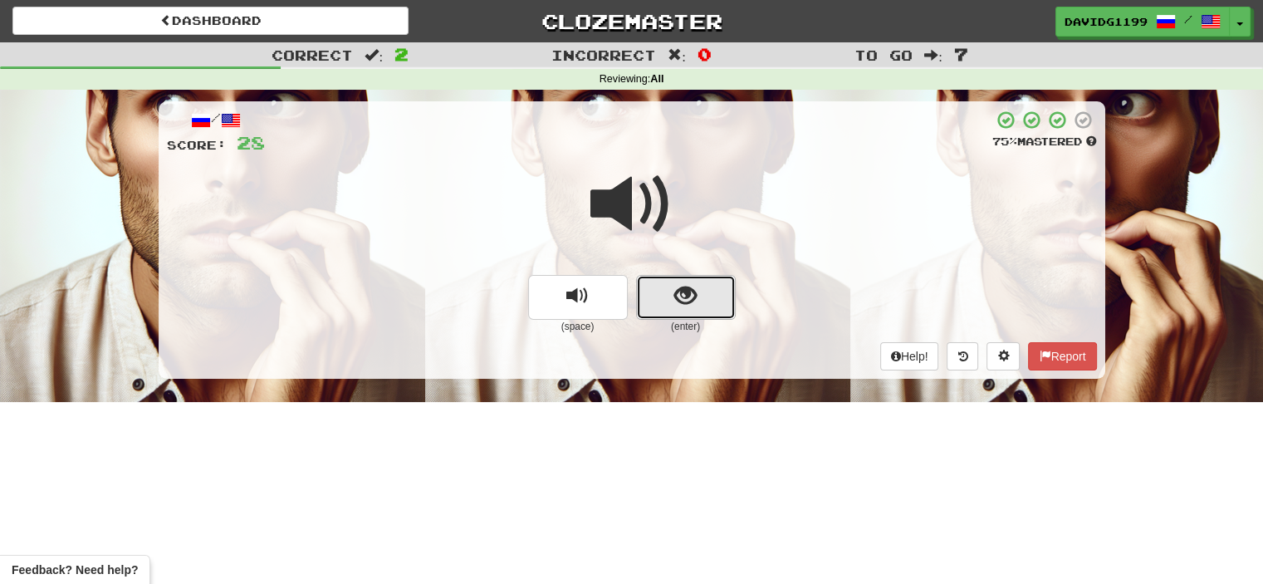
click at [662, 301] on button "show sentence" at bounding box center [686, 297] width 100 height 45
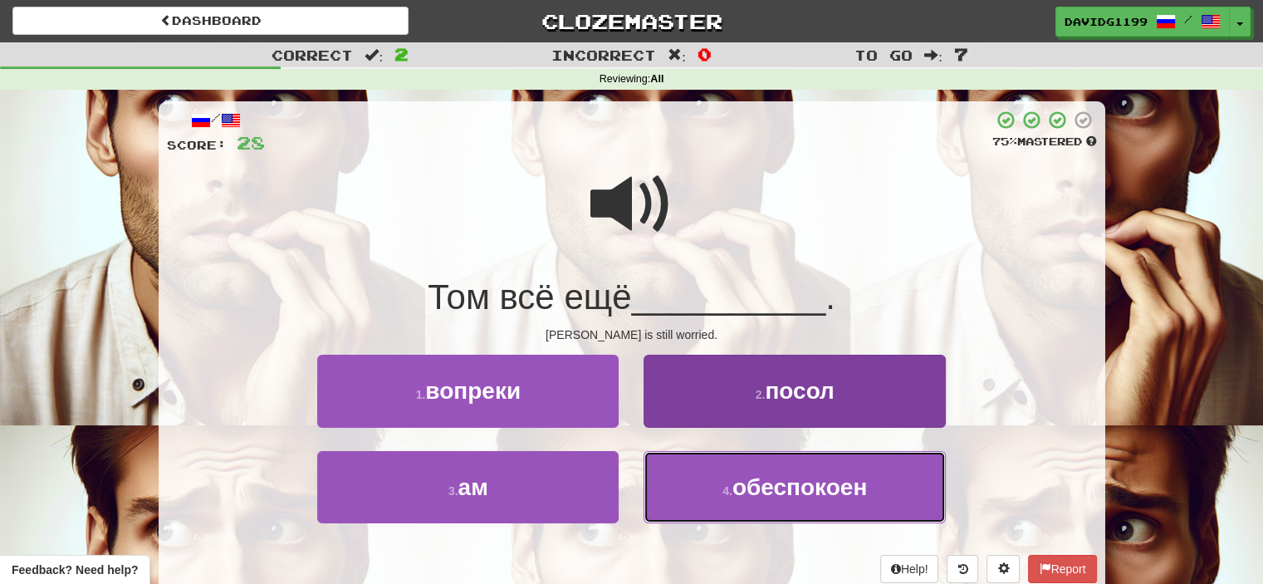
drag, startPoint x: 756, startPoint y: 496, endPoint x: 736, endPoint y: 494, distance: 20.0
click at [736, 494] on span "обеспокоен" at bounding box center [799, 487] width 135 height 26
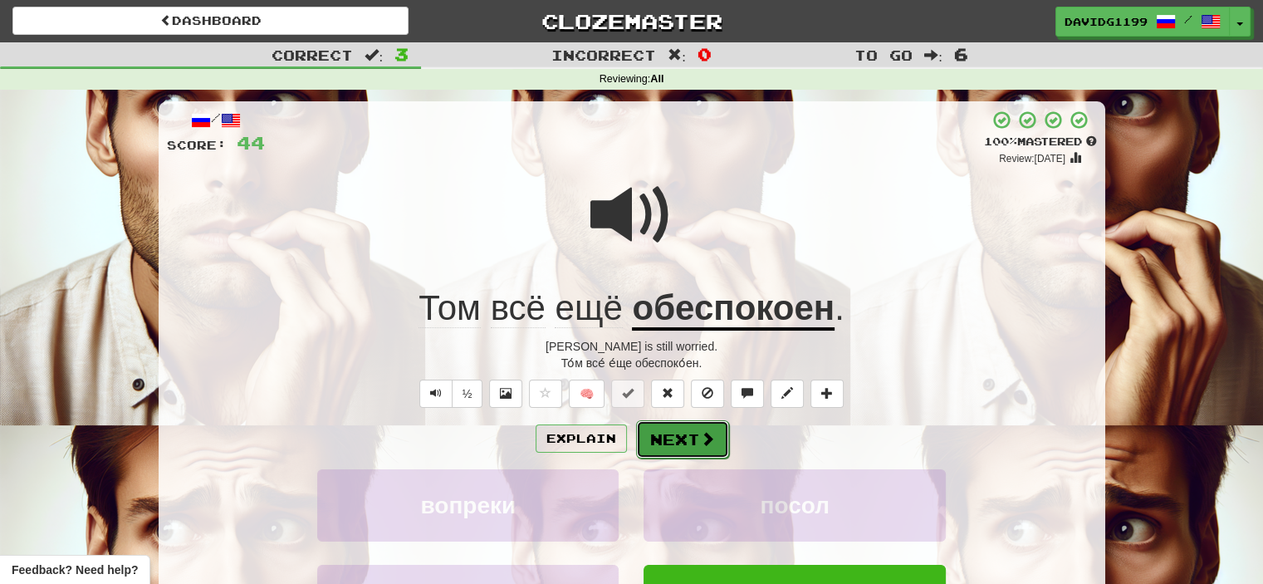
click at [696, 434] on button "Next" at bounding box center [682, 439] width 93 height 38
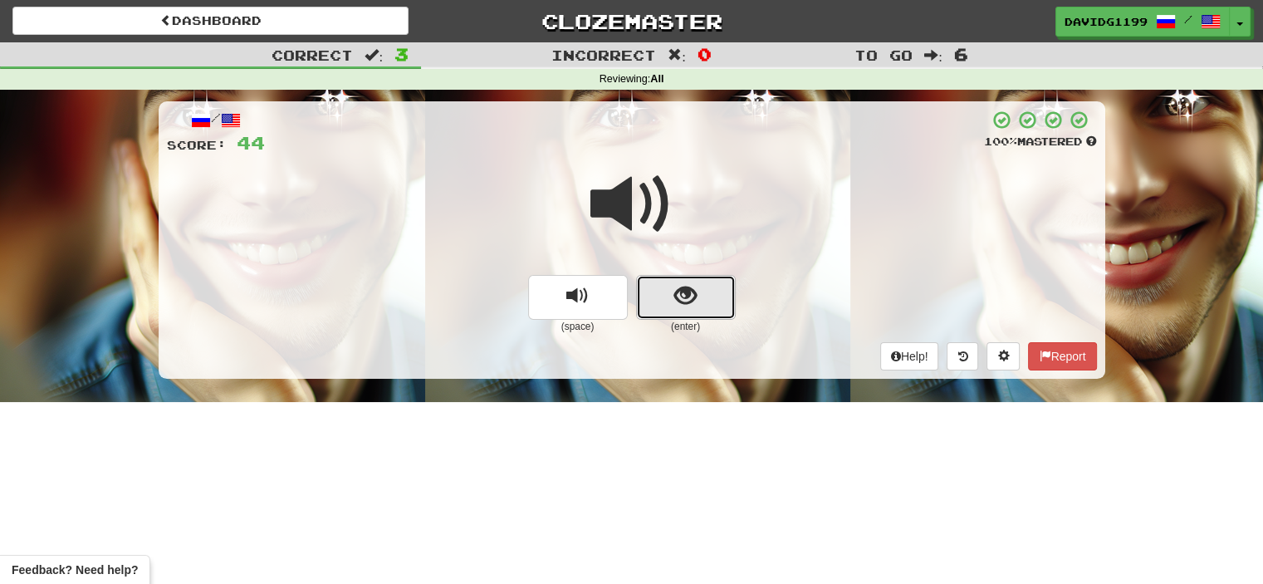
click at [677, 286] on span "show sentence" at bounding box center [685, 296] width 22 height 22
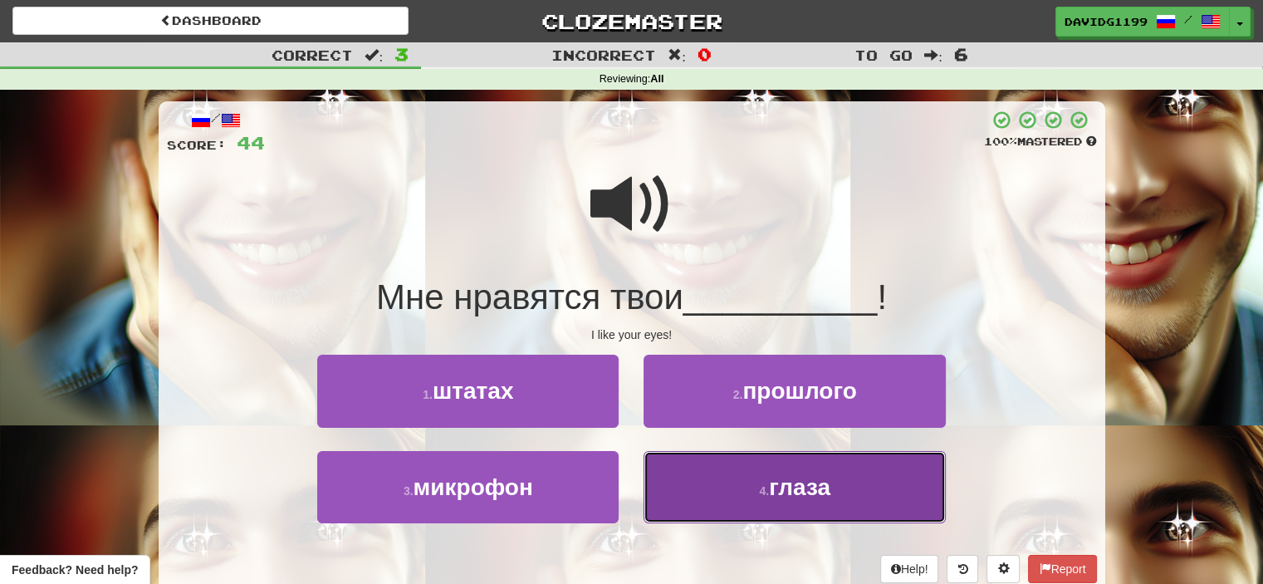
click at [711, 478] on button "4 . глаза" at bounding box center [793, 487] width 301 height 72
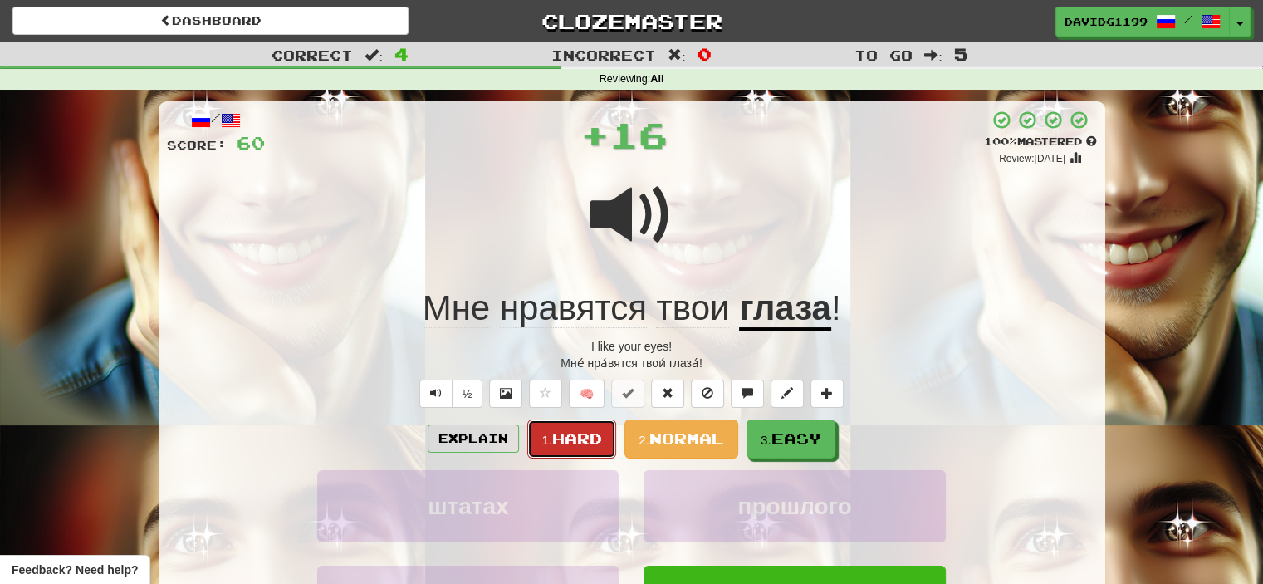
click at [575, 438] on span "Hard" at bounding box center [577, 438] width 50 height 18
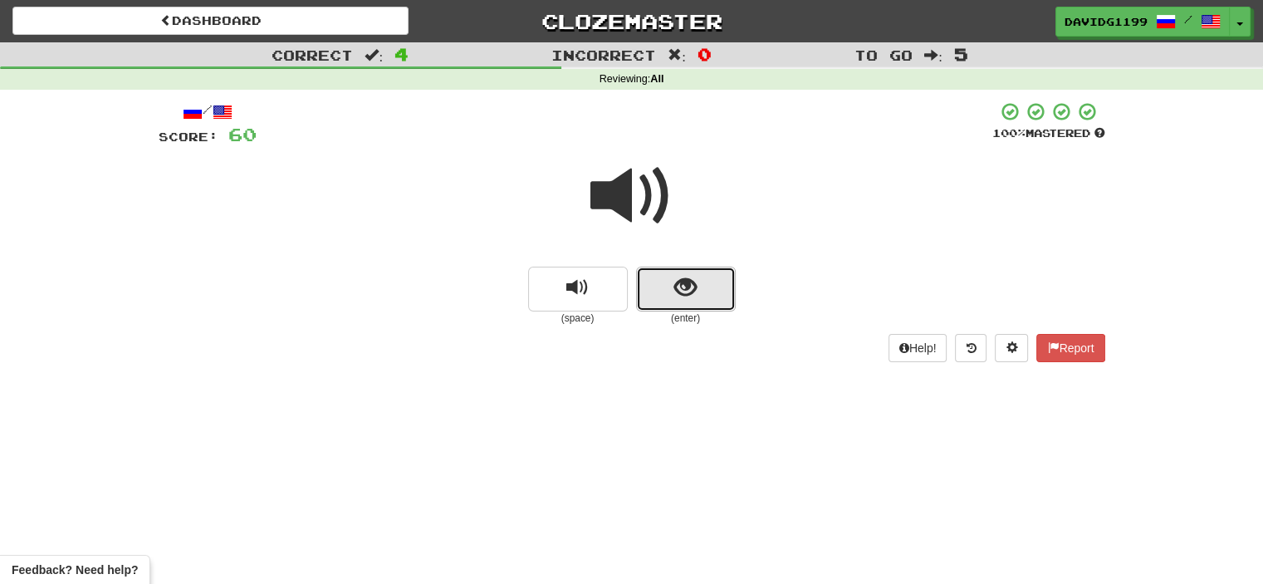
click at [662, 297] on button "show sentence" at bounding box center [686, 289] width 100 height 45
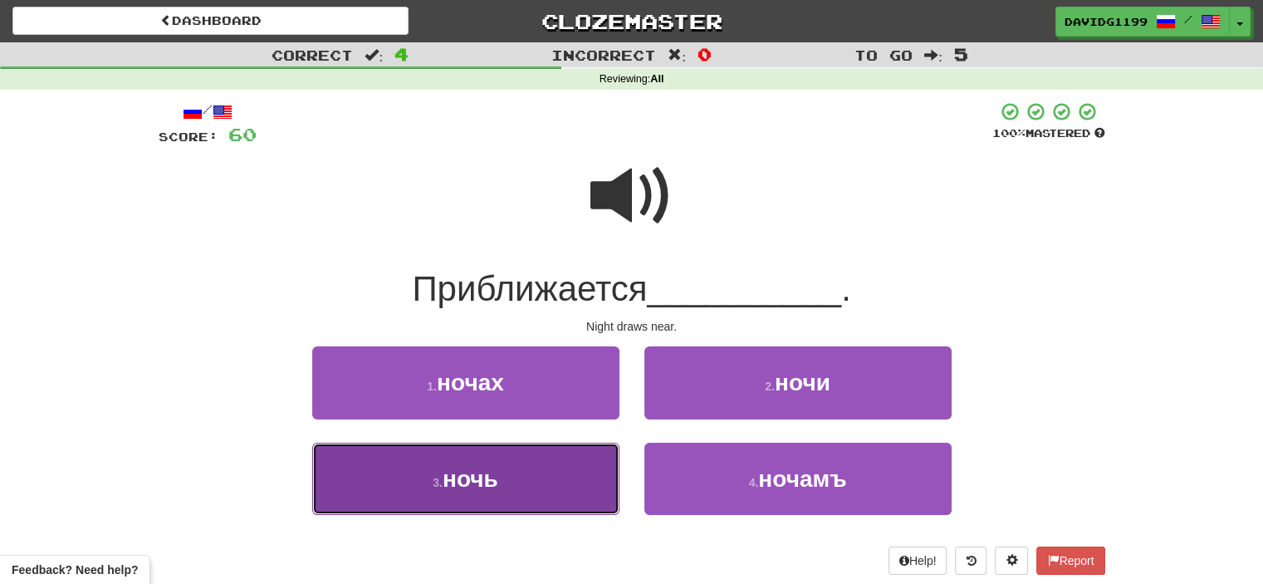
click at [555, 462] on button "3 . ночь" at bounding box center [465, 479] width 307 height 72
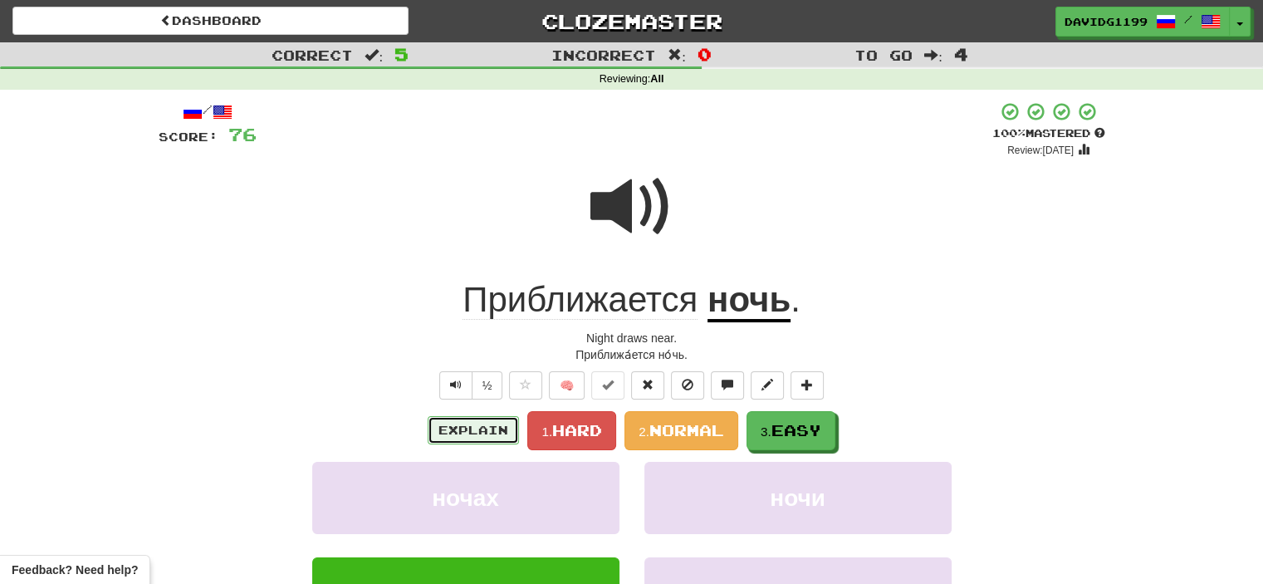
click at [463, 424] on button "Explain" at bounding box center [473, 430] width 91 height 28
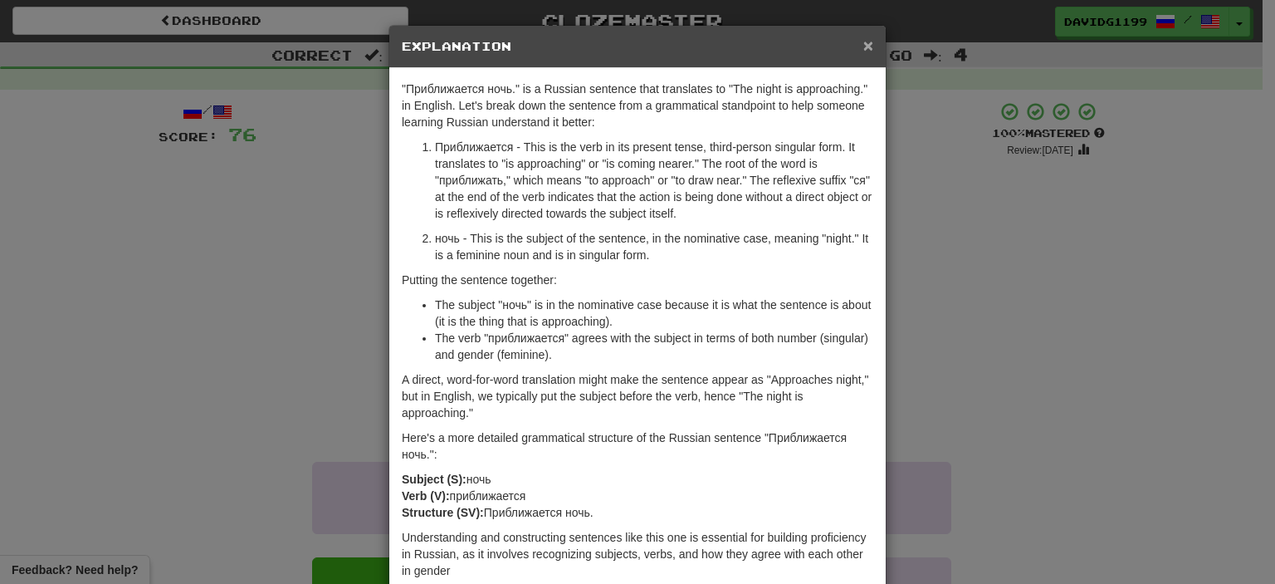
click at [863, 42] on span "×" at bounding box center [868, 45] width 10 height 19
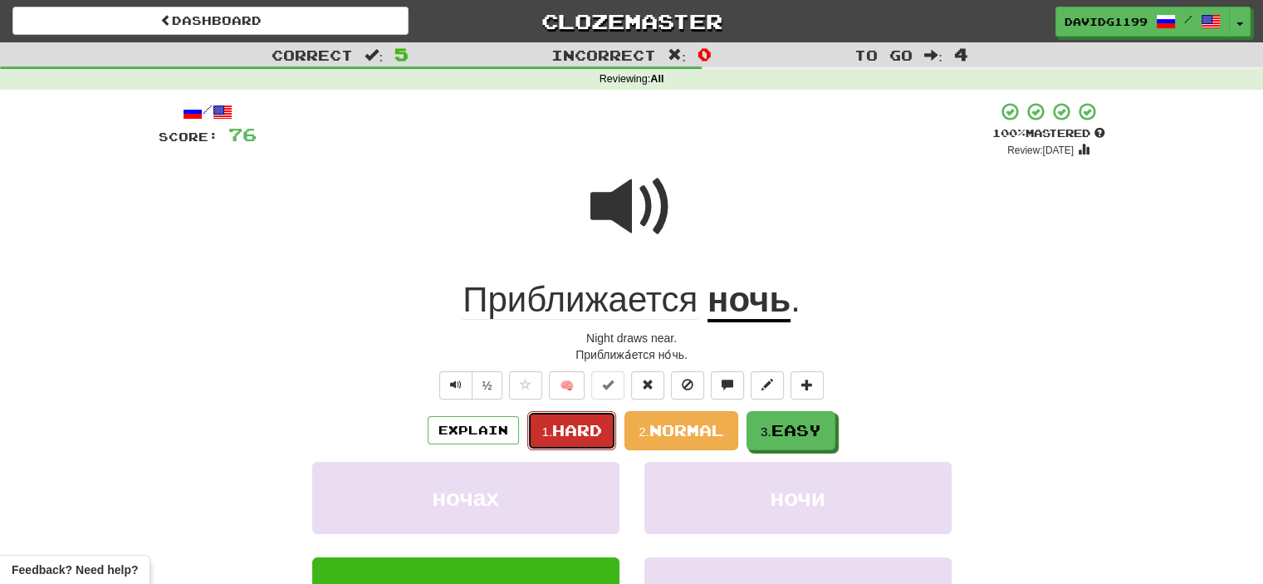
click at [588, 430] on span "Hard" at bounding box center [577, 430] width 50 height 18
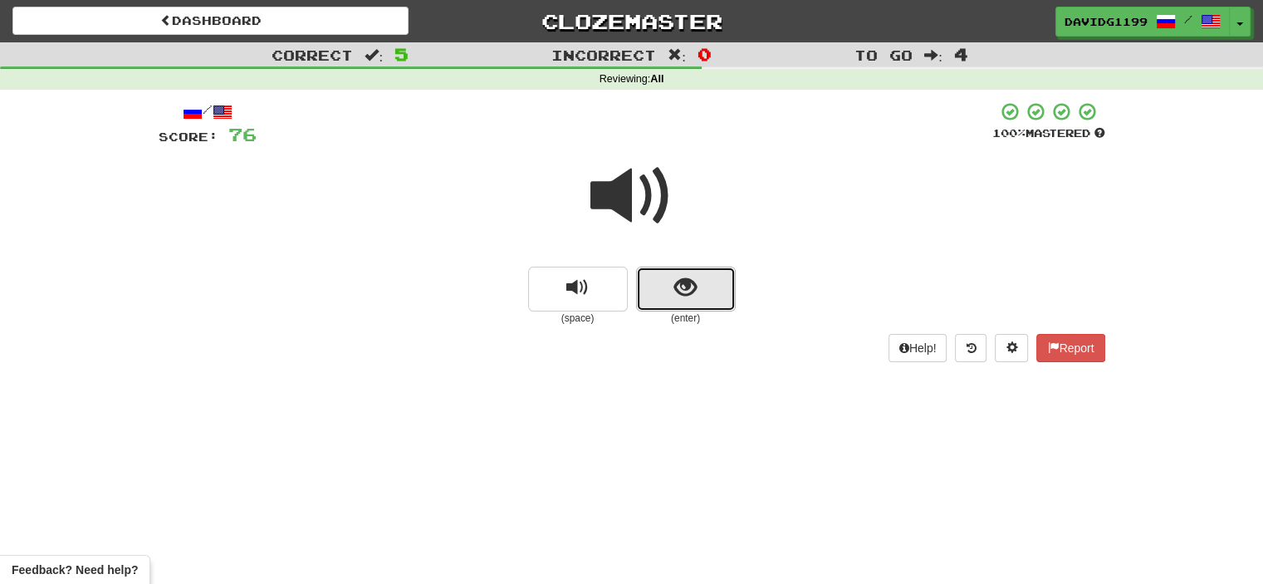
click at [658, 290] on button "show sentence" at bounding box center [686, 289] width 100 height 45
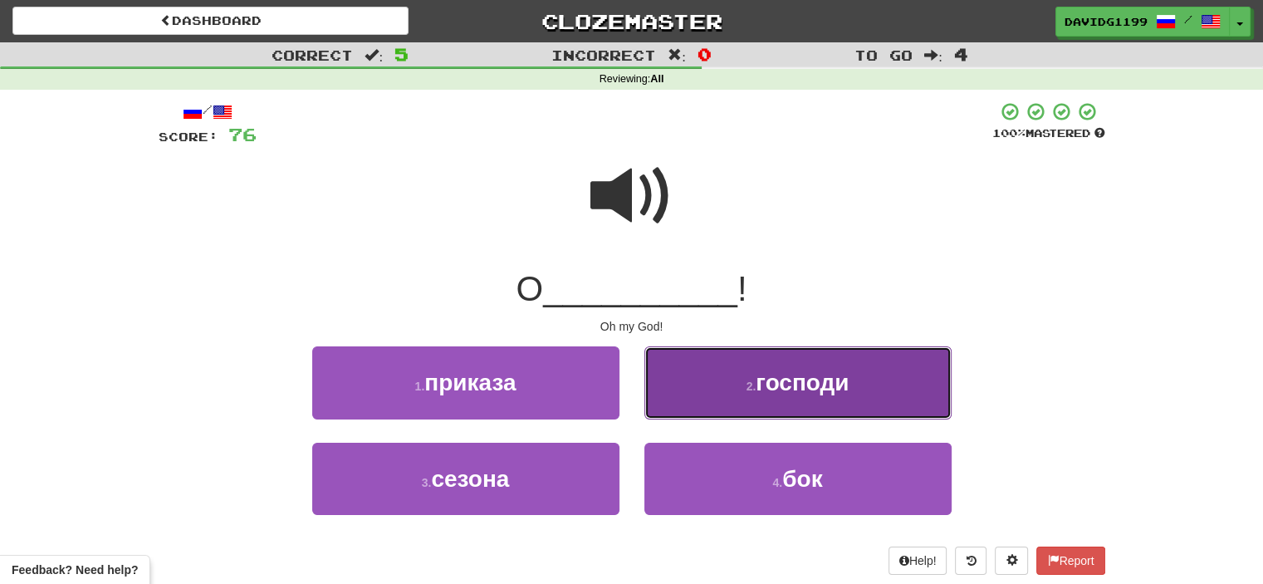
click at [697, 397] on button "2 . господи" at bounding box center [797, 382] width 307 height 72
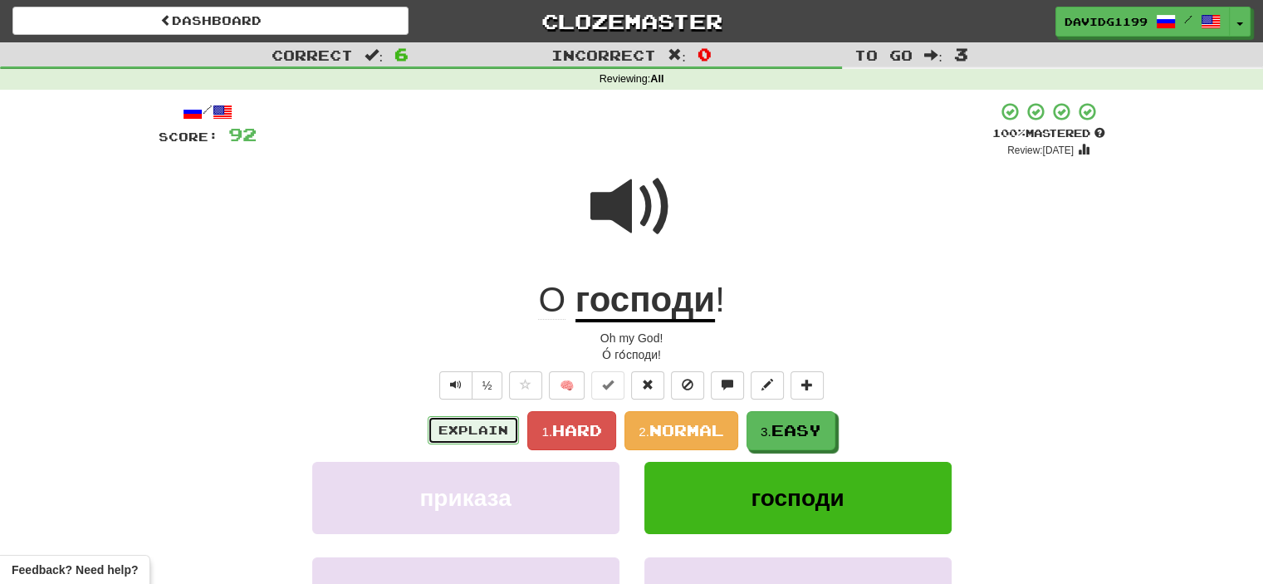
click at [486, 424] on button "Explain" at bounding box center [473, 430] width 91 height 28
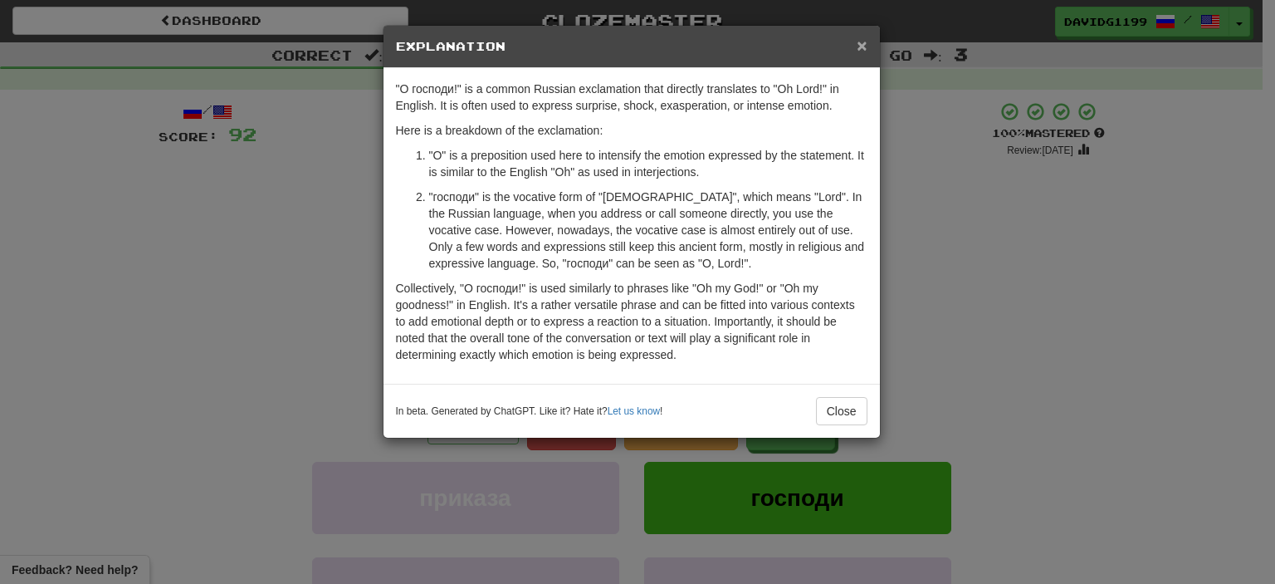
click at [861, 42] on span "×" at bounding box center [862, 45] width 10 height 19
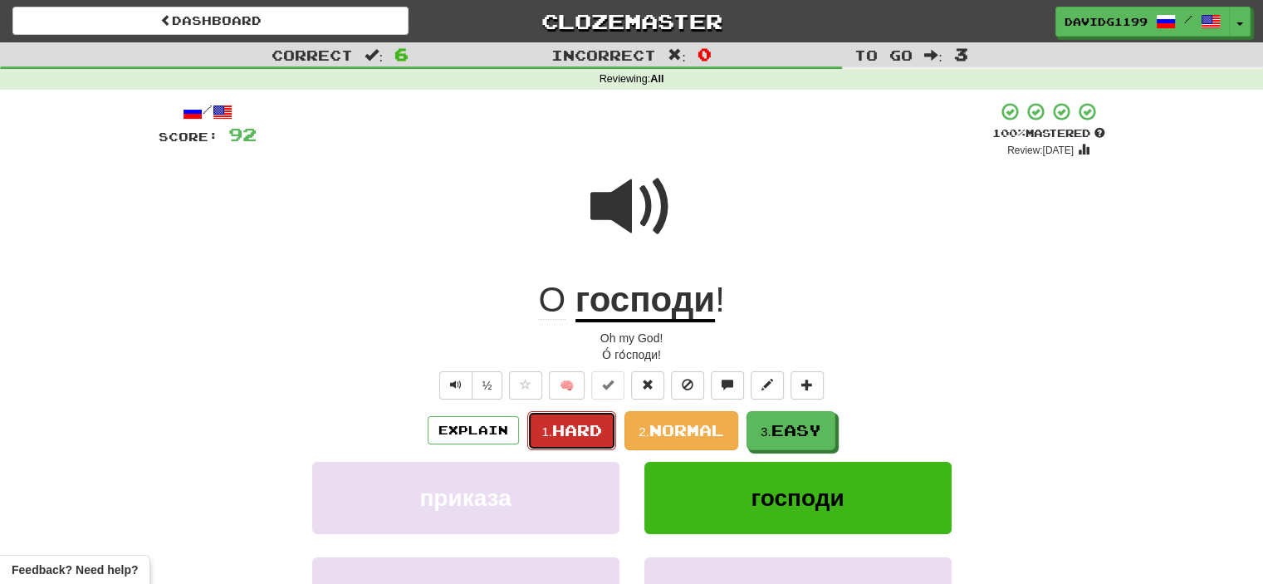
click at [571, 435] on span "Hard" at bounding box center [577, 430] width 50 height 18
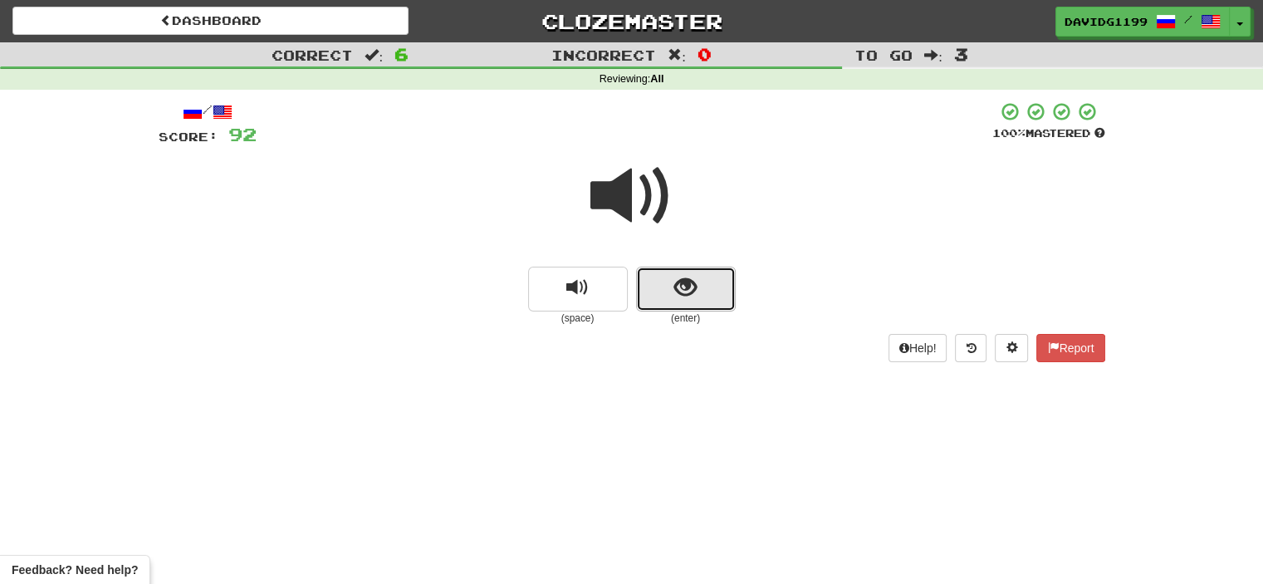
click at [653, 291] on button "show sentence" at bounding box center [686, 289] width 100 height 45
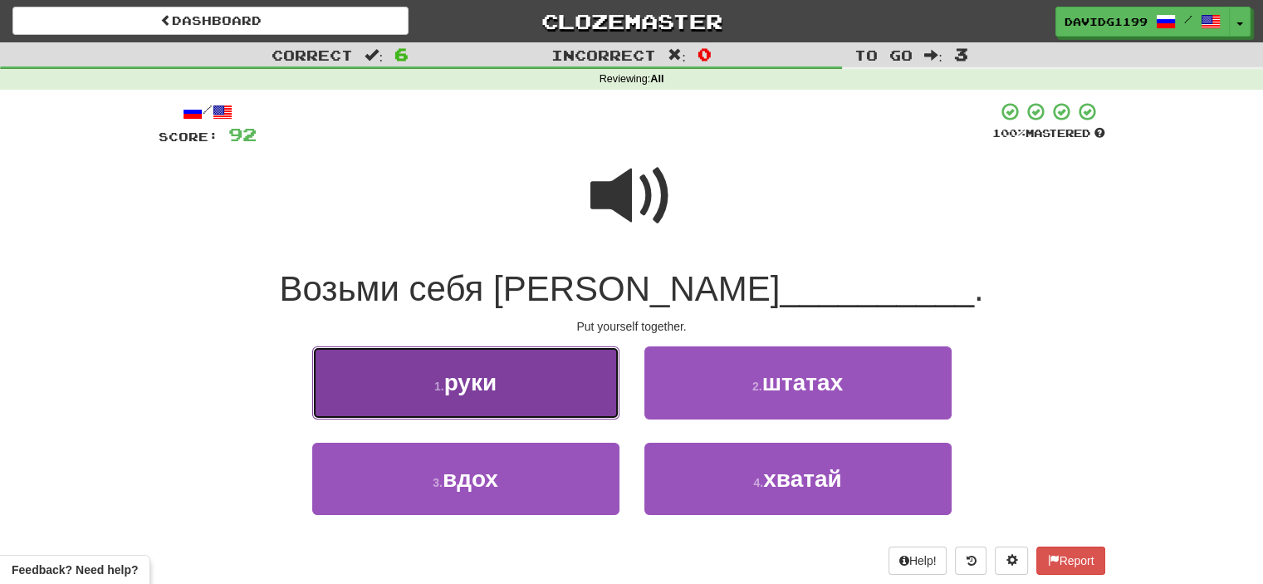
click at [558, 376] on button "1 . руки" at bounding box center [465, 382] width 307 height 72
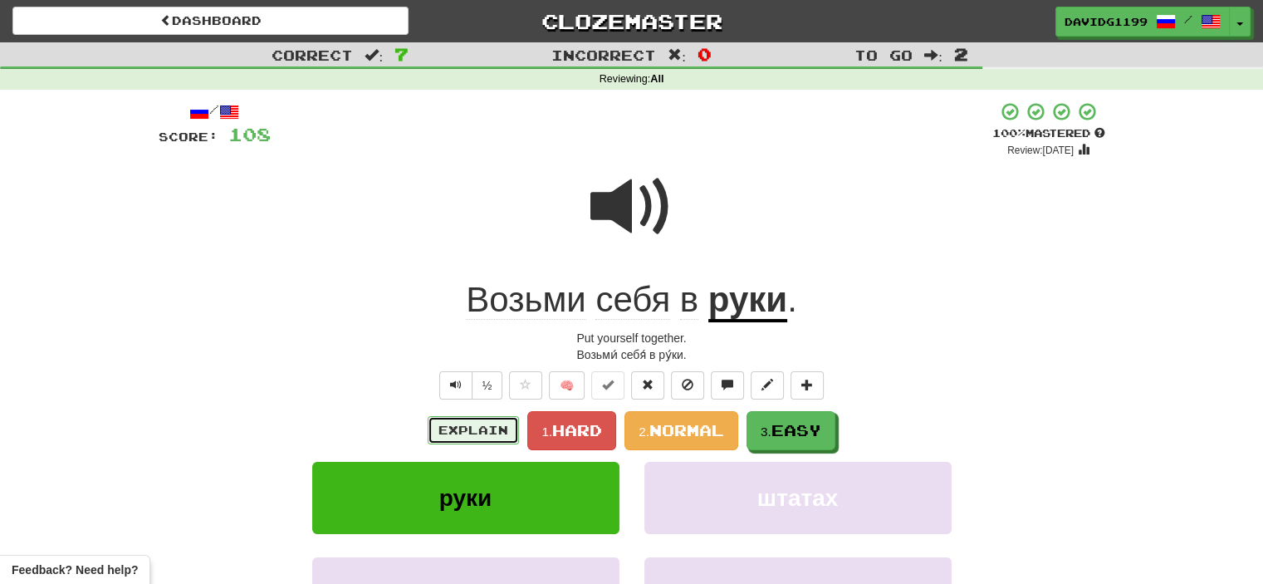
click at [482, 429] on button "Explain" at bounding box center [473, 430] width 91 height 28
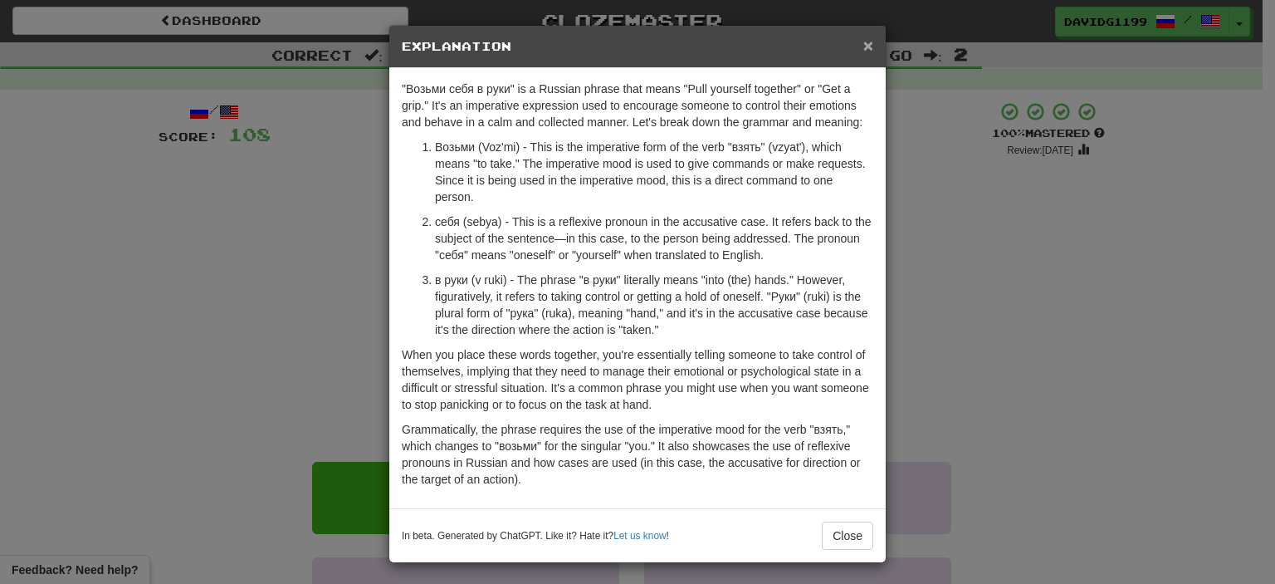
click at [863, 43] on span "×" at bounding box center [868, 45] width 10 height 19
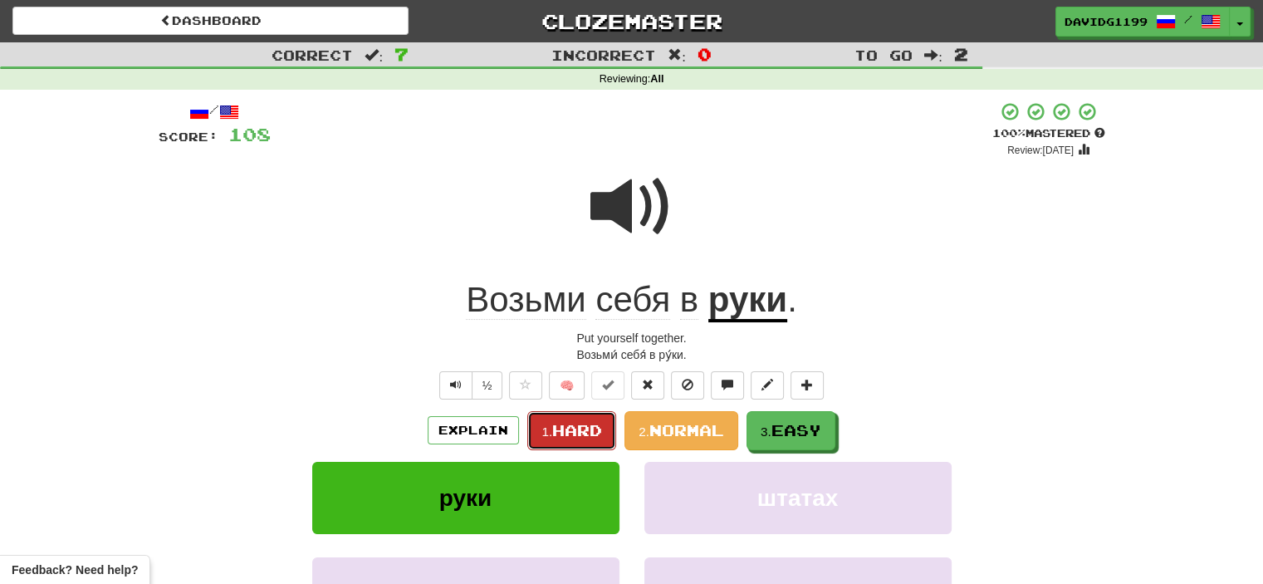
click at [571, 428] on span "Hard" at bounding box center [577, 430] width 50 height 18
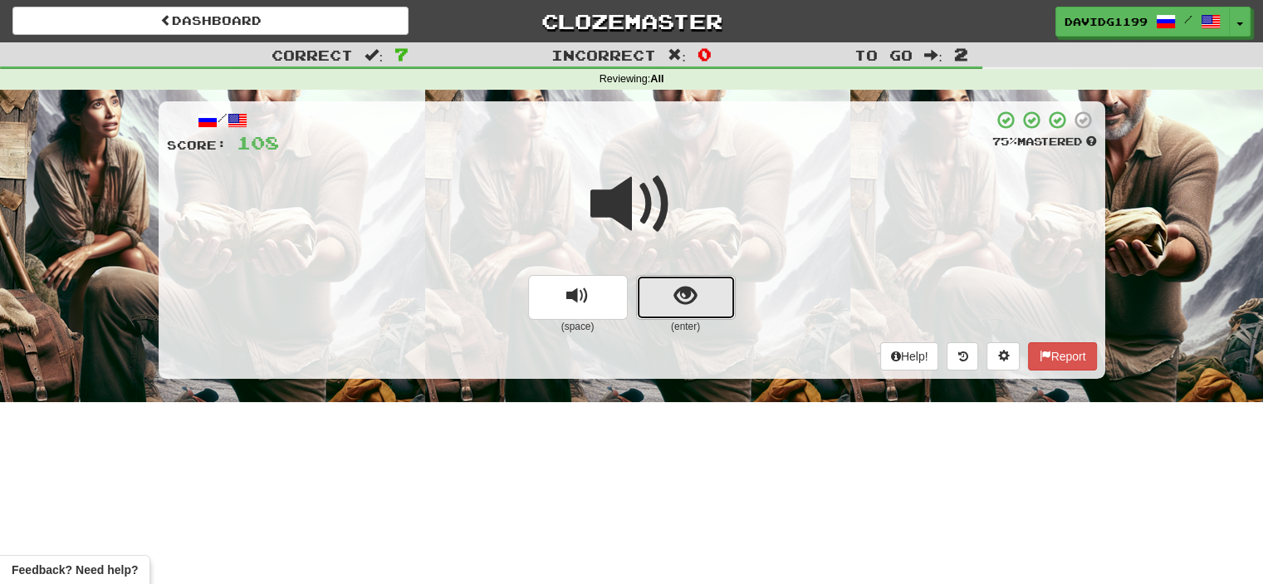
click at [663, 295] on button "show sentence" at bounding box center [686, 297] width 100 height 45
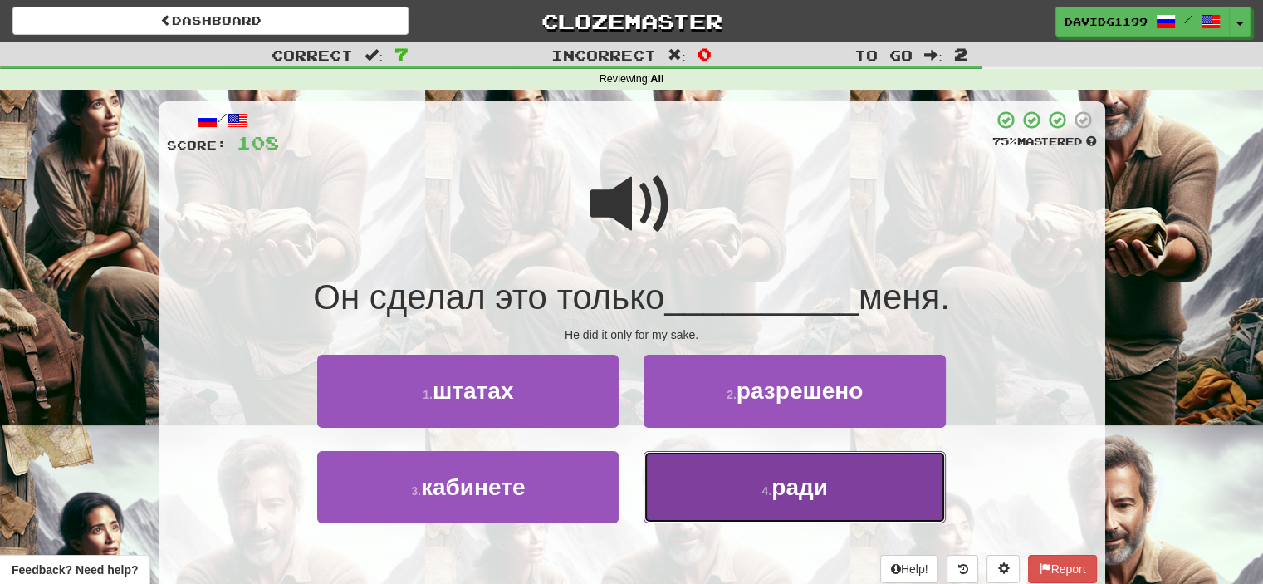
click at [717, 487] on button "4 . ради" at bounding box center [793, 487] width 301 height 72
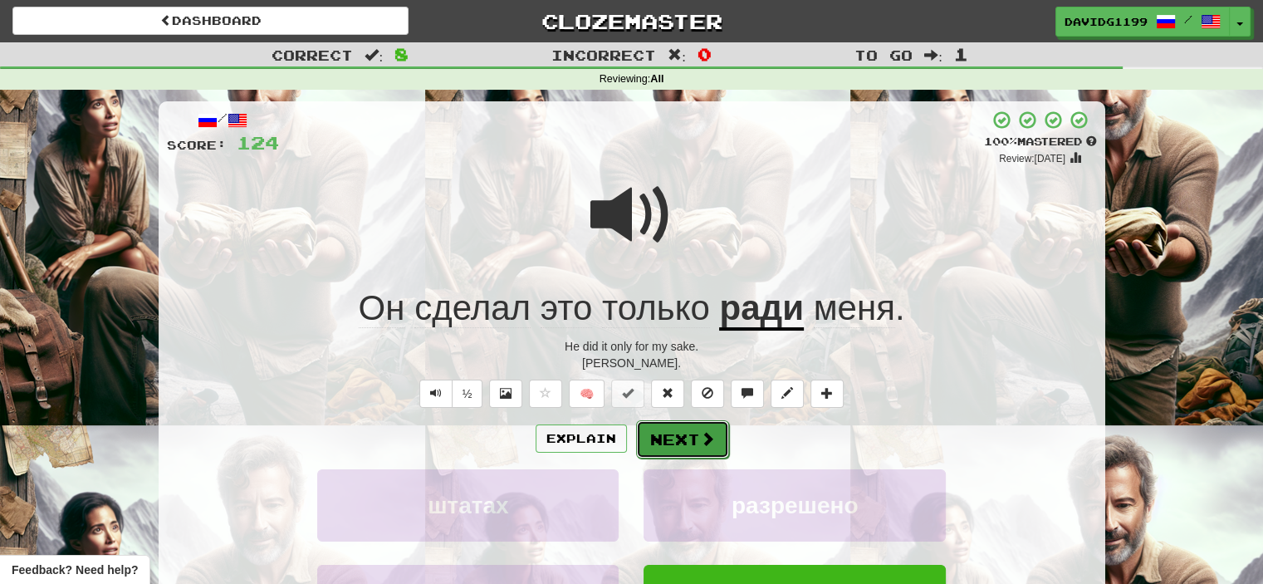
click at [691, 434] on button "Next" at bounding box center [682, 439] width 93 height 38
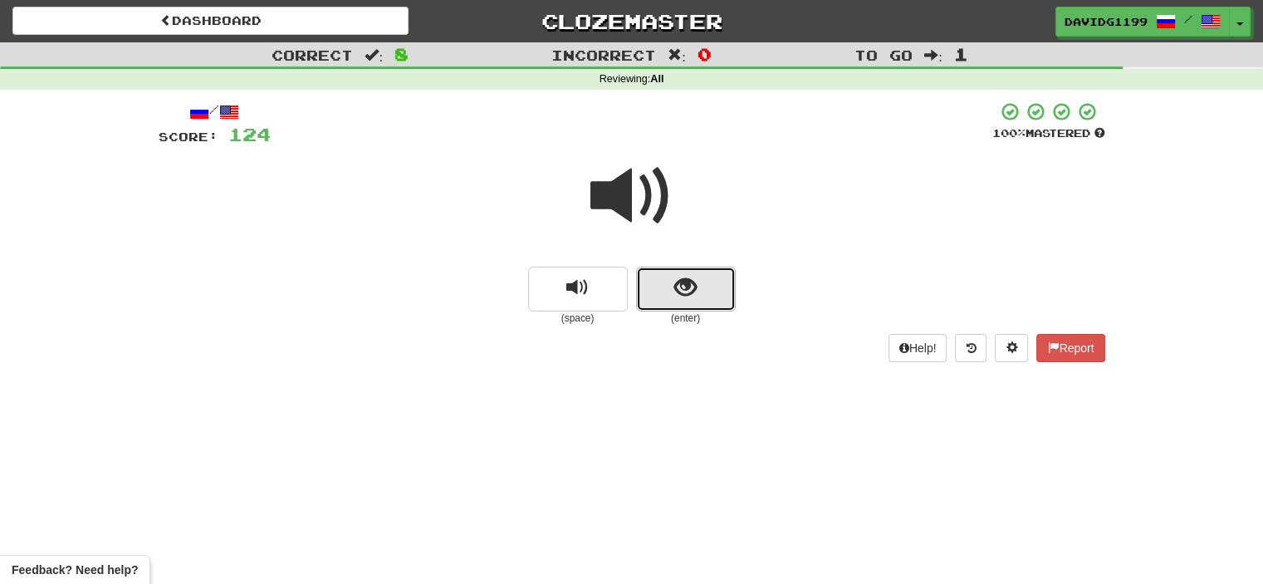
click at [667, 286] on button "show sentence" at bounding box center [686, 289] width 100 height 45
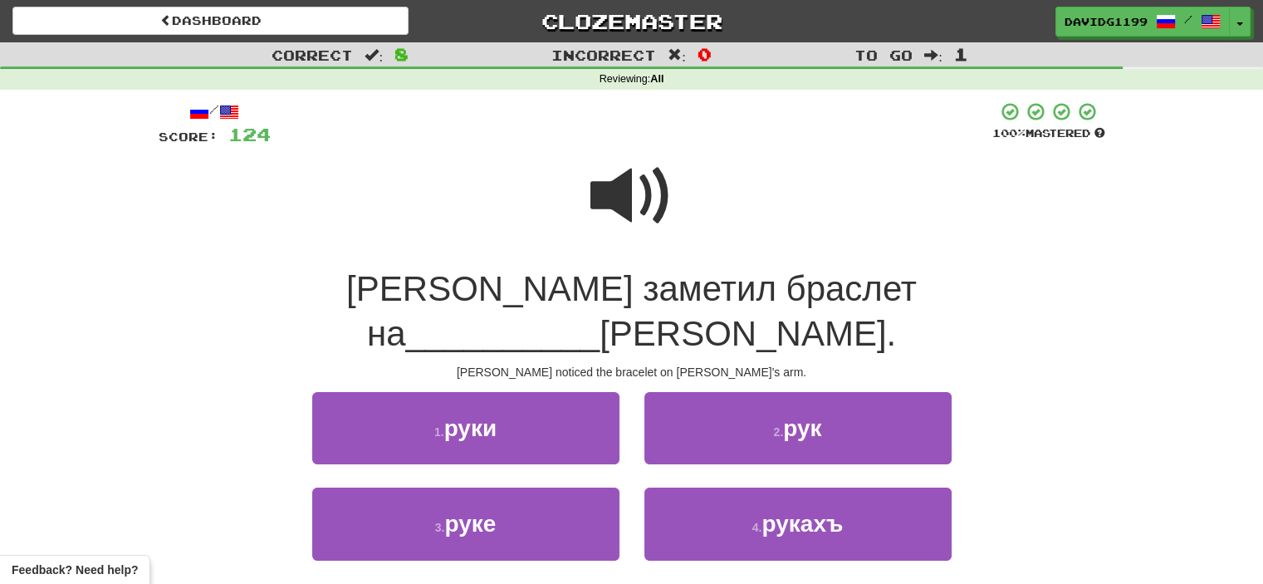
click at [648, 194] on span at bounding box center [631, 195] width 83 height 83
click at [651, 219] on span at bounding box center [631, 195] width 83 height 83
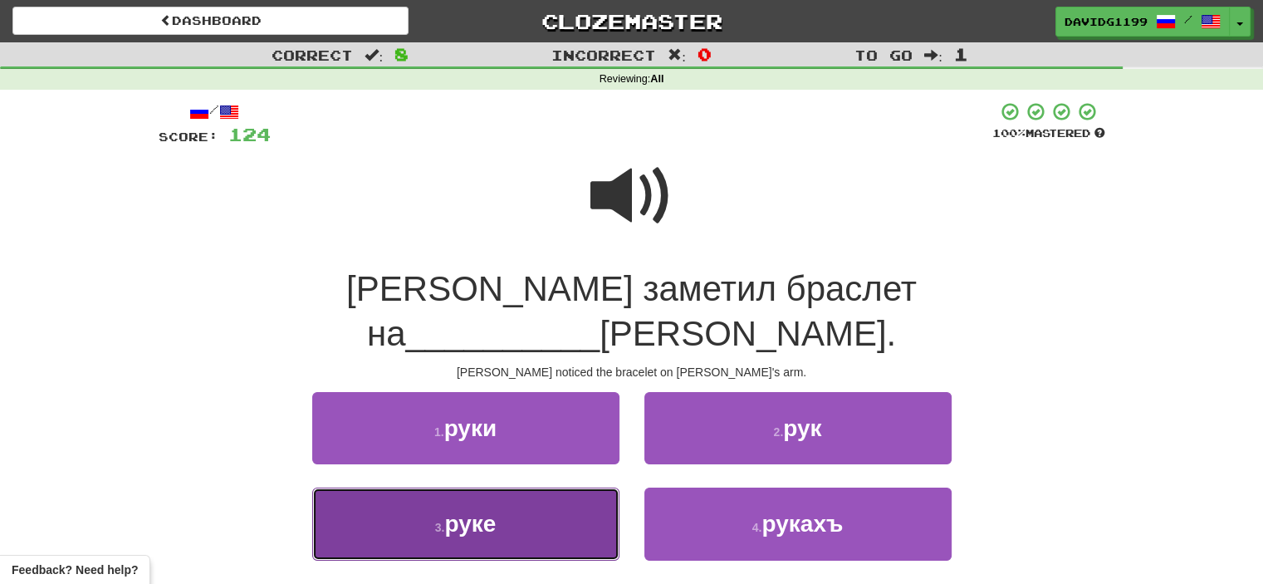
click at [575, 487] on button "3 . руке" at bounding box center [465, 523] width 307 height 72
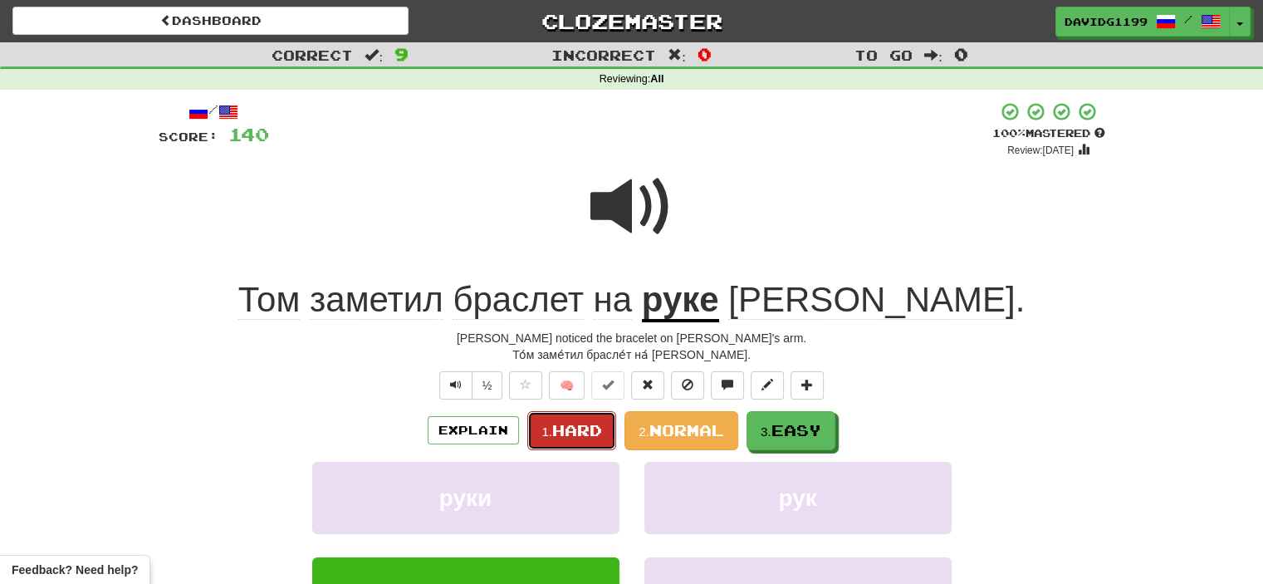
click at [586, 428] on span "Hard" at bounding box center [577, 430] width 50 height 18
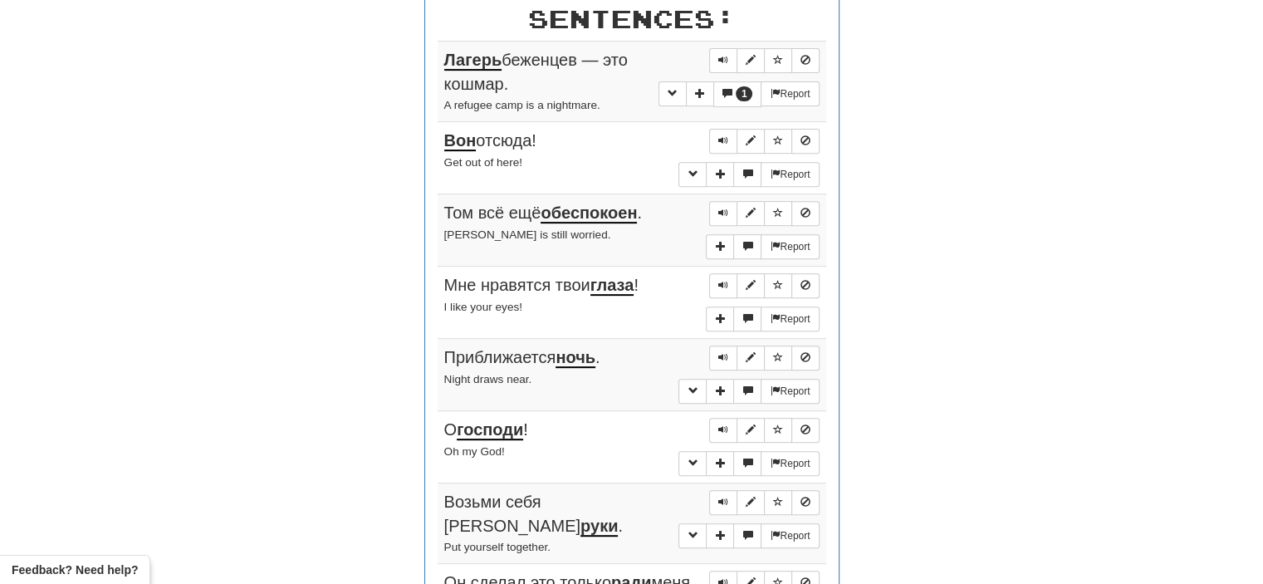
scroll to position [648, 0]
click at [724, 56] on span "Sentence controls" at bounding box center [723, 60] width 10 height 10
click at [724, 135] on span "Sentence controls" at bounding box center [723, 140] width 10 height 10
click at [725, 208] on span "Sentence controls" at bounding box center [723, 213] width 10 height 10
click at [721, 287] on button "Sentence controls" at bounding box center [723, 285] width 28 height 25
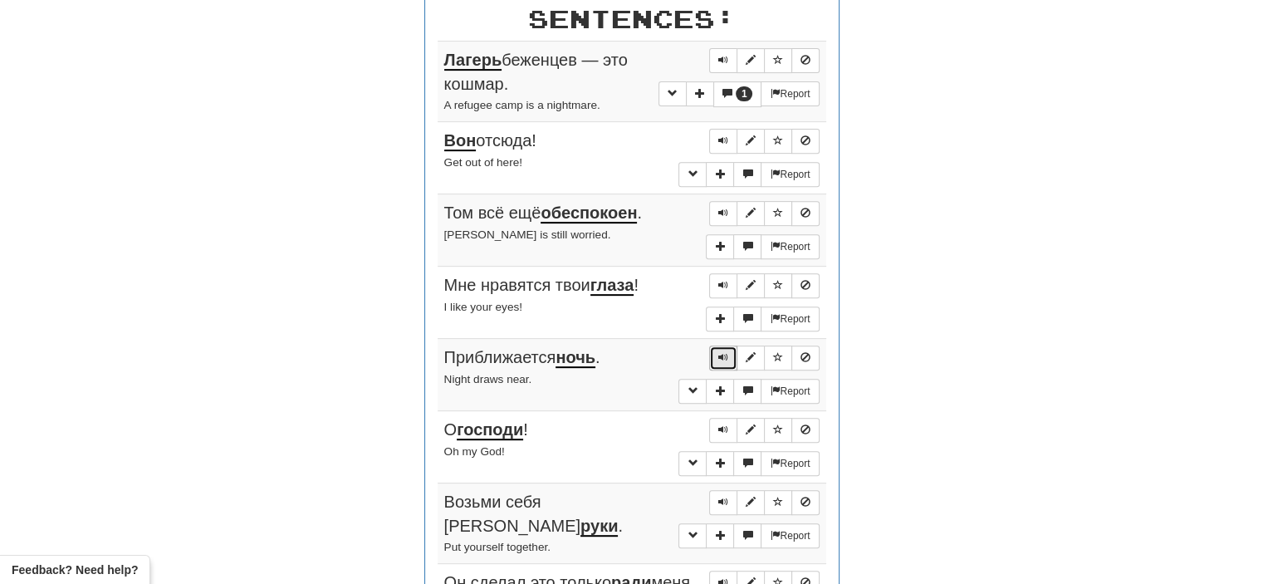
click at [722, 352] on span "Sentence controls" at bounding box center [723, 357] width 10 height 10
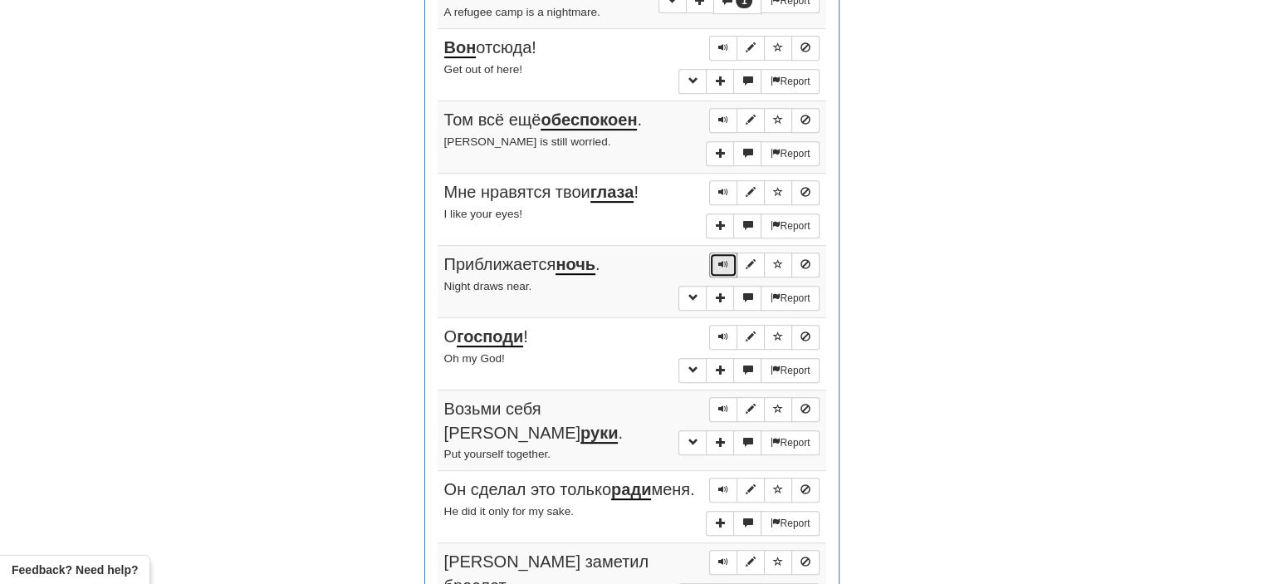
scroll to position [743, 0]
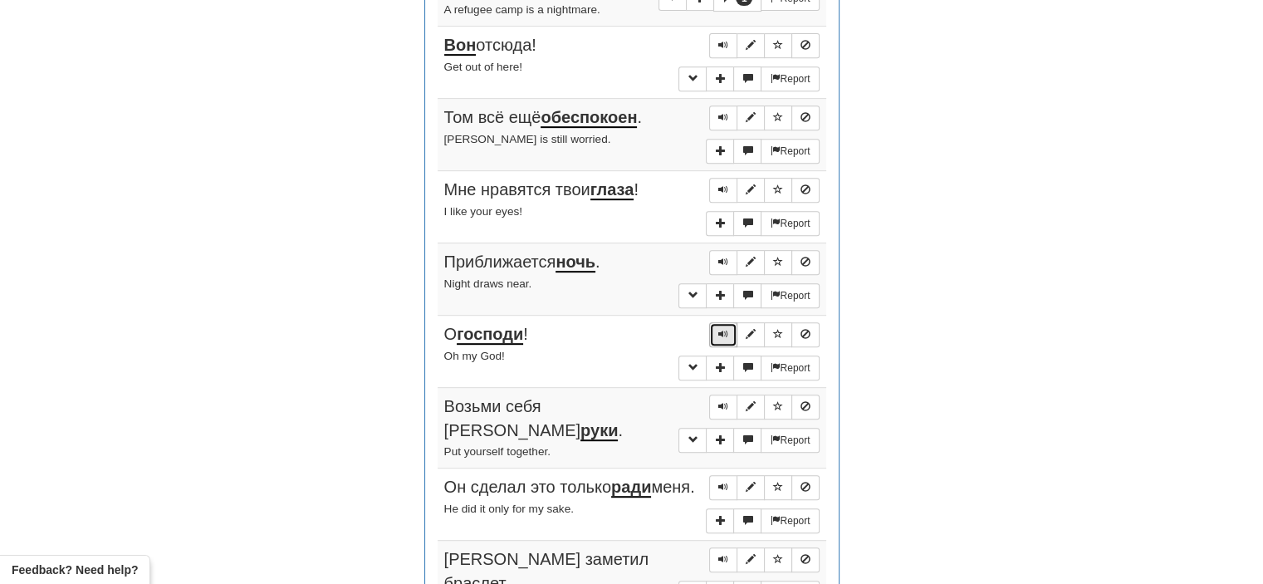
click at [723, 329] on span "Sentence controls" at bounding box center [723, 334] width 10 height 10
click at [724, 401] on span "Sentence controls" at bounding box center [723, 406] width 10 height 10
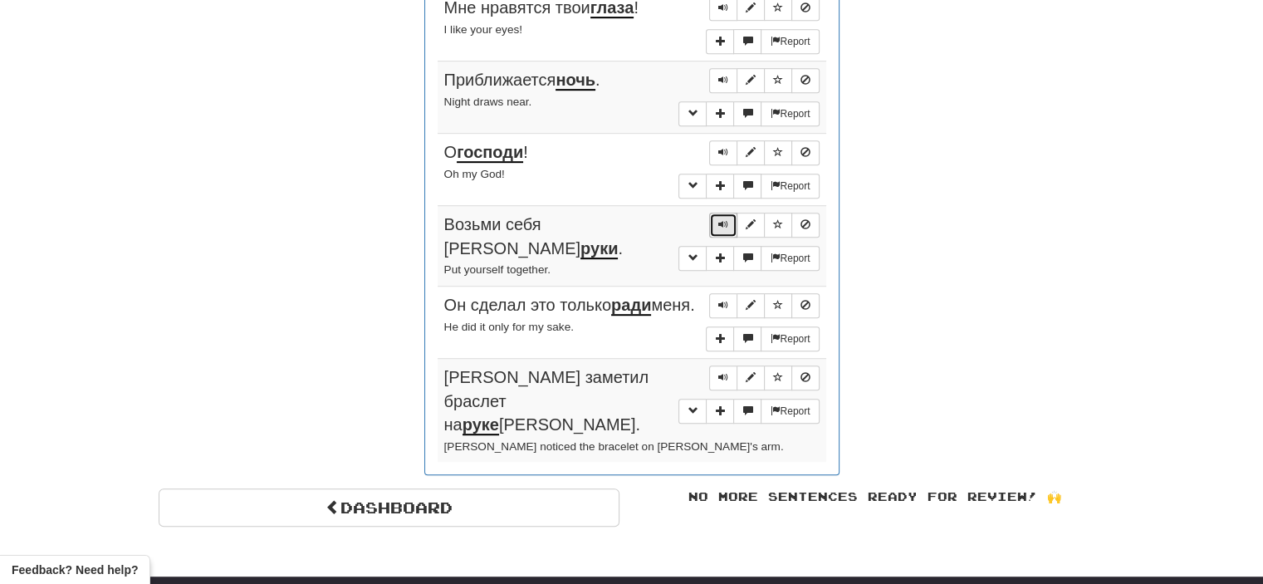
scroll to position [926, 0]
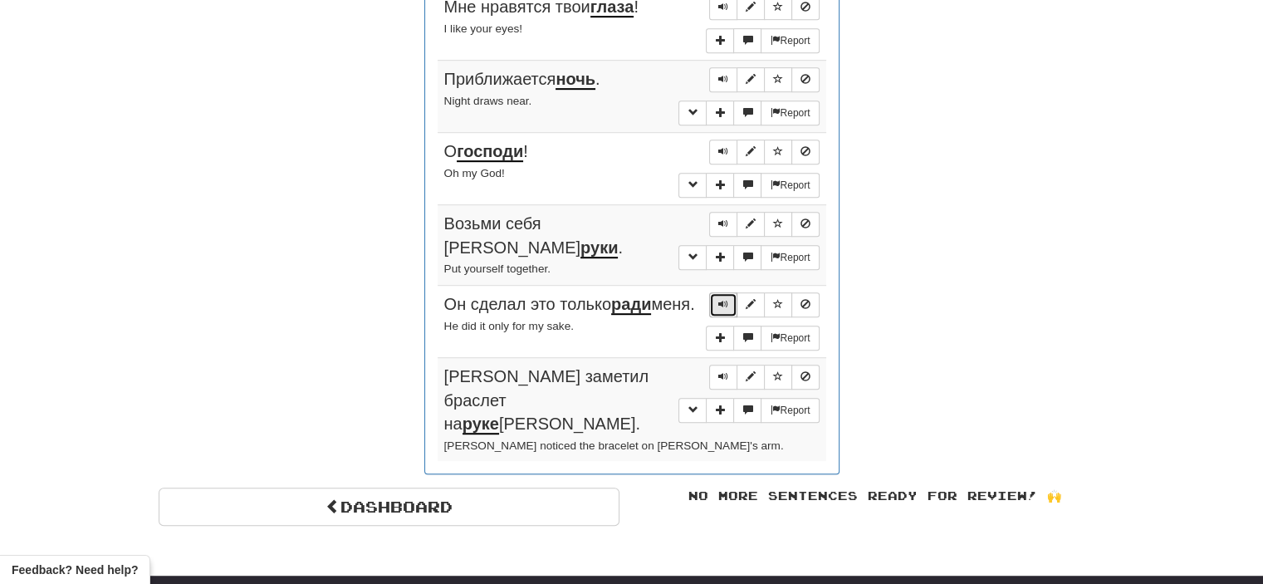
click at [722, 299] on span "Sentence controls" at bounding box center [723, 304] width 10 height 10
click at [724, 364] on button "Sentence controls" at bounding box center [723, 376] width 28 height 25
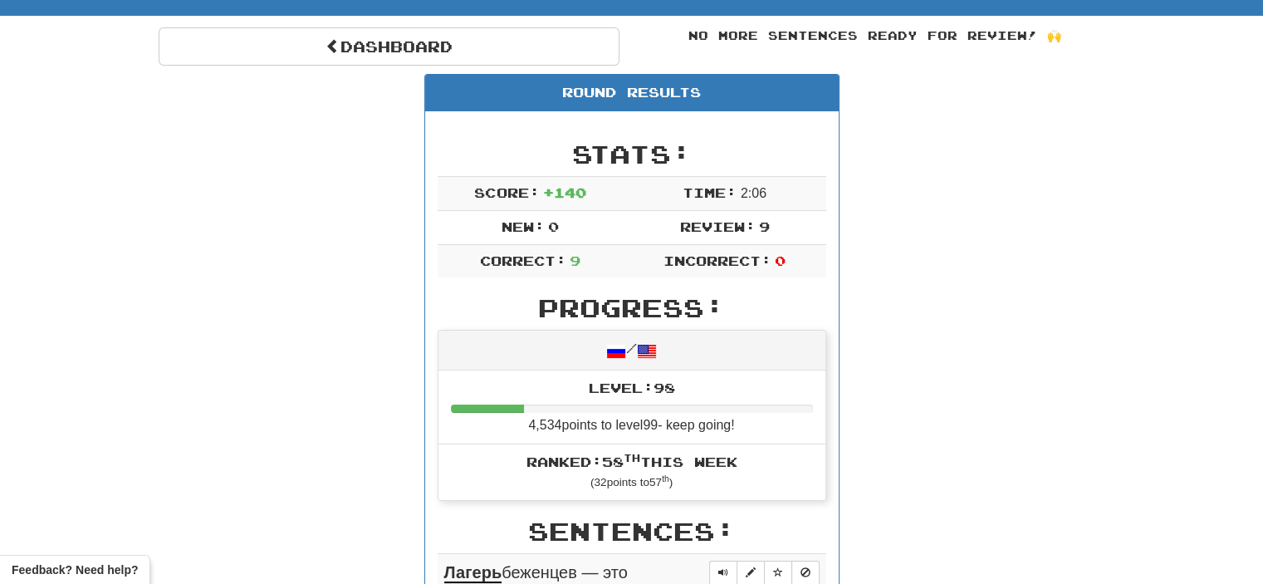
scroll to position [0, 0]
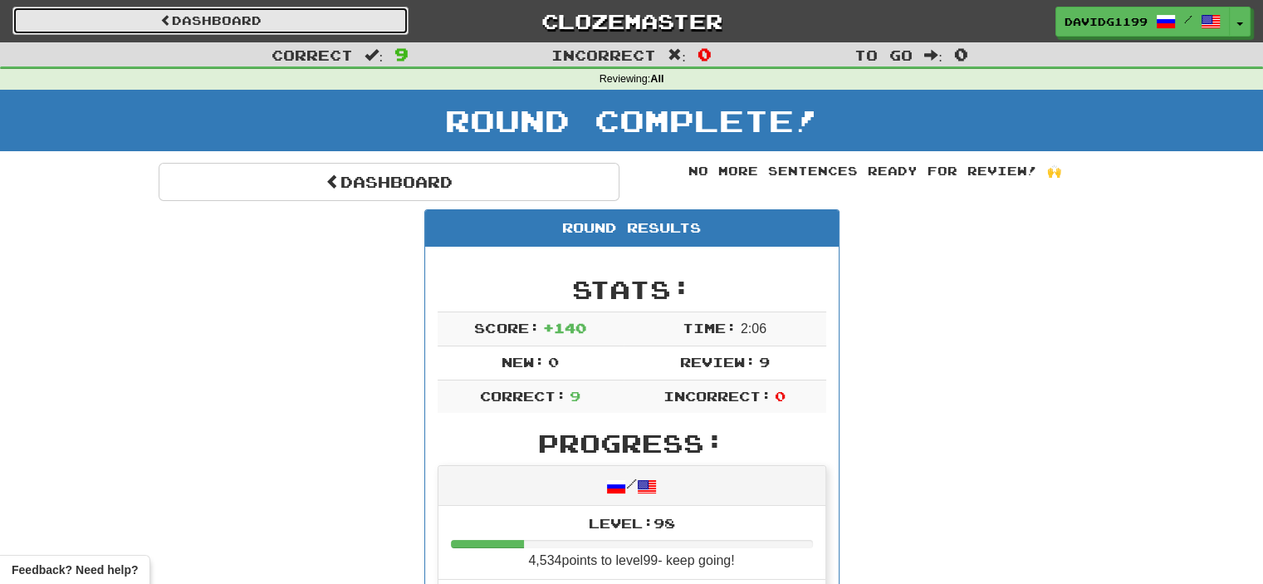
click at [309, 15] on link "Dashboard" at bounding box center [210, 21] width 396 height 28
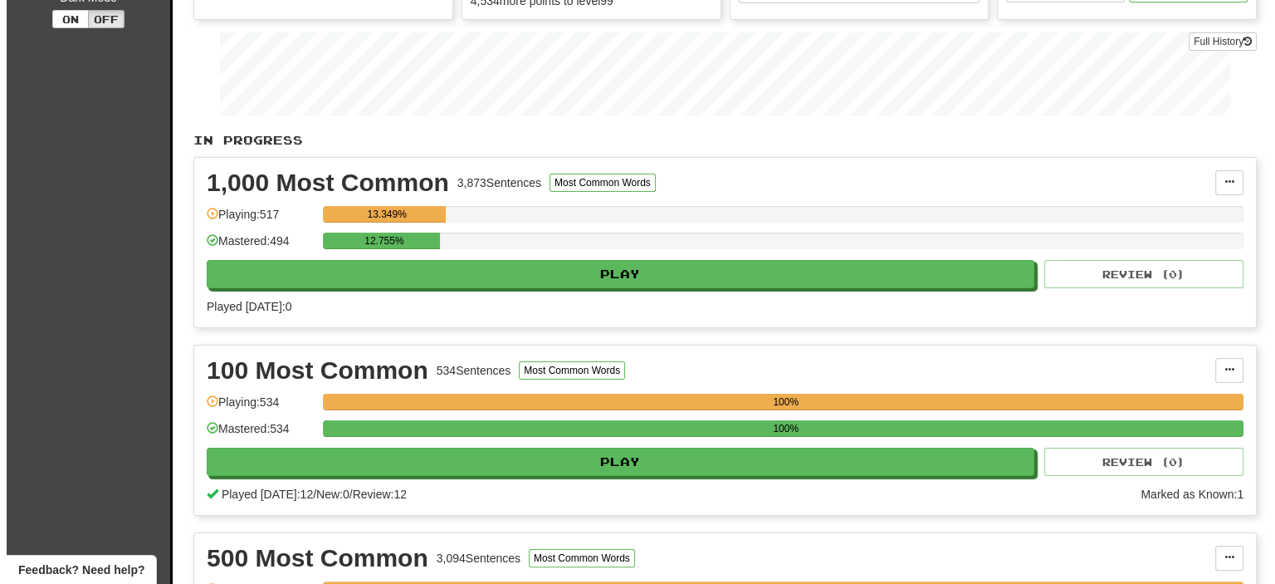
scroll to position [228, 0]
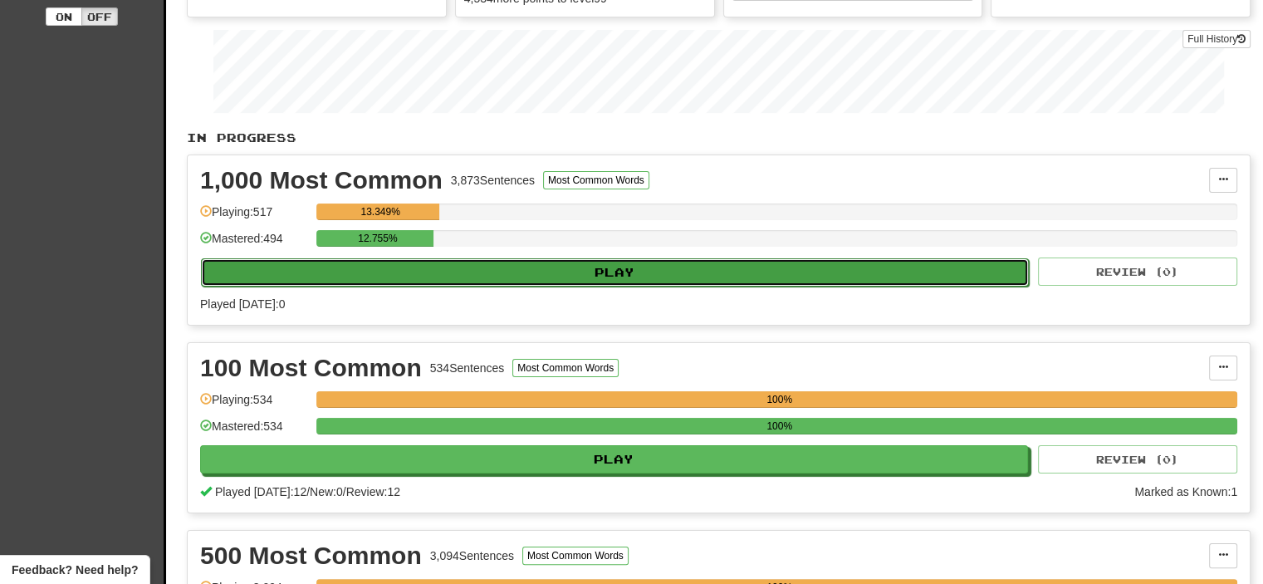
click at [556, 270] on button "Play" at bounding box center [615, 272] width 828 height 28
select select "**"
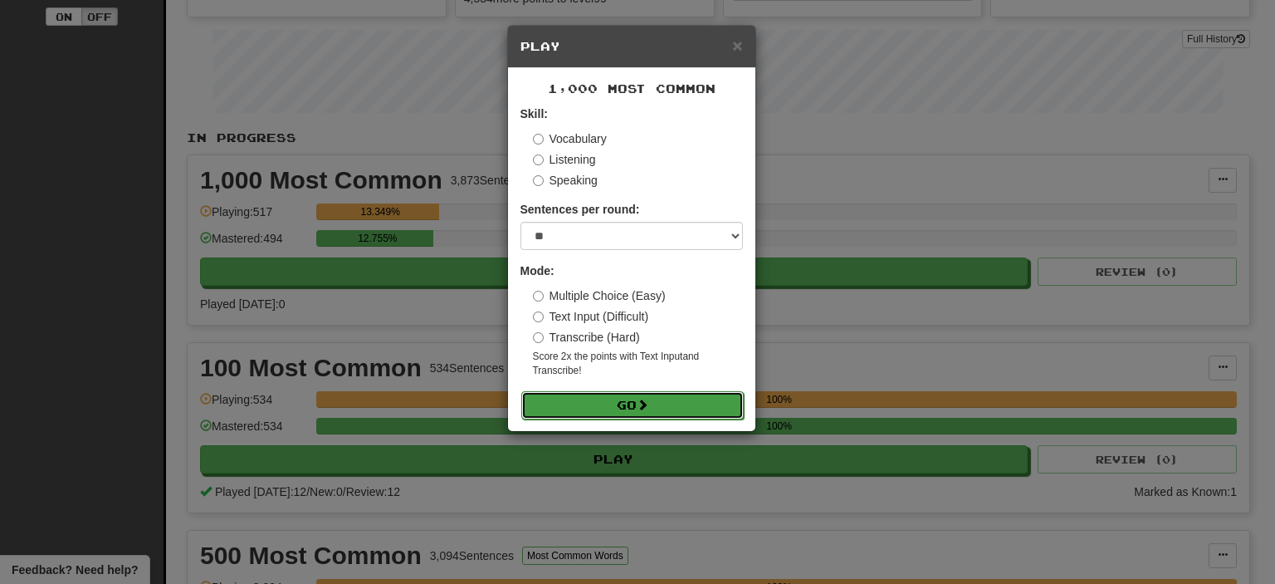
click at [590, 399] on button "Go" at bounding box center [632, 405] width 223 height 28
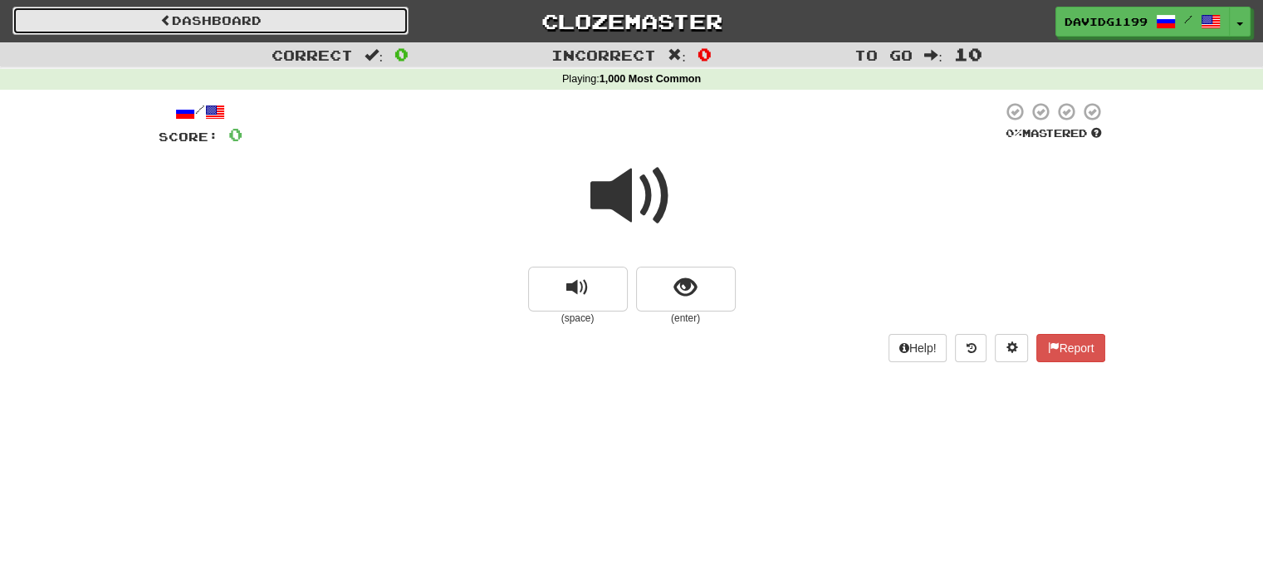
click at [163, 17] on span at bounding box center [166, 20] width 12 height 12
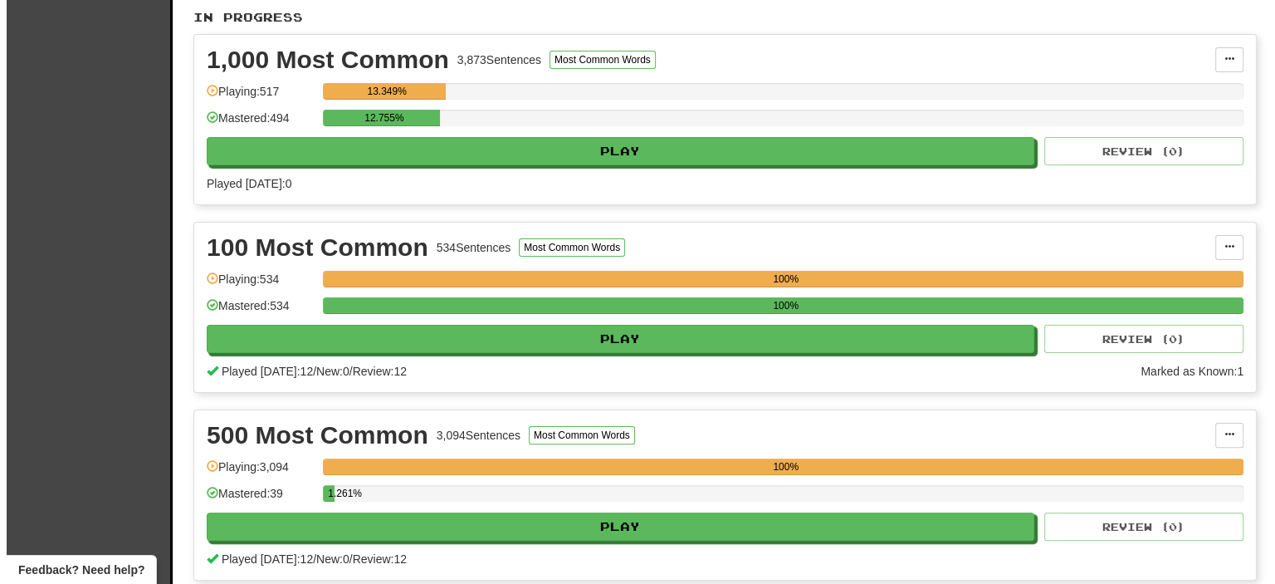
scroll to position [352, 0]
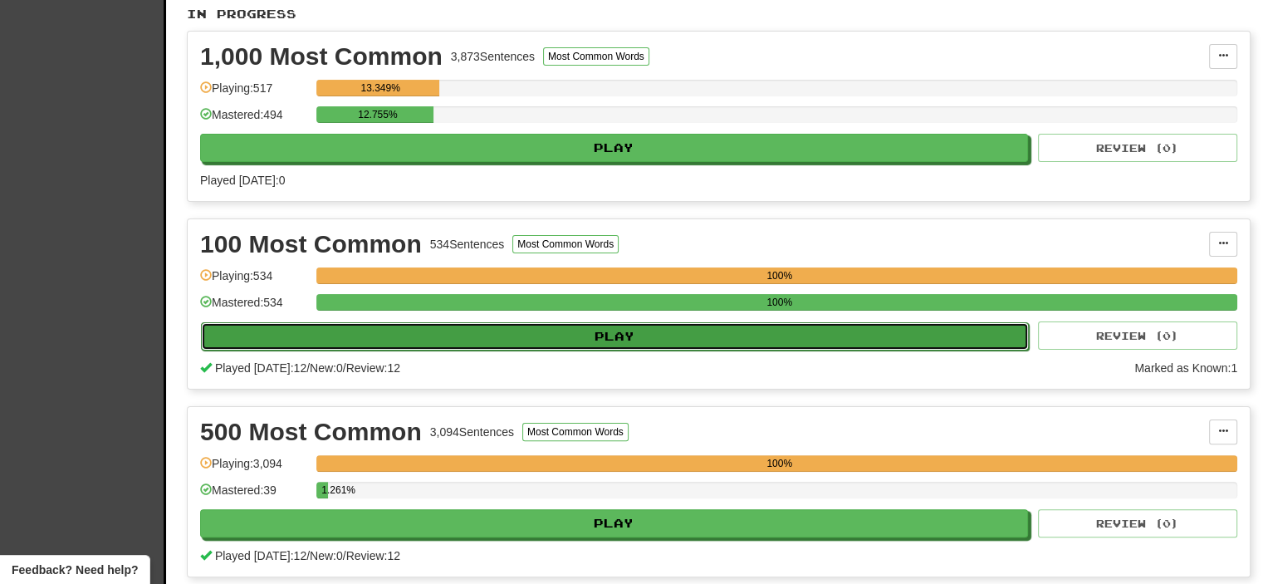
click at [565, 334] on button "Play" at bounding box center [615, 336] width 828 height 28
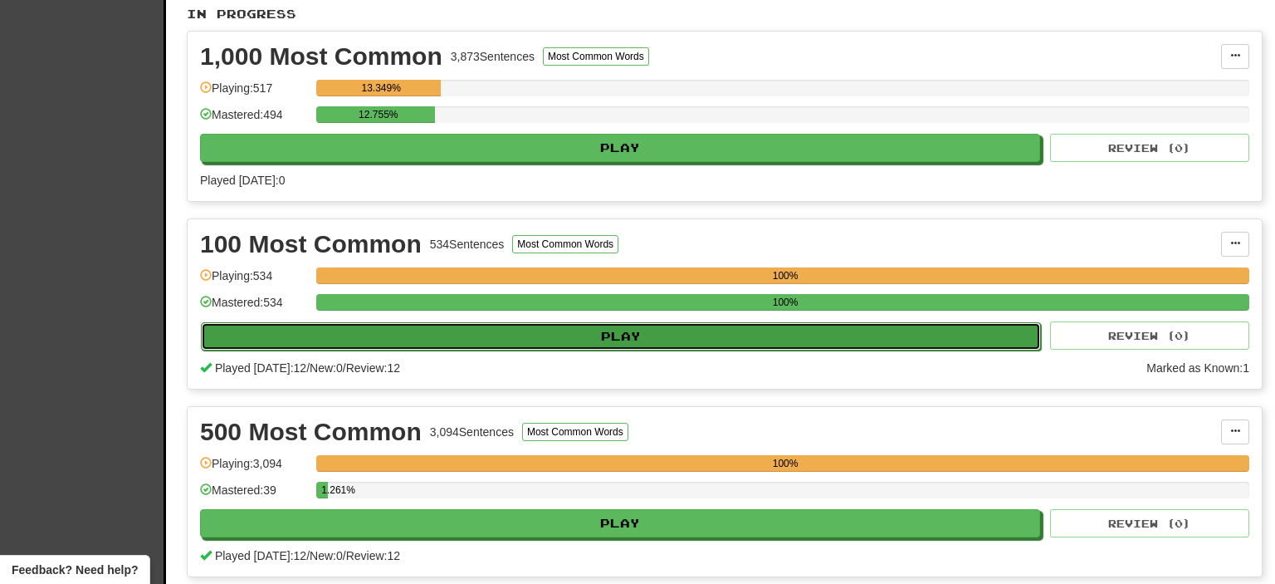
select select "**"
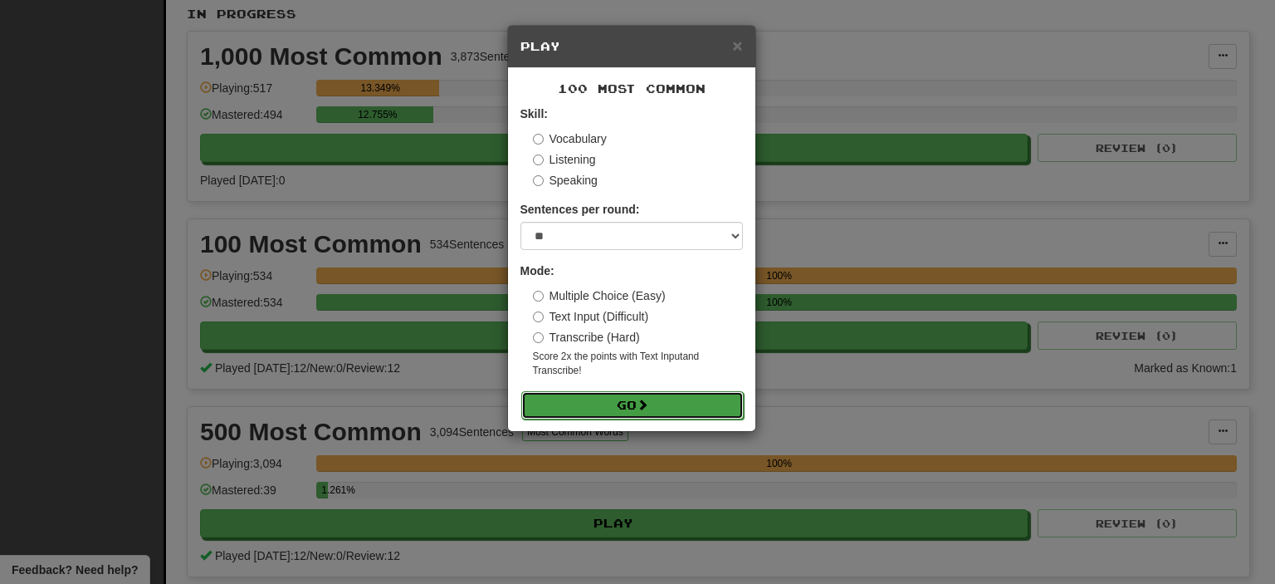
click at [611, 401] on button "Go" at bounding box center [632, 405] width 223 height 28
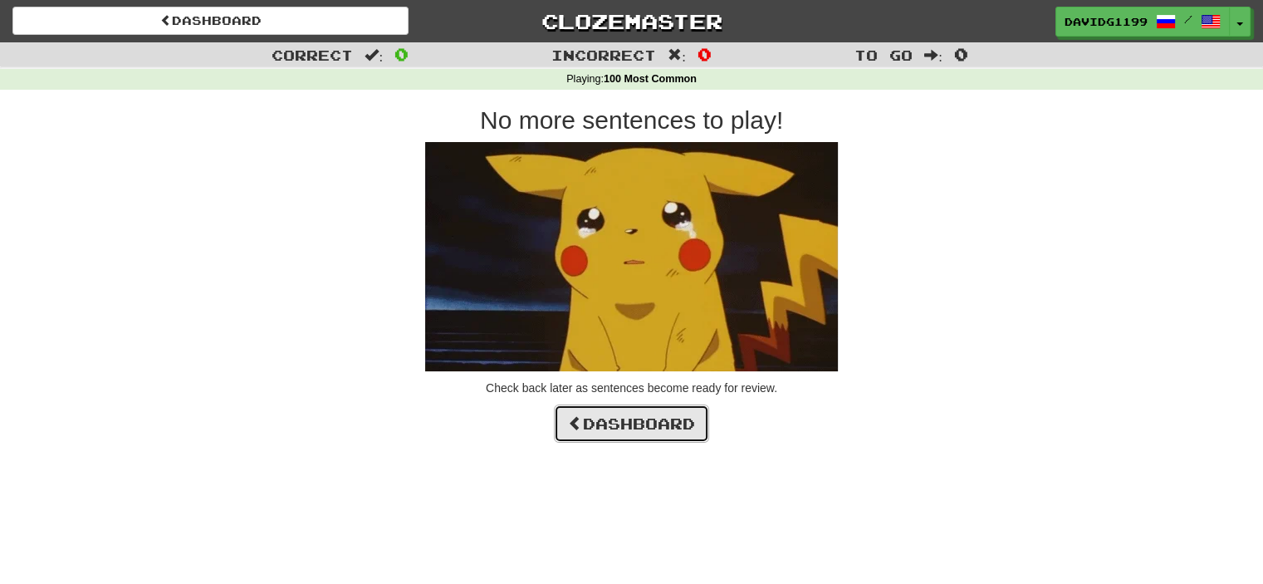
click at [611, 422] on link "Dashboard" at bounding box center [631, 423] width 155 height 38
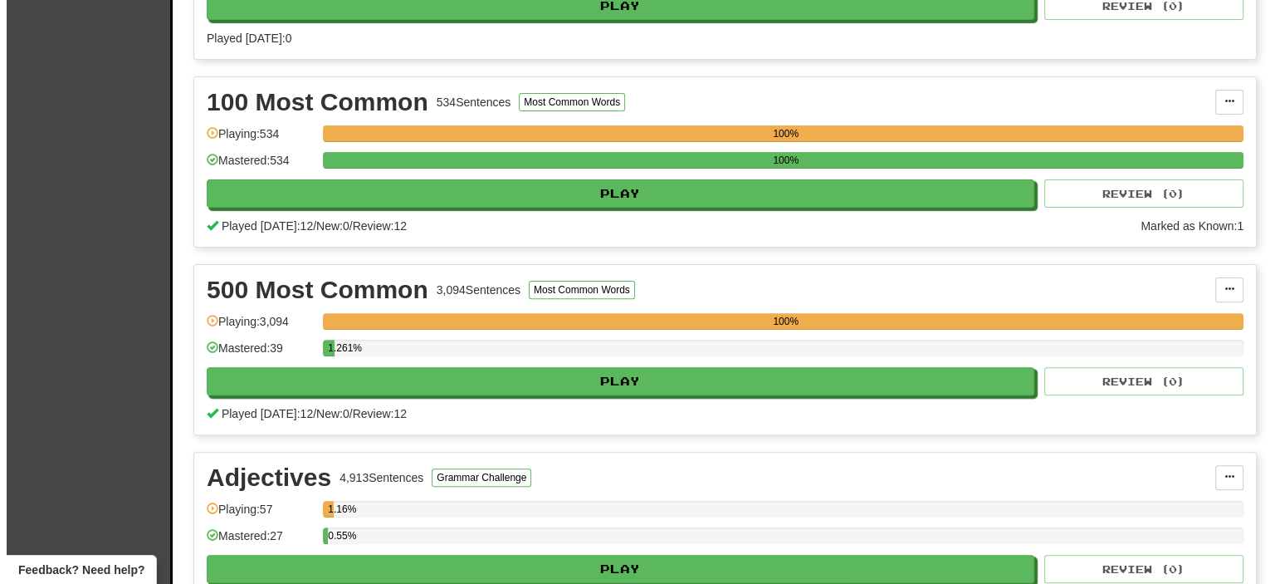
scroll to position [497, 0]
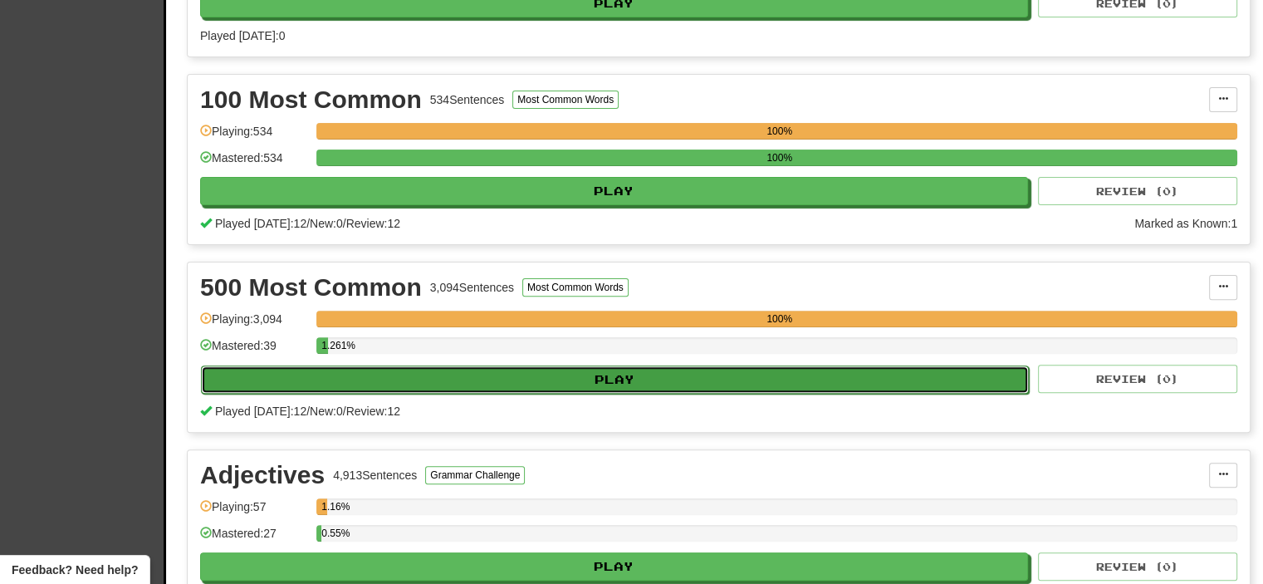
click at [615, 374] on button "Play" at bounding box center [615, 379] width 828 height 28
select select "**"
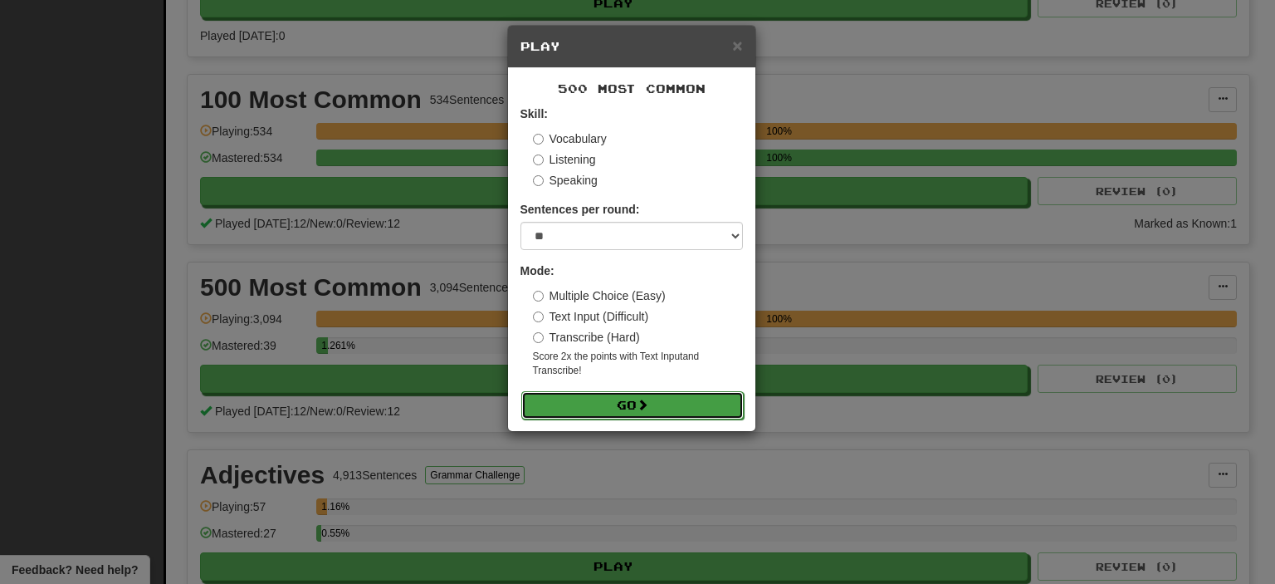
click at [621, 404] on button "Go" at bounding box center [632, 405] width 223 height 28
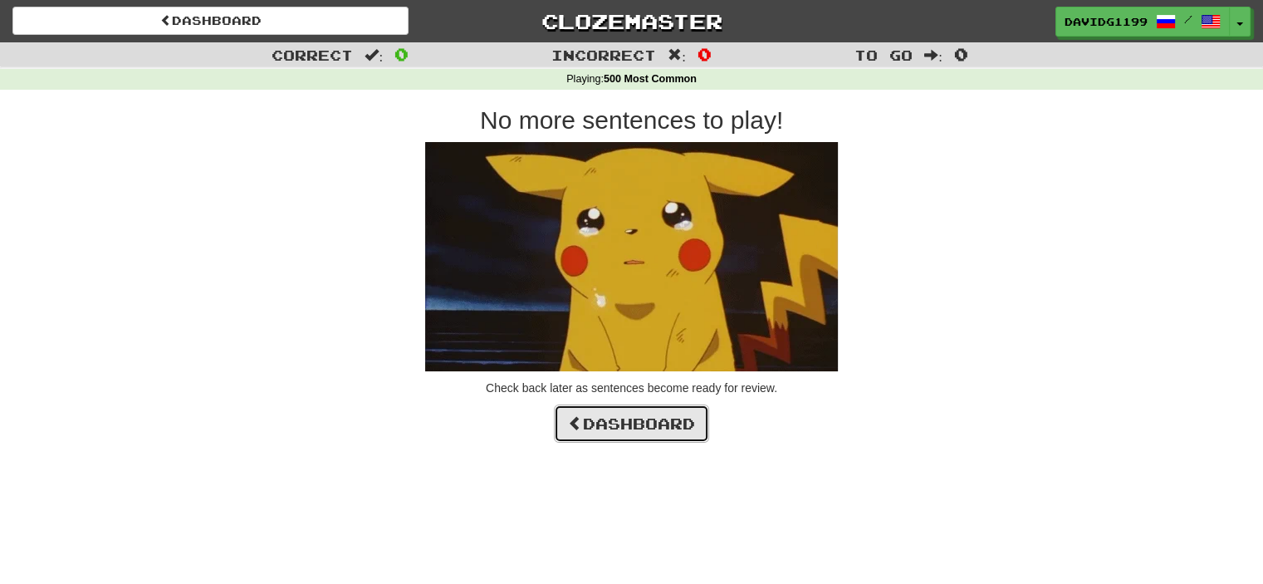
click at [630, 423] on link "Dashboard" at bounding box center [631, 423] width 155 height 38
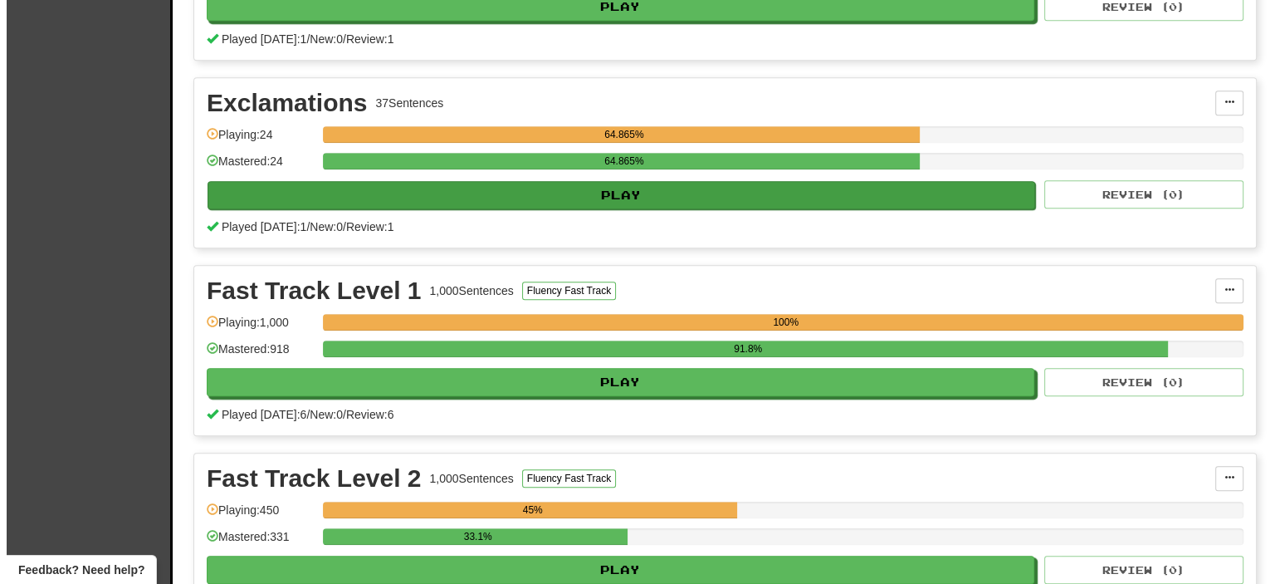
scroll to position [1317, 0]
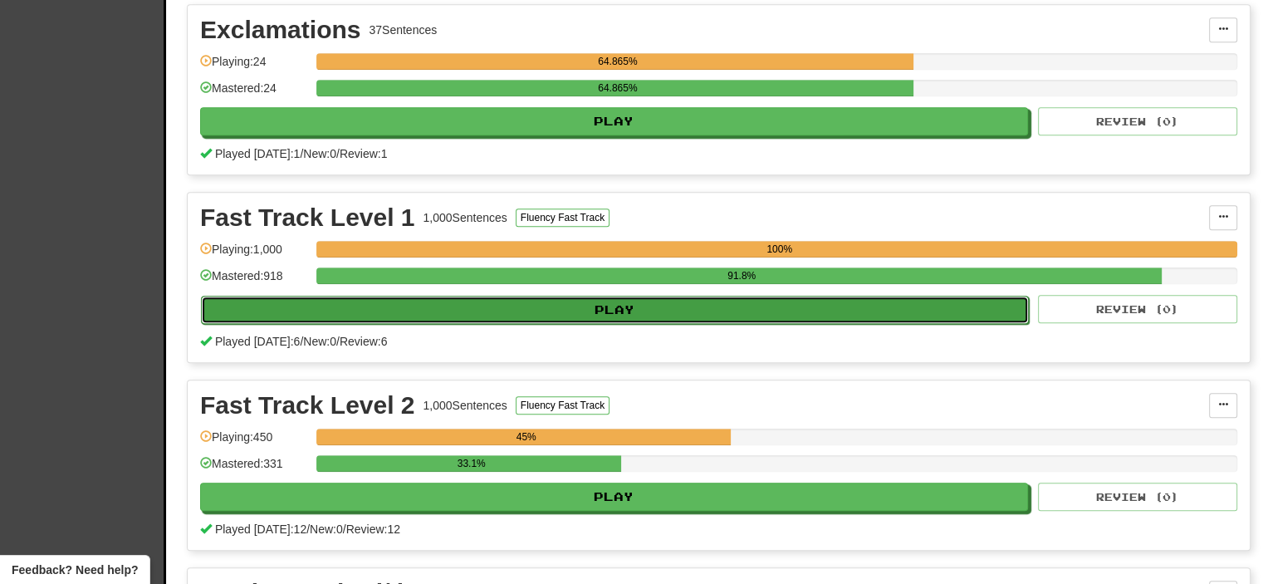
click at [637, 296] on button "Play" at bounding box center [615, 310] width 828 height 28
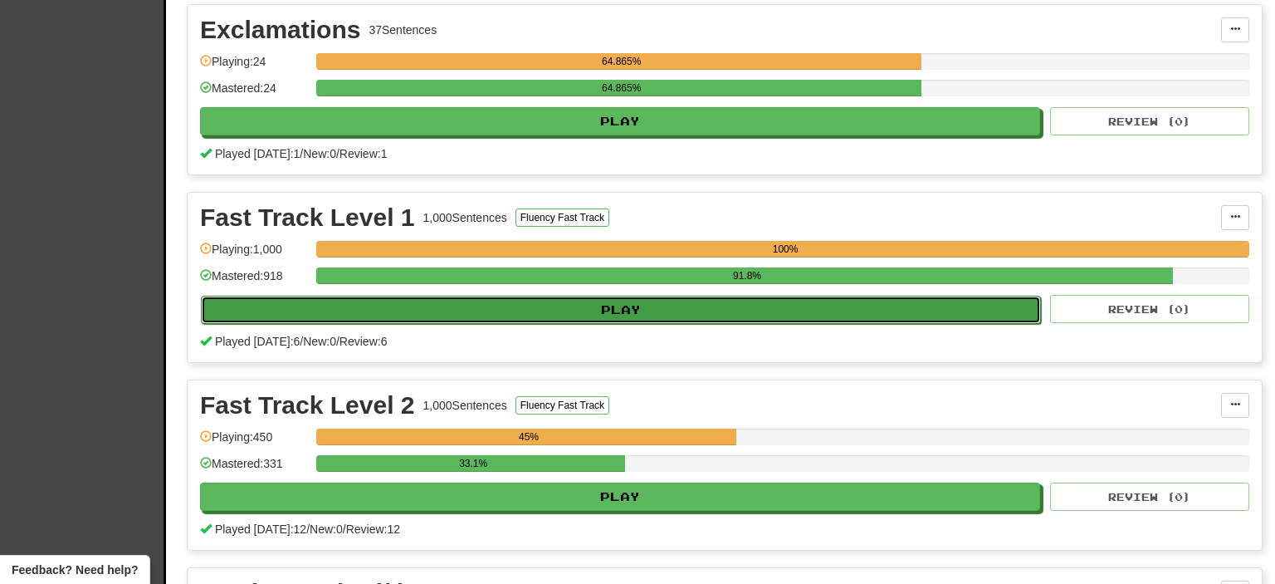
select select "**"
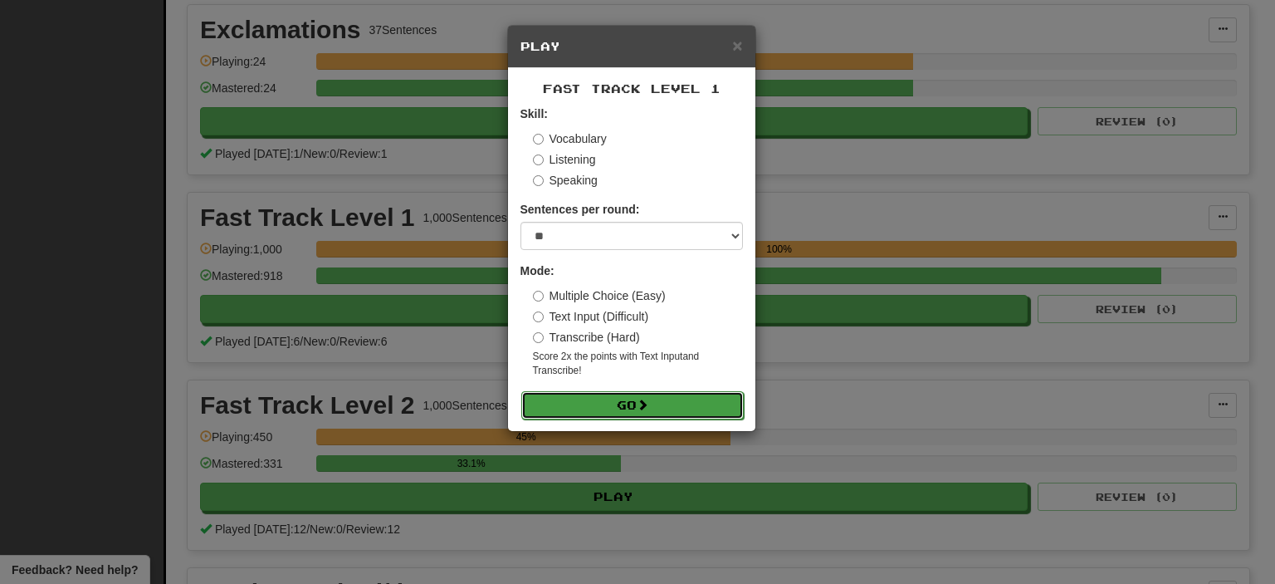
click at [645, 403] on span at bounding box center [643, 405] width 12 height 12
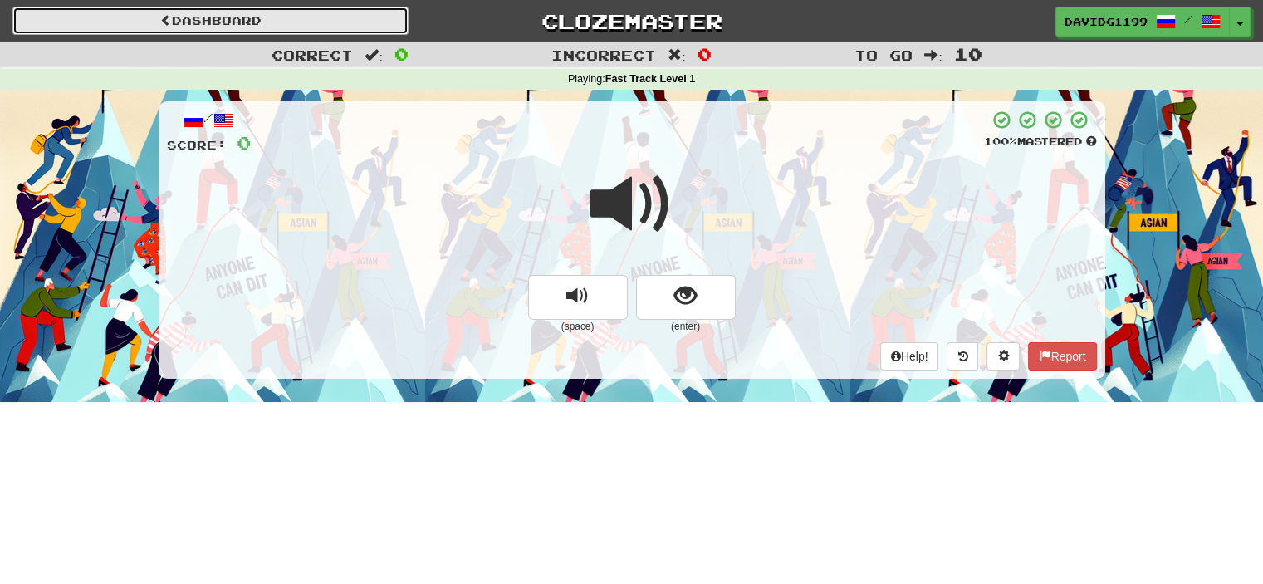
click at [249, 12] on link "Dashboard" at bounding box center [210, 21] width 396 height 28
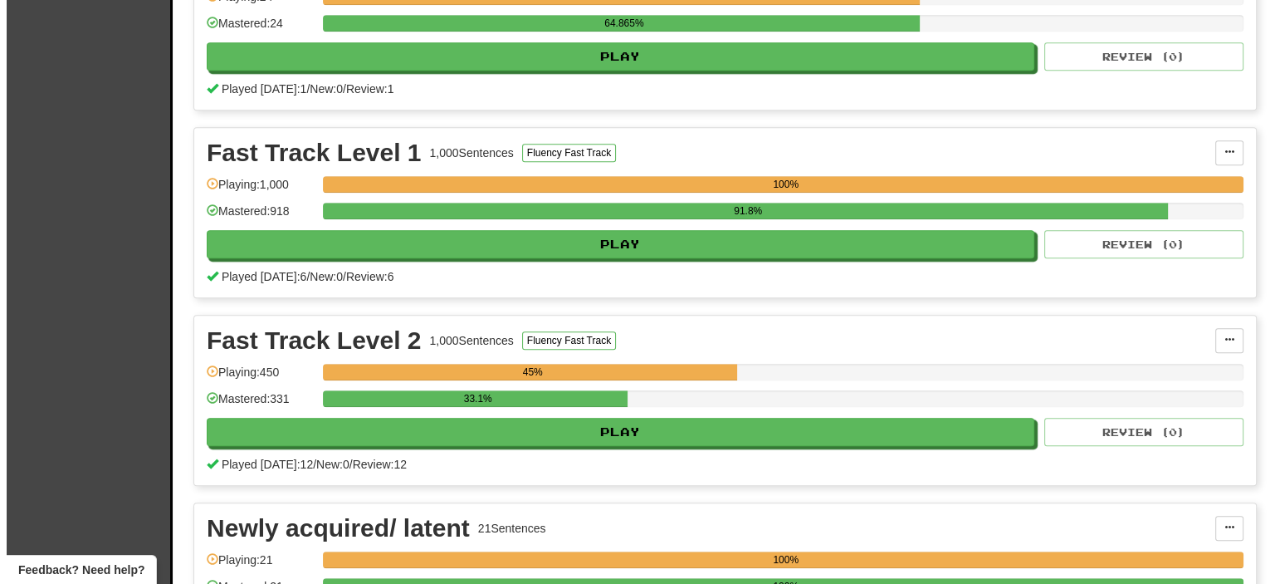
scroll to position [1387, 0]
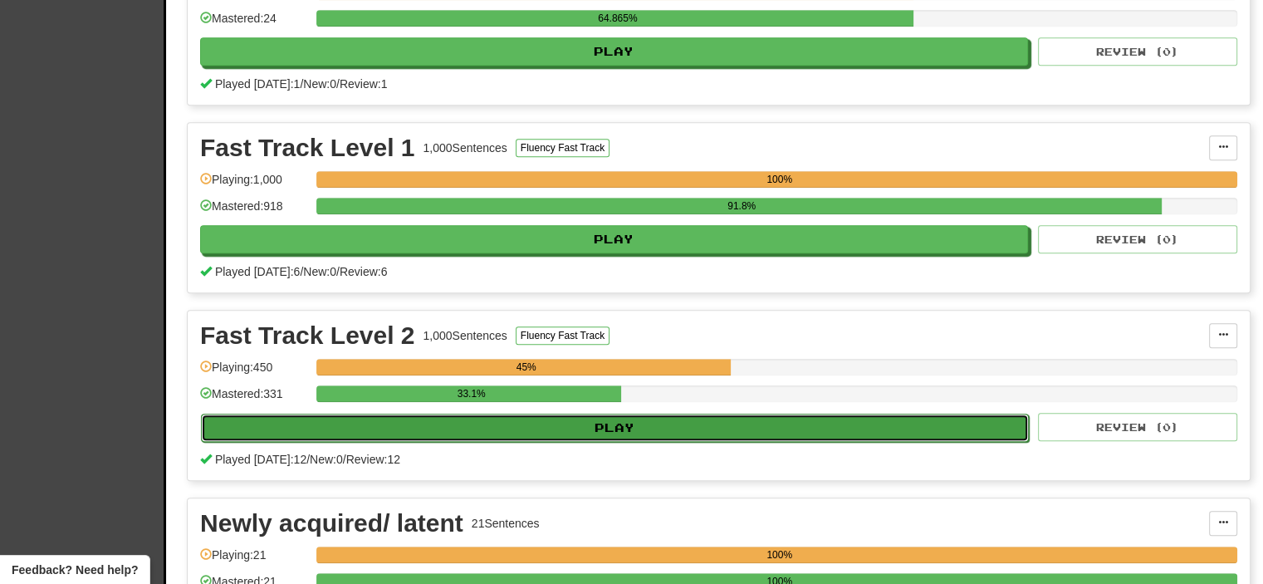
drag, startPoint x: 589, startPoint y: 421, endPoint x: 561, endPoint y: 415, distance: 28.8
click at [561, 415] on button "Play" at bounding box center [615, 427] width 828 height 28
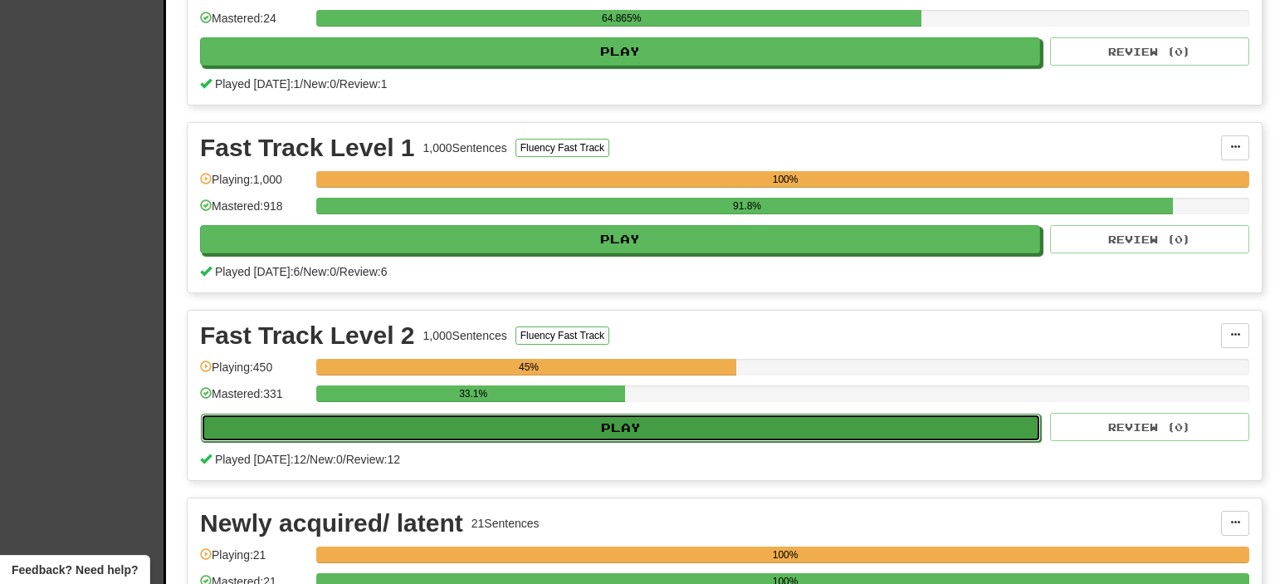
select select "**"
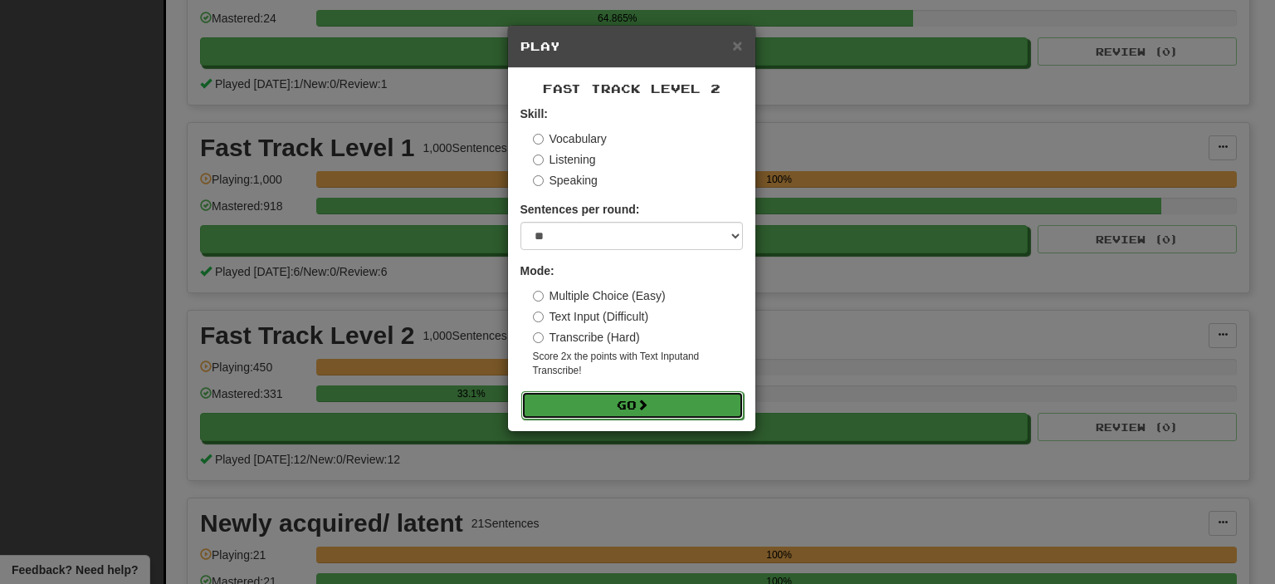
click at [599, 401] on button "Go" at bounding box center [632, 405] width 223 height 28
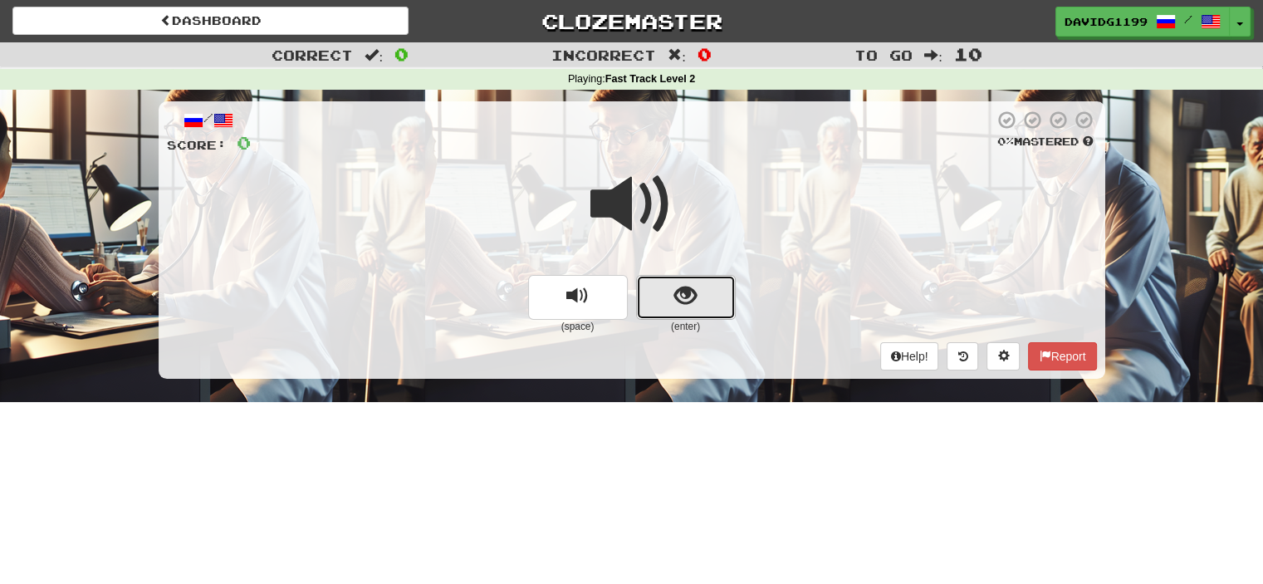
drag, startPoint x: 667, startPoint y: 301, endPoint x: 647, endPoint y: 301, distance: 19.9
click at [647, 301] on button "show sentence" at bounding box center [686, 297] width 100 height 45
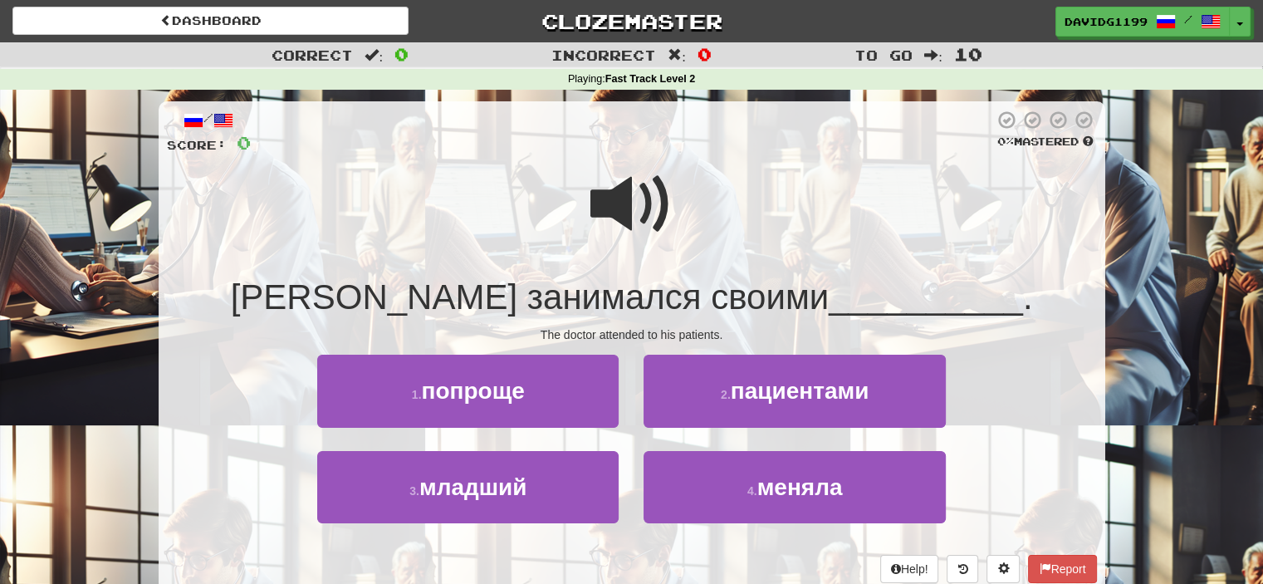
click at [648, 208] on span at bounding box center [631, 204] width 83 height 83
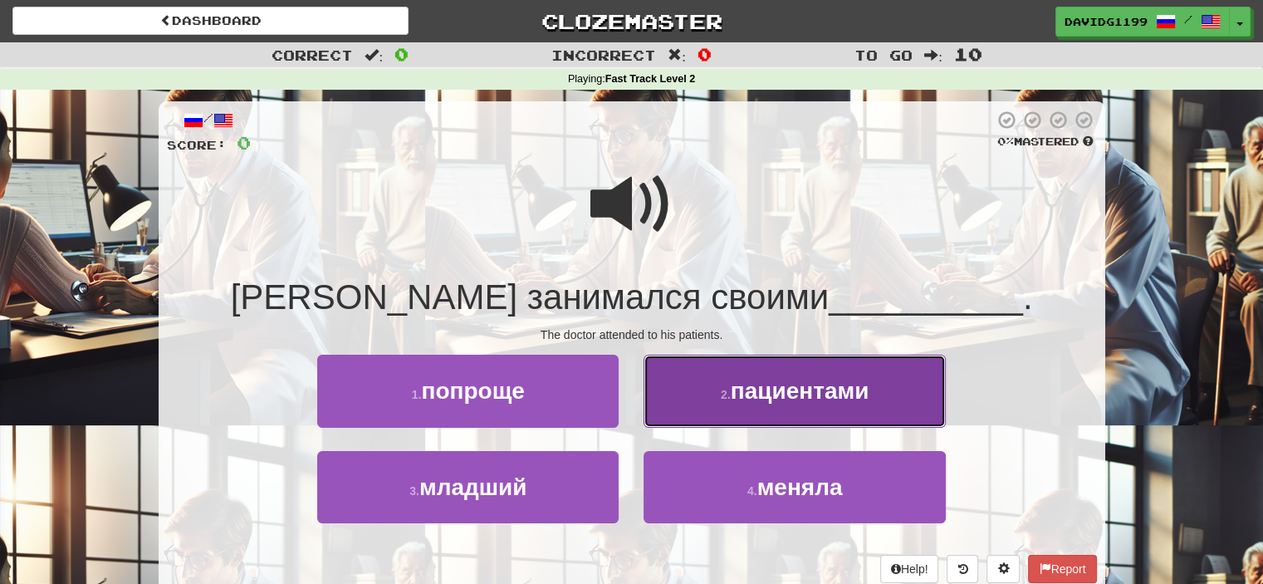
click at [809, 395] on span "пациентами" at bounding box center [800, 391] width 139 height 26
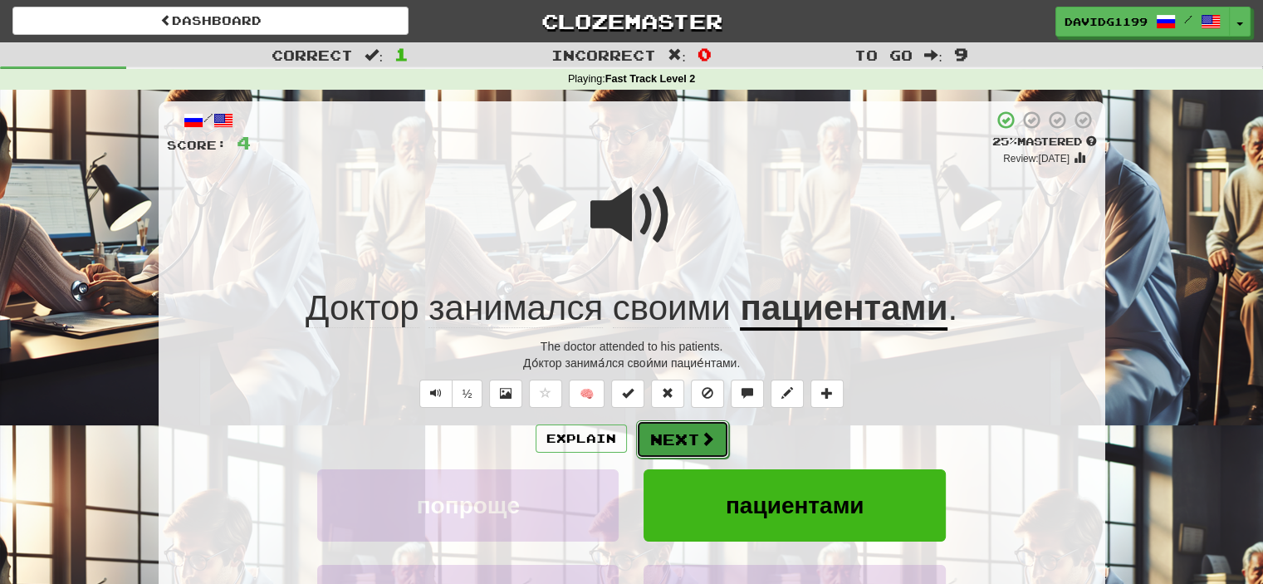
click at [687, 433] on button "Next" at bounding box center [682, 439] width 93 height 38
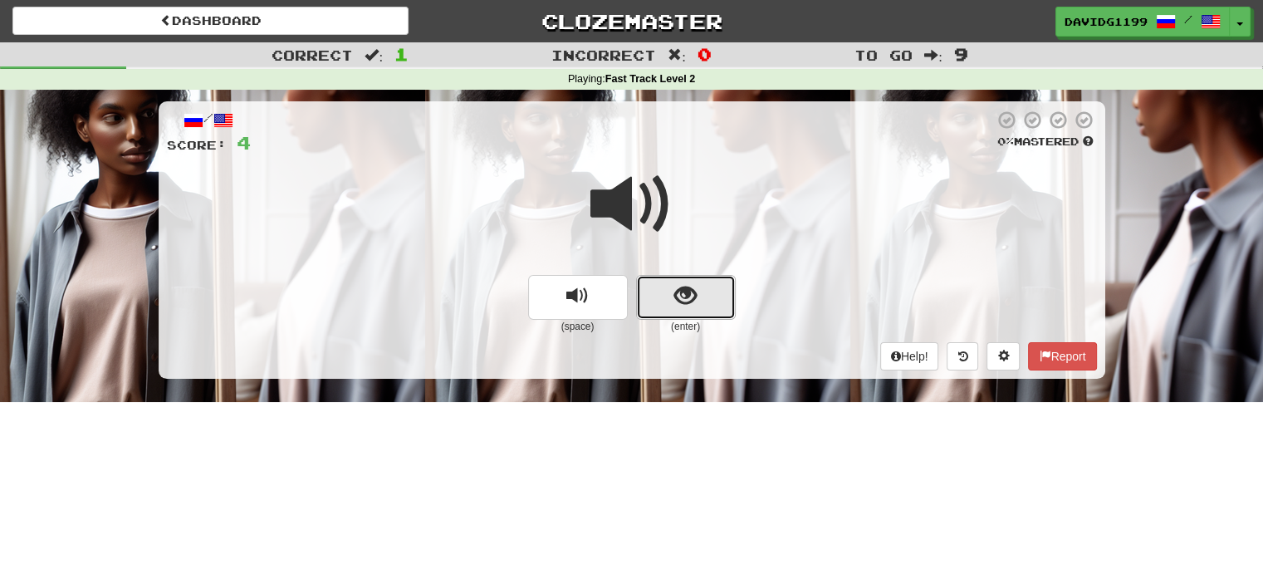
click at [664, 299] on button "show sentence" at bounding box center [686, 297] width 100 height 45
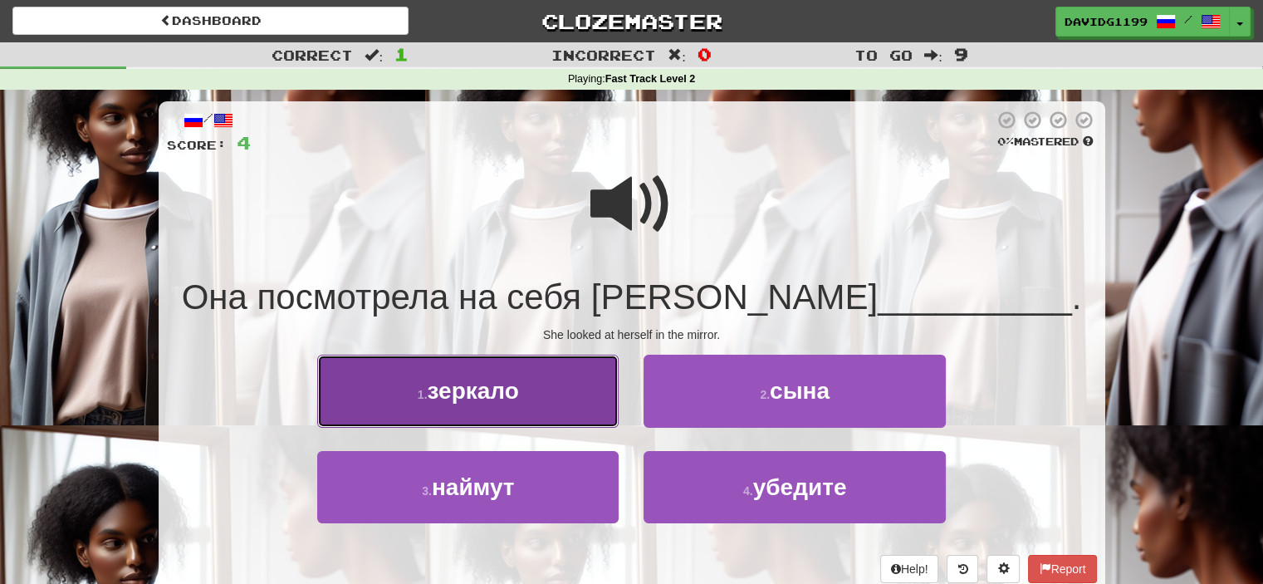
click at [595, 401] on button "1 . зеркало" at bounding box center [467, 391] width 301 height 72
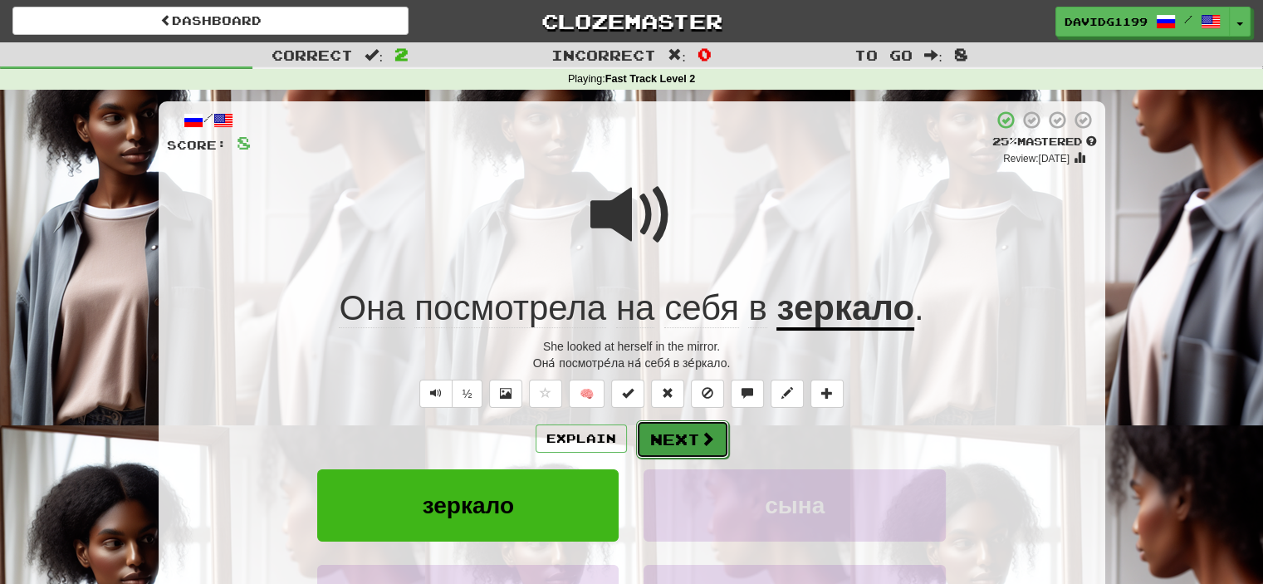
click at [678, 443] on button "Next" at bounding box center [682, 439] width 93 height 38
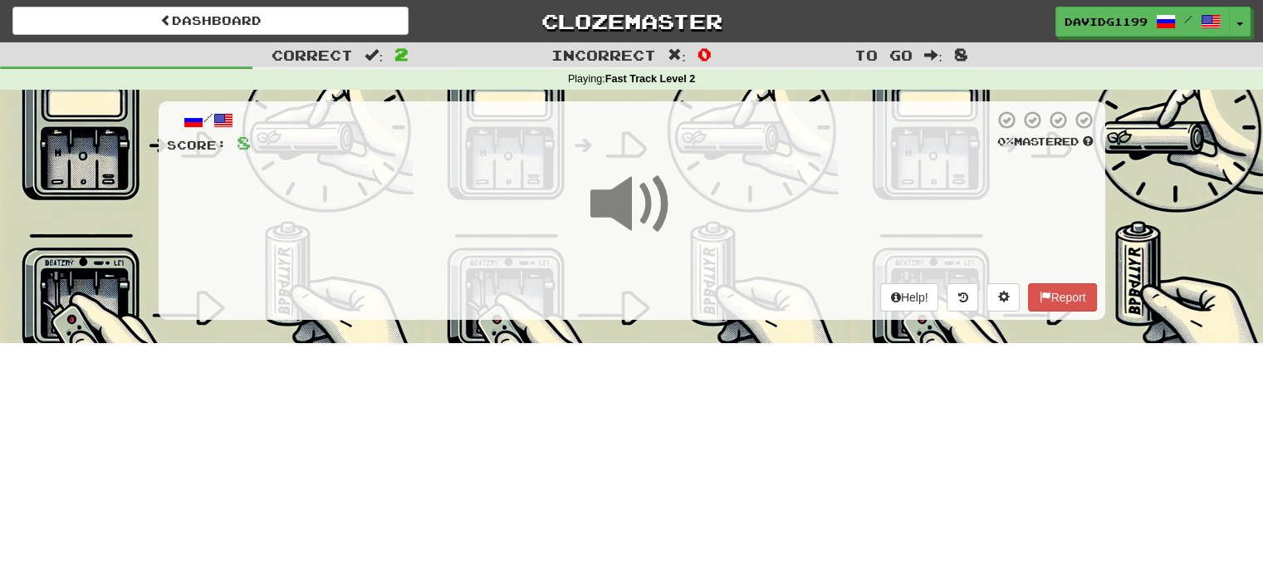
scroll to position [76, 0]
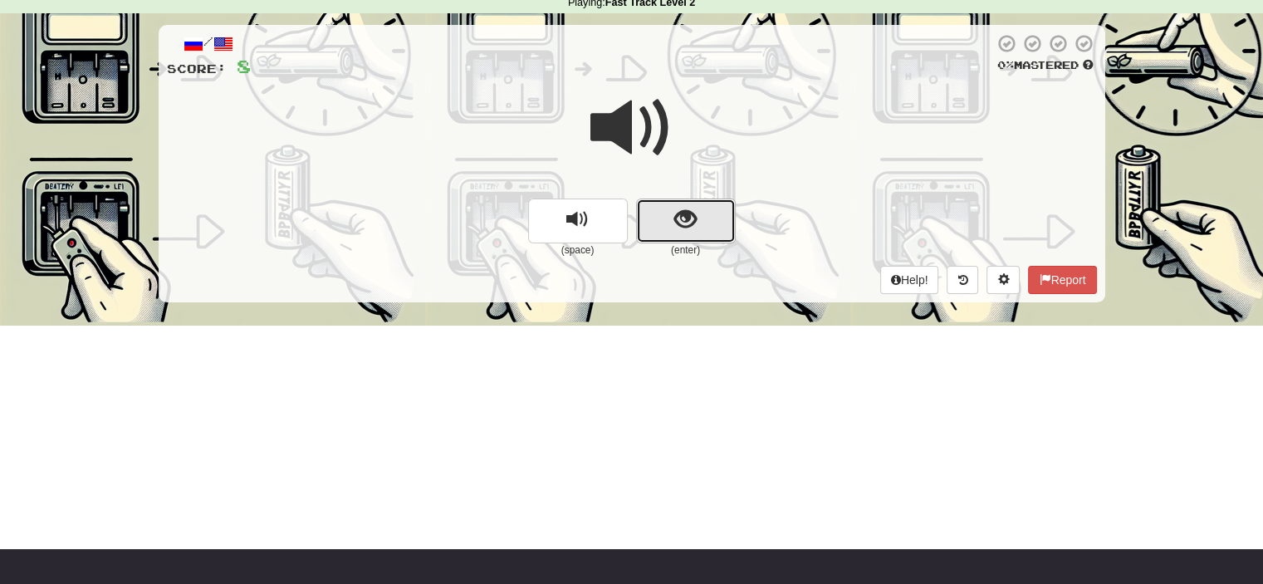
click at [665, 221] on button "show sentence" at bounding box center [686, 220] width 100 height 45
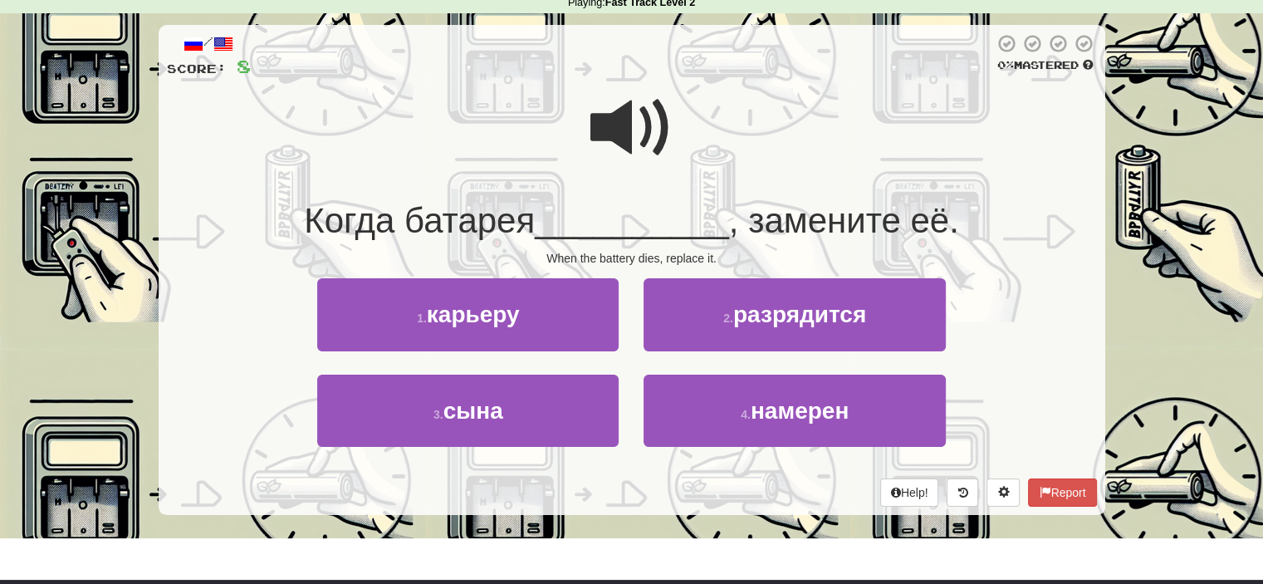
click at [643, 137] on span at bounding box center [631, 127] width 83 height 83
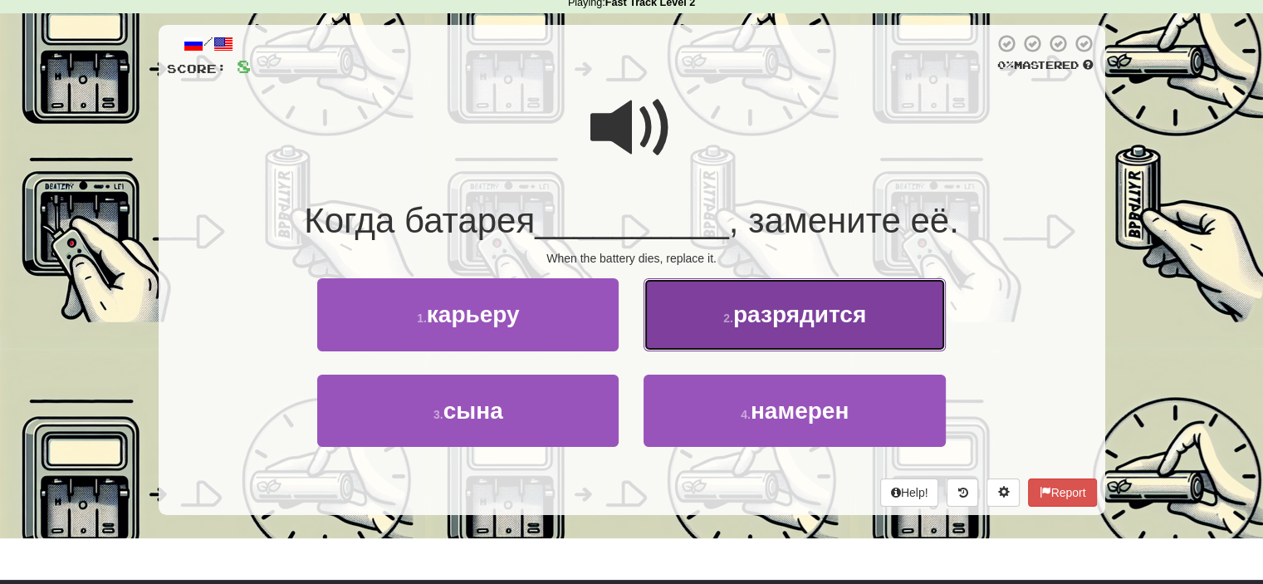
drag, startPoint x: 750, startPoint y: 325, endPoint x: 731, endPoint y: 319, distance: 20.0
click at [731, 319] on small "2 ." at bounding box center [728, 317] width 10 height 13
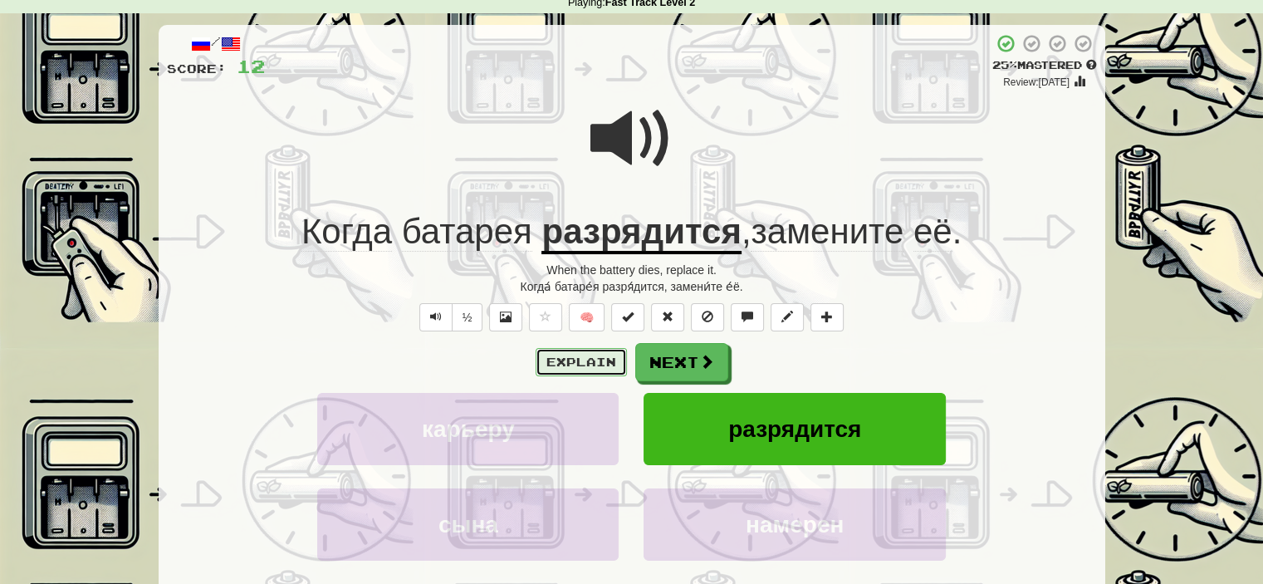
click at [581, 364] on button "Explain" at bounding box center [581, 362] width 91 height 28
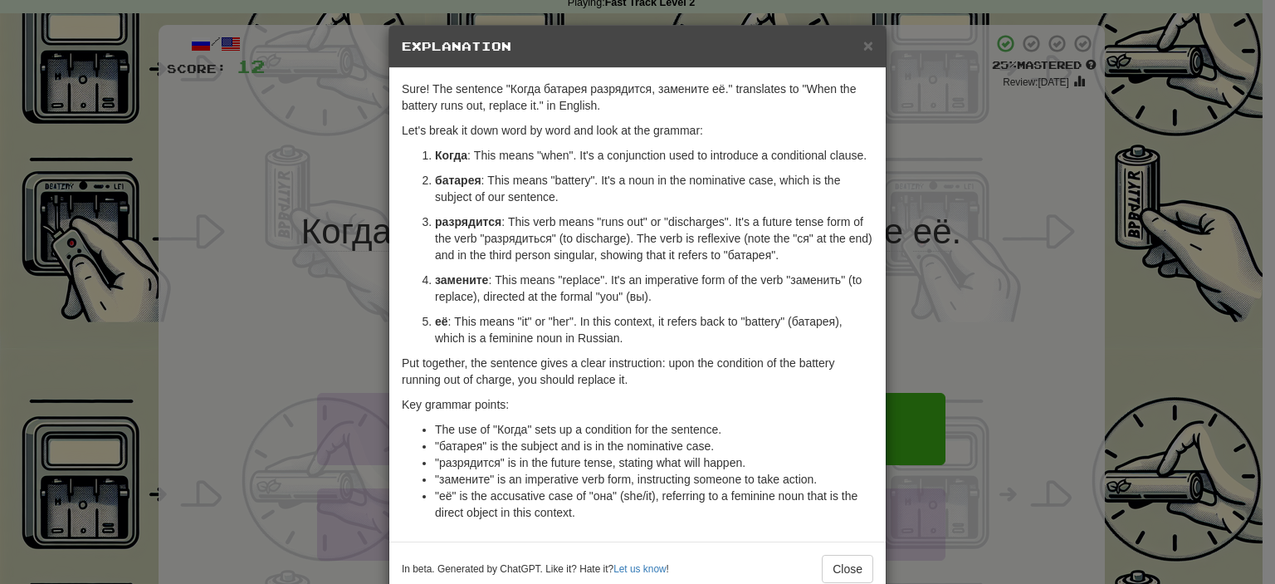
click at [526, 252] on p "разрядится : This verb means "runs out" or "discharges". It's a future tense fo…" at bounding box center [654, 238] width 438 height 50
click at [863, 40] on span "×" at bounding box center [868, 45] width 10 height 19
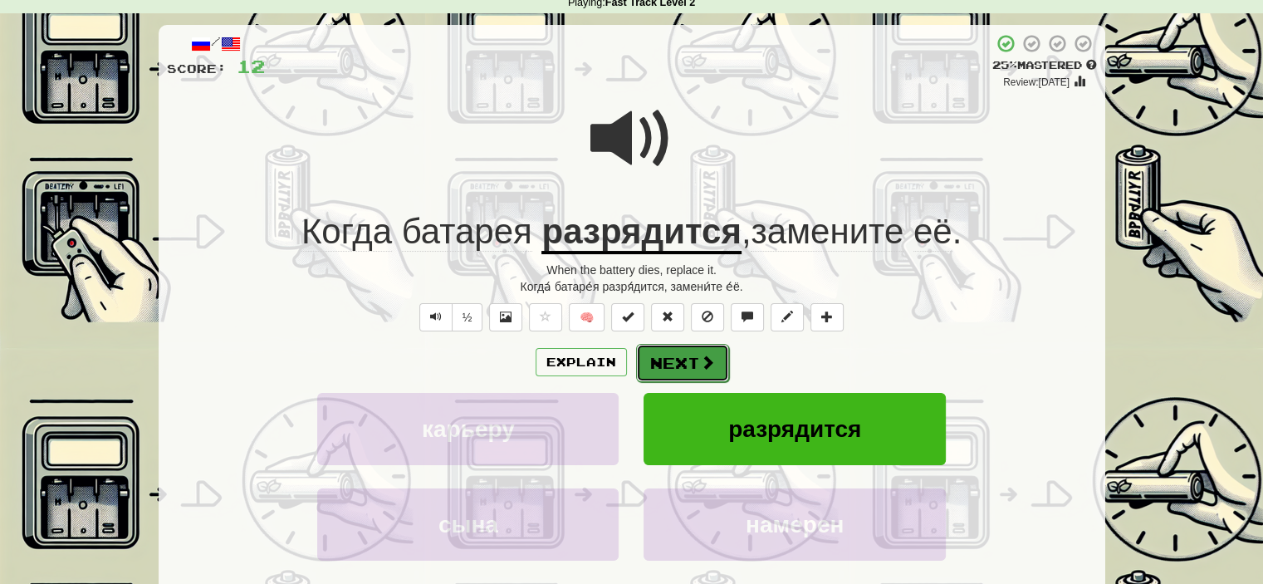
click at [692, 355] on button "Next" at bounding box center [682, 363] width 93 height 38
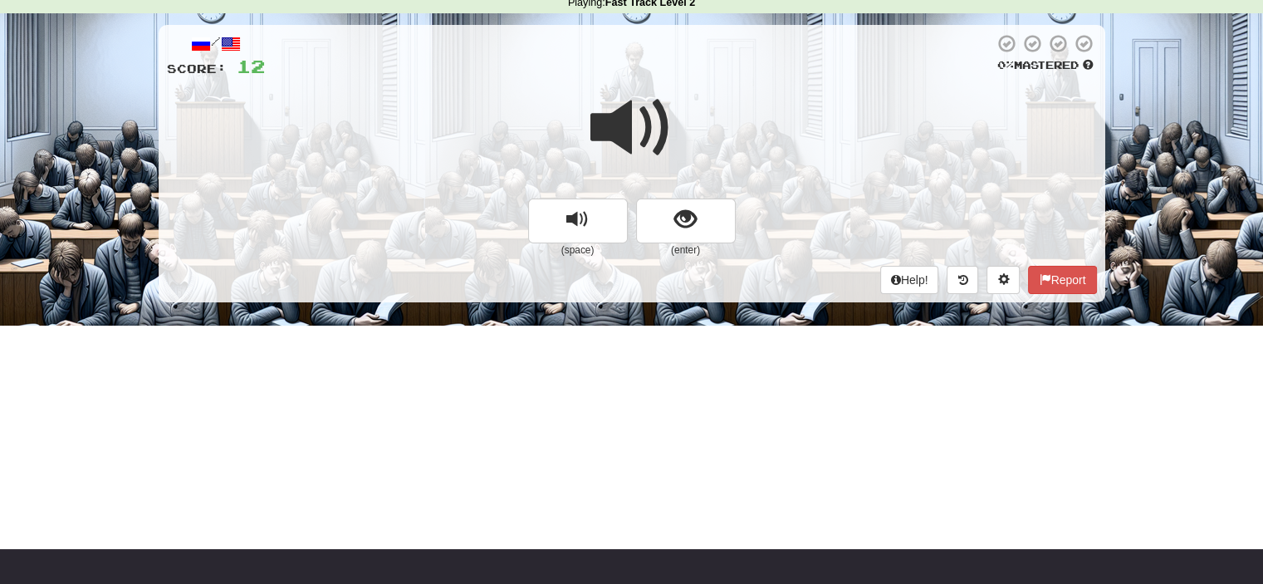
click at [639, 130] on span at bounding box center [631, 127] width 83 height 83
click at [652, 128] on span at bounding box center [631, 127] width 83 height 83
click at [665, 210] on button "show sentence" at bounding box center [686, 220] width 100 height 45
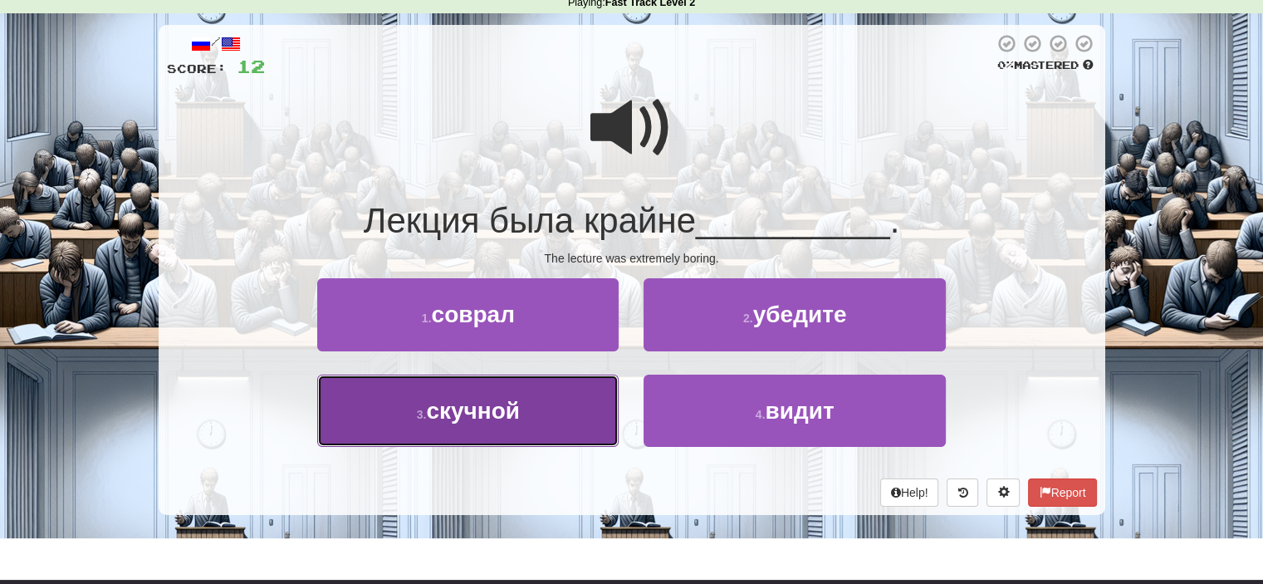
click at [571, 404] on button "3 . скучной" at bounding box center [467, 410] width 301 height 72
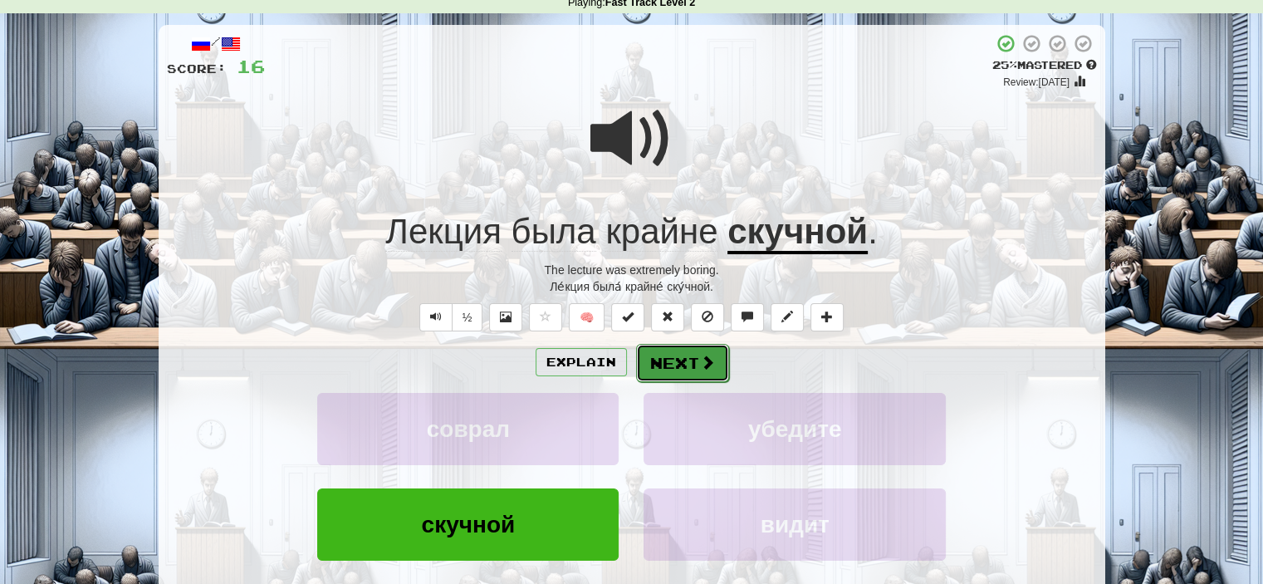
drag, startPoint x: 679, startPoint y: 359, endPoint x: 661, endPoint y: 359, distance: 18.3
click at [661, 359] on button "Next" at bounding box center [682, 363] width 93 height 38
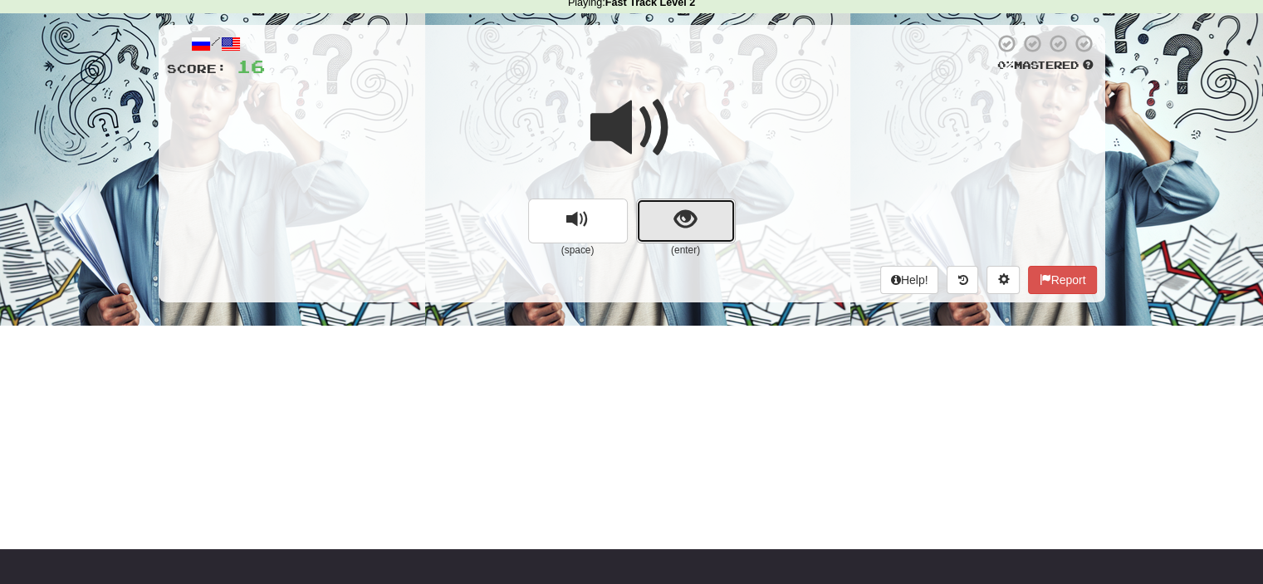
click at [664, 220] on button "show sentence" at bounding box center [686, 220] width 100 height 45
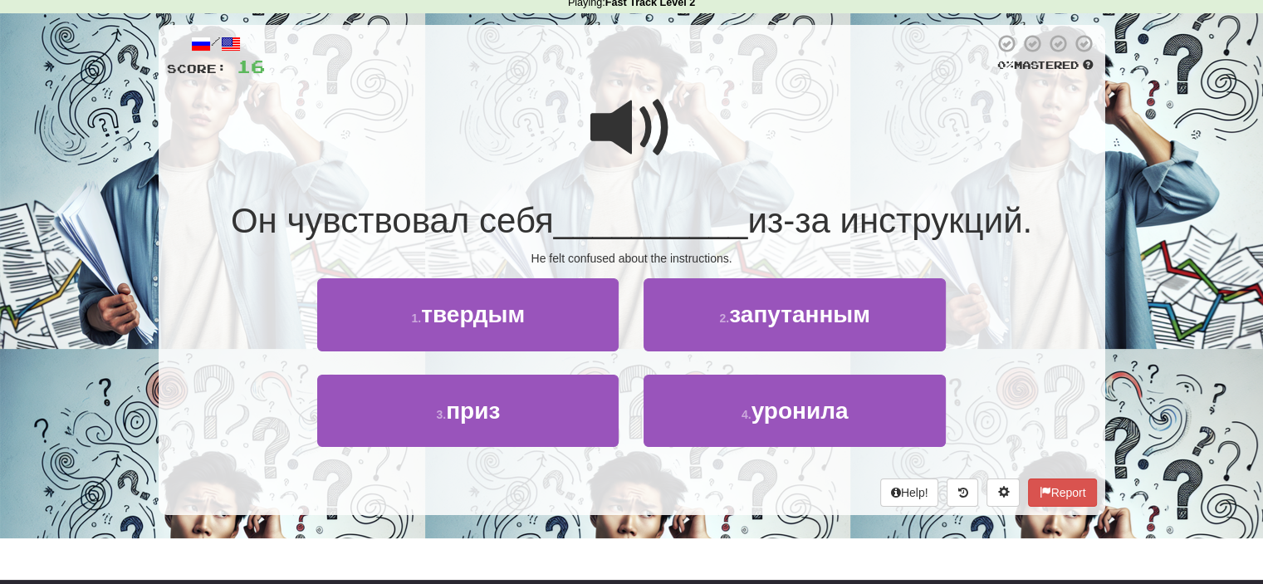
click at [651, 144] on span at bounding box center [631, 127] width 83 height 83
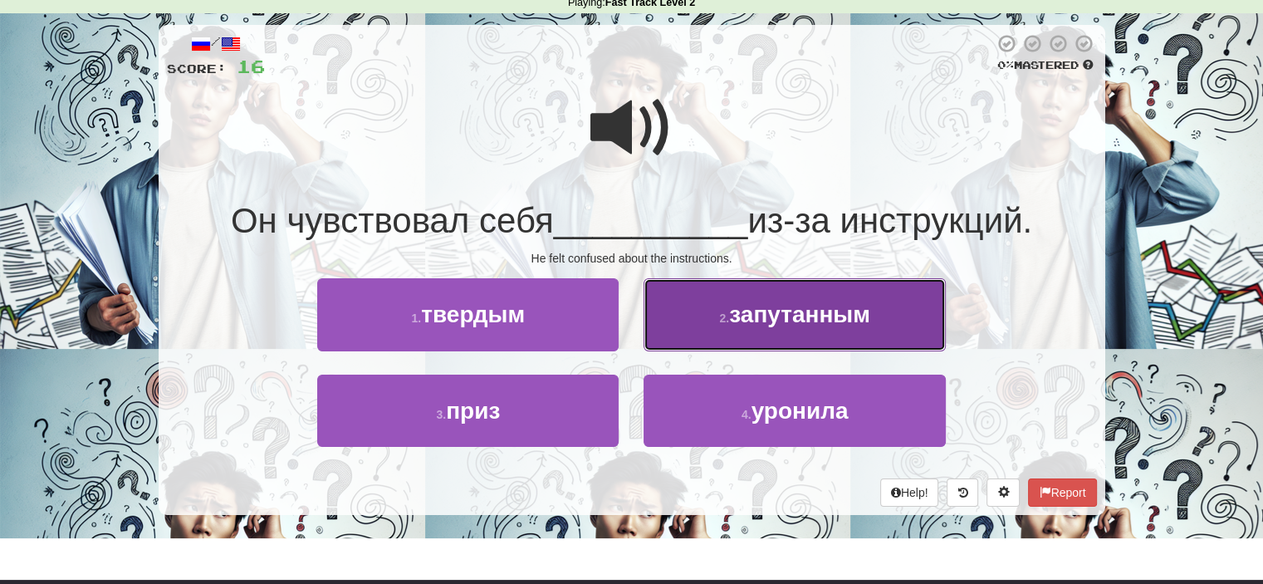
click at [721, 325] on small "2 ." at bounding box center [724, 317] width 10 height 13
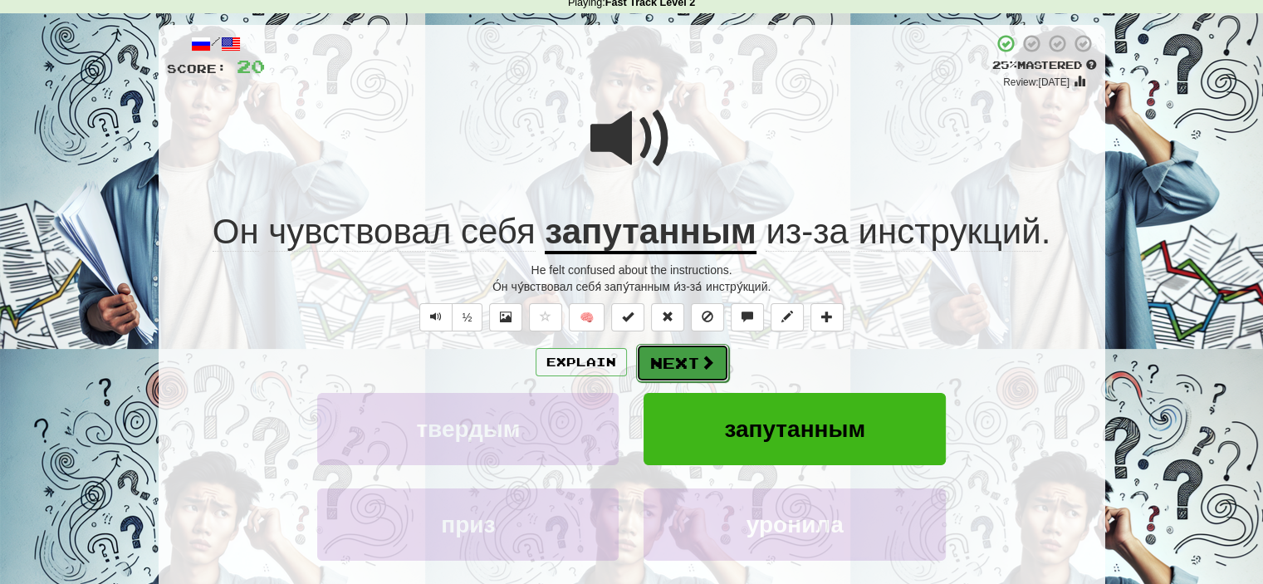
click at [684, 357] on button "Next" at bounding box center [682, 363] width 93 height 38
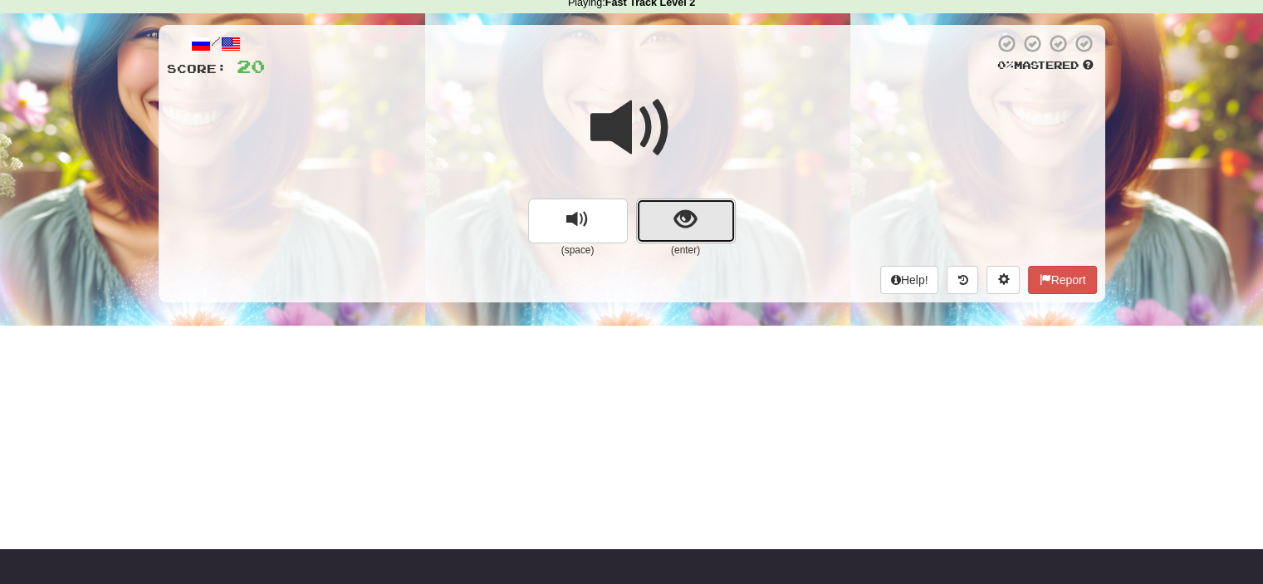
click at [672, 219] on button "show sentence" at bounding box center [686, 220] width 100 height 45
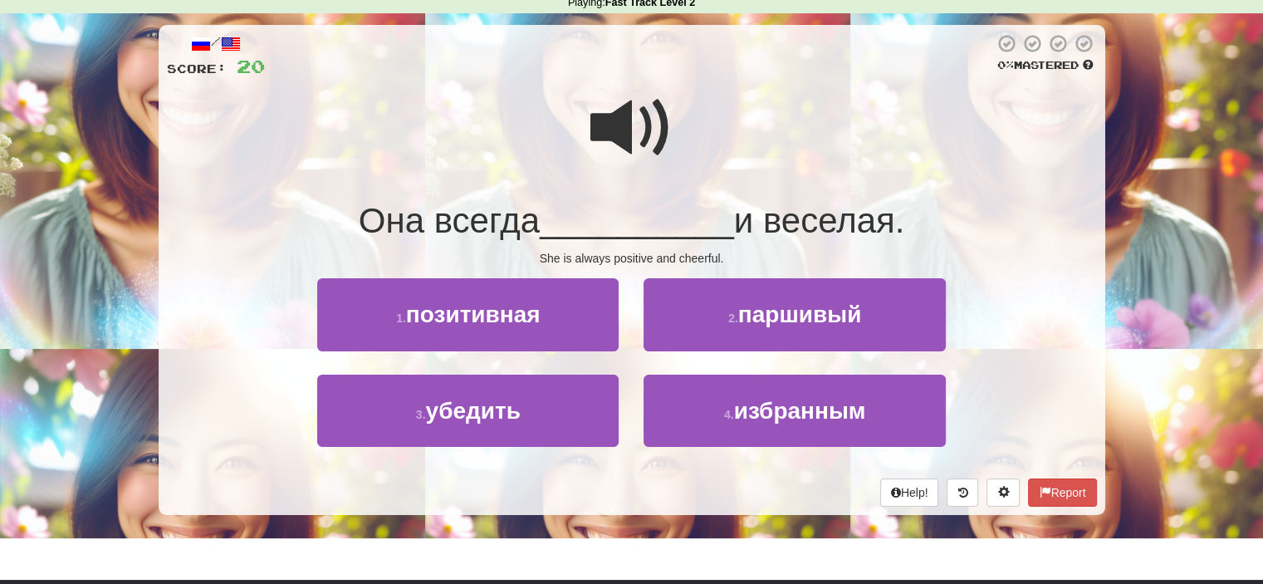
click at [633, 131] on span at bounding box center [631, 127] width 83 height 83
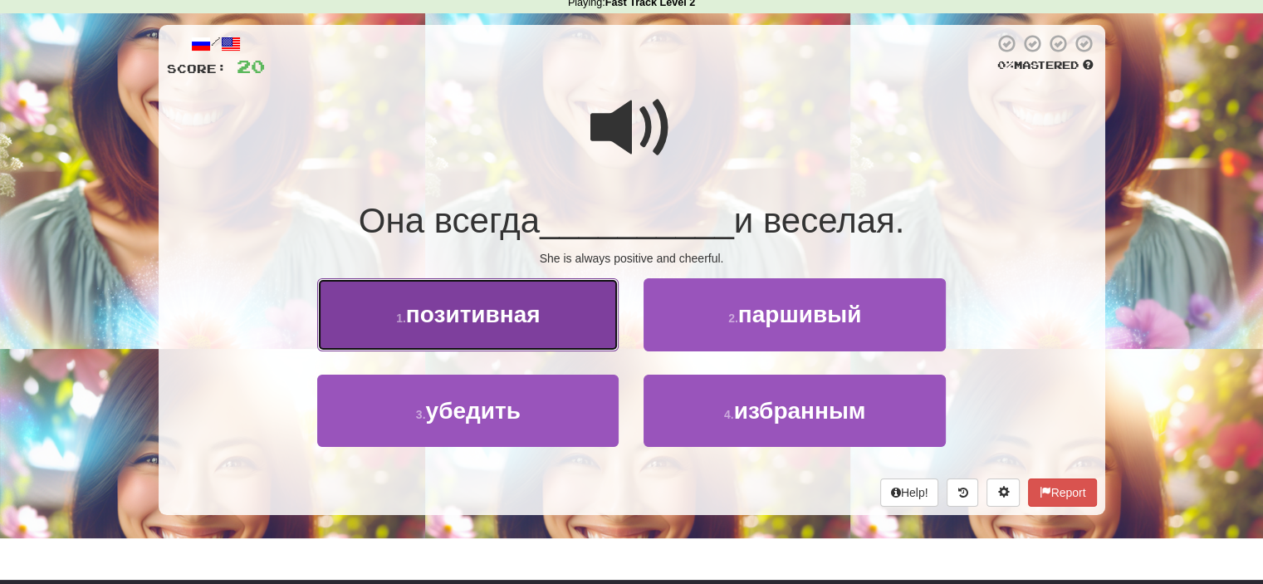
click at [578, 325] on button "1 . позитивная" at bounding box center [467, 314] width 301 height 72
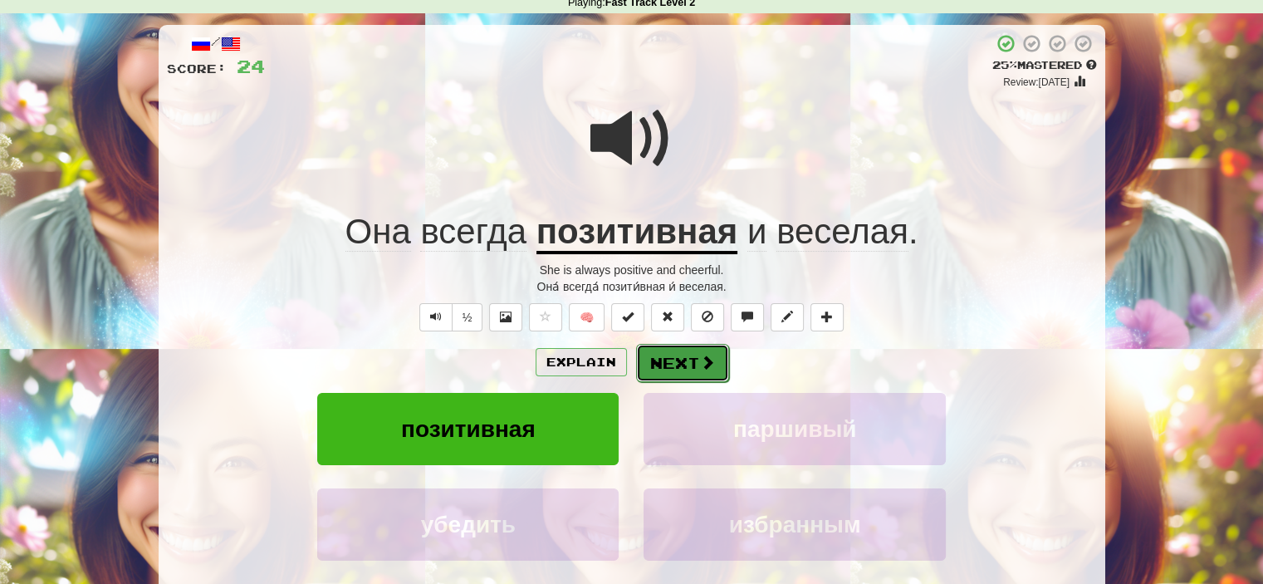
click at [683, 355] on button "Next" at bounding box center [682, 363] width 93 height 38
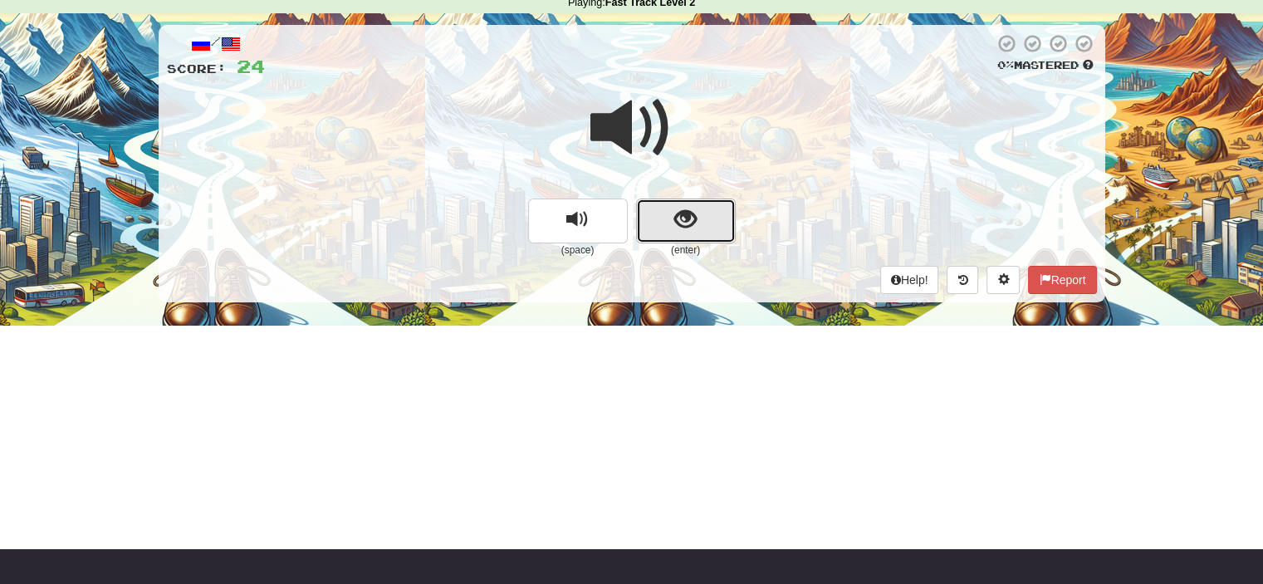
click at [670, 214] on button "show sentence" at bounding box center [686, 220] width 100 height 45
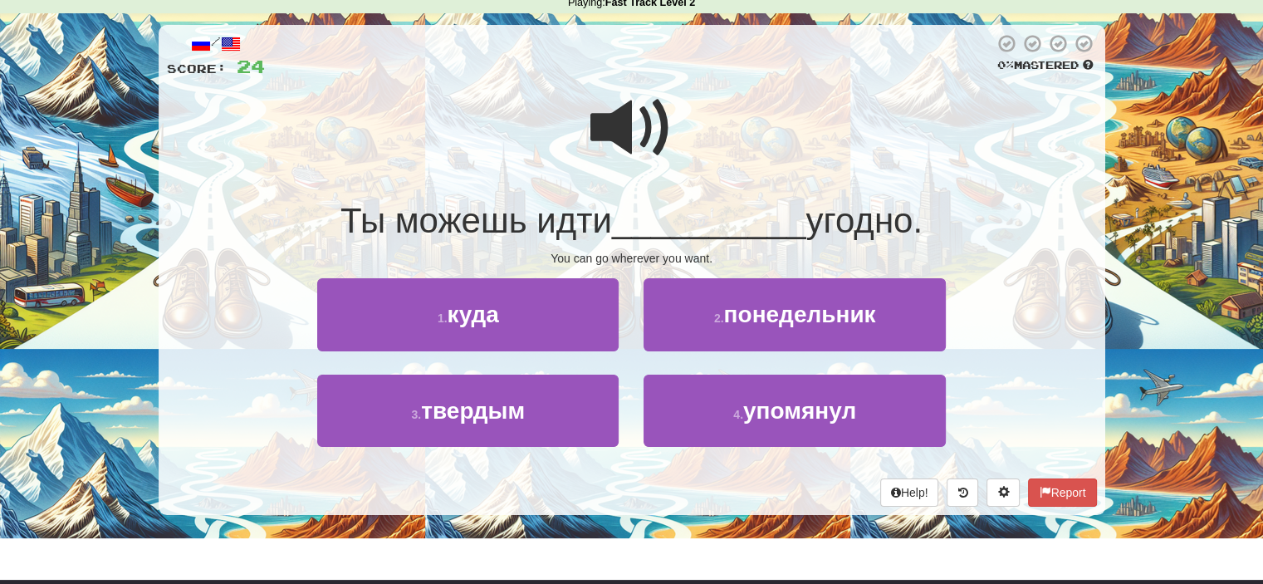
click at [637, 123] on span at bounding box center [631, 127] width 83 height 83
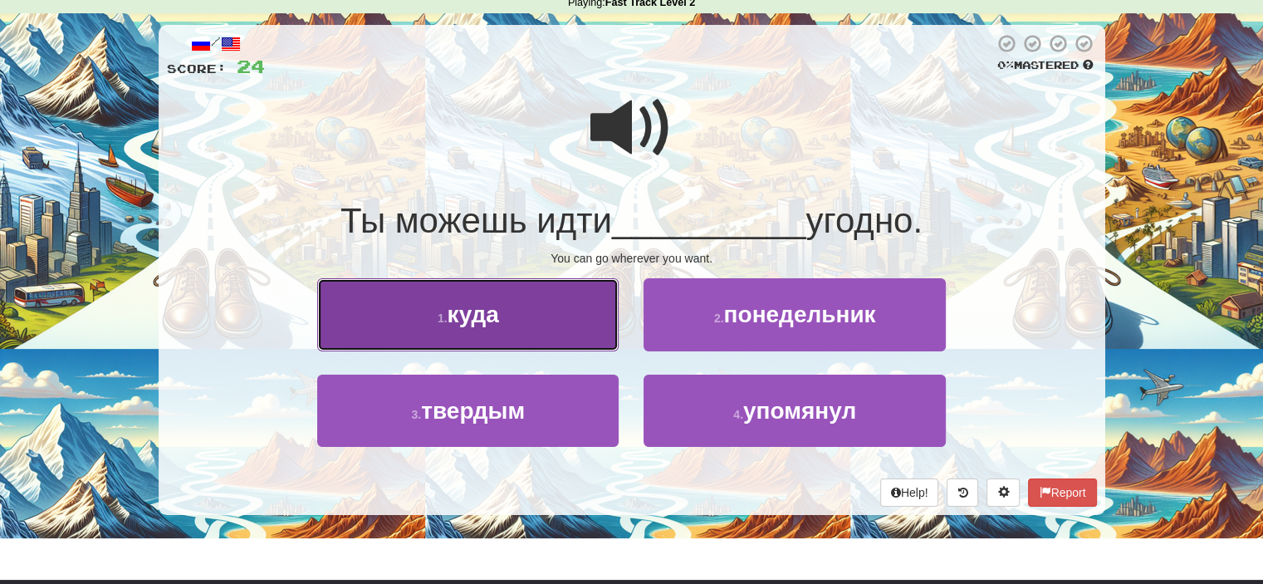
click at [538, 318] on button "1 . куда" at bounding box center [467, 314] width 301 height 72
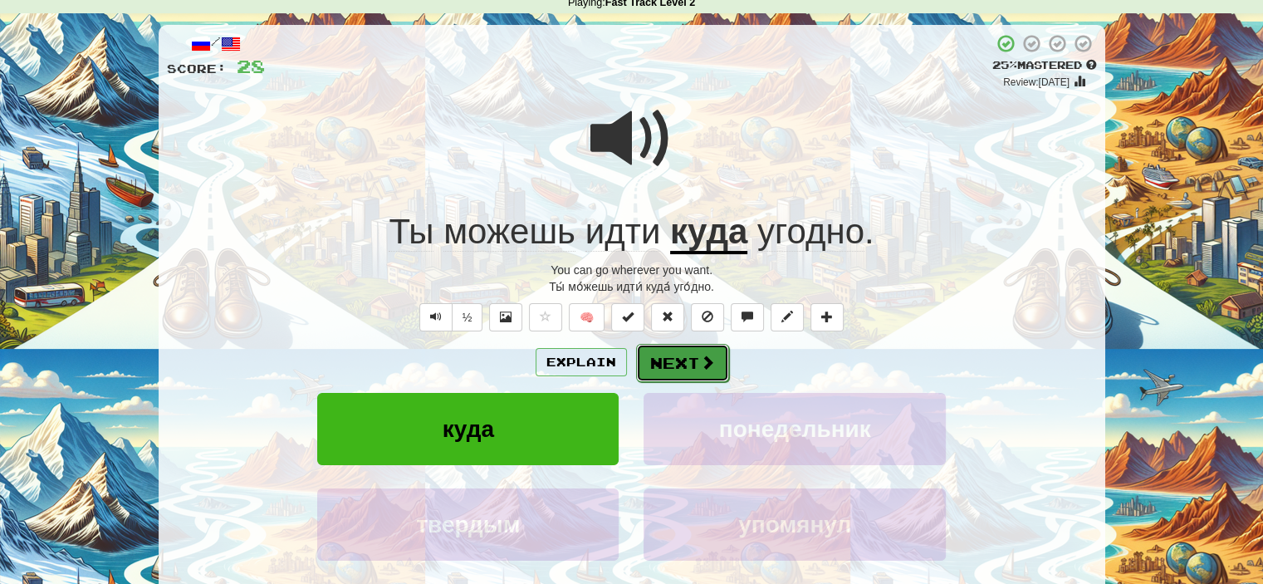
click at [694, 357] on button "Next" at bounding box center [682, 363] width 93 height 38
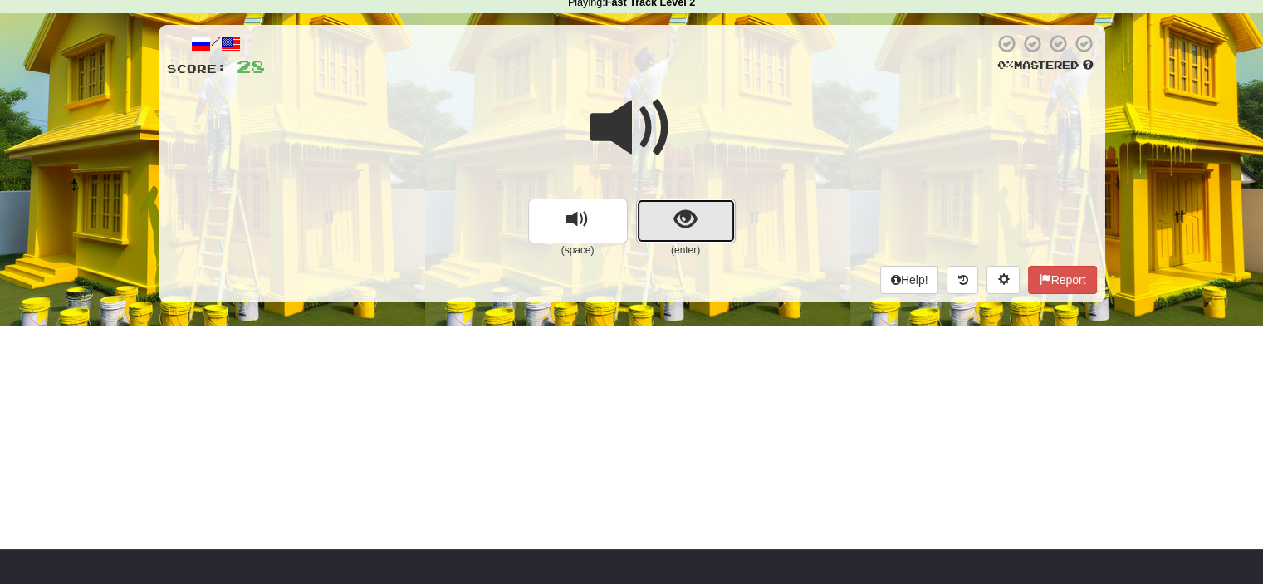
click at [658, 215] on button "show sentence" at bounding box center [686, 220] width 100 height 45
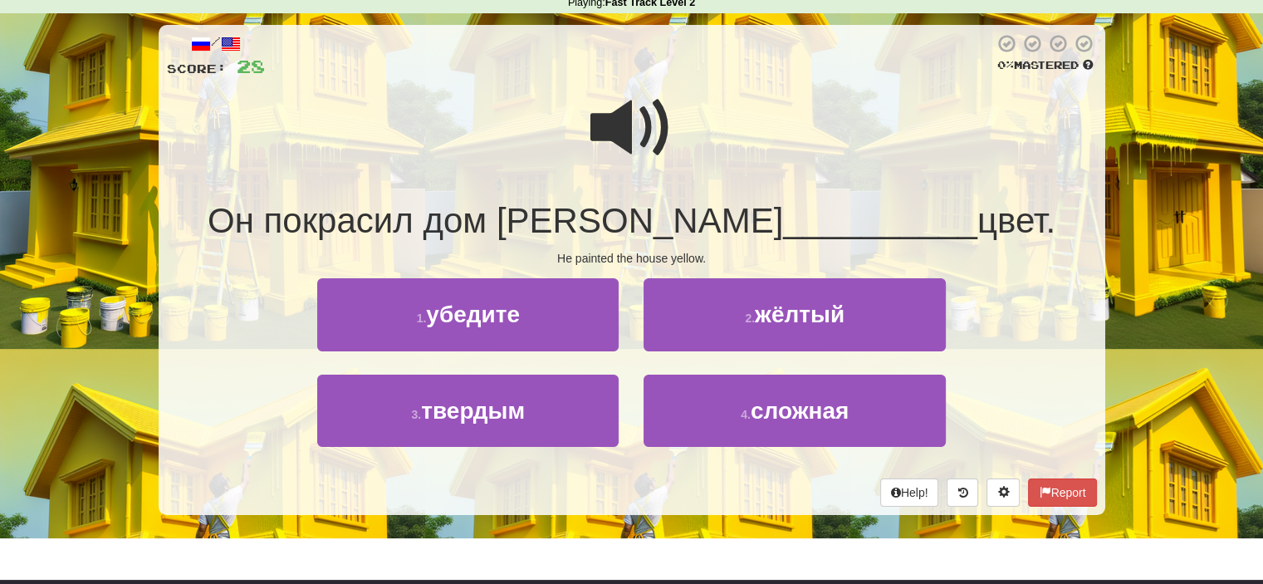
click at [642, 126] on span at bounding box center [631, 127] width 83 height 83
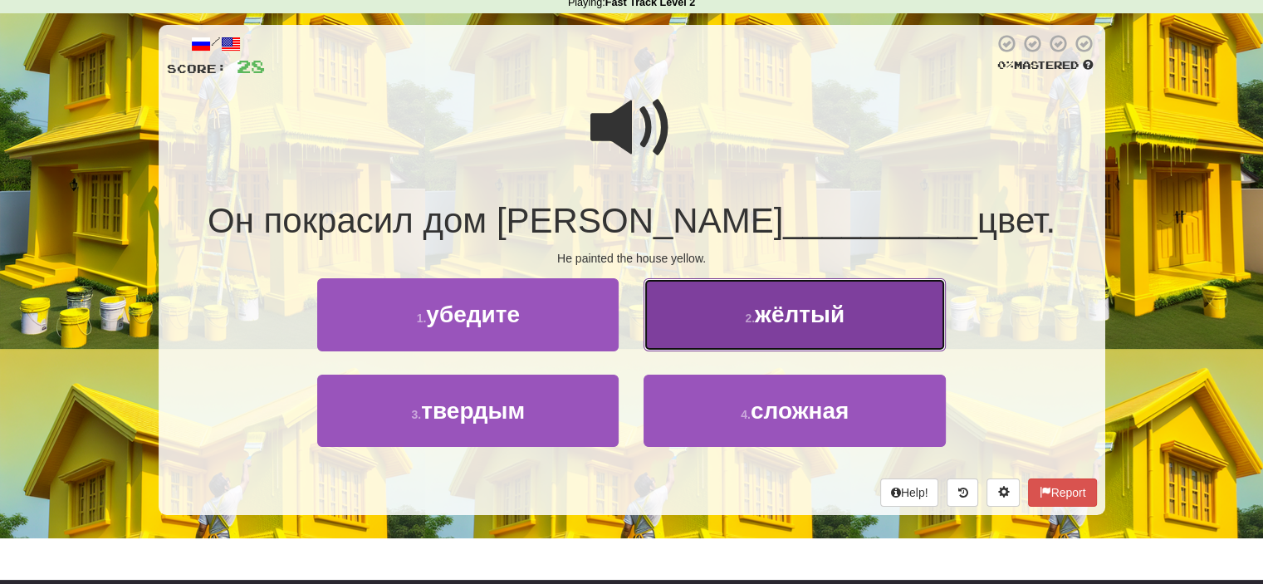
drag, startPoint x: 706, startPoint y: 324, endPoint x: 697, endPoint y: 321, distance: 9.5
click at [697, 321] on button "2 . жёлтый" at bounding box center [793, 314] width 301 height 72
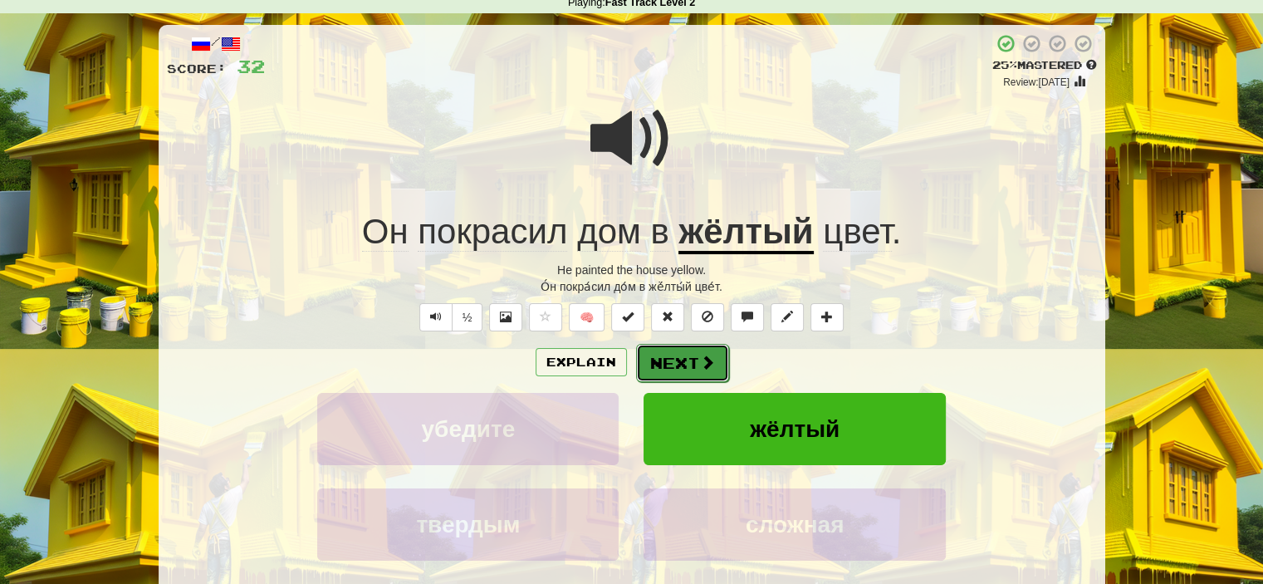
click at [667, 364] on button "Next" at bounding box center [682, 363] width 93 height 38
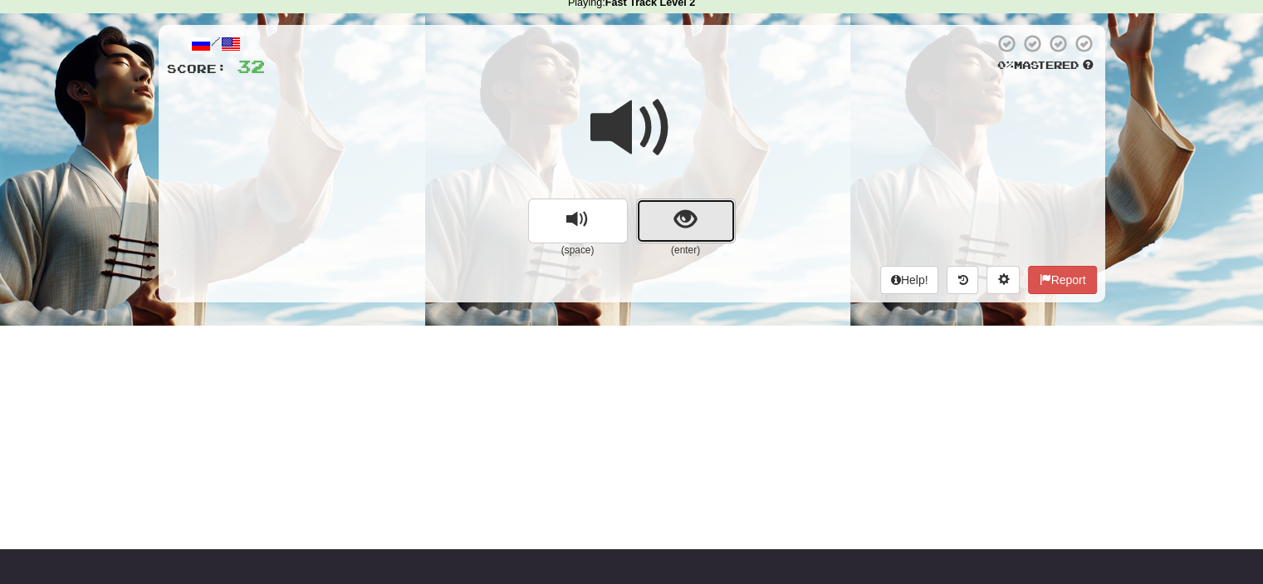
click at [653, 220] on button "show sentence" at bounding box center [686, 220] width 100 height 45
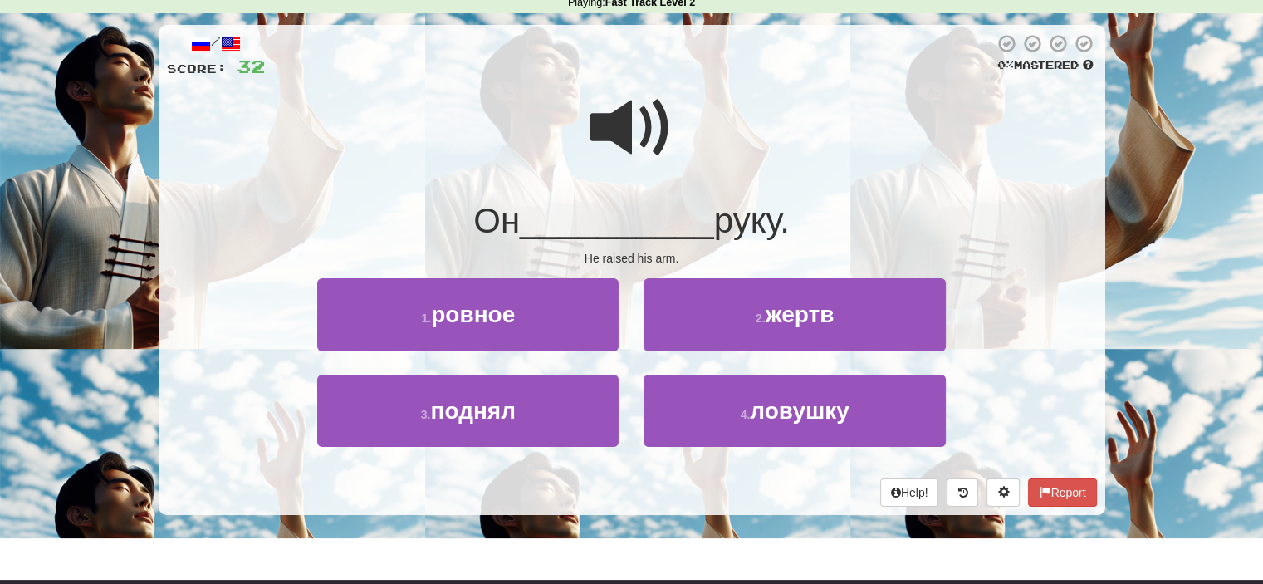
click at [644, 135] on span at bounding box center [631, 127] width 83 height 83
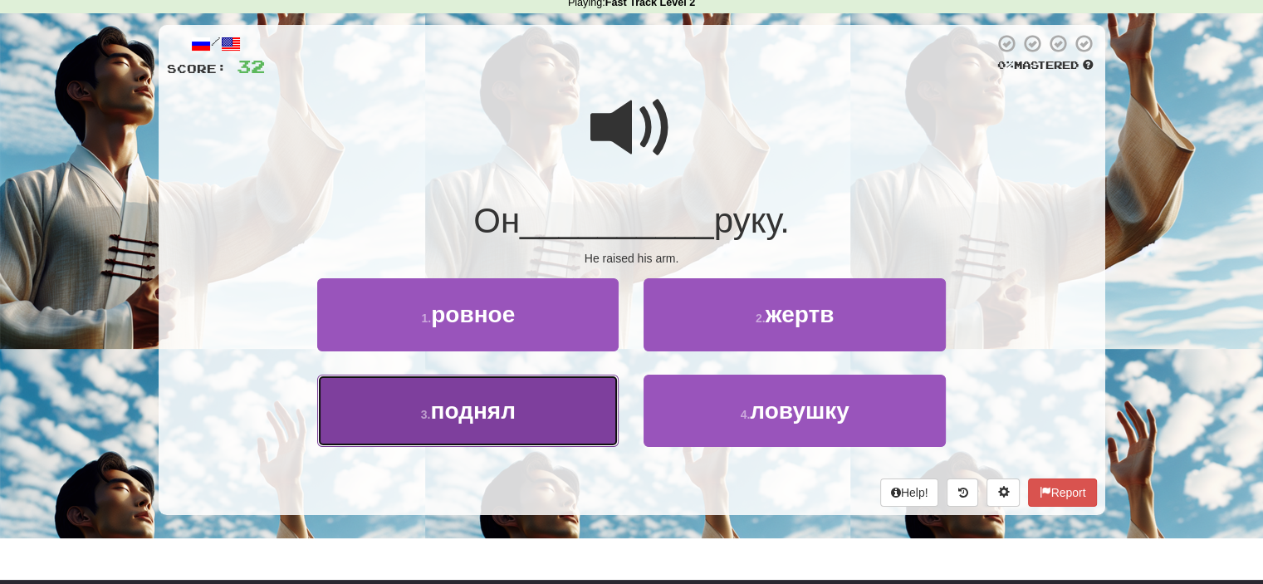
click at [527, 428] on button "3 . поднял" at bounding box center [467, 410] width 301 height 72
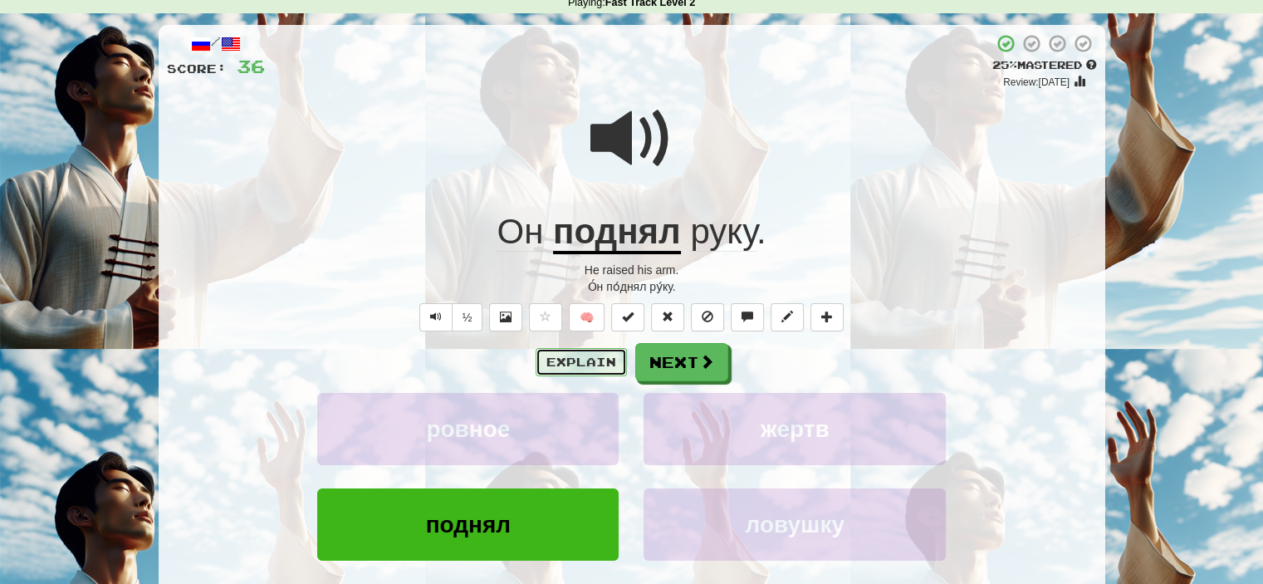
click at [585, 360] on button "Explain" at bounding box center [581, 362] width 91 height 28
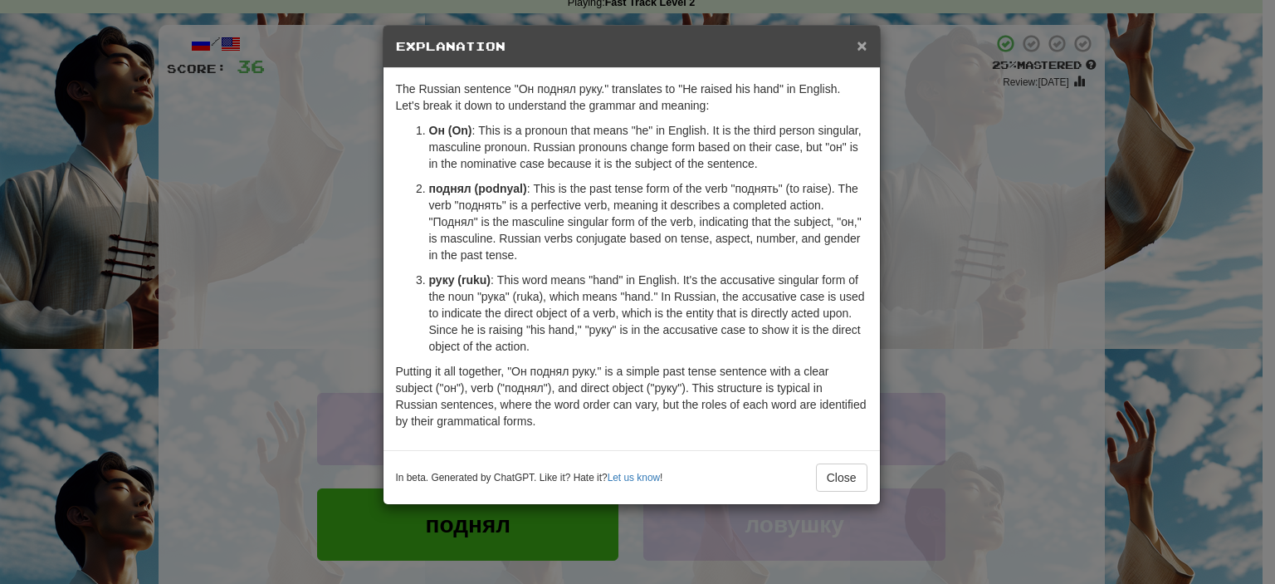
click at [861, 42] on span "×" at bounding box center [862, 45] width 10 height 19
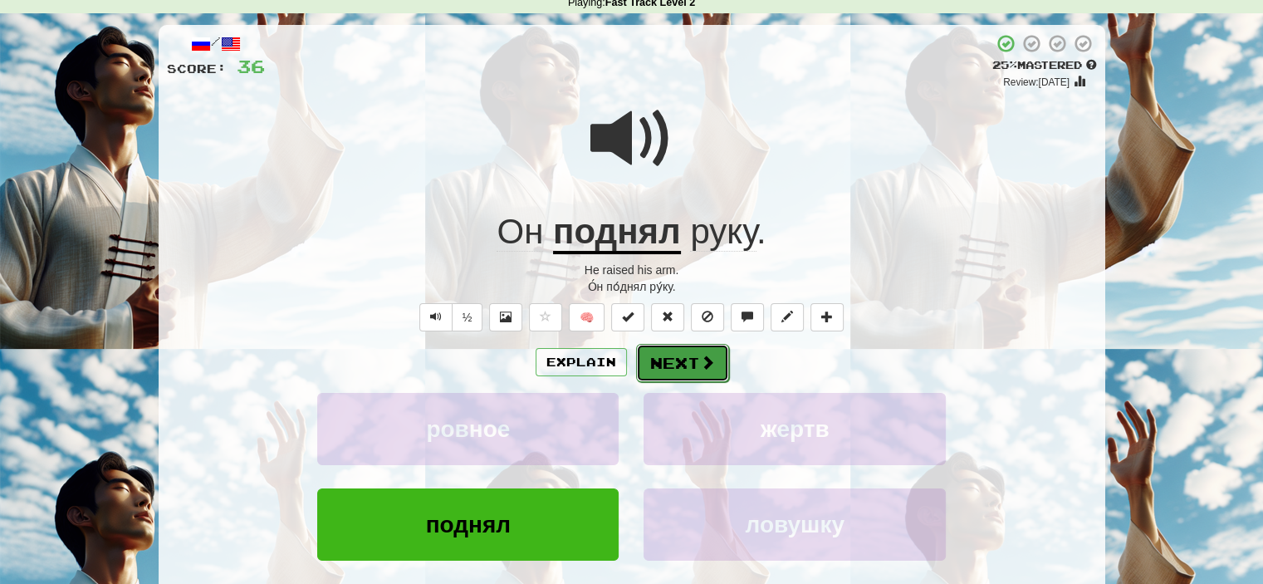
click at [683, 361] on button "Next" at bounding box center [682, 363] width 93 height 38
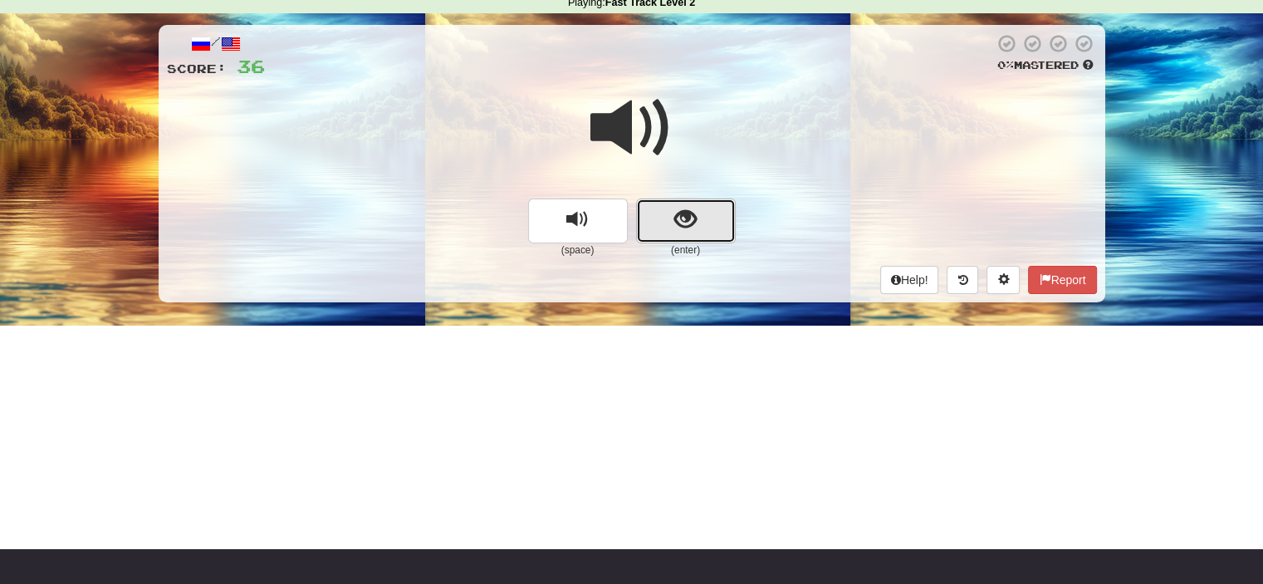
click at [664, 208] on button "show sentence" at bounding box center [686, 220] width 100 height 45
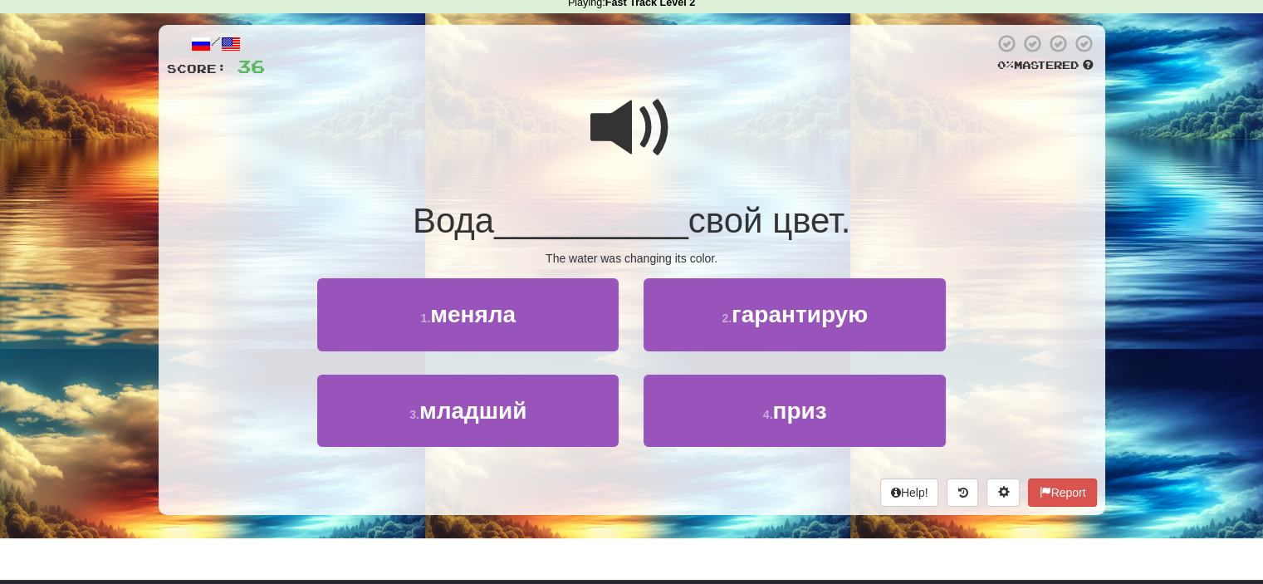
click at [621, 139] on span at bounding box center [631, 127] width 83 height 83
click at [618, 130] on span at bounding box center [631, 127] width 83 height 83
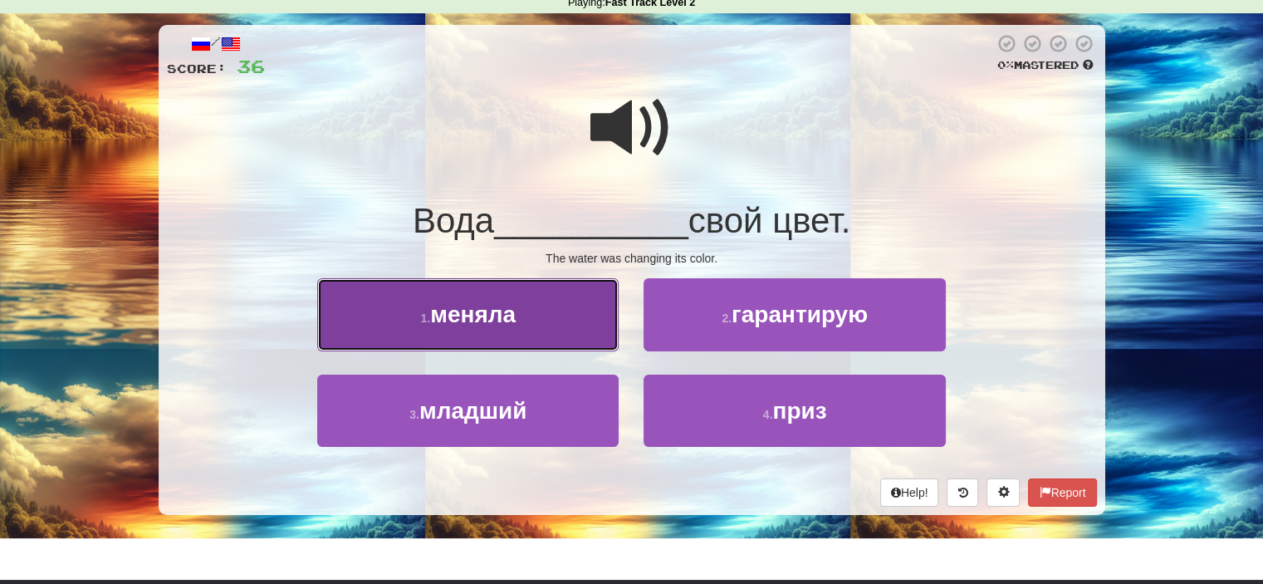
click at [555, 304] on button "1 . меняла" at bounding box center [467, 314] width 301 height 72
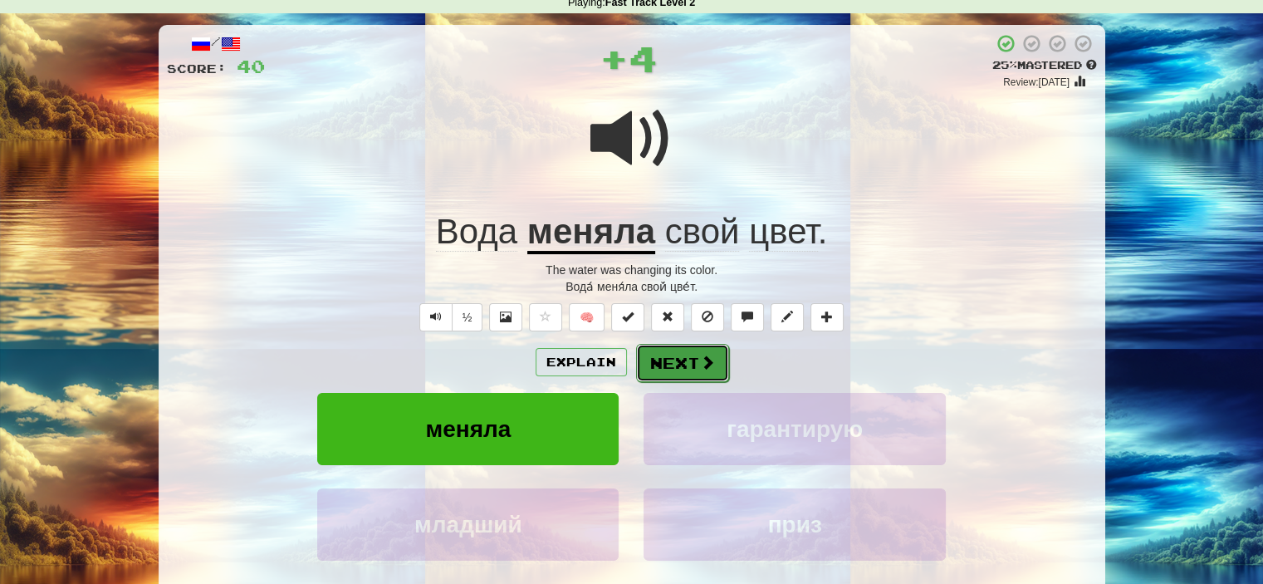
click at [681, 360] on button "Next" at bounding box center [682, 363] width 93 height 38
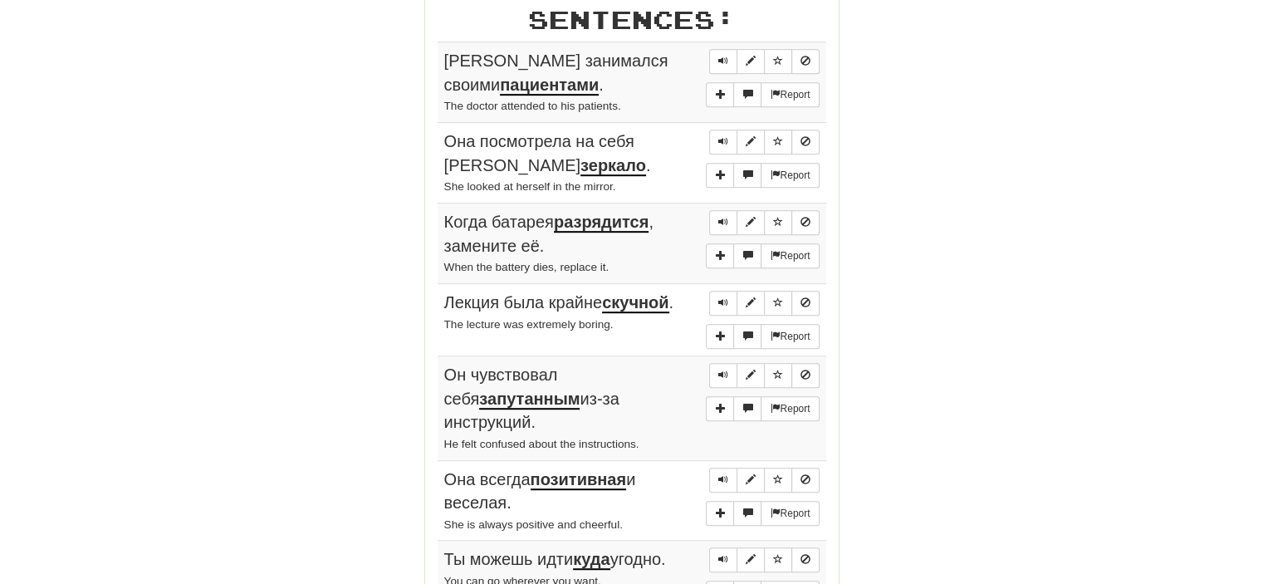
scroll to position [854, 0]
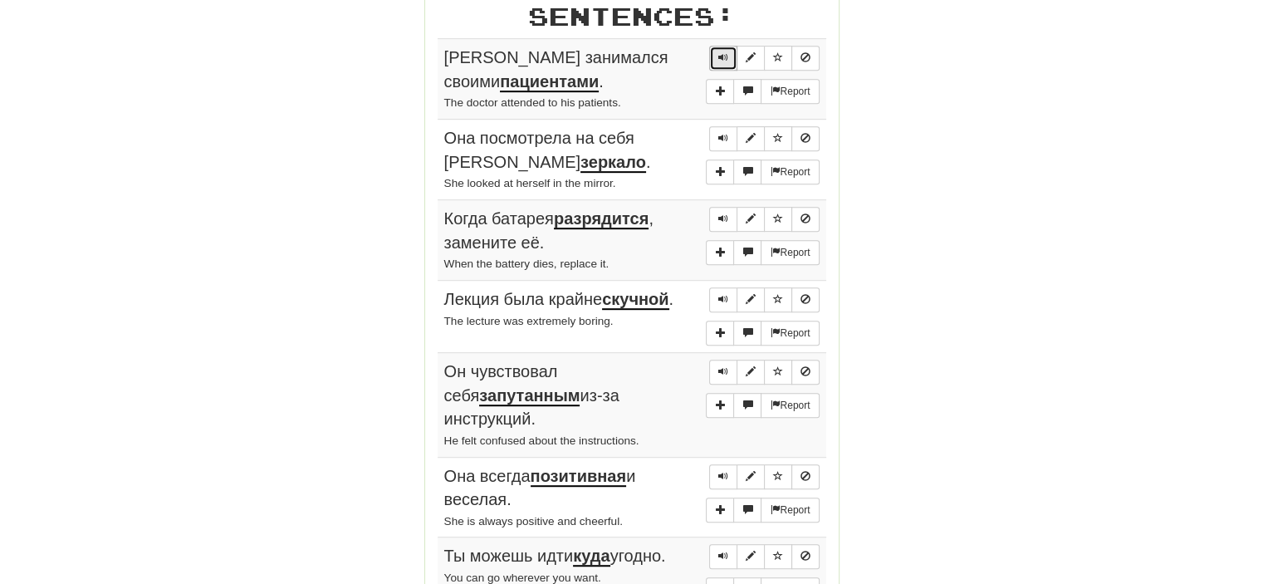
click at [720, 52] on span "Sentence controls" at bounding box center [723, 57] width 10 height 10
click at [722, 134] on span "Sentence controls" at bounding box center [723, 138] width 10 height 10
click at [722, 213] on span "Sentence controls" at bounding box center [723, 218] width 10 height 10
click at [722, 294] on span "Sentence controls" at bounding box center [723, 299] width 10 height 10
click at [722, 366] on span "Sentence controls" at bounding box center [723, 371] width 10 height 10
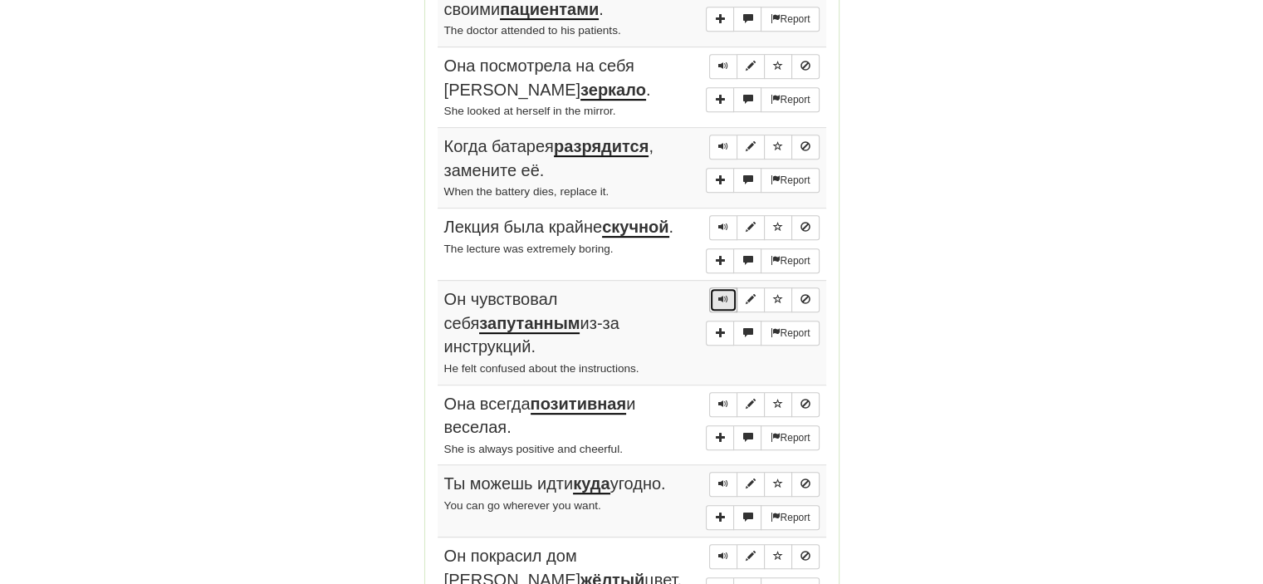
scroll to position [942, 0]
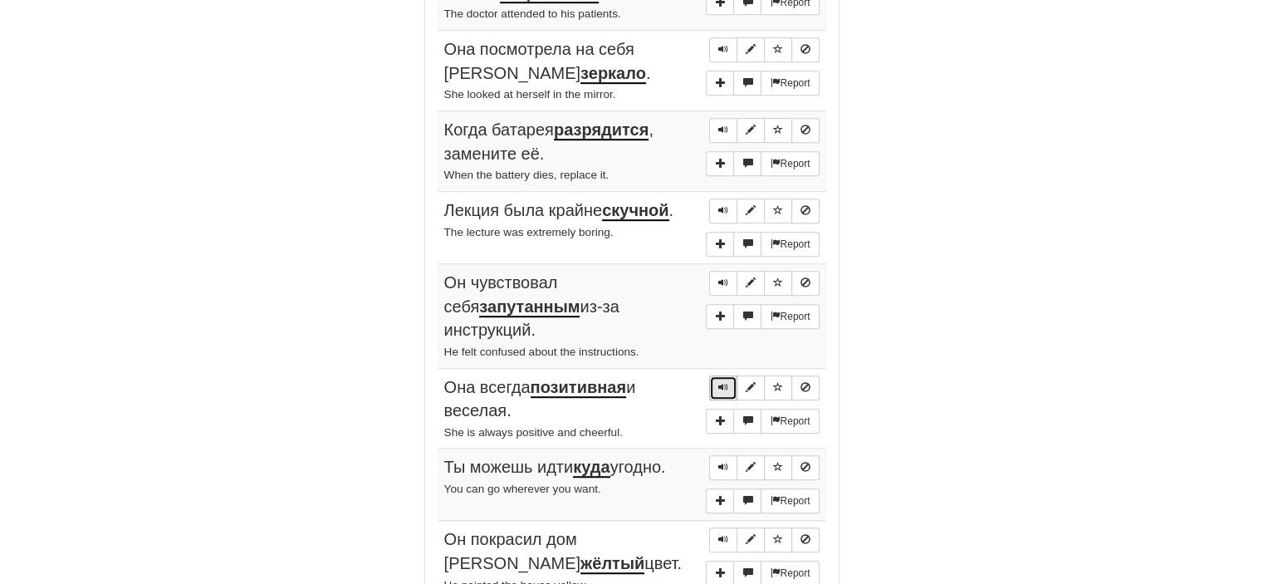
click at [723, 382] on span "Sentence controls" at bounding box center [723, 387] width 10 height 10
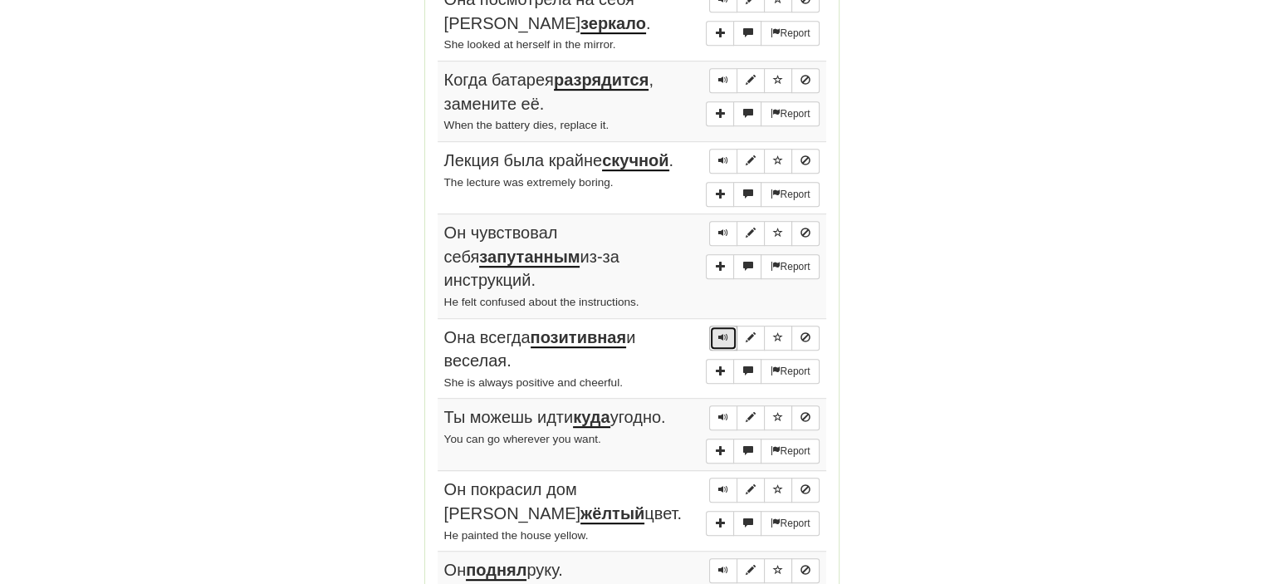
scroll to position [1019, 0]
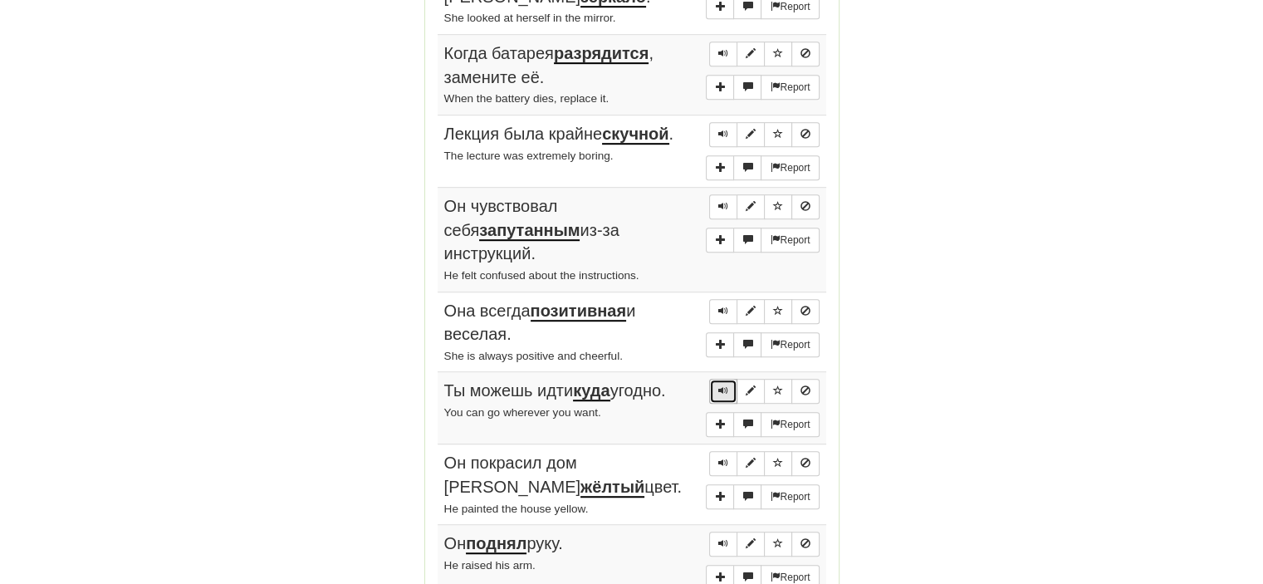
click at [714, 379] on button "Sentence controls" at bounding box center [723, 391] width 28 height 25
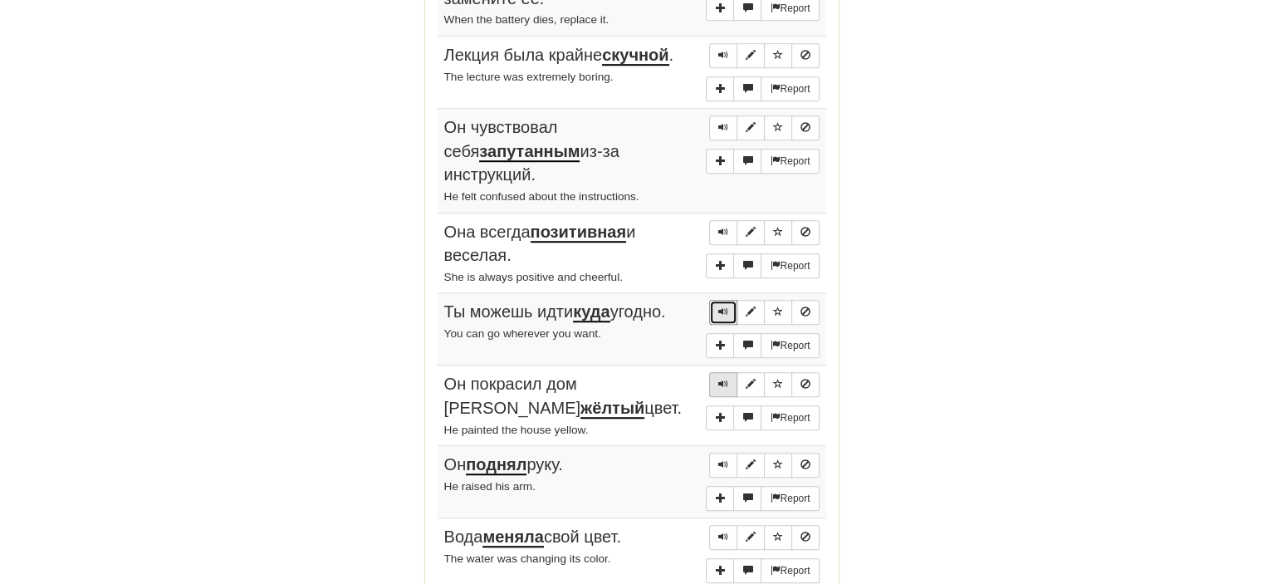
scroll to position [1098, 0]
click at [722, 378] on span "Sentence controls" at bounding box center [723, 383] width 10 height 10
click at [725, 458] on span "Sentence controls" at bounding box center [723, 463] width 10 height 10
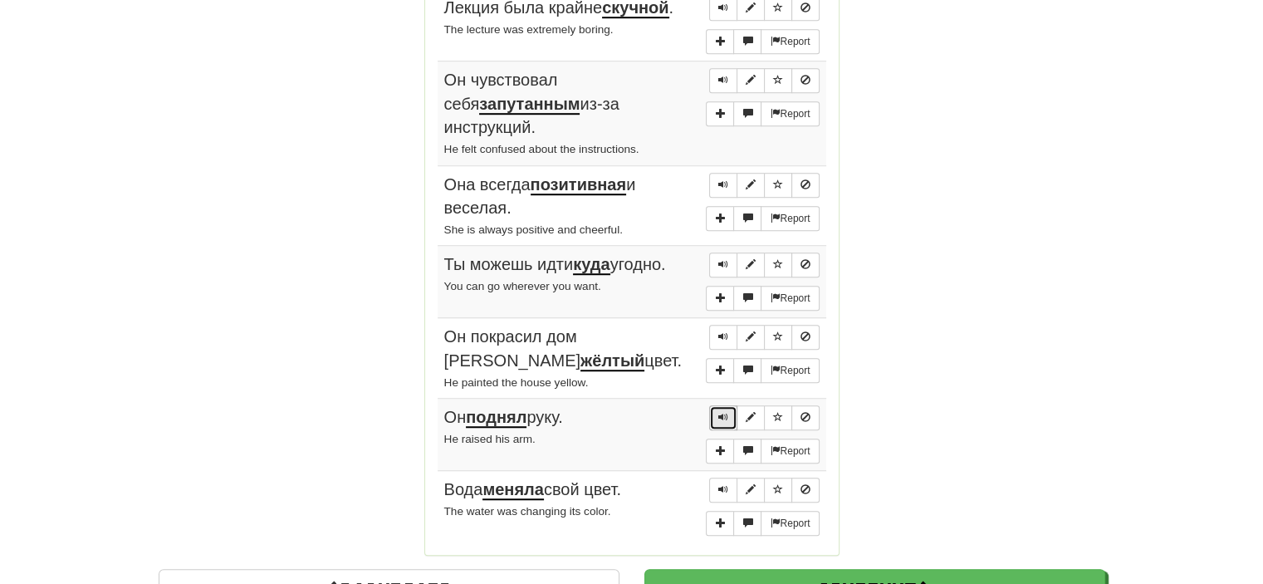
click at [720, 412] on span "Sentence controls" at bounding box center [723, 417] width 10 height 10
click at [722, 484] on span "Sentence controls" at bounding box center [723, 489] width 10 height 10
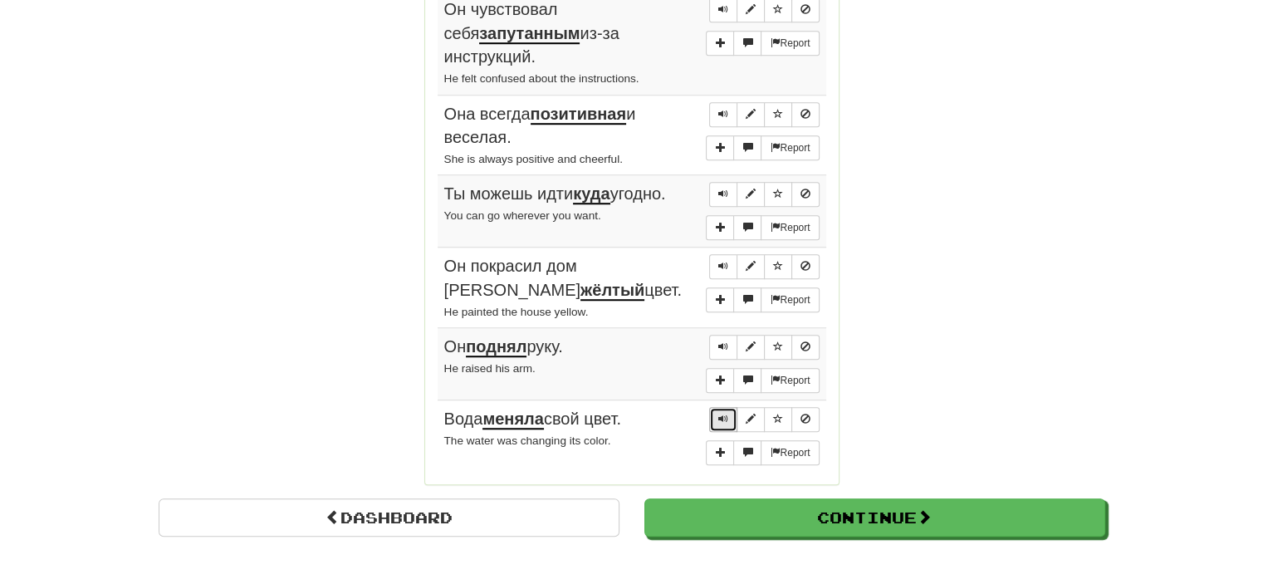
scroll to position [1228, 0]
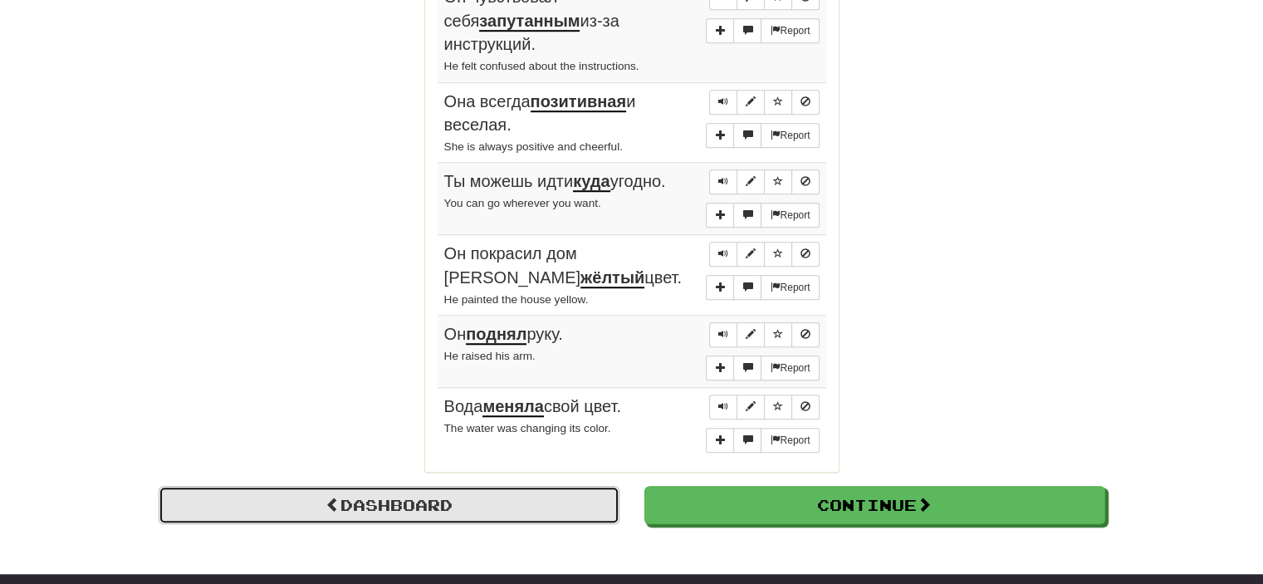
click at [499, 486] on link "Dashboard" at bounding box center [389, 505] width 461 height 38
